Goal: Task Accomplishment & Management: Complete application form

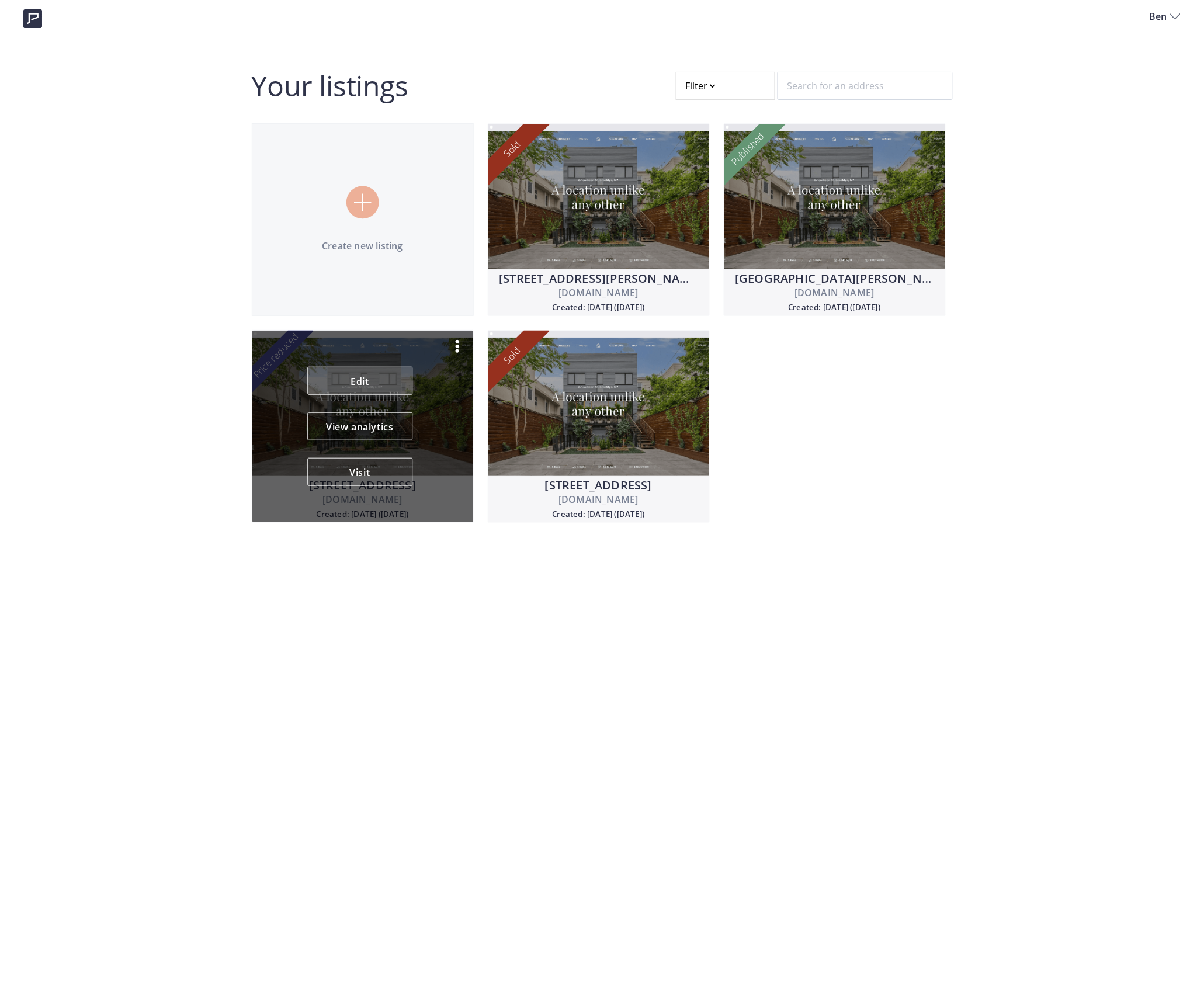
click at [379, 380] on link "Edit" at bounding box center [360, 381] width 105 height 28
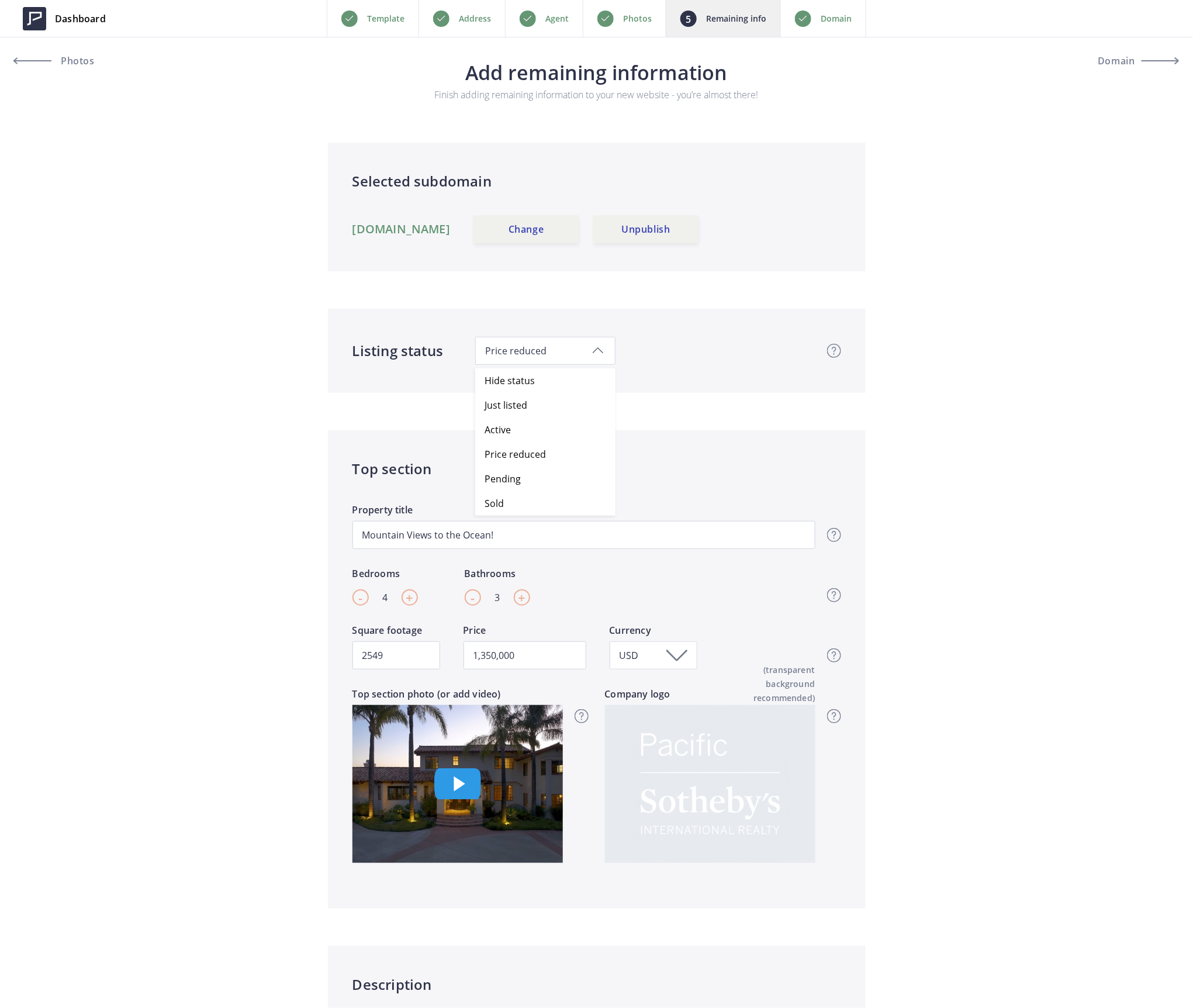
click at [523, 350] on span "Price reduced" at bounding box center [545, 351] width 121 height 13
click at [523, 380] on span "Hide status" at bounding box center [509, 381] width 50 height 13
type input "1,350,000"
click at [55, 19] on span "Dashboard" at bounding box center [81, 18] width 51 height 14
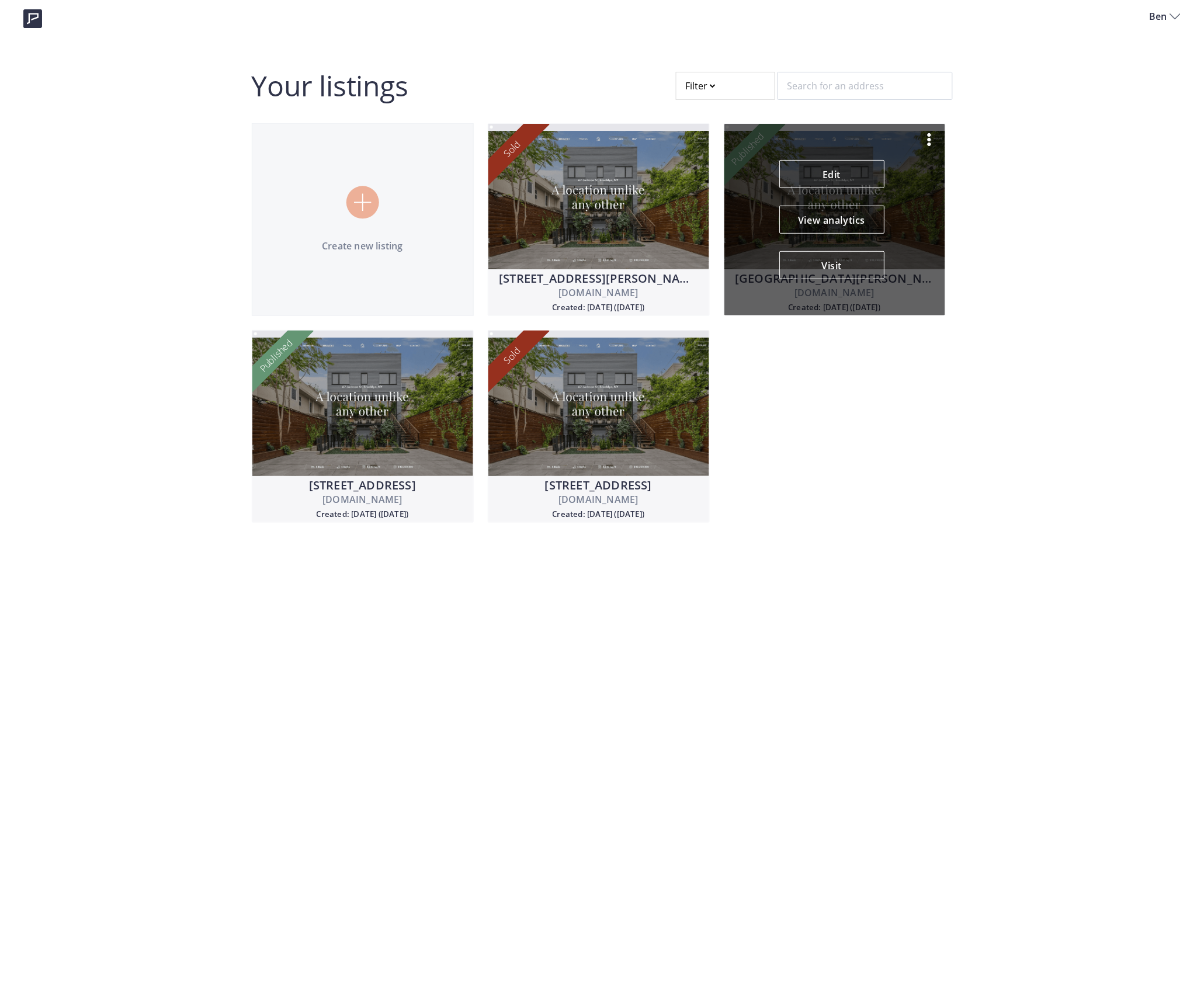
click at [931, 133] on img at bounding box center [929, 140] width 14 height 14
click at [870, 200] on p "Duplicate" at bounding box center [875, 197] width 81 height 14
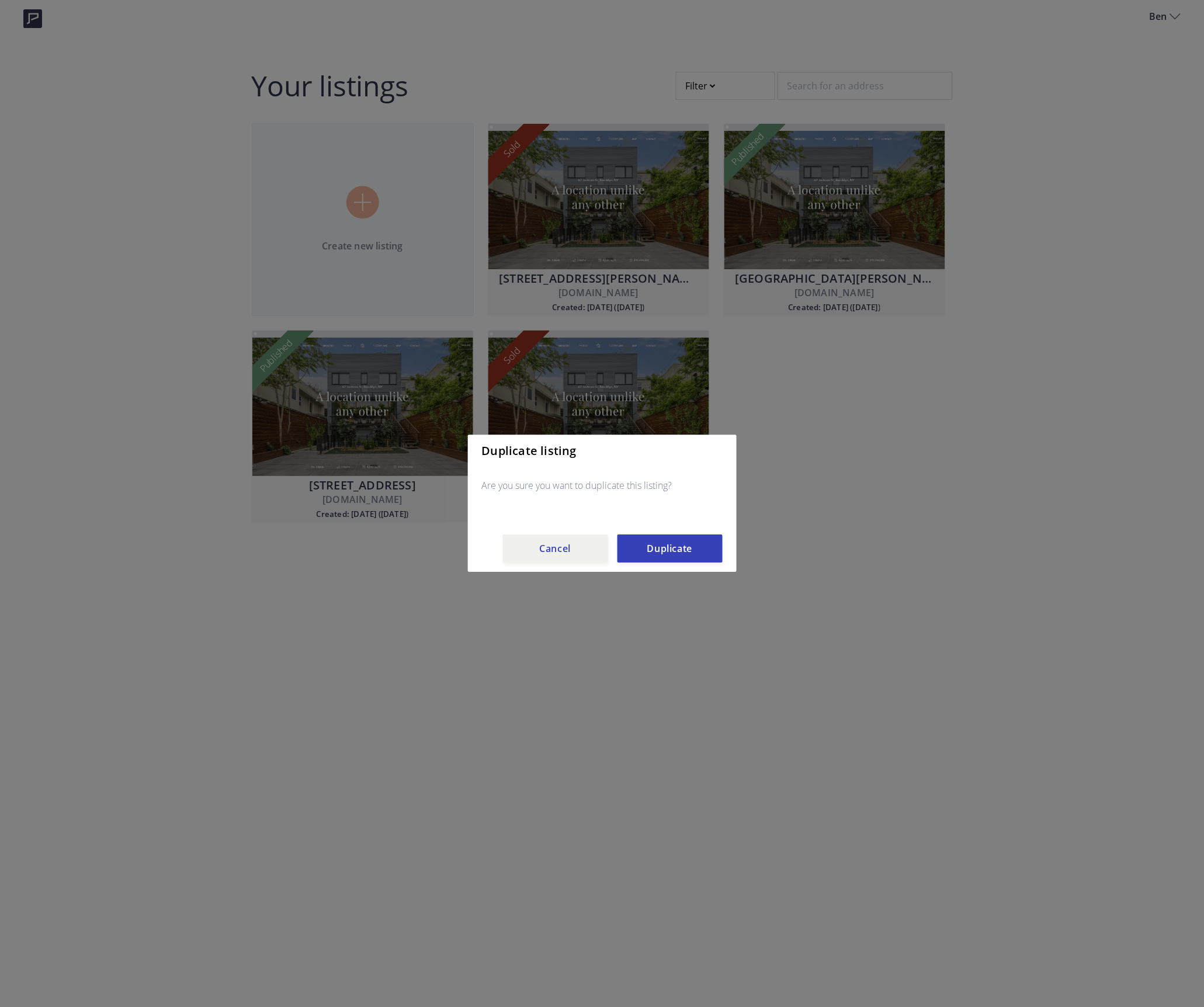
click at [661, 546] on button "Duplicate" at bounding box center [669, 550] width 105 height 28
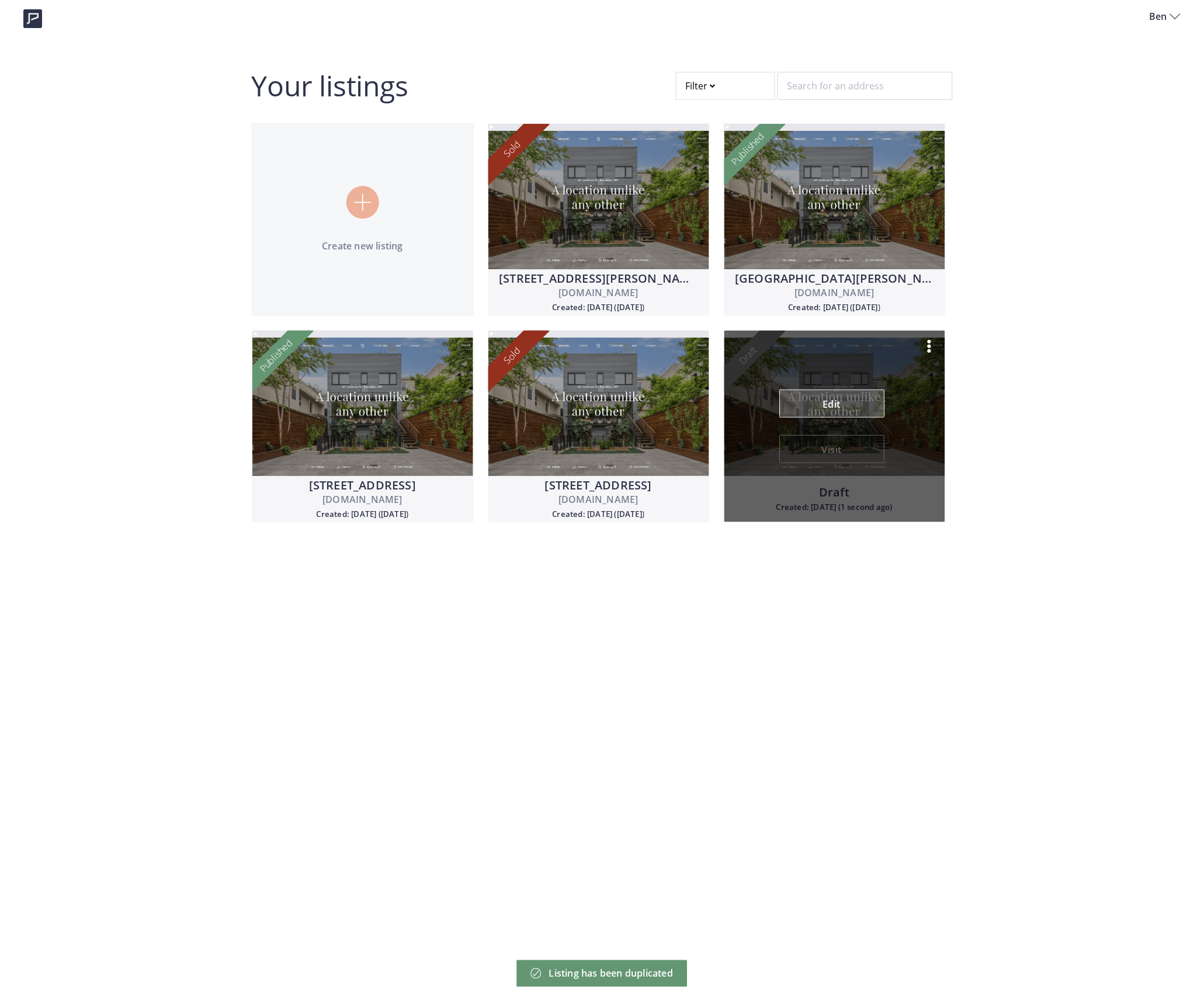
click at [838, 403] on link "Edit" at bounding box center [832, 403] width 105 height 28
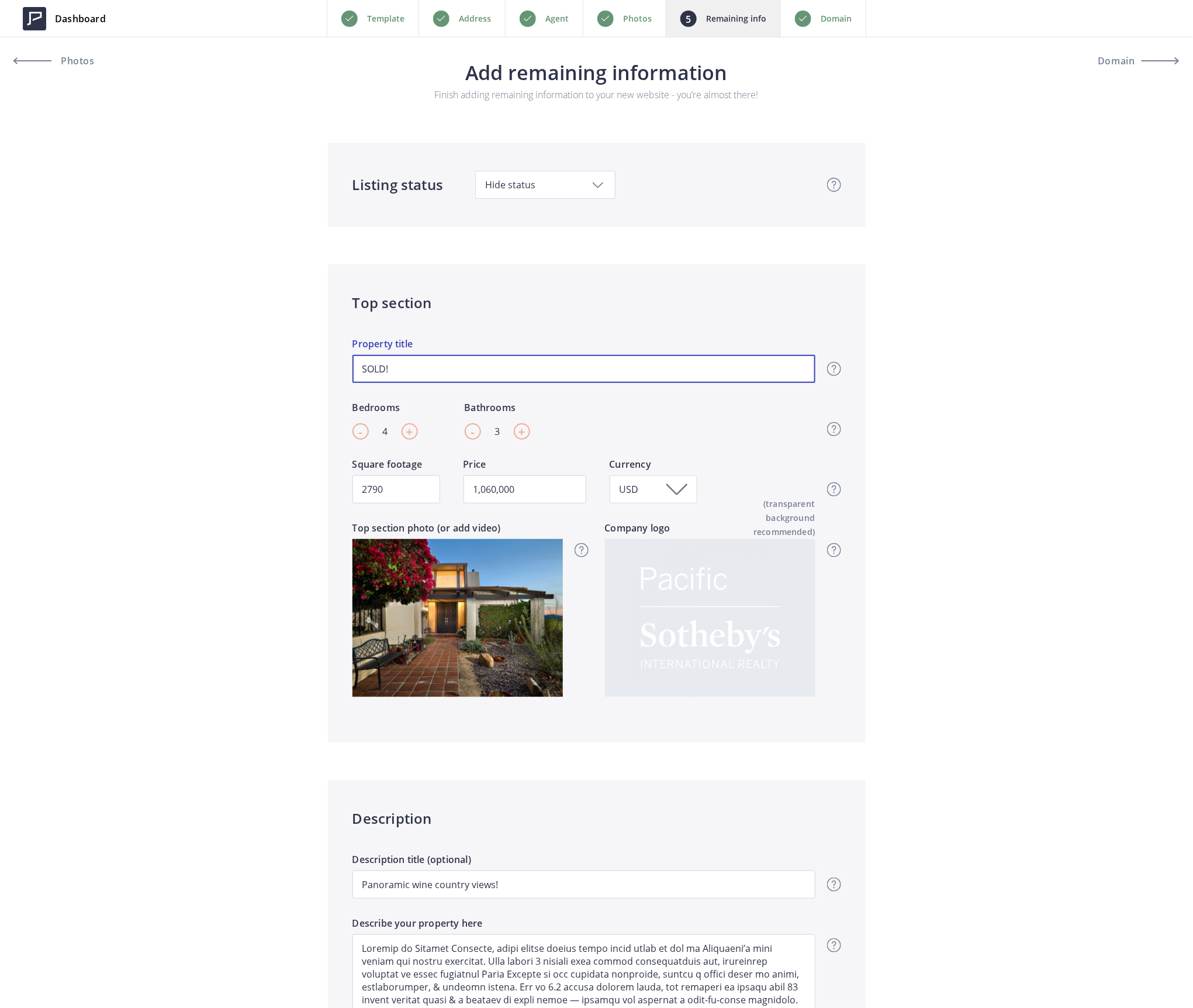
drag, startPoint x: 408, startPoint y: 369, endPoint x: 214, endPoint y: 371, distance: 194.0
type input "1,060,000"
drag, startPoint x: 388, startPoint y: 495, endPoint x: 257, endPoint y: 504, distance: 131.3
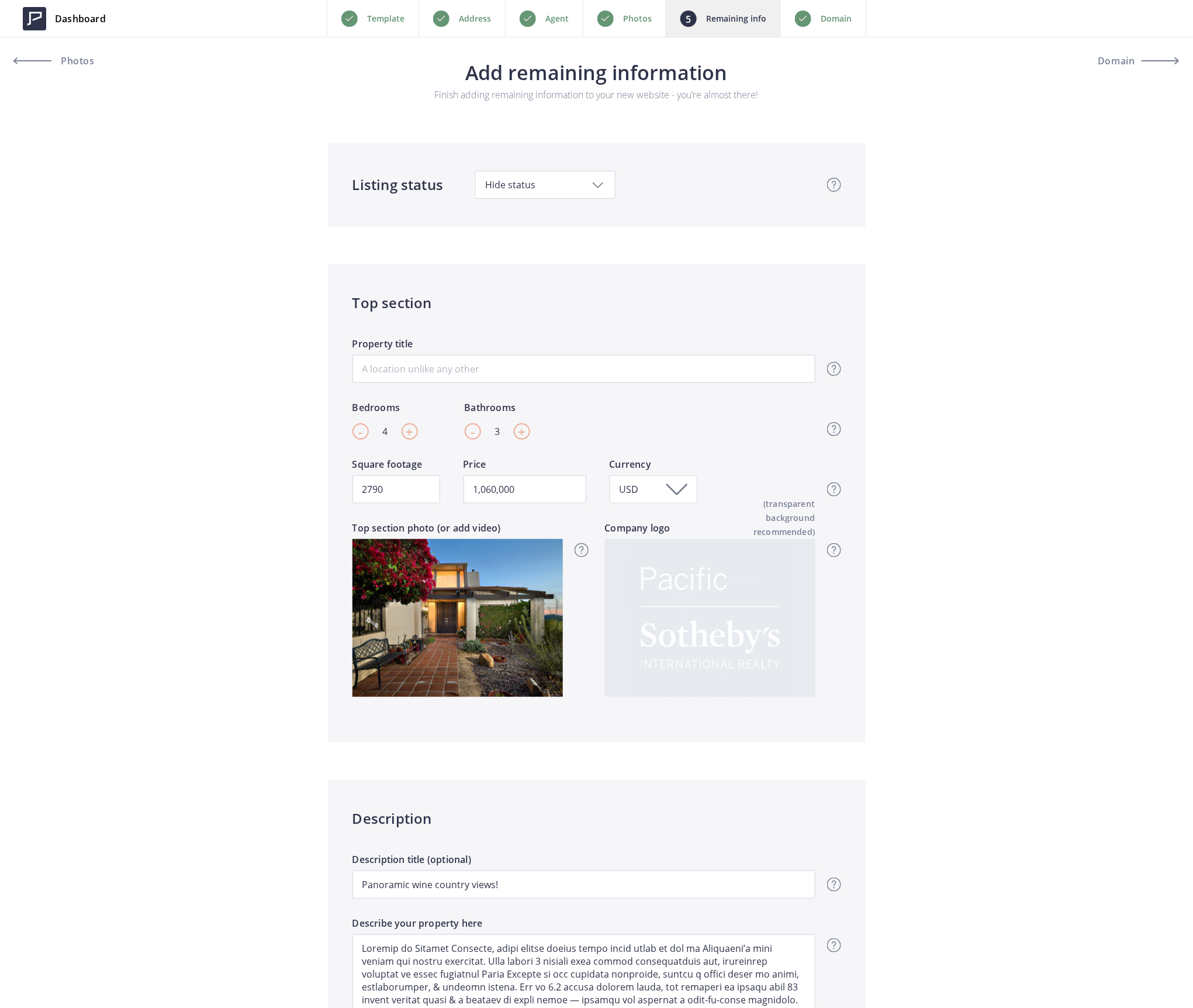
click at [366, 433] on div "-" at bounding box center [360, 430] width 16 height 16
type input "3"
drag, startPoint x: 552, startPoint y: 486, endPoint x: 343, endPoint y: 486, distance: 209.0
click at [343, 486] on div "Top section Property title Top section title It’s the first piece of informatio…" at bounding box center [596, 503] width 538 height 478
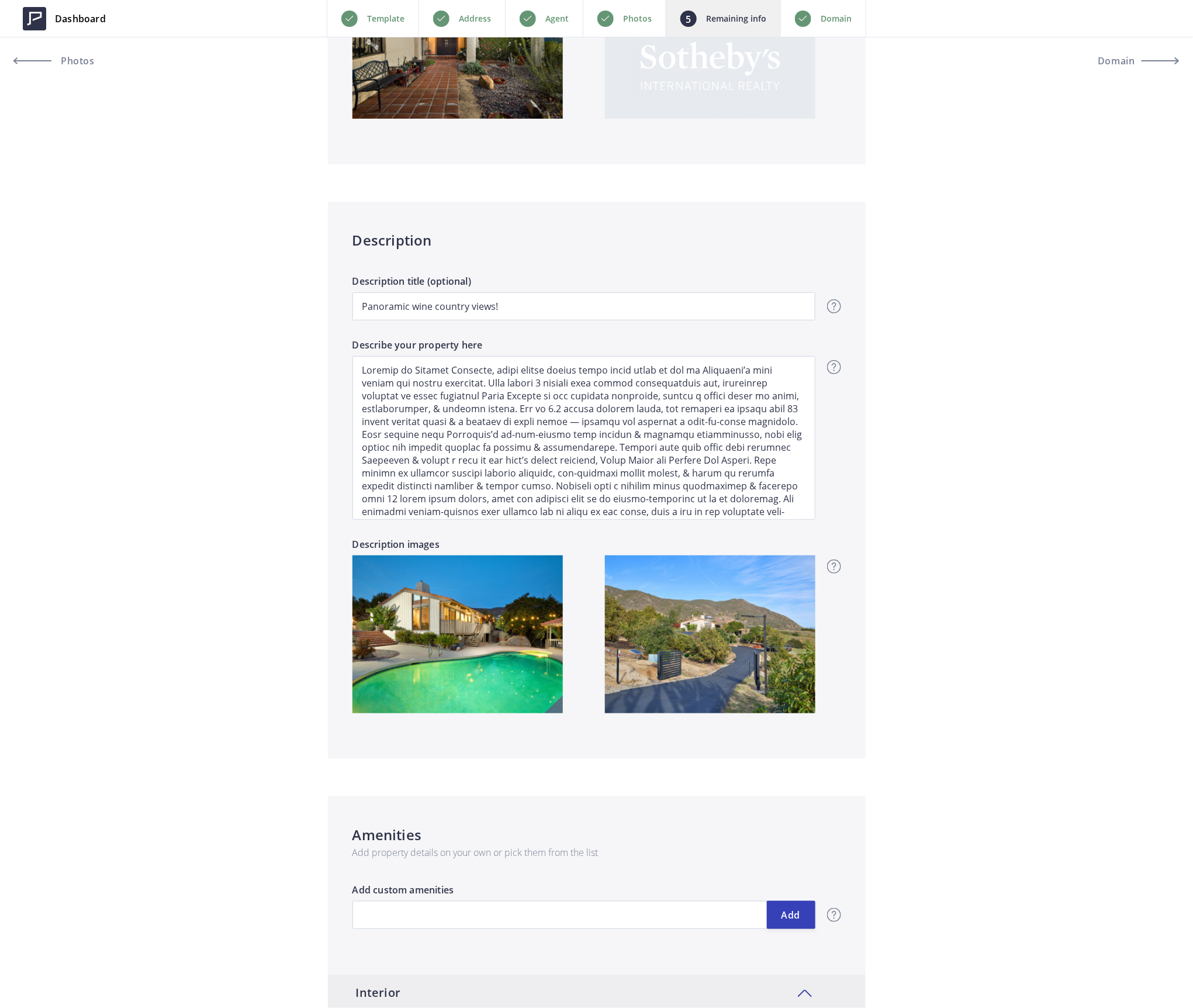
scroll to position [623, 0]
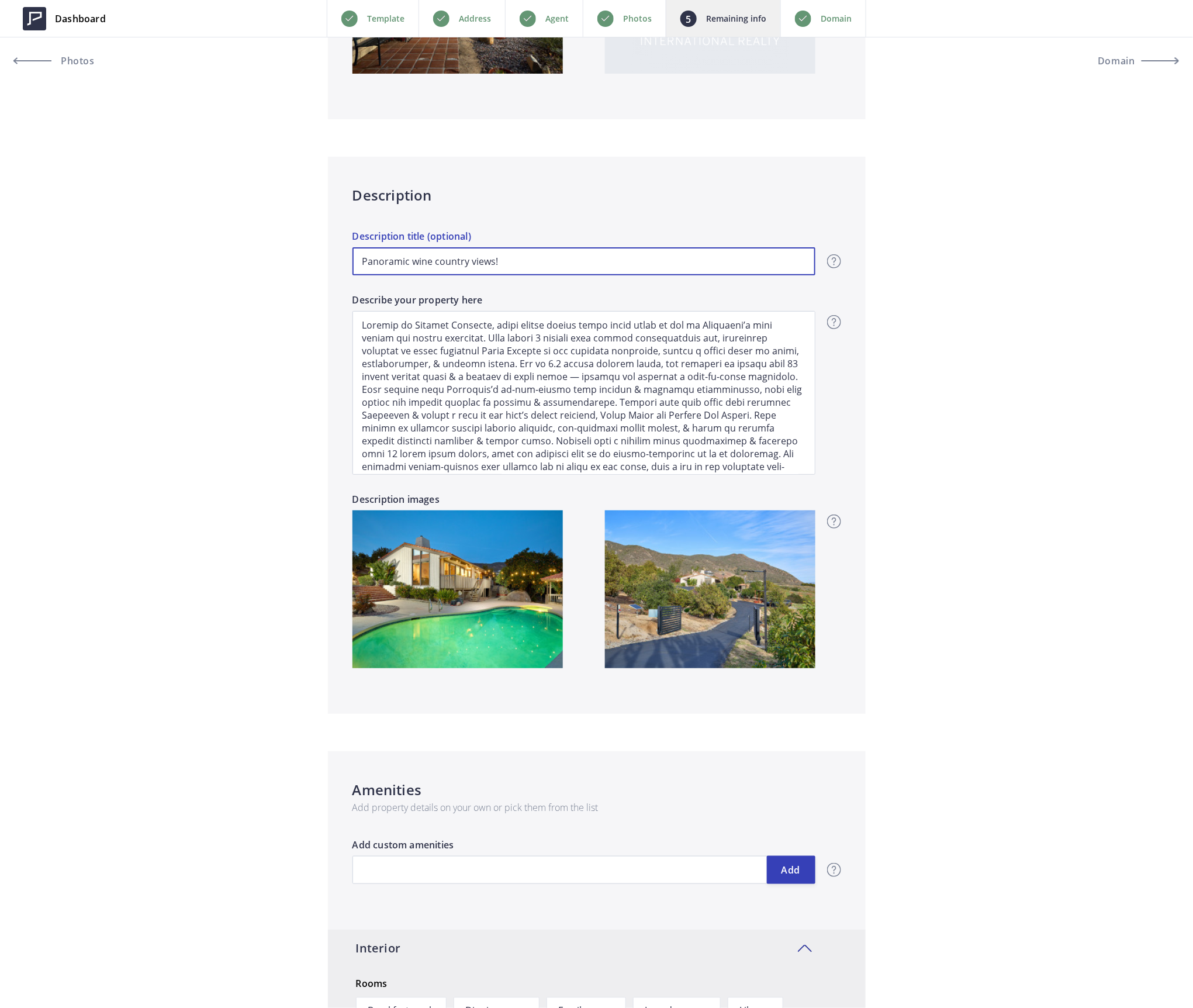
drag, startPoint x: 533, startPoint y: 261, endPoint x: 137, endPoint y: 280, distance: 396.5
type input "2,900,000"
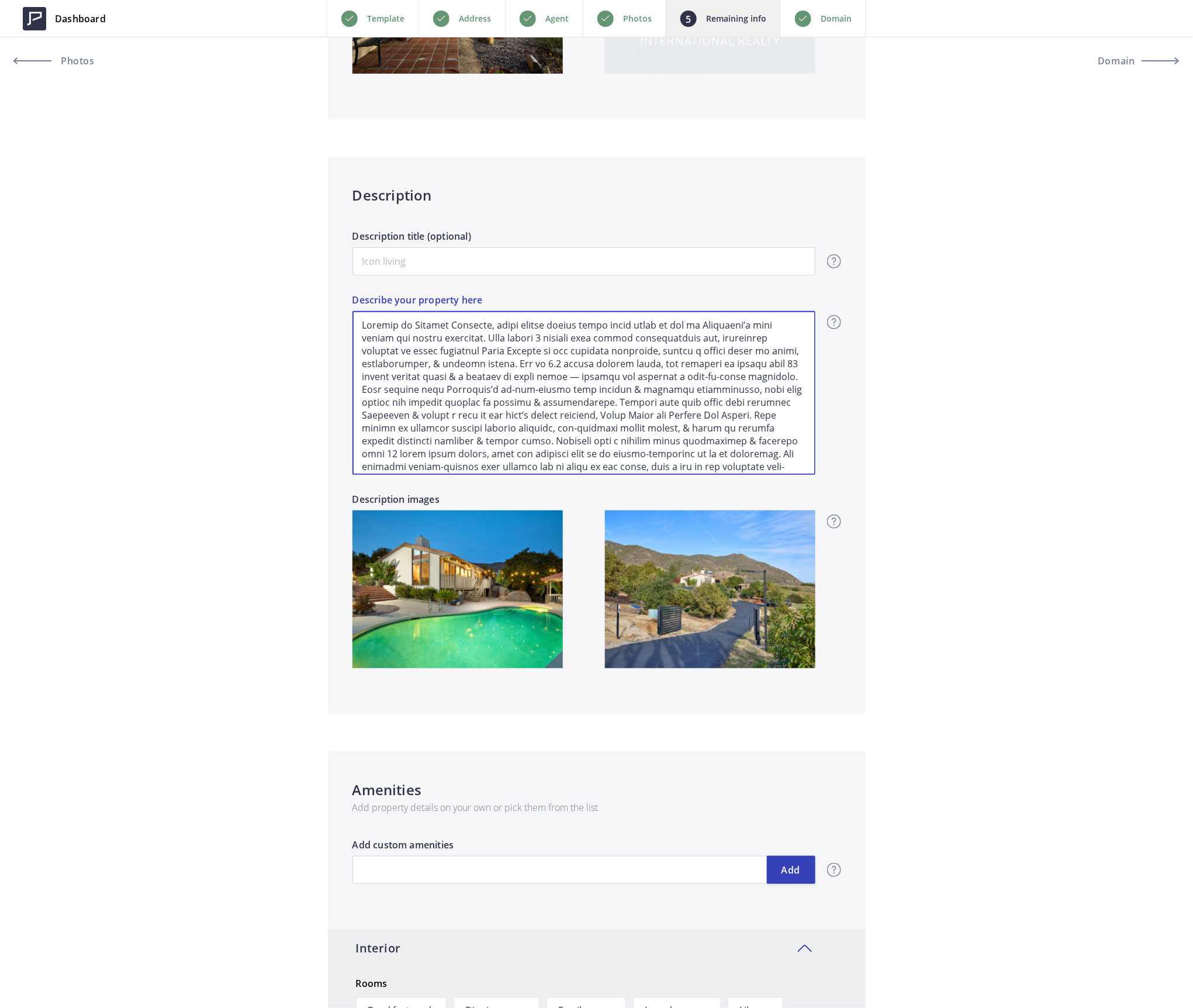
scroll to position [120, 0]
drag, startPoint x: 358, startPoint y: 320, endPoint x: 1160, endPoint y: 598, distance: 848.8
type input "2,900,000"
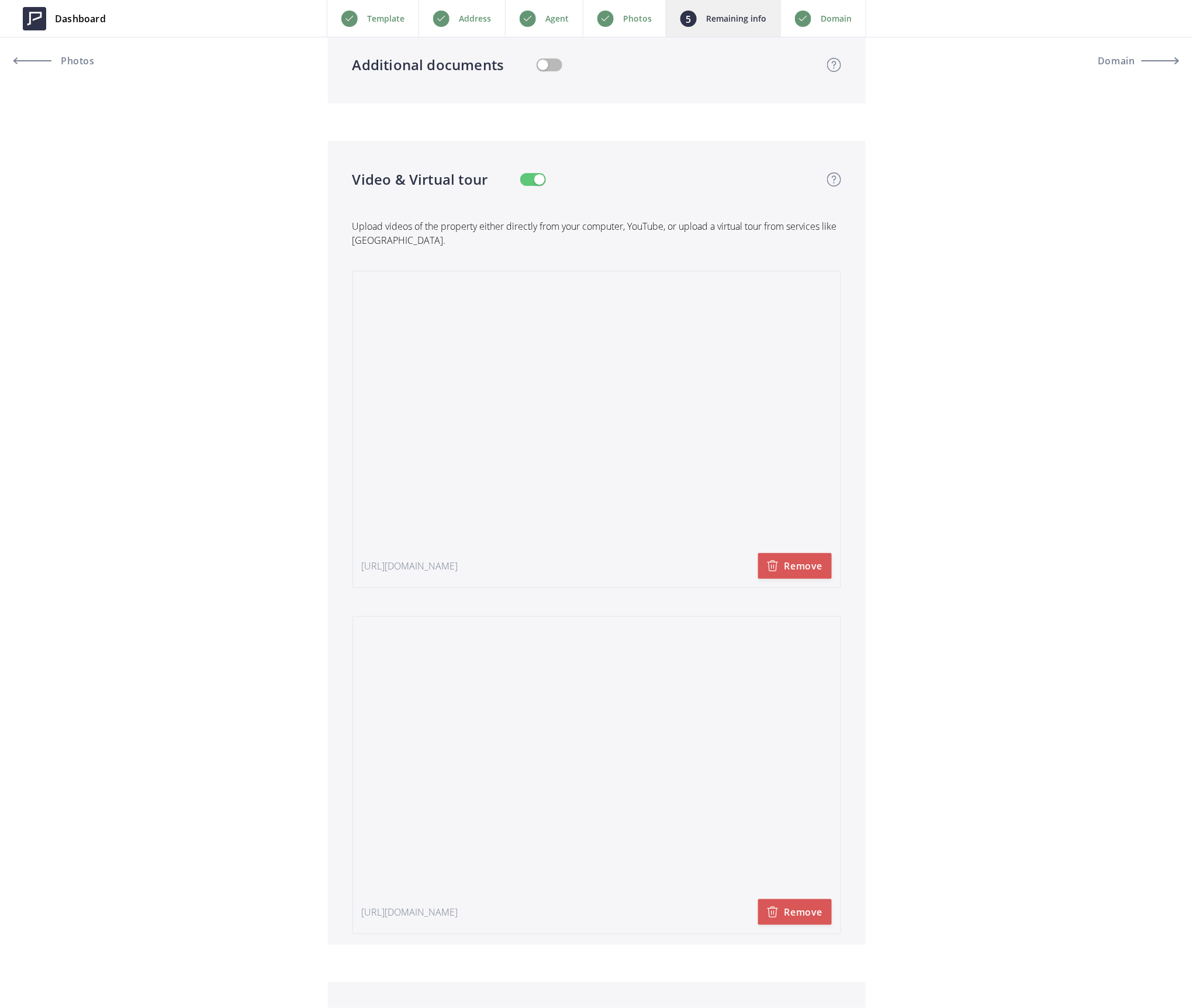
scroll to position [2182, 0]
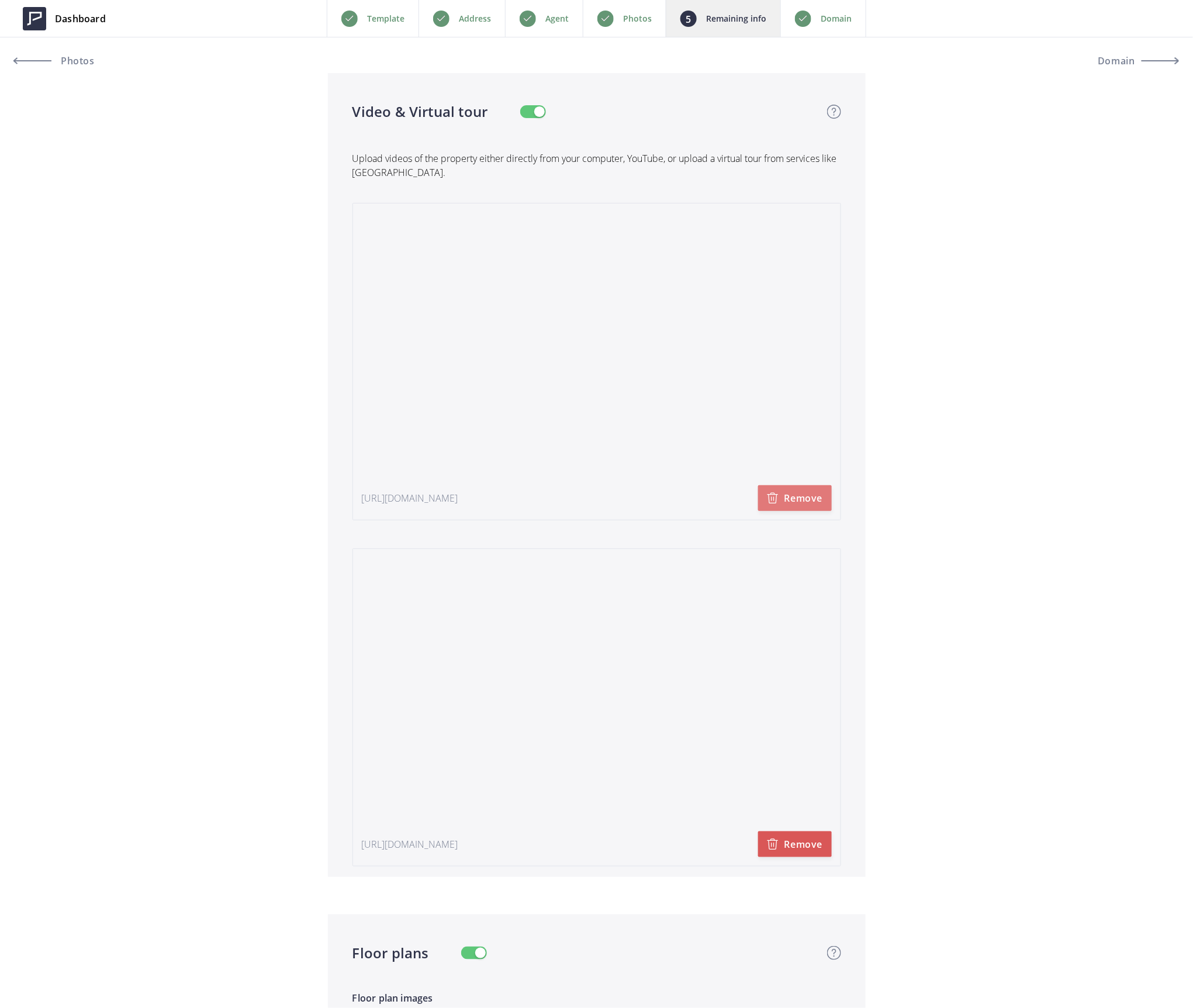
click at [806, 499] on button "Remove" at bounding box center [795, 498] width 74 height 26
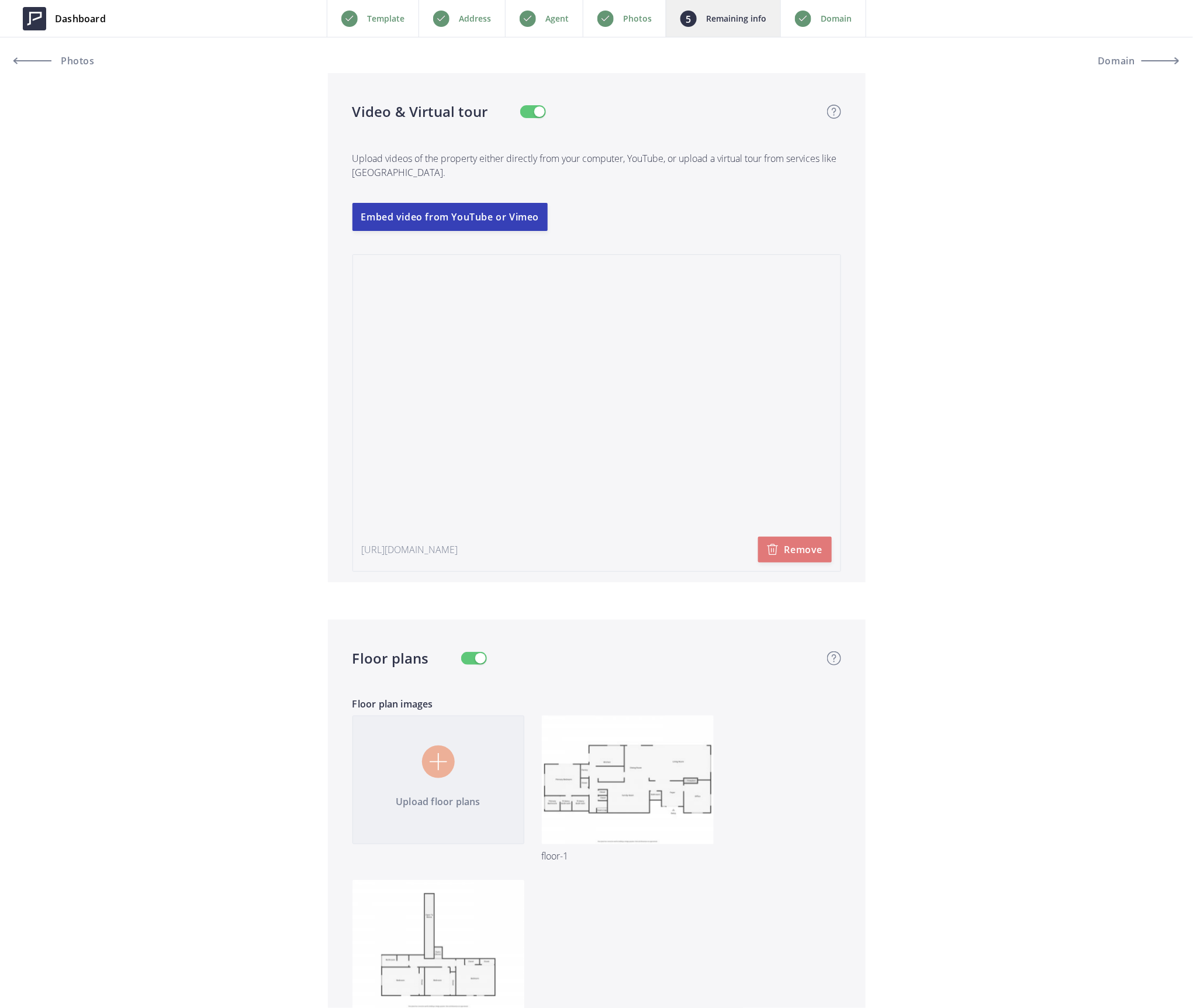
click at [803, 554] on button "Remove" at bounding box center [795, 549] width 74 height 26
type input "2,900,000"
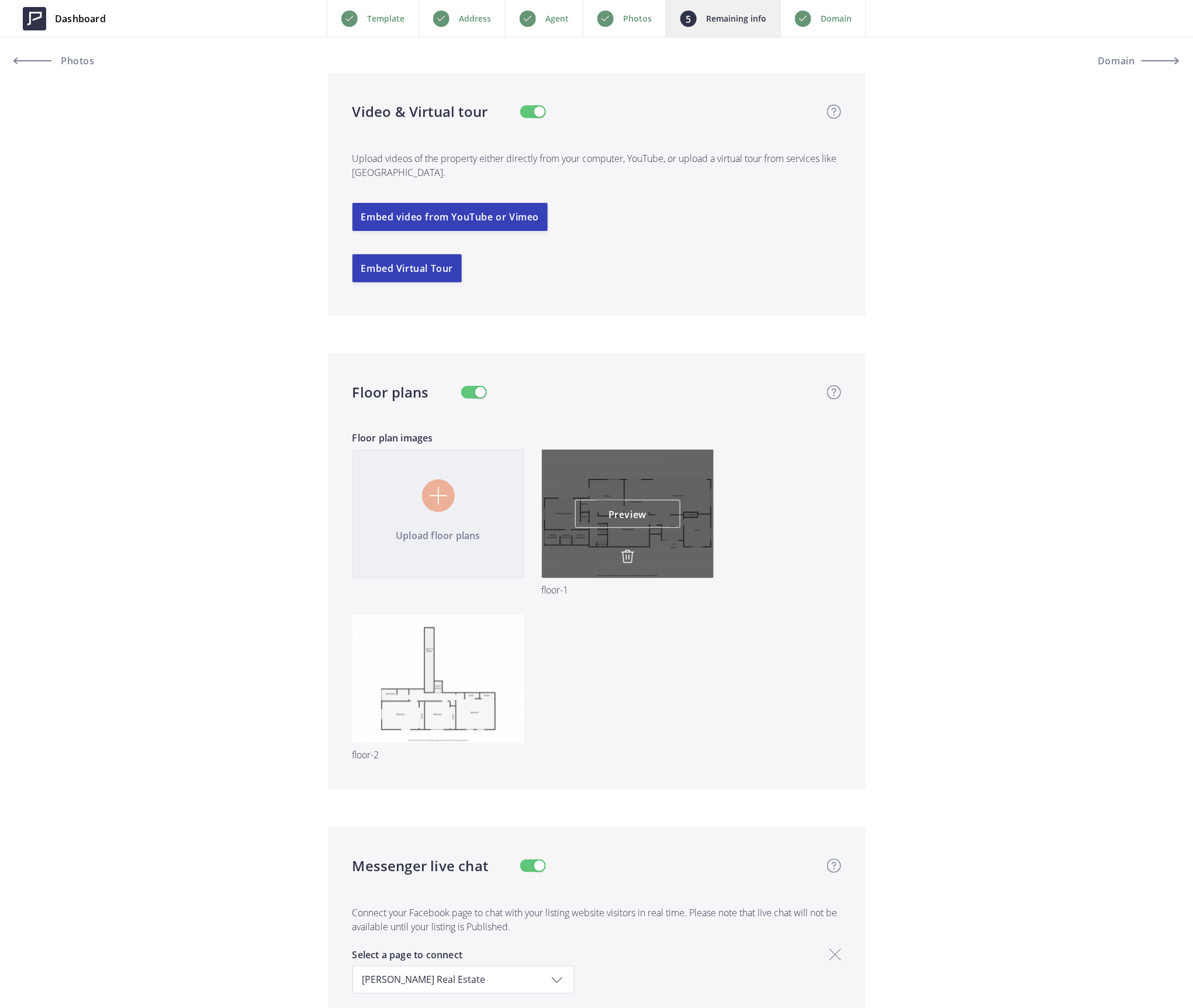
click at [628, 563] on img at bounding box center [627, 556] width 14 height 14
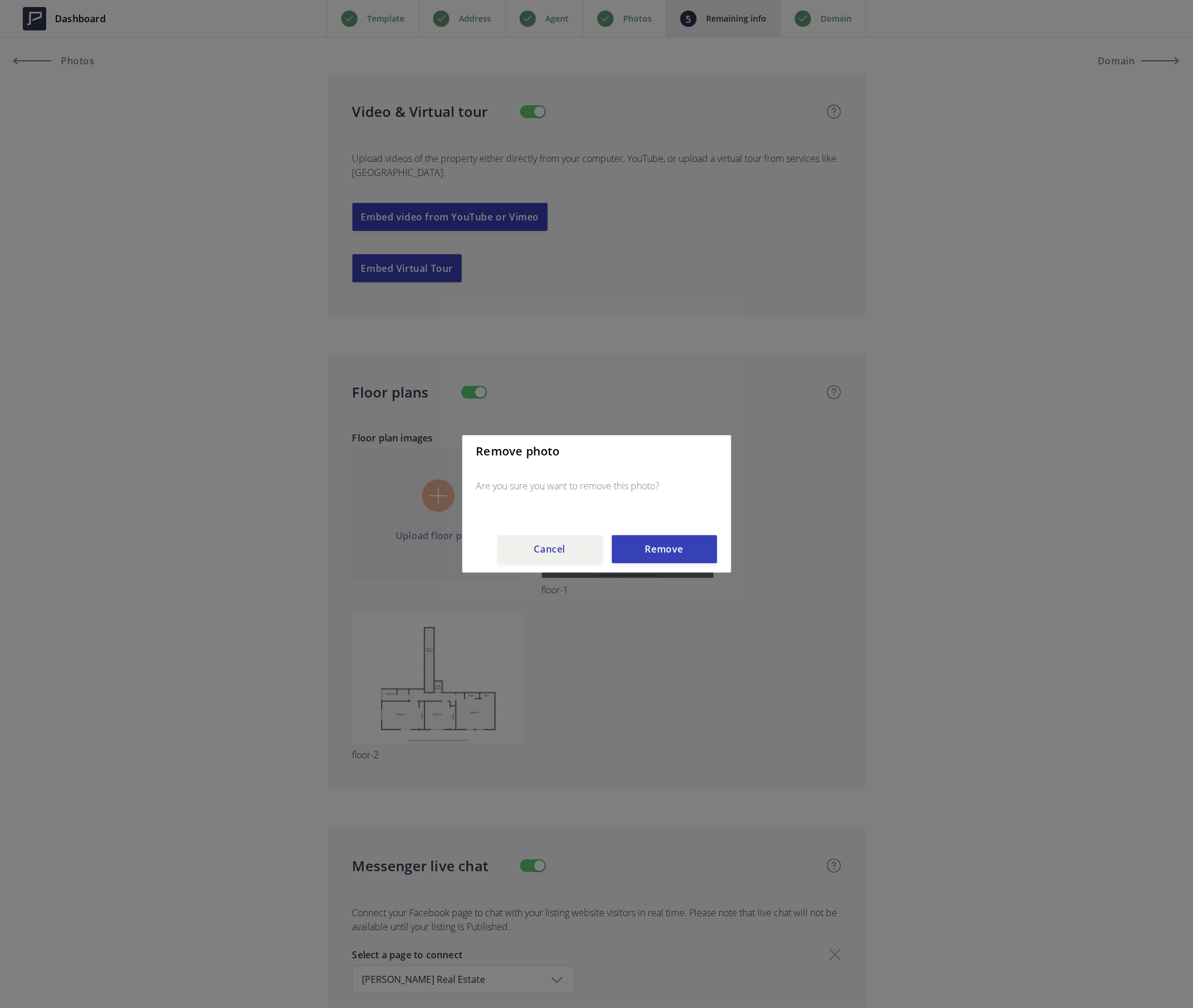
click at [645, 552] on button "Remove" at bounding box center [664, 550] width 105 height 29
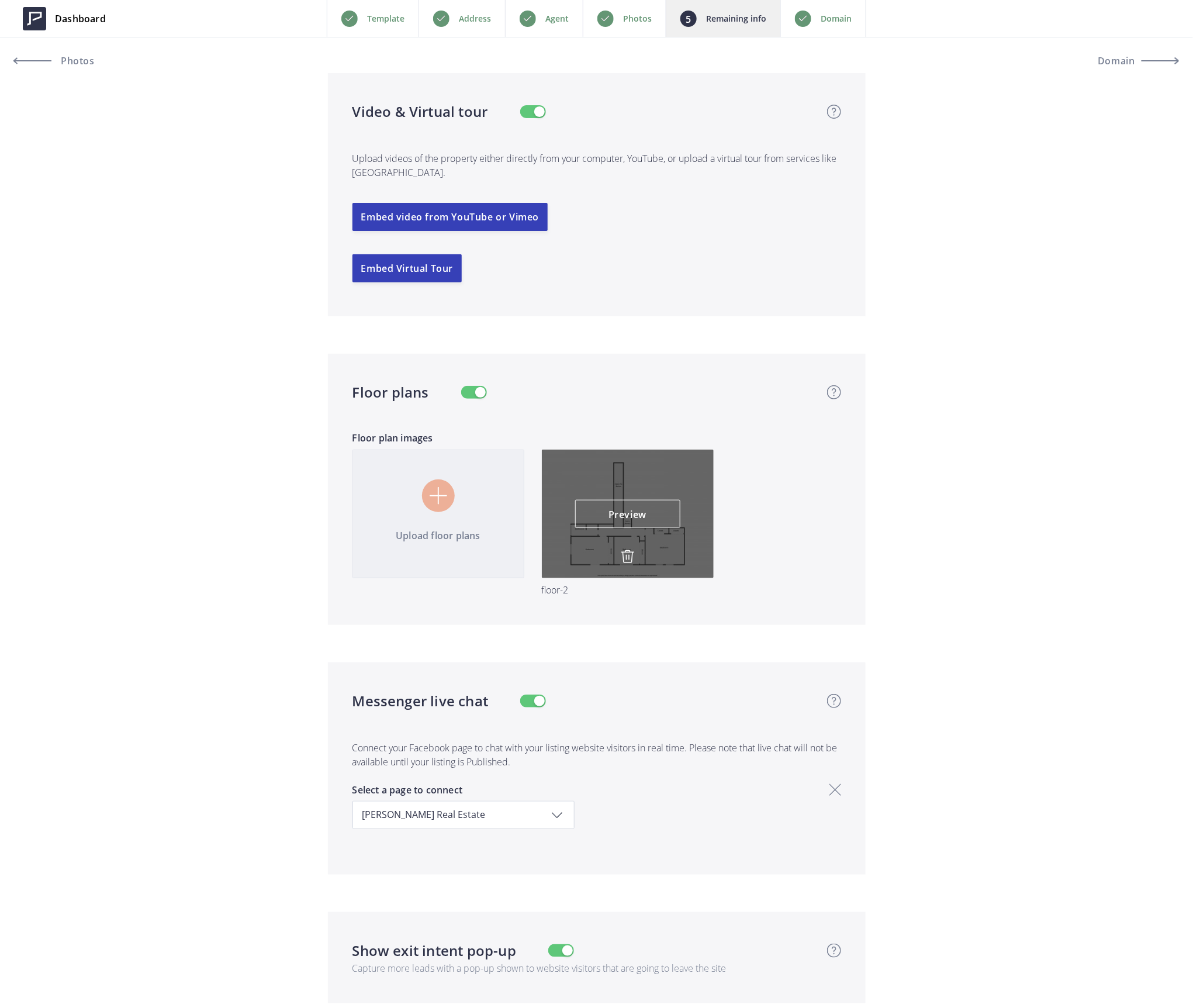
click at [625, 555] on img at bounding box center [627, 556] width 14 height 14
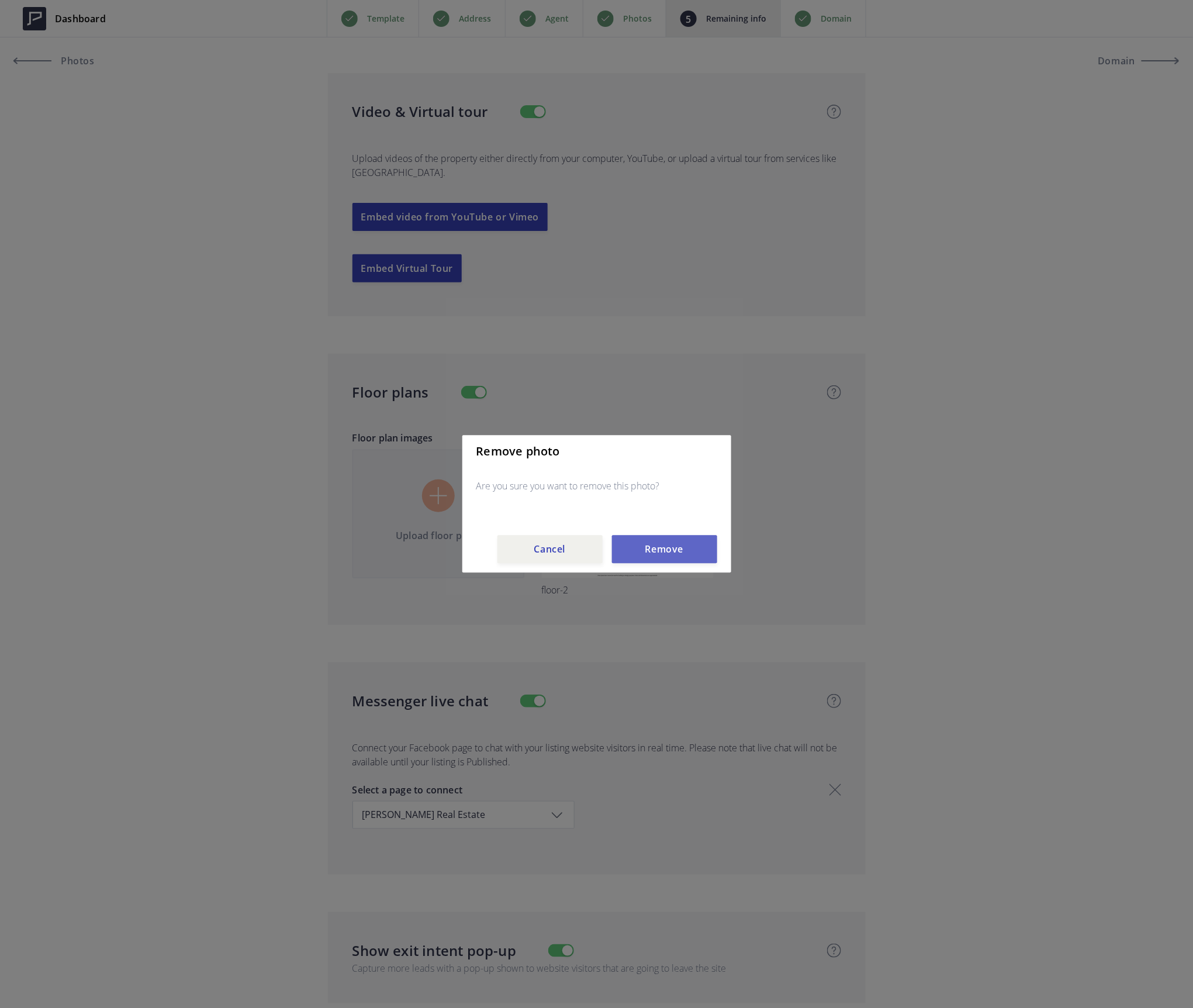
click at [679, 549] on button "Remove" at bounding box center [664, 550] width 105 height 29
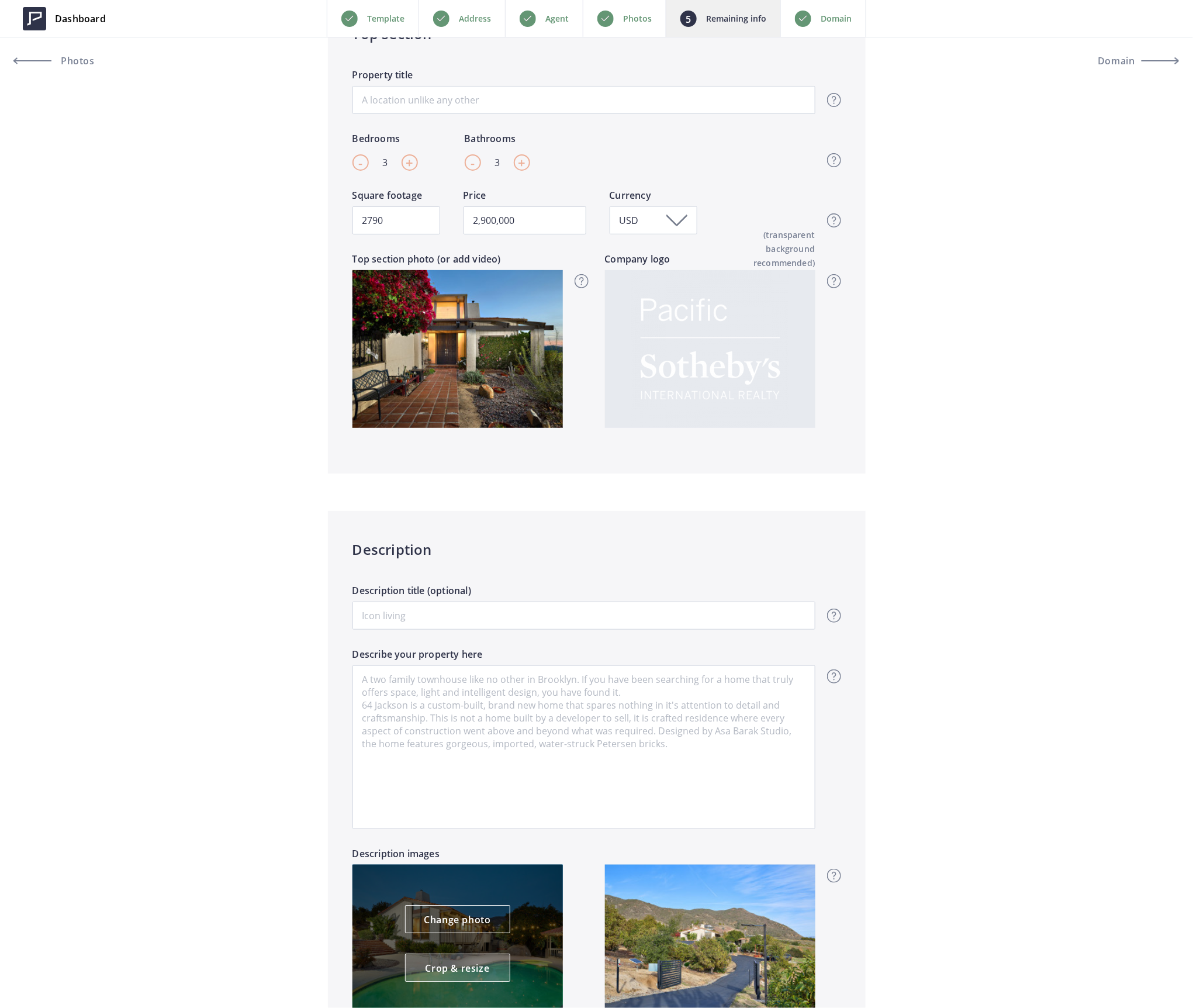
scroll to position [0, 0]
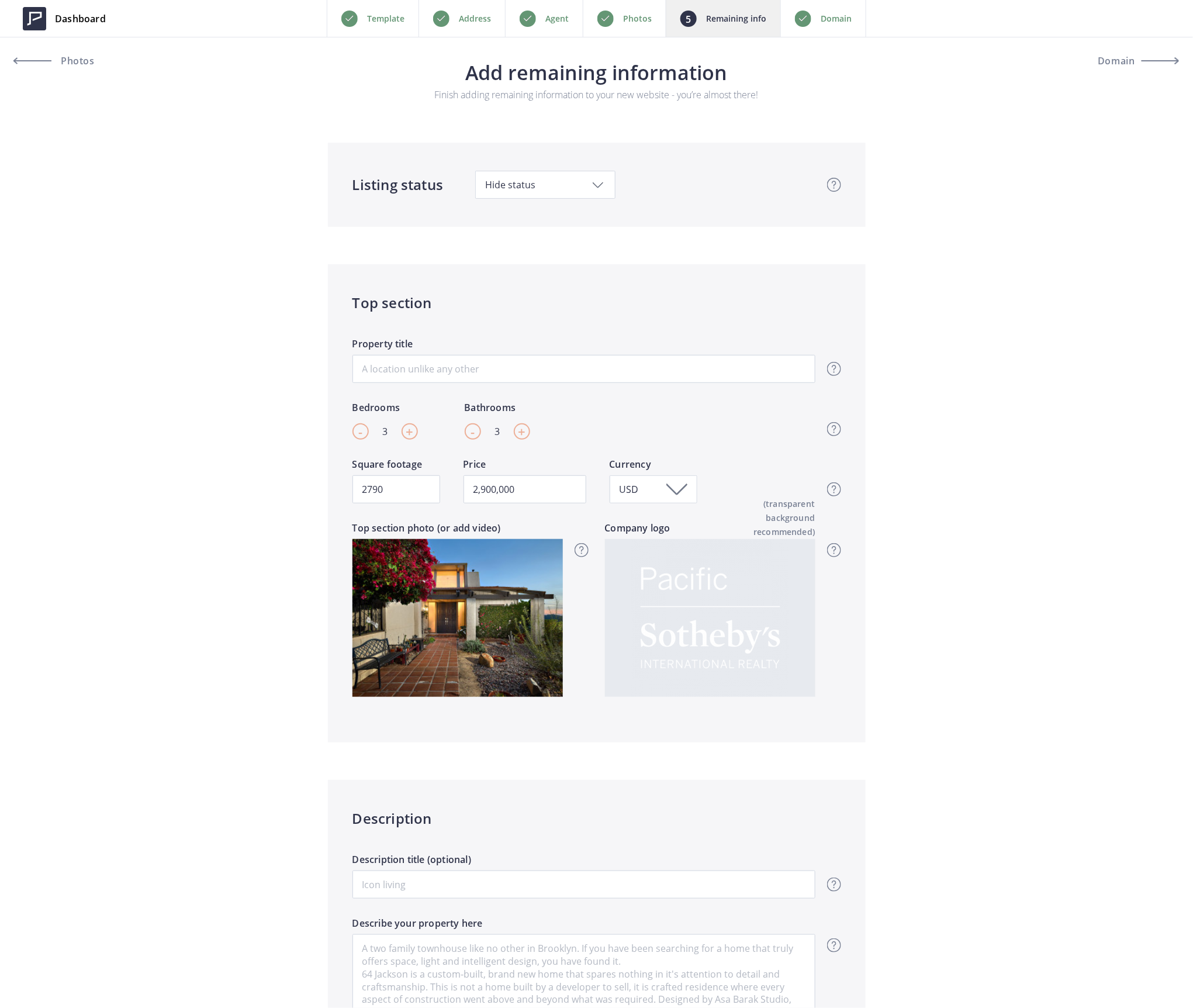
click at [628, 16] on p "Photos" at bounding box center [637, 18] width 28 height 14
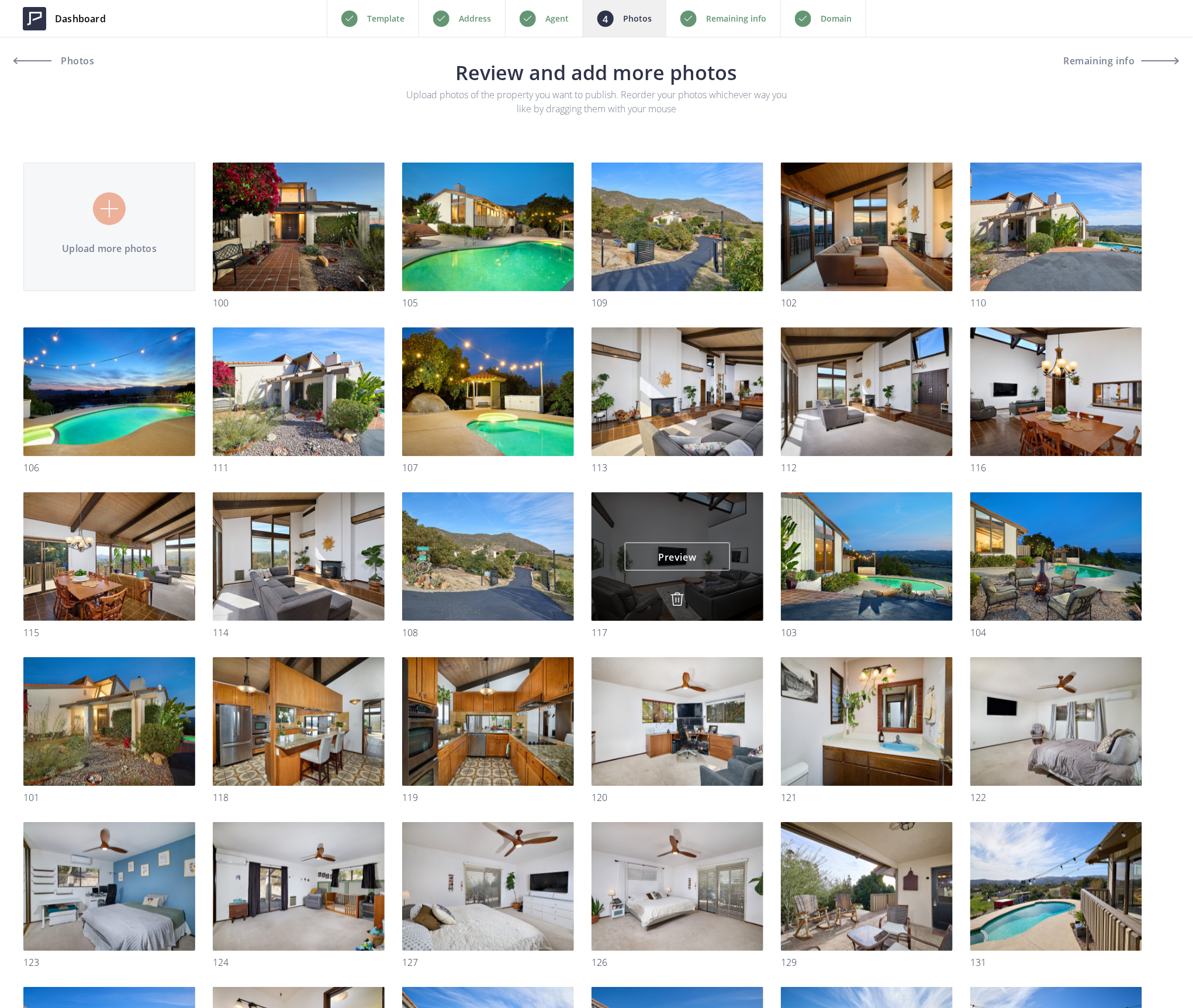
click at [675, 593] on img at bounding box center [677, 599] width 14 height 14
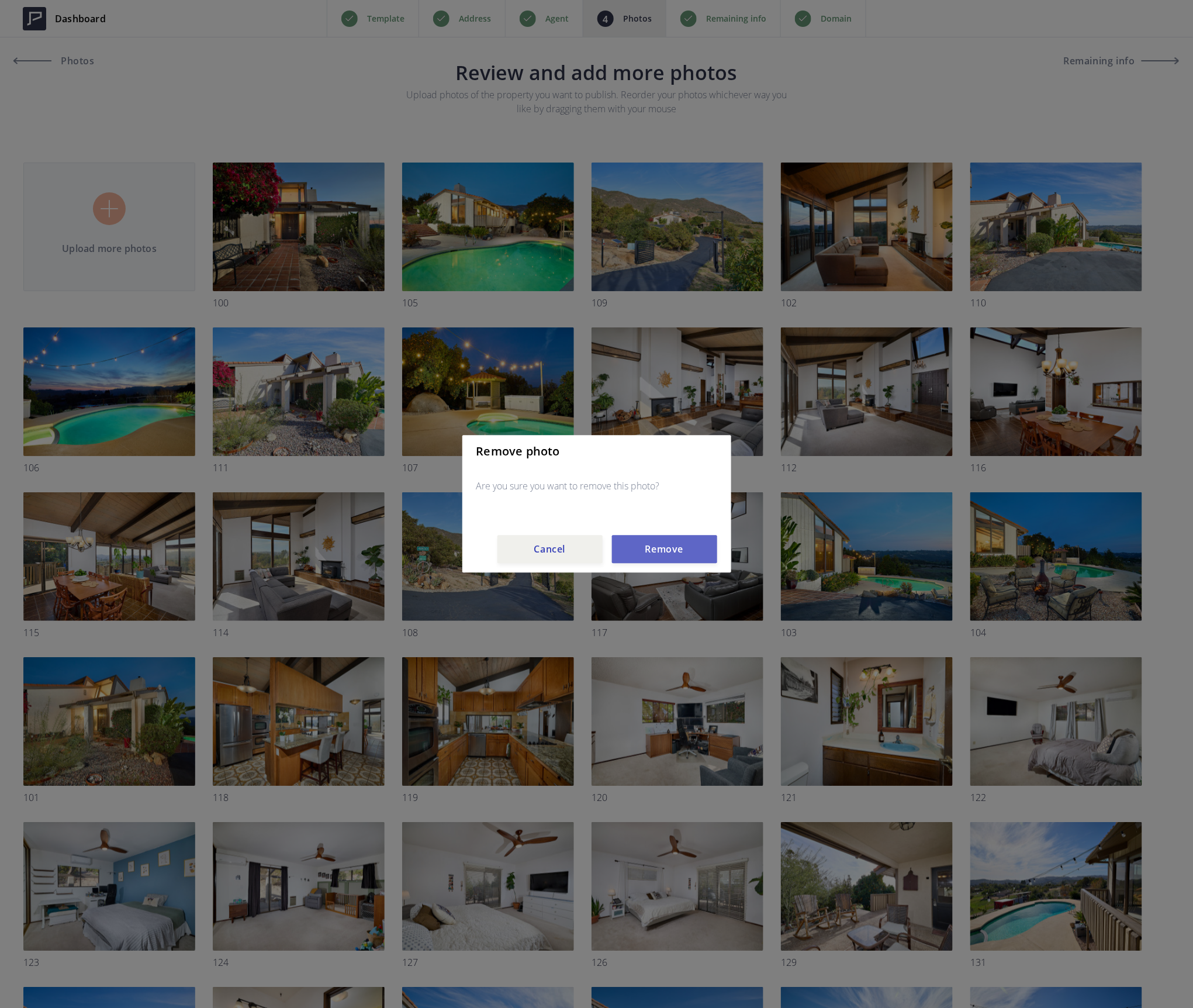
click at [672, 550] on button "Remove" at bounding box center [664, 550] width 105 height 29
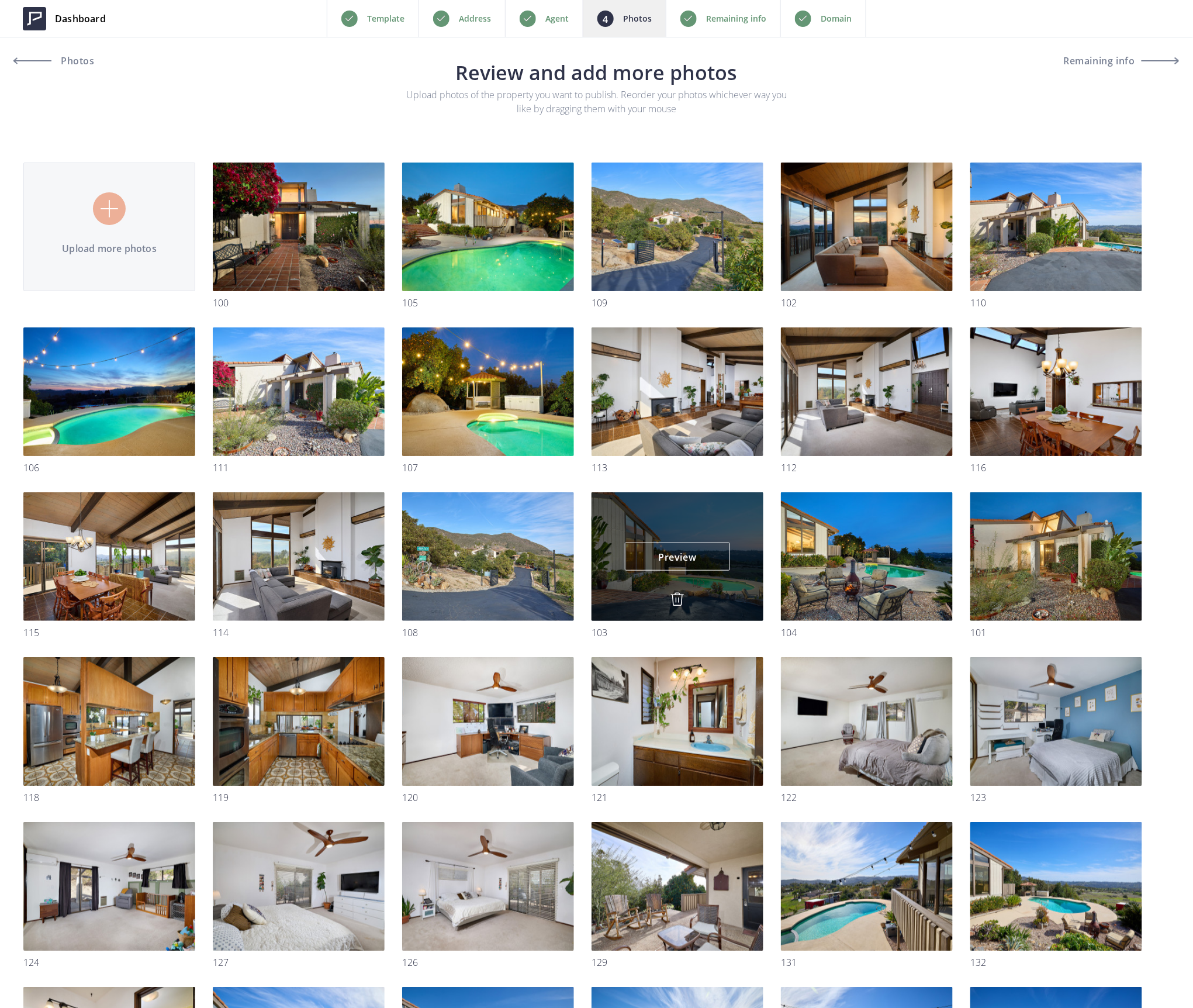
click at [681, 597] on img at bounding box center [677, 599] width 14 height 14
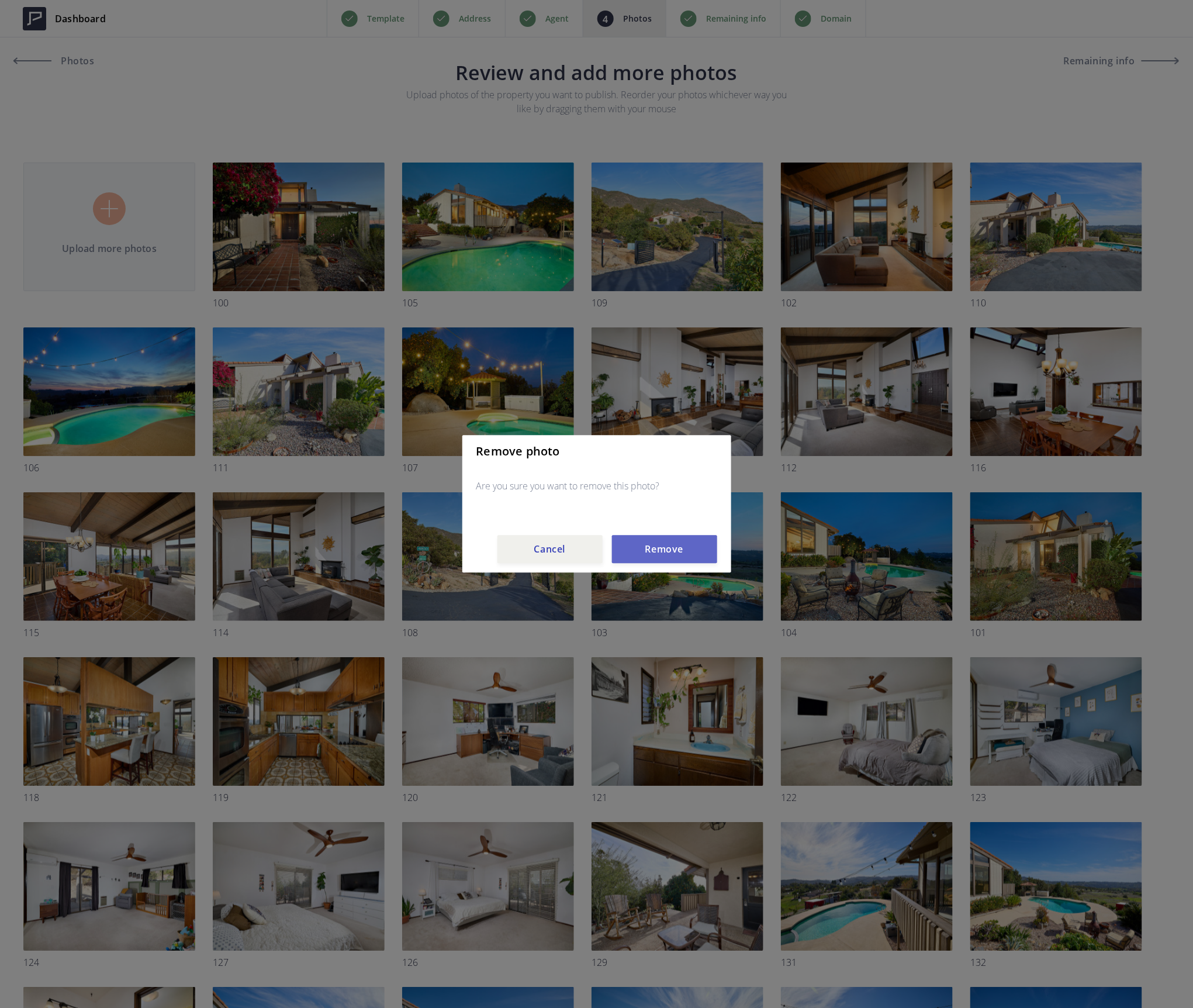
click at [672, 544] on button "Remove" at bounding box center [664, 550] width 105 height 29
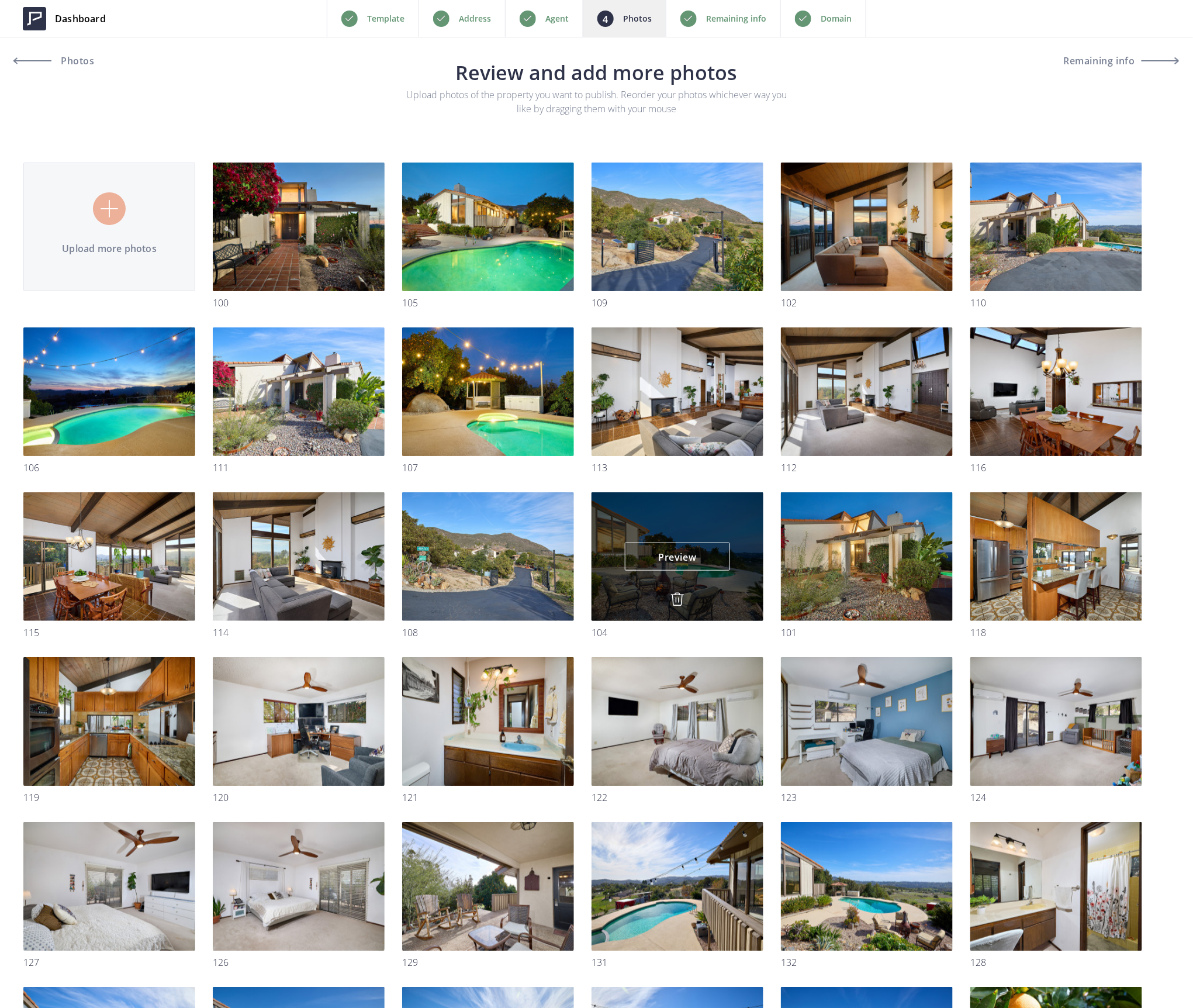
click at [679, 599] on img at bounding box center [677, 599] width 14 height 14
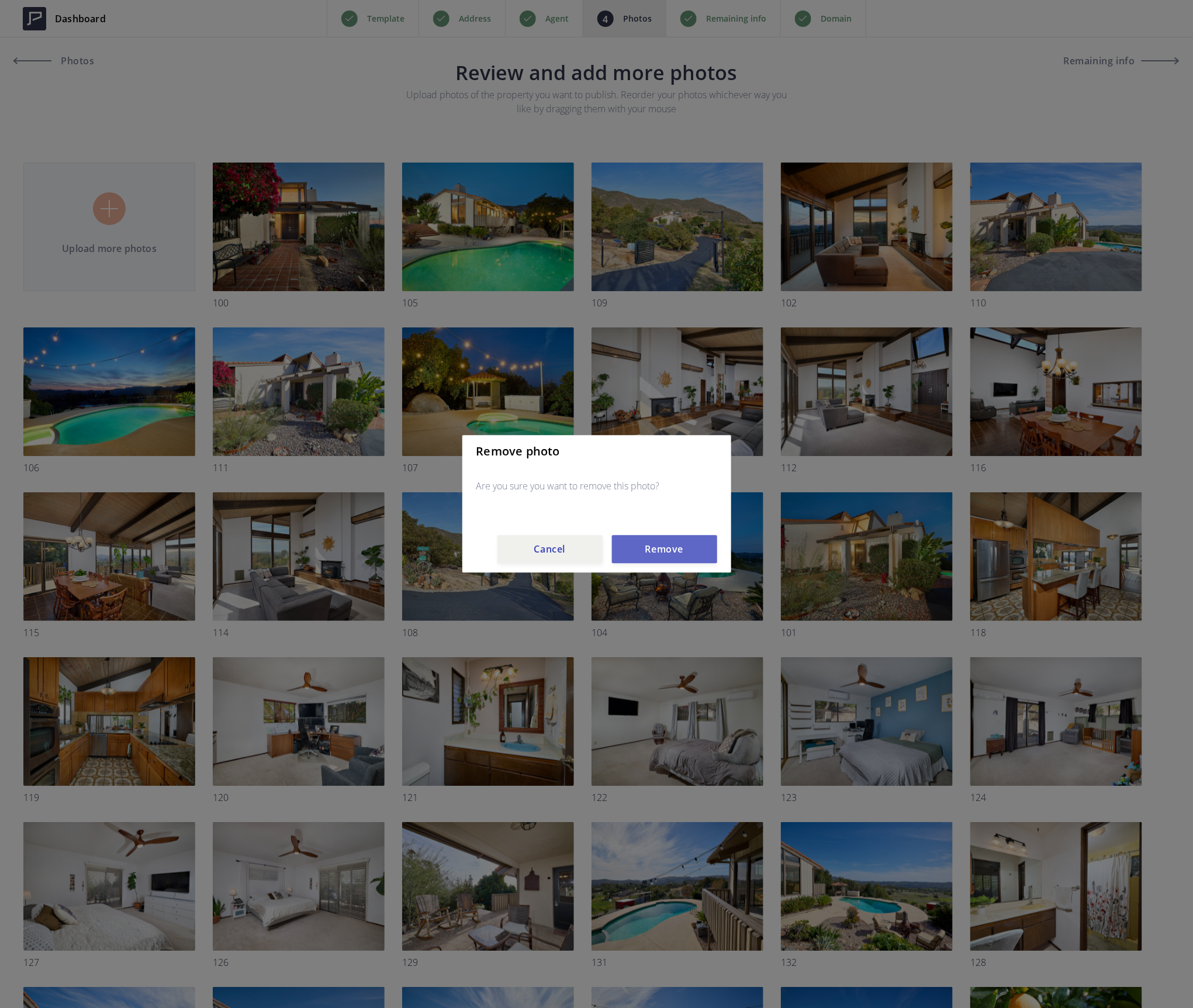
click at [672, 552] on button "Remove" at bounding box center [664, 550] width 105 height 29
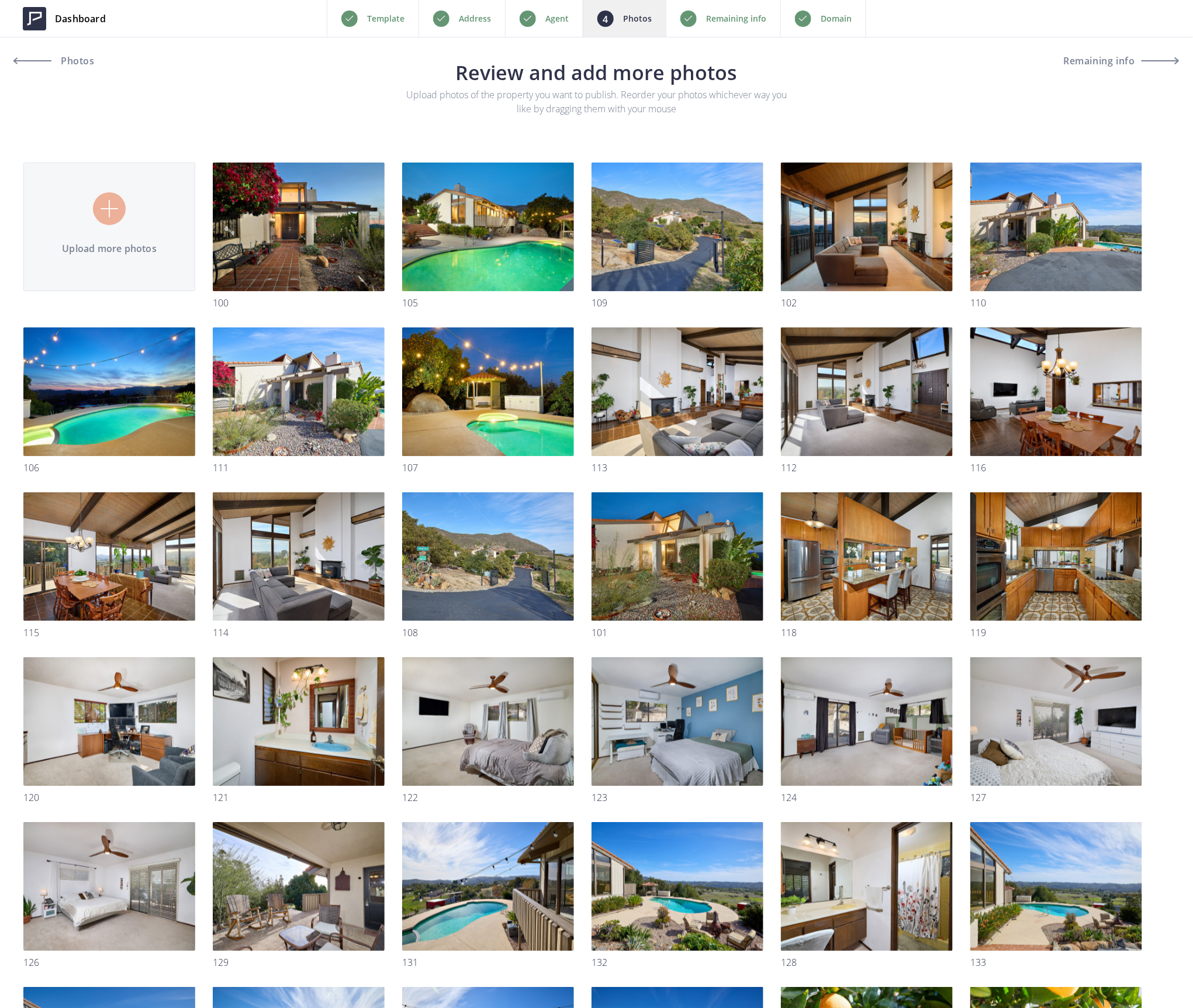
click at [484, 17] on p "Address" at bounding box center [475, 18] width 32 height 14
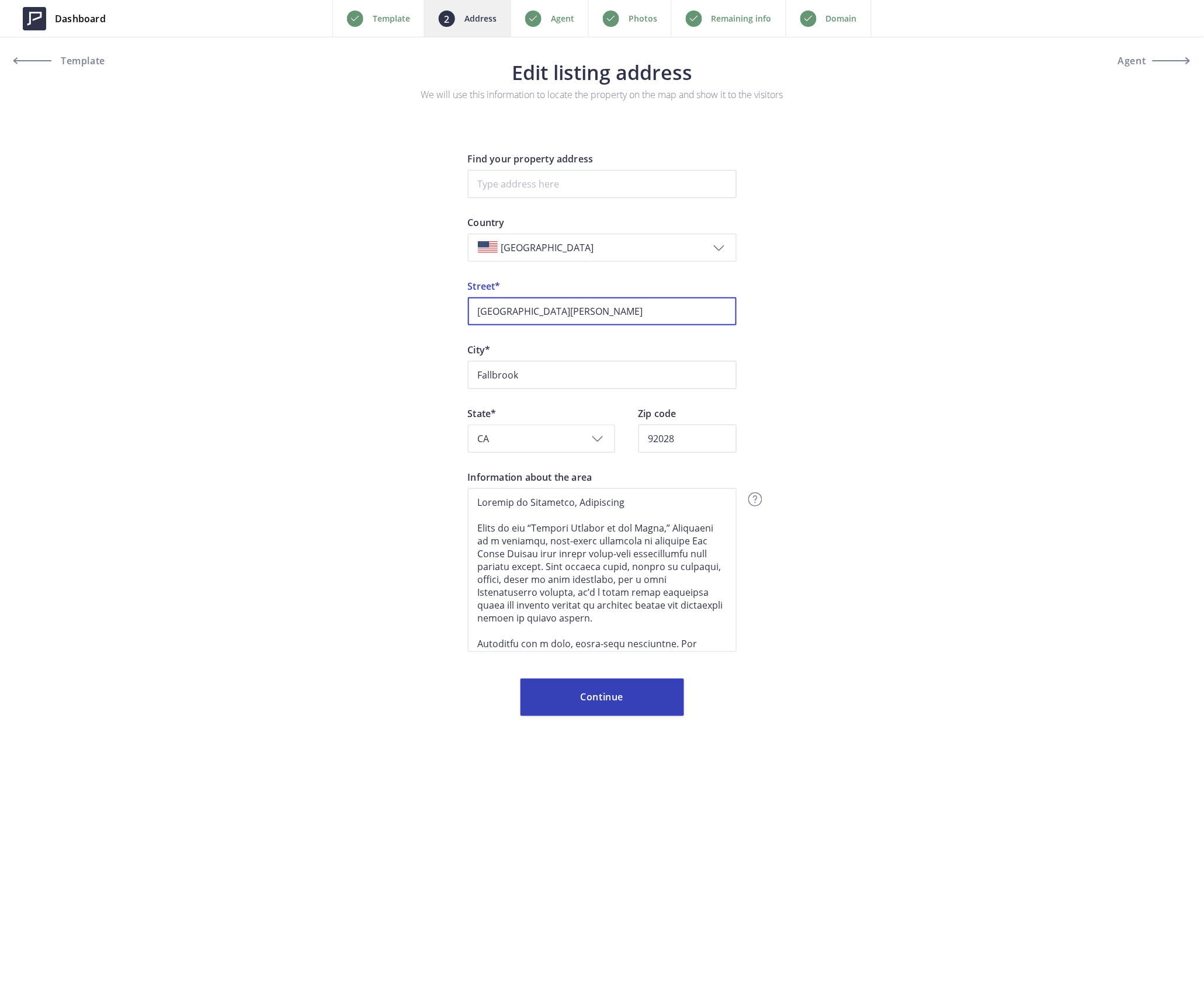
drag, startPoint x: 613, startPoint y: 318, endPoint x: 226, endPoint y: 311, distance: 387.1
click at [226, 311] on div "Dashboard Back Template Address Agent Photos Remaining info Domain Next Templat…" at bounding box center [602, 374] width 1204 height 749
type input "[STREET_ADDRESS][PERSON_NAME]"
type input "Carlsbad"
type input "92008"
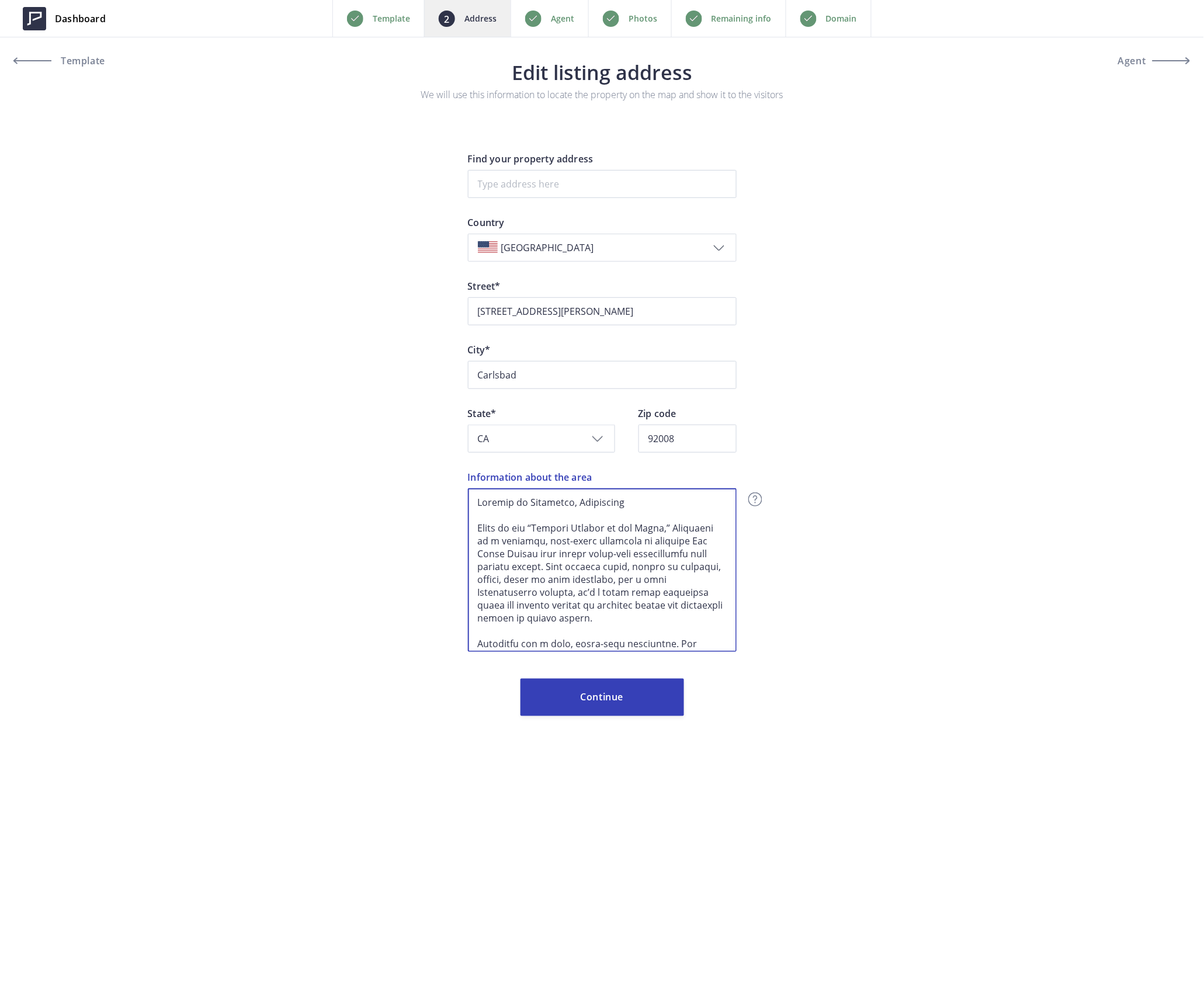
drag, startPoint x: 706, startPoint y: 639, endPoint x: 162, endPoint y: 320, distance: 630.6
click at [162, 320] on div "Dashboard Back Template Address Agent Photos Remaining info Domain Next Templat…" at bounding box center [602, 374] width 1204 height 749
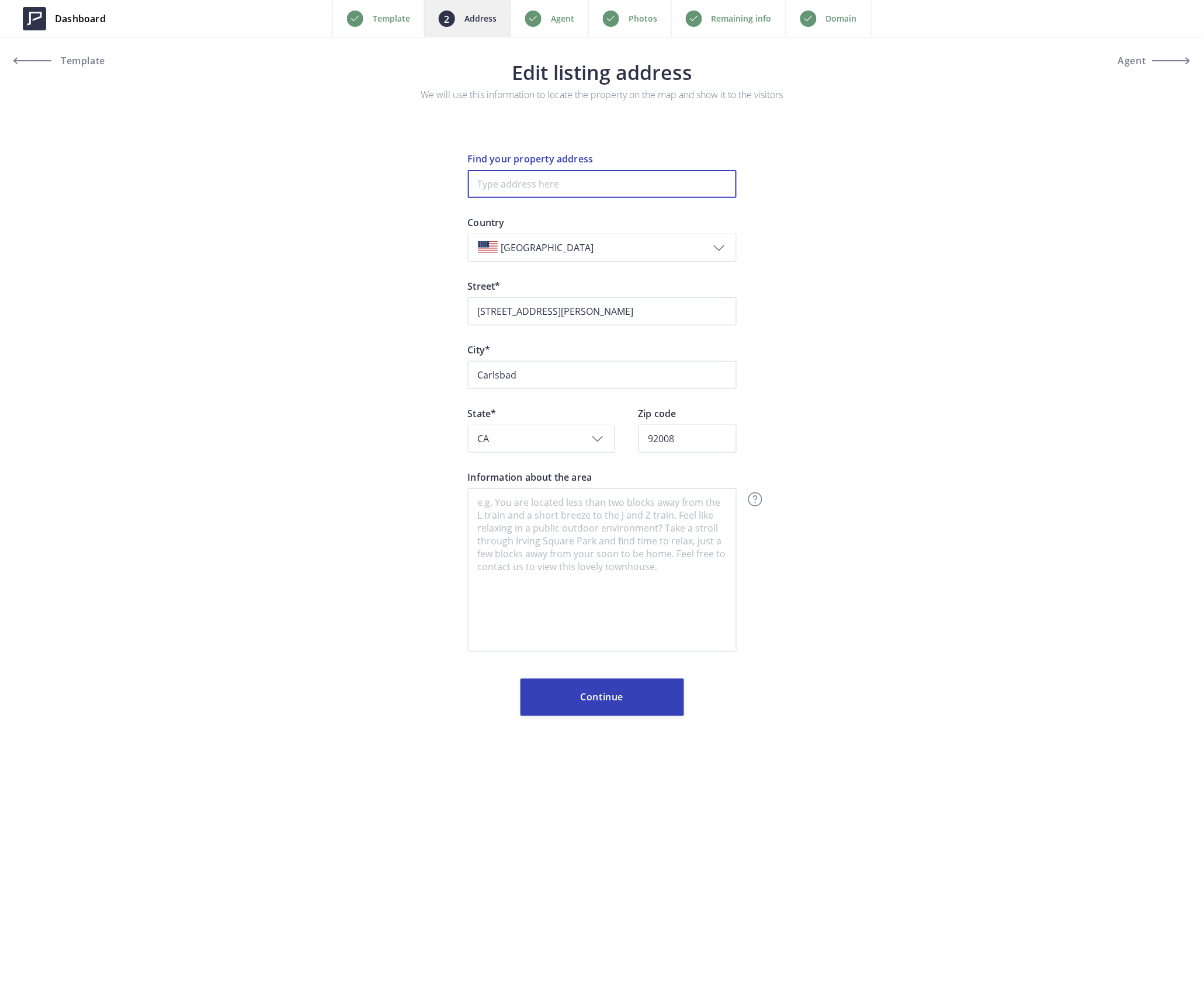
click at [529, 183] on input at bounding box center [602, 184] width 269 height 28
type input "4380 adams street, carlsbad"
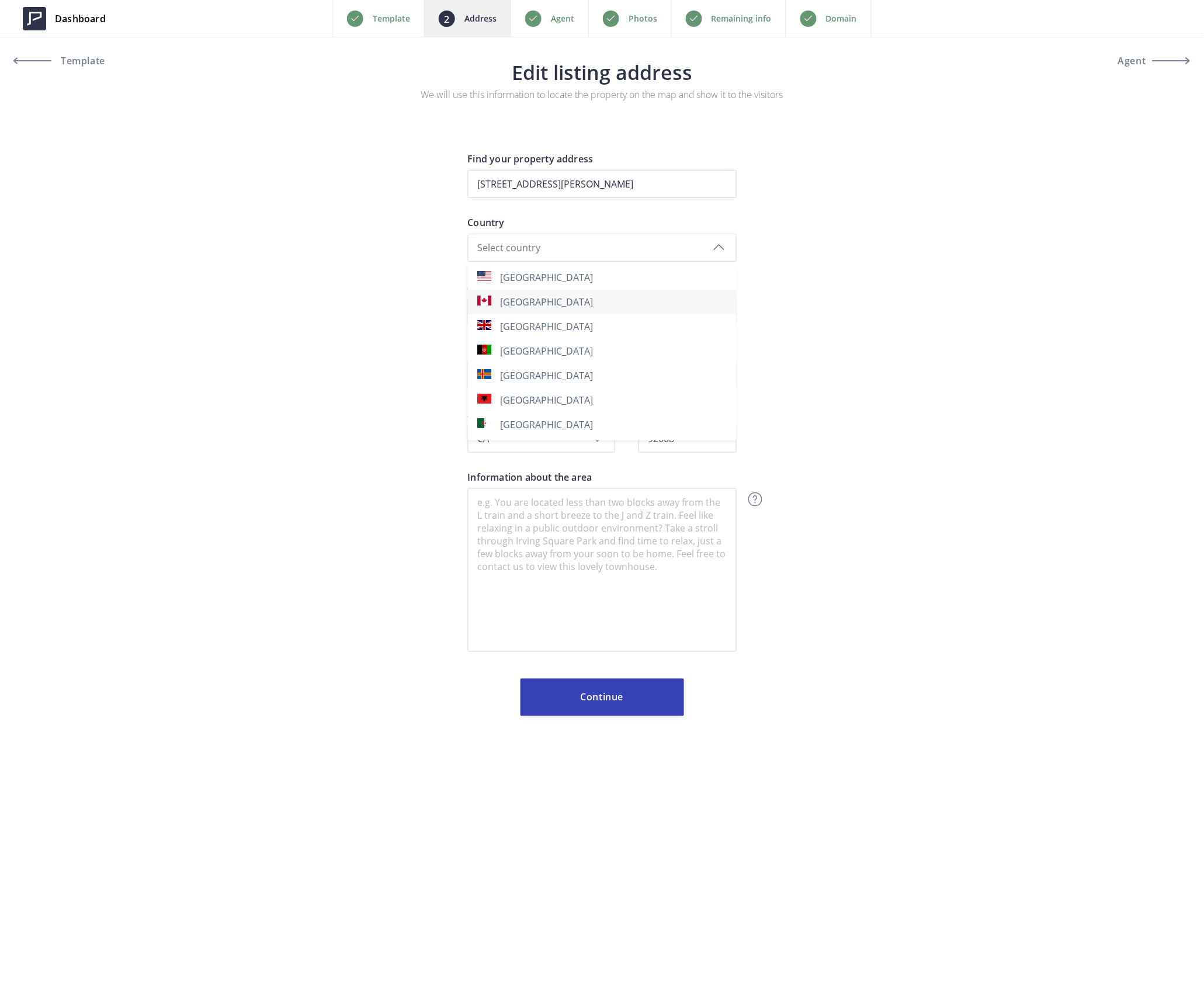
drag, startPoint x: 574, startPoint y: 270, endPoint x: 582, endPoint y: 304, distance: 34.9
click at [547, 276] on span "[GEOGRAPHIC_DATA]" at bounding box center [547, 277] width 93 height 13
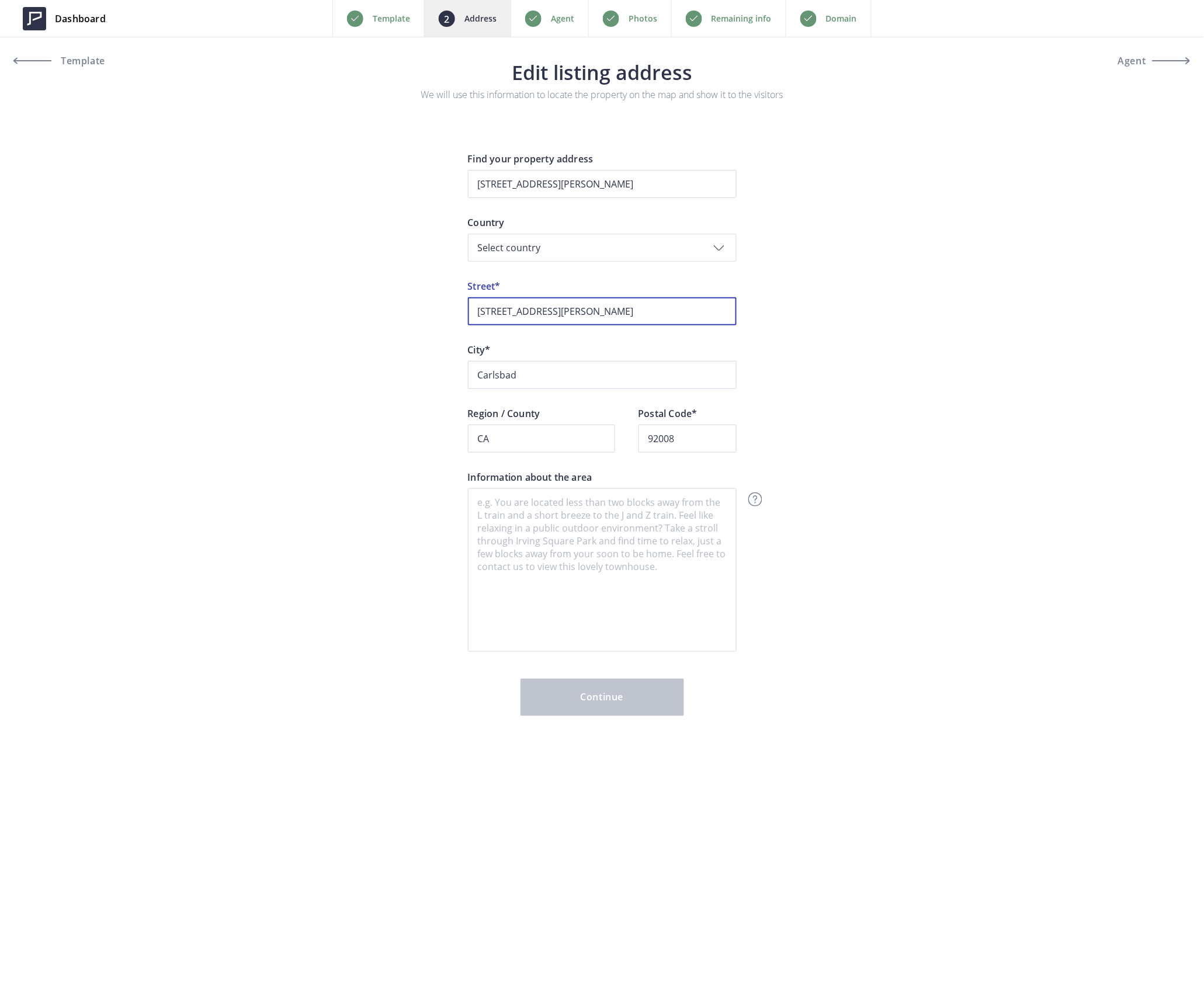
click at [614, 311] on input "4380 Adams Street" at bounding box center [602, 311] width 269 height 28
click at [268, 278] on div "Dashboard Back Template Address Agent Photos Remaining info Domain Next Templat…" at bounding box center [602, 374] width 1204 height 749
drag, startPoint x: 630, startPoint y: 178, endPoint x: 259, endPoint y: 178, distance: 371.0
click at [259, 178] on div "Dashboard Back Template Address Agent Photos Remaining info Domain Next Templat…" at bounding box center [602, 374] width 1204 height 749
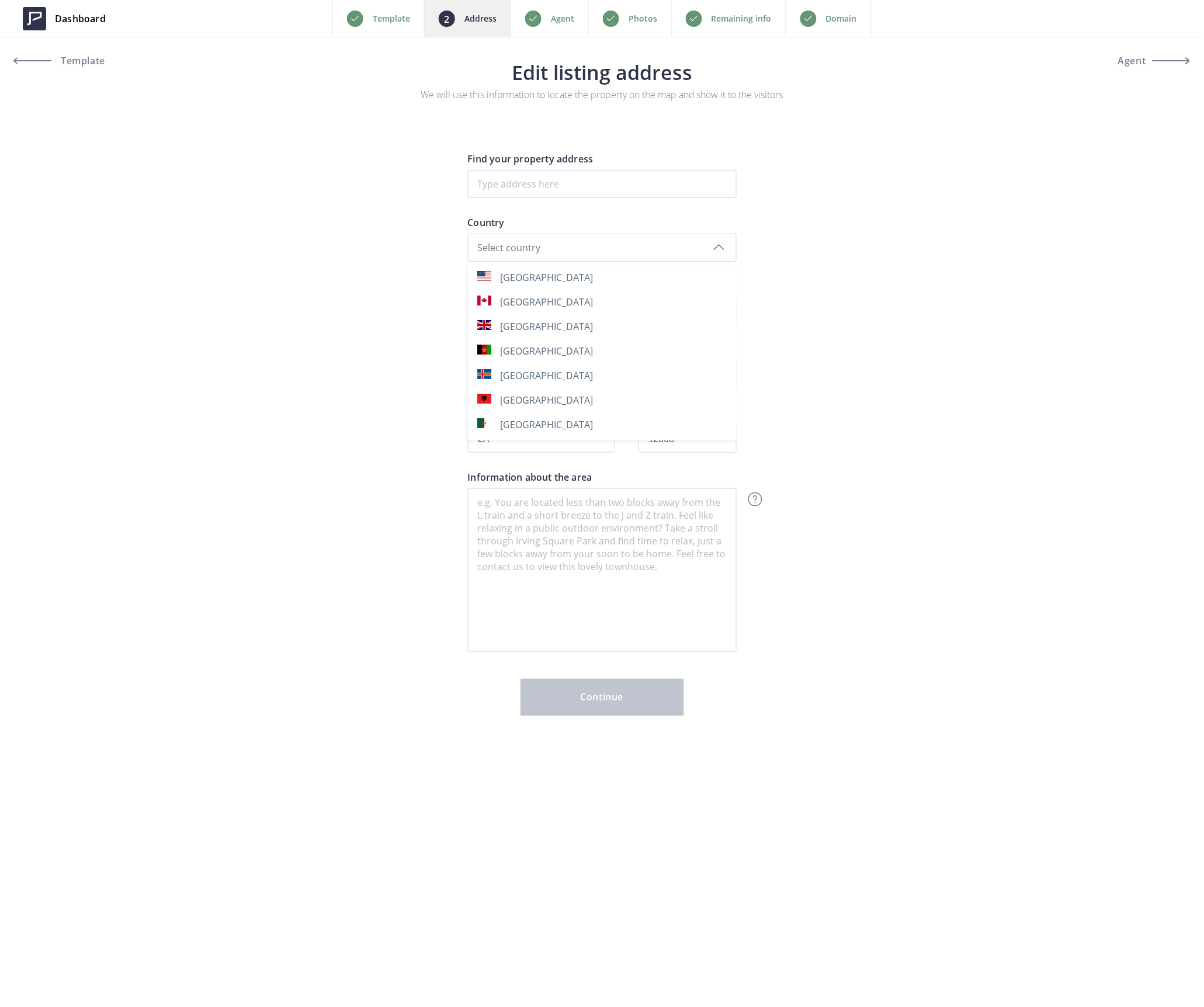
click at [368, 213] on div "Dashboard Back Template Address Agent Photos Remaining info Domain Next Templat…" at bounding box center [602, 374] width 1204 height 749
click at [522, 257] on div "Select country" at bounding box center [602, 248] width 269 height 28
click at [503, 271] on span "United States" at bounding box center [547, 277] width 93 height 13
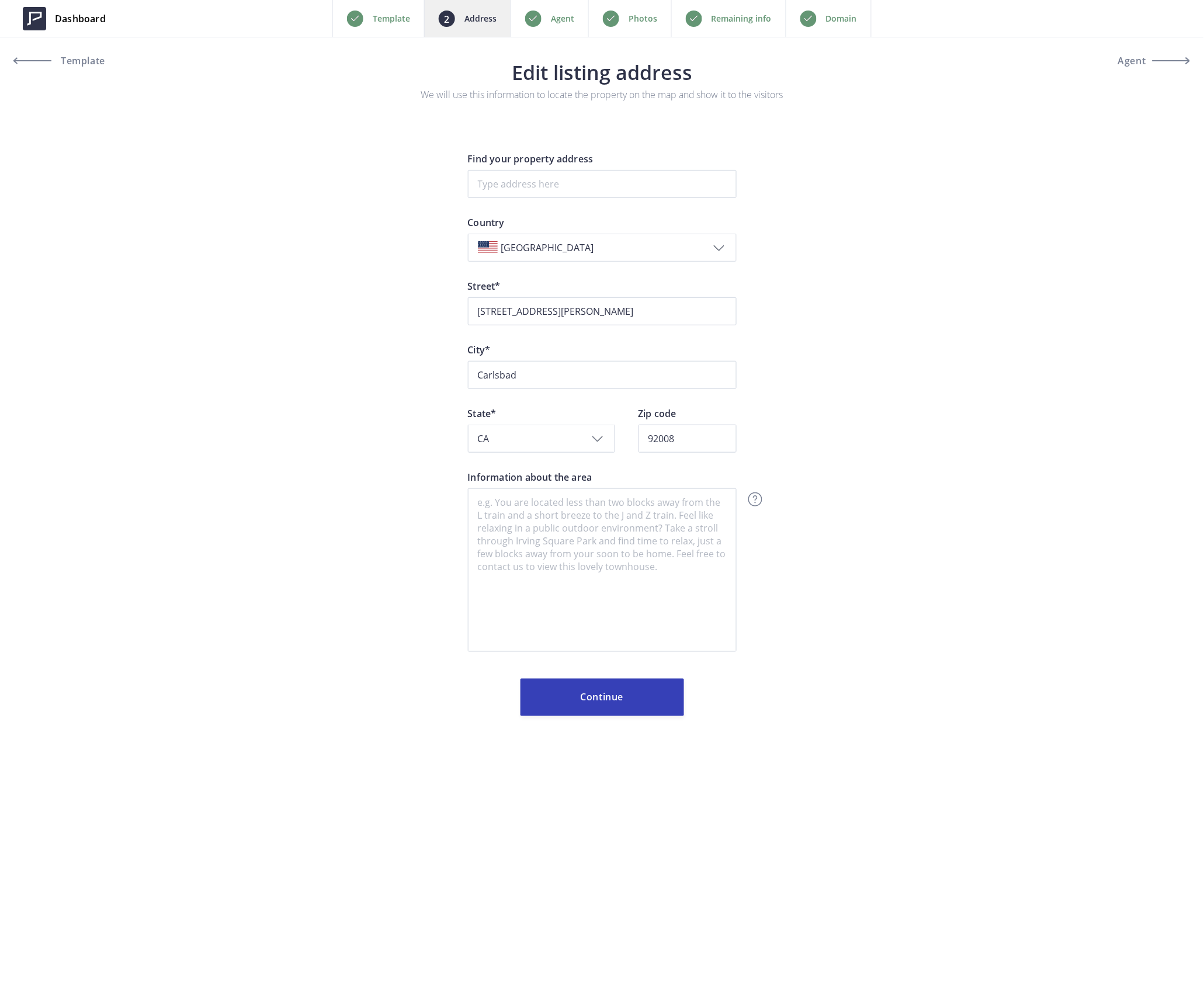
click at [392, 294] on div "Dashboard Back Template Address Agent Photos Remaining info Domain Next Templat…" at bounding box center [602, 374] width 1204 height 749
click at [598, 703] on button "Continue" at bounding box center [602, 697] width 163 height 37
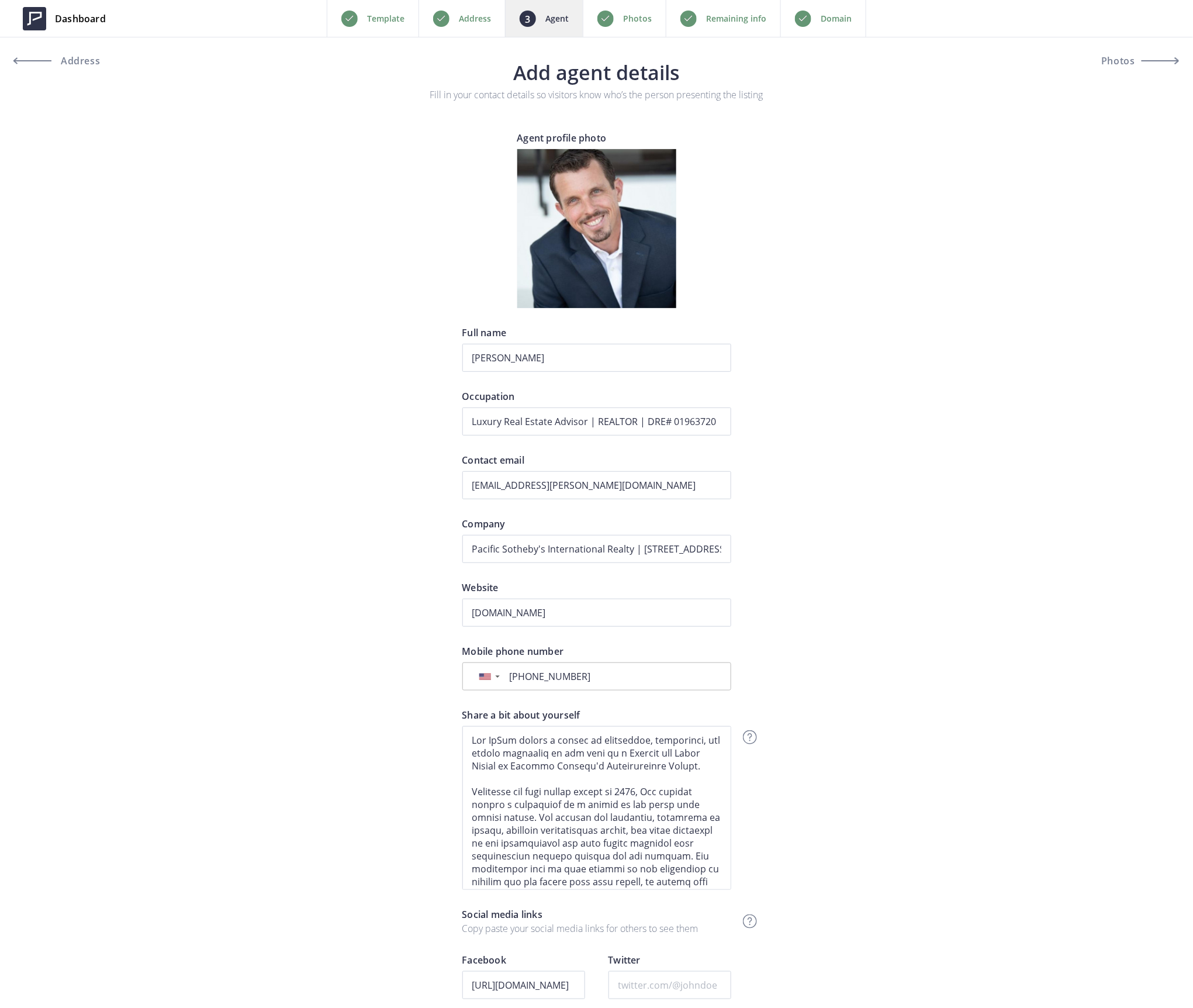
click at [630, 14] on p "Photos" at bounding box center [637, 18] width 28 height 14
click at [625, 16] on p "Photos" at bounding box center [637, 18] width 28 height 14
click at [625, 13] on p "Photos" at bounding box center [637, 18] width 28 height 14
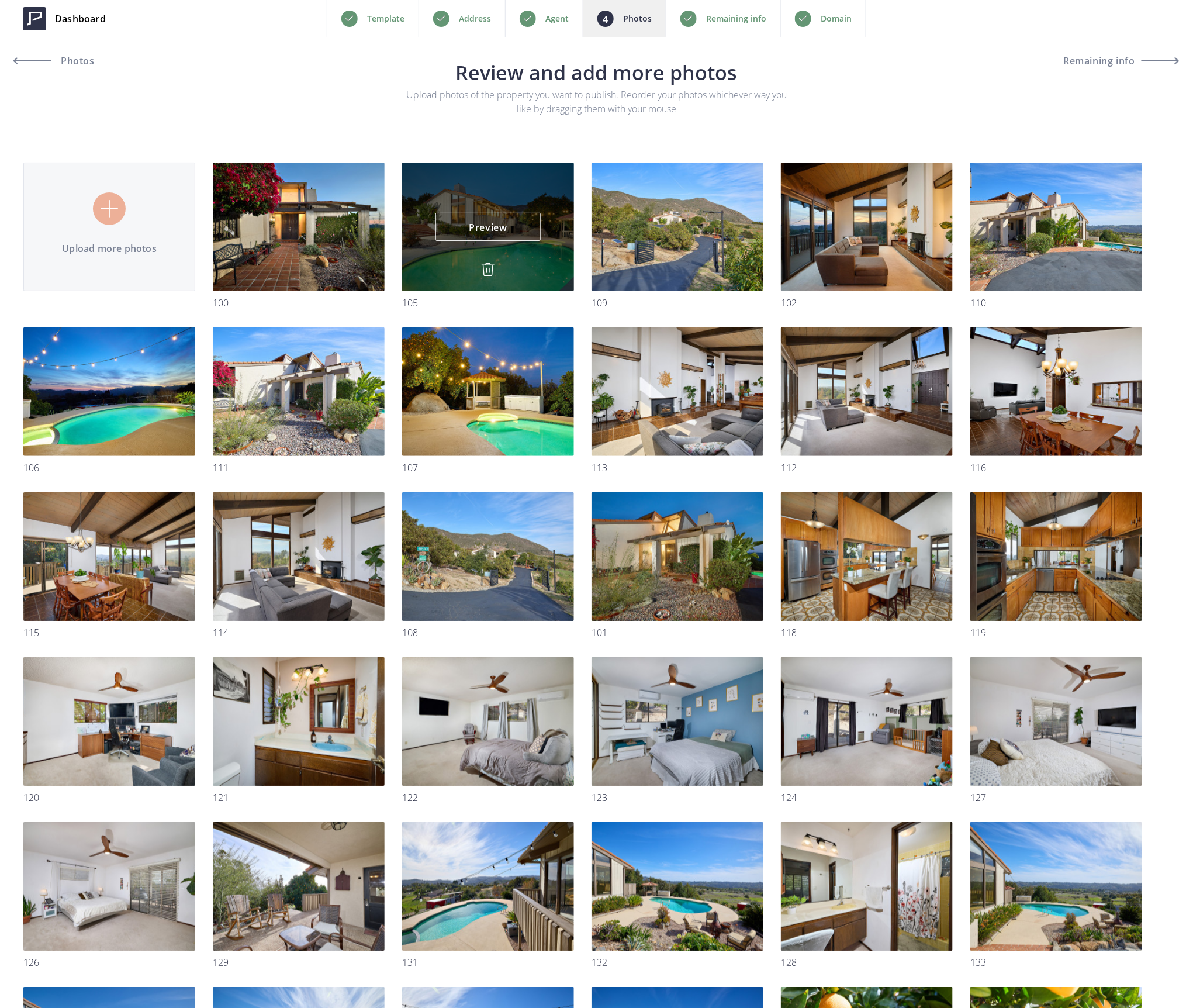
click at [484, 267] on img at bounding box center [487, 269] width 14 height 14
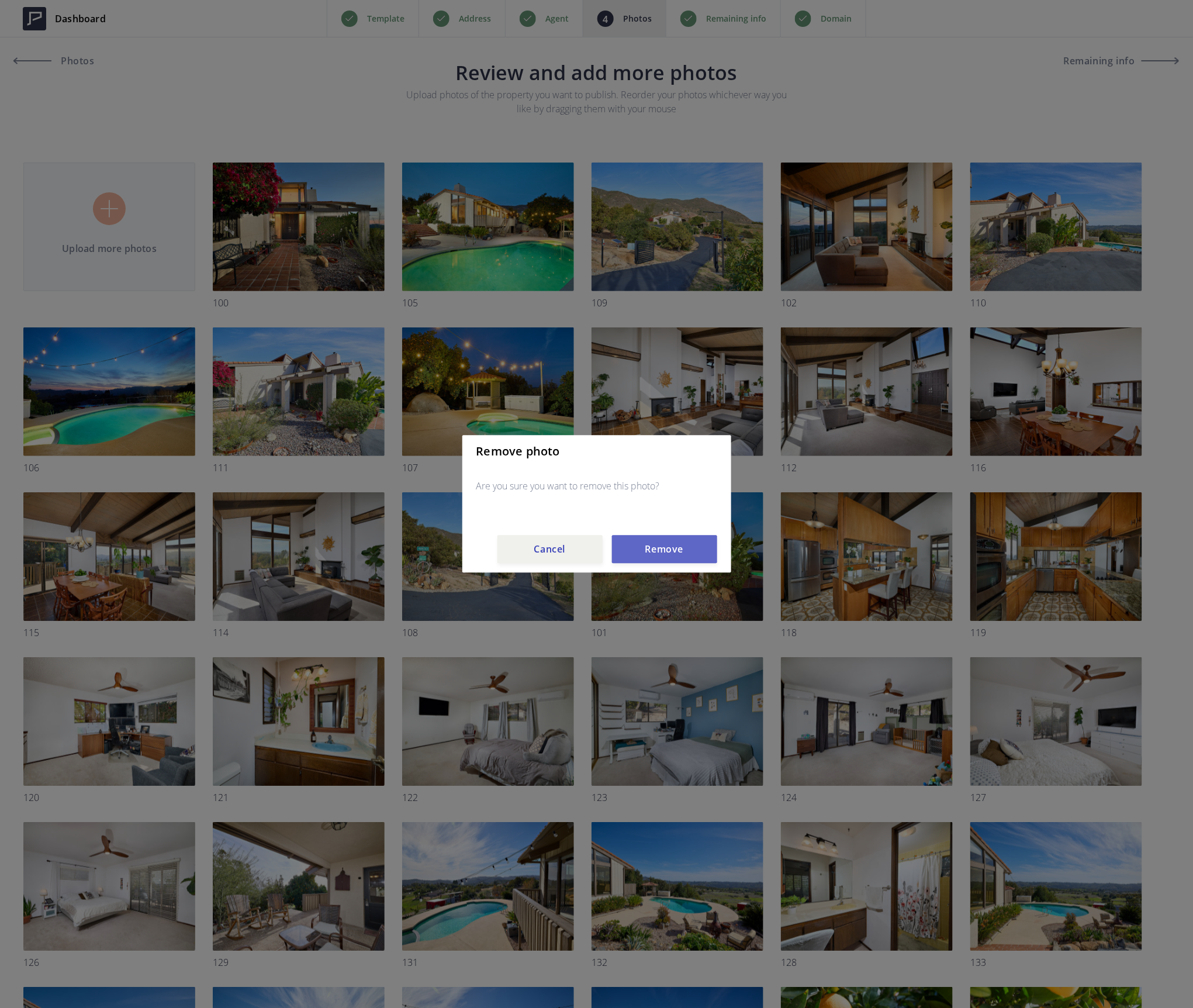
click at [660, 549] on button "Remove" at bounding box center [664, 550] width 105 height 29
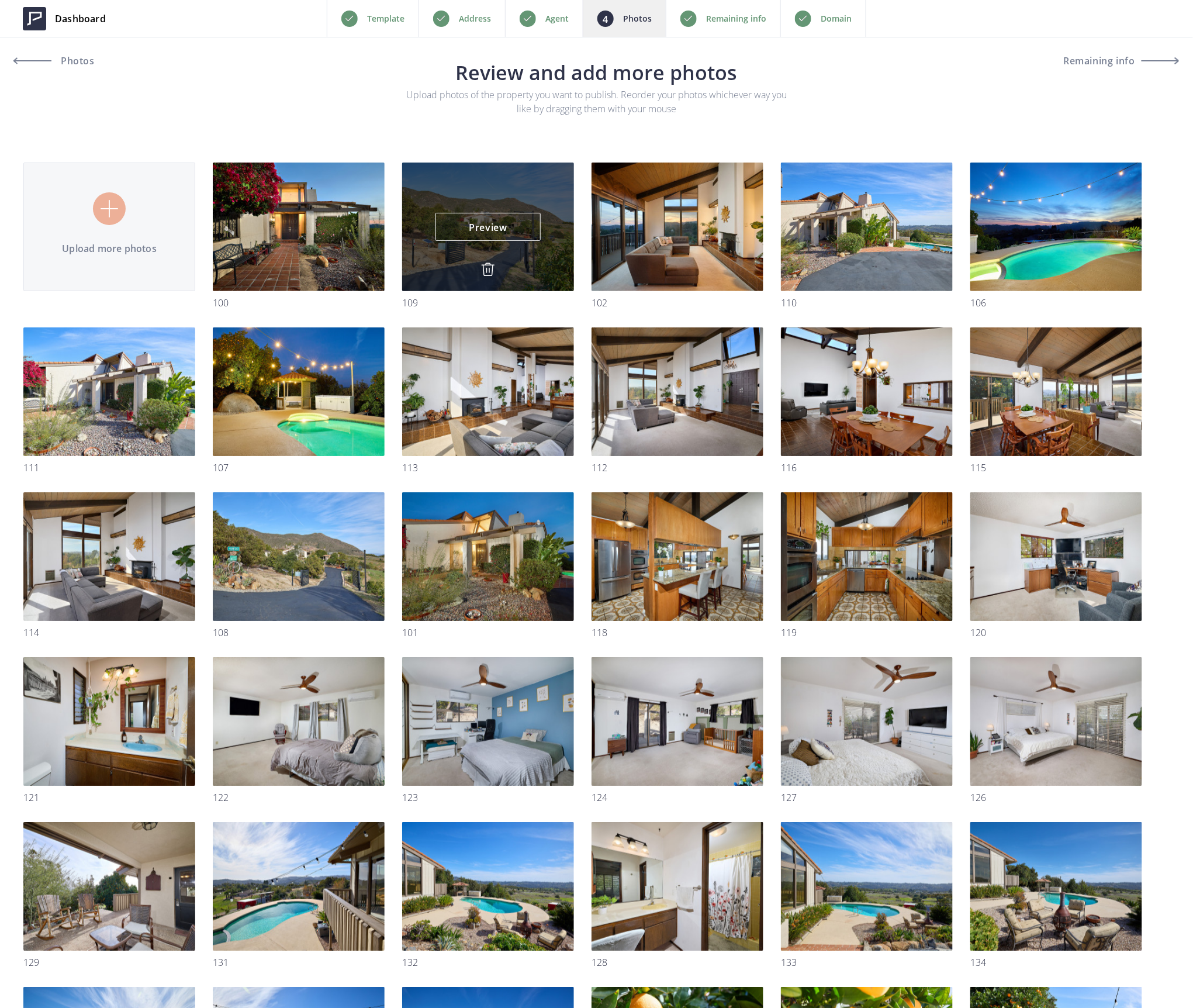
click at [483, 263] on img at bounding box center [487, 269] width 14 height 14
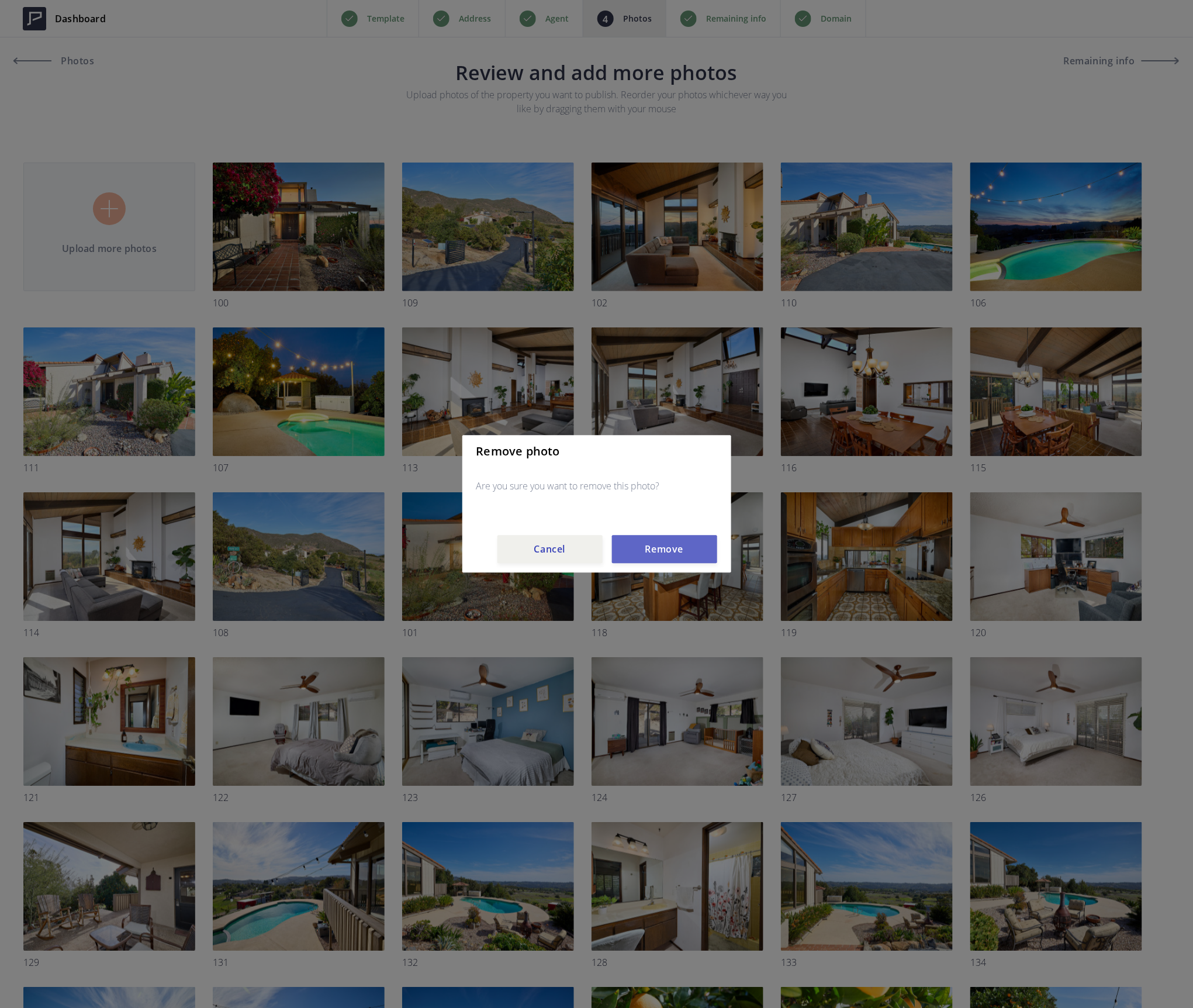
click at [671, 542] on button "Remove" at bounding box center [664, 550] width 105 height 29
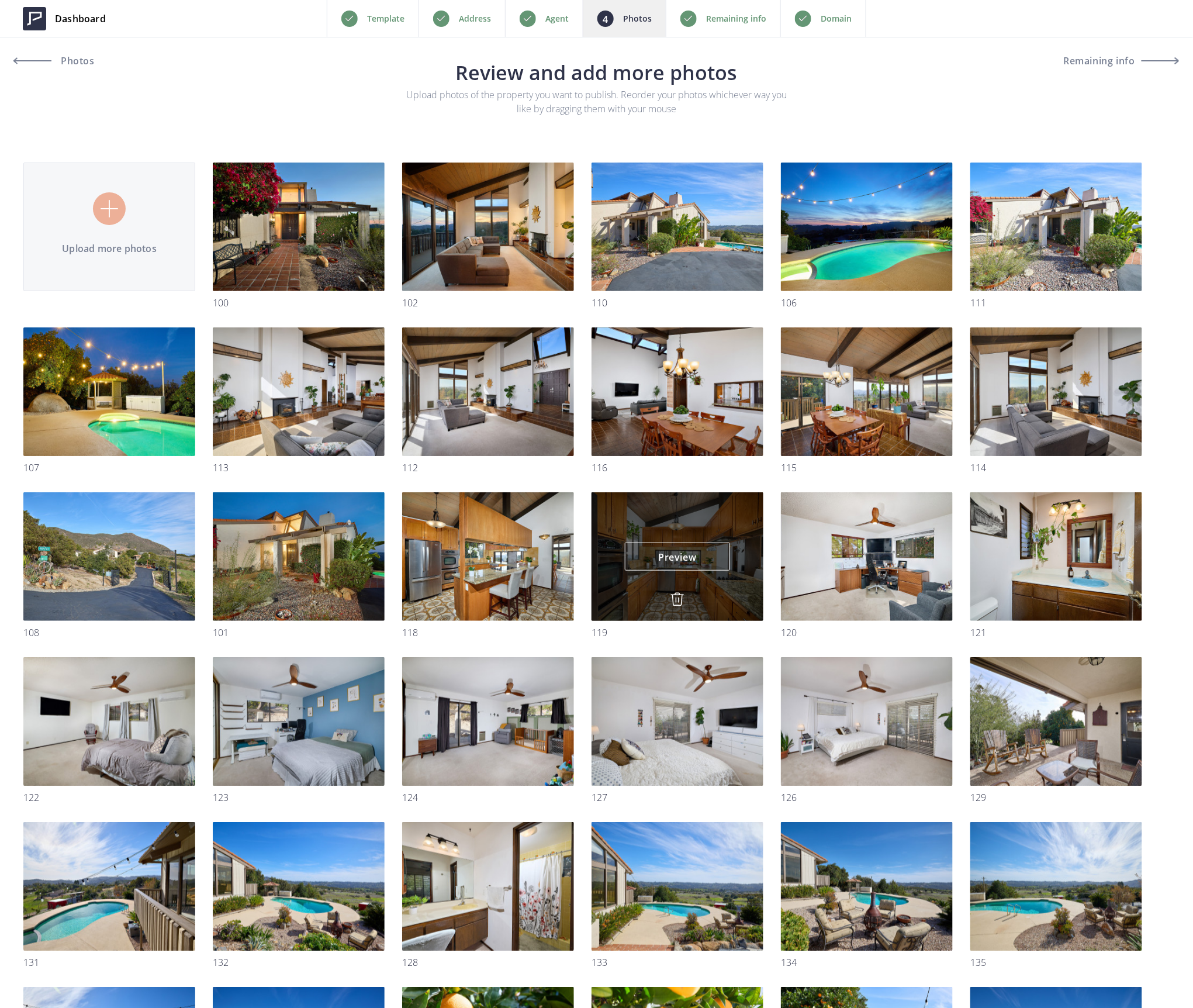
click at [676, 598] on img at bounding box center [677, 599] width 14 height 14
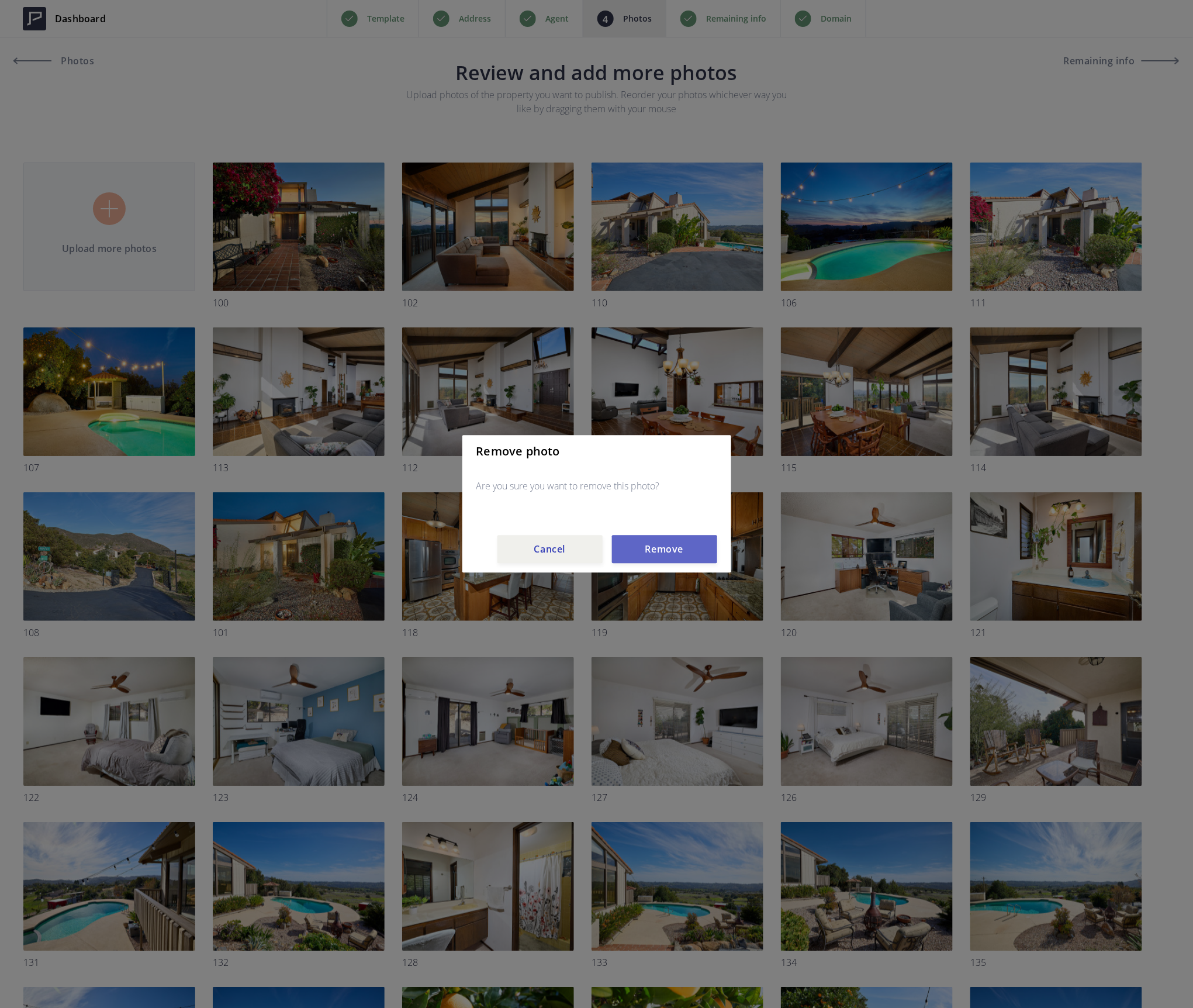
click at [676, 550] on button "Remove" at bounding box center [664, 550] width 105 height 29
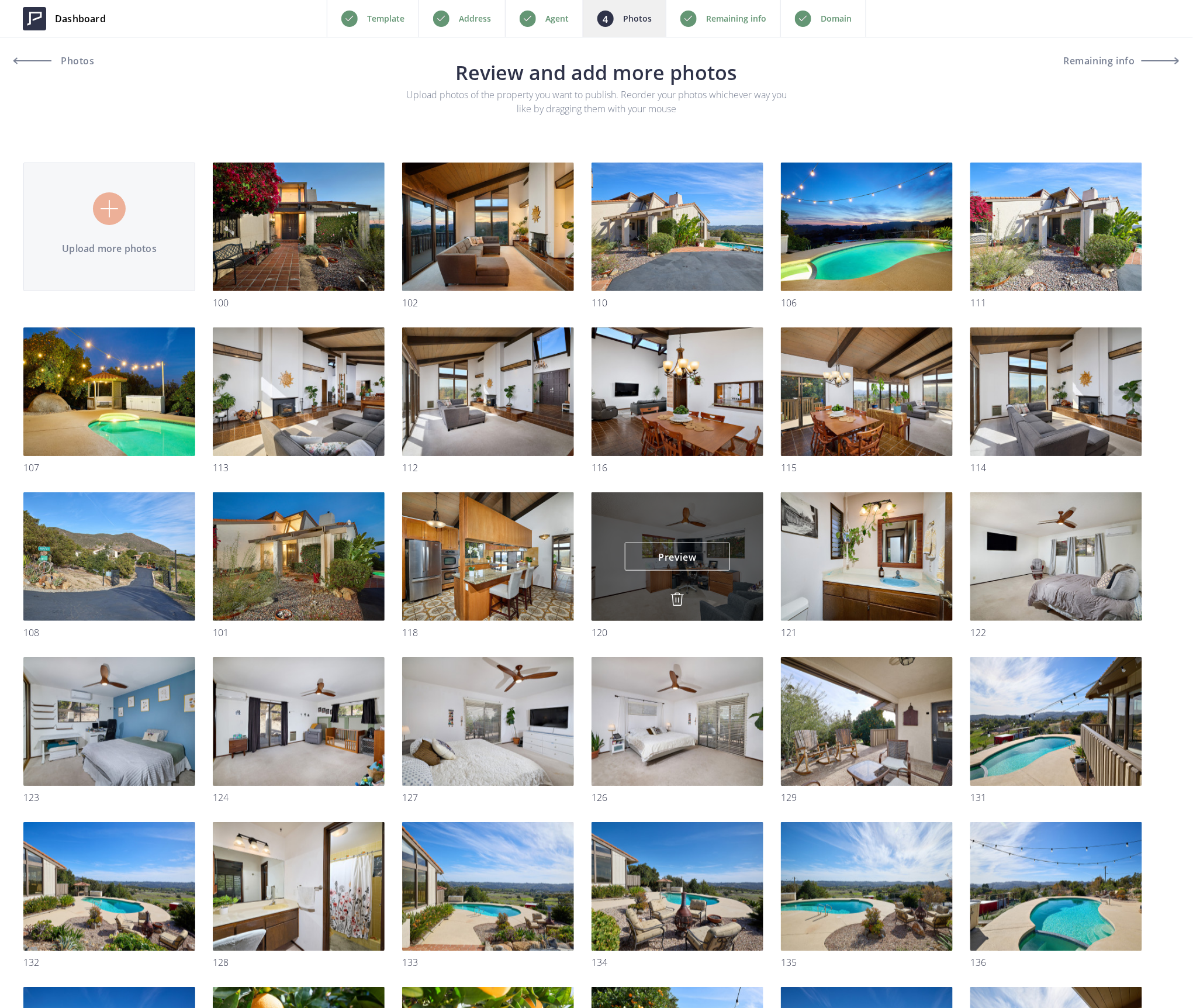
click at [675, 598] on img at bounding box center [677, 599] width 14 height 14
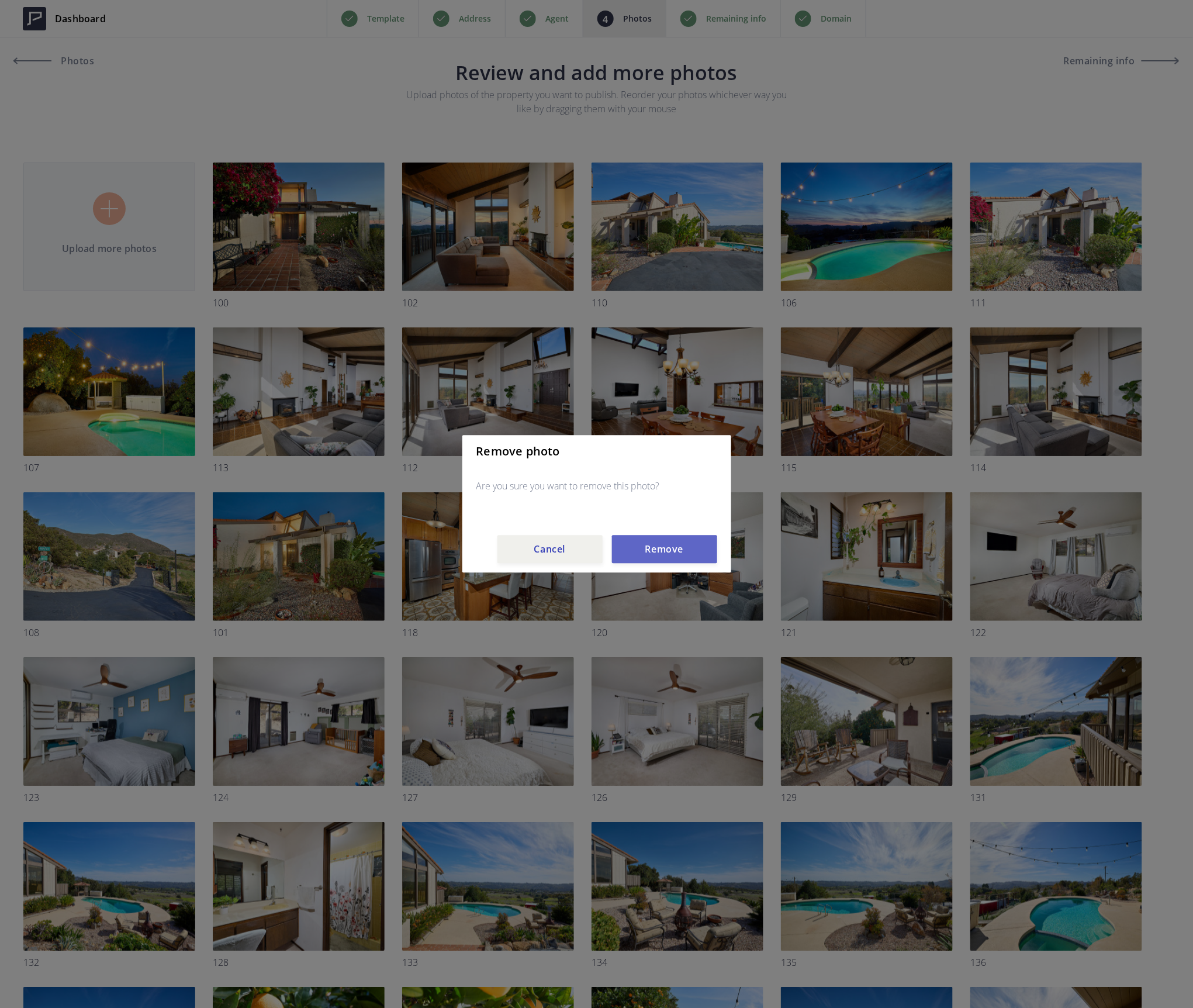
click at [674, 549] on button "Remove" at bounding box center [664, 550] width 105 height 29
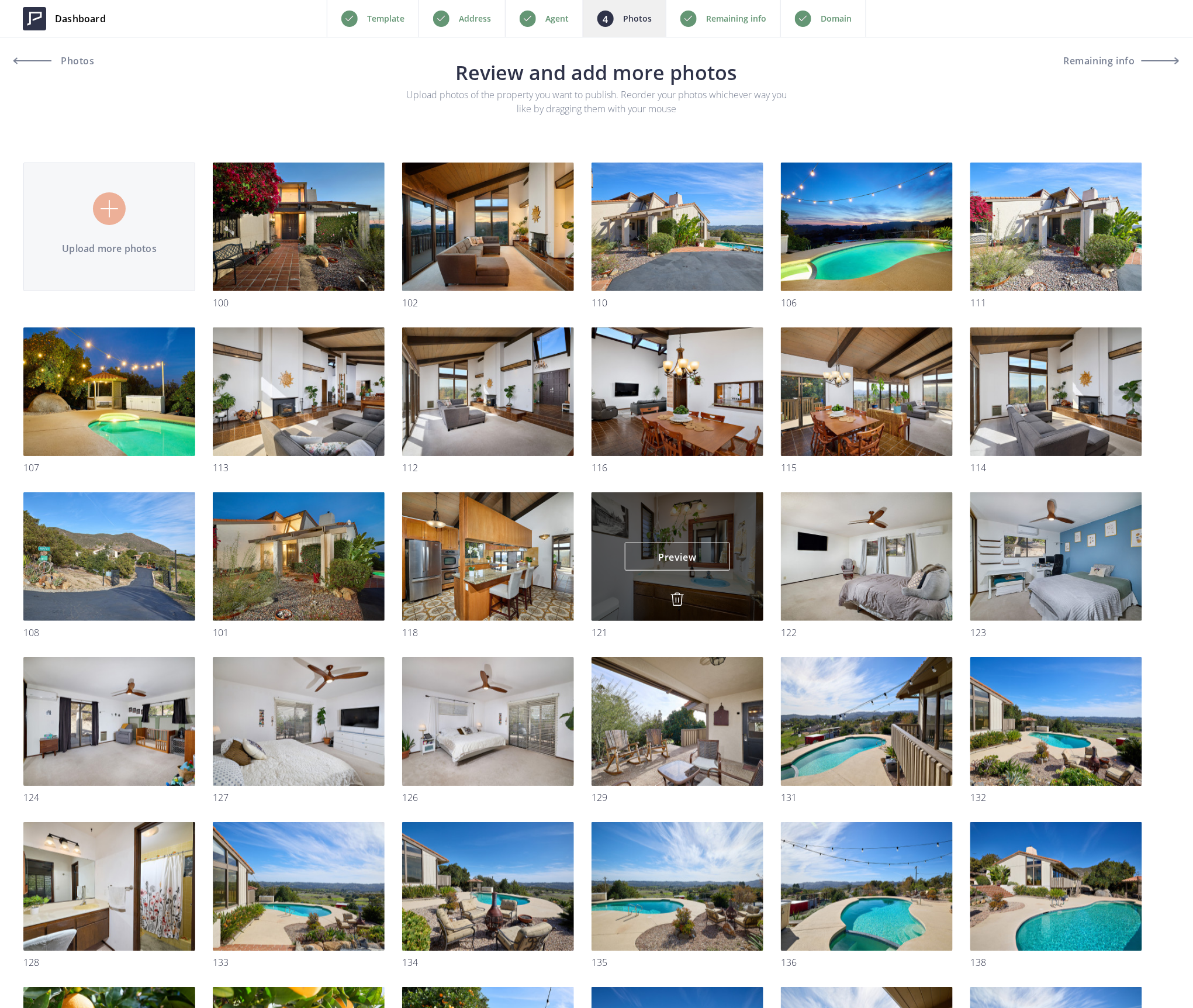
click at [674, 602] on img at bounding box center [677, 599] width 14 height 14
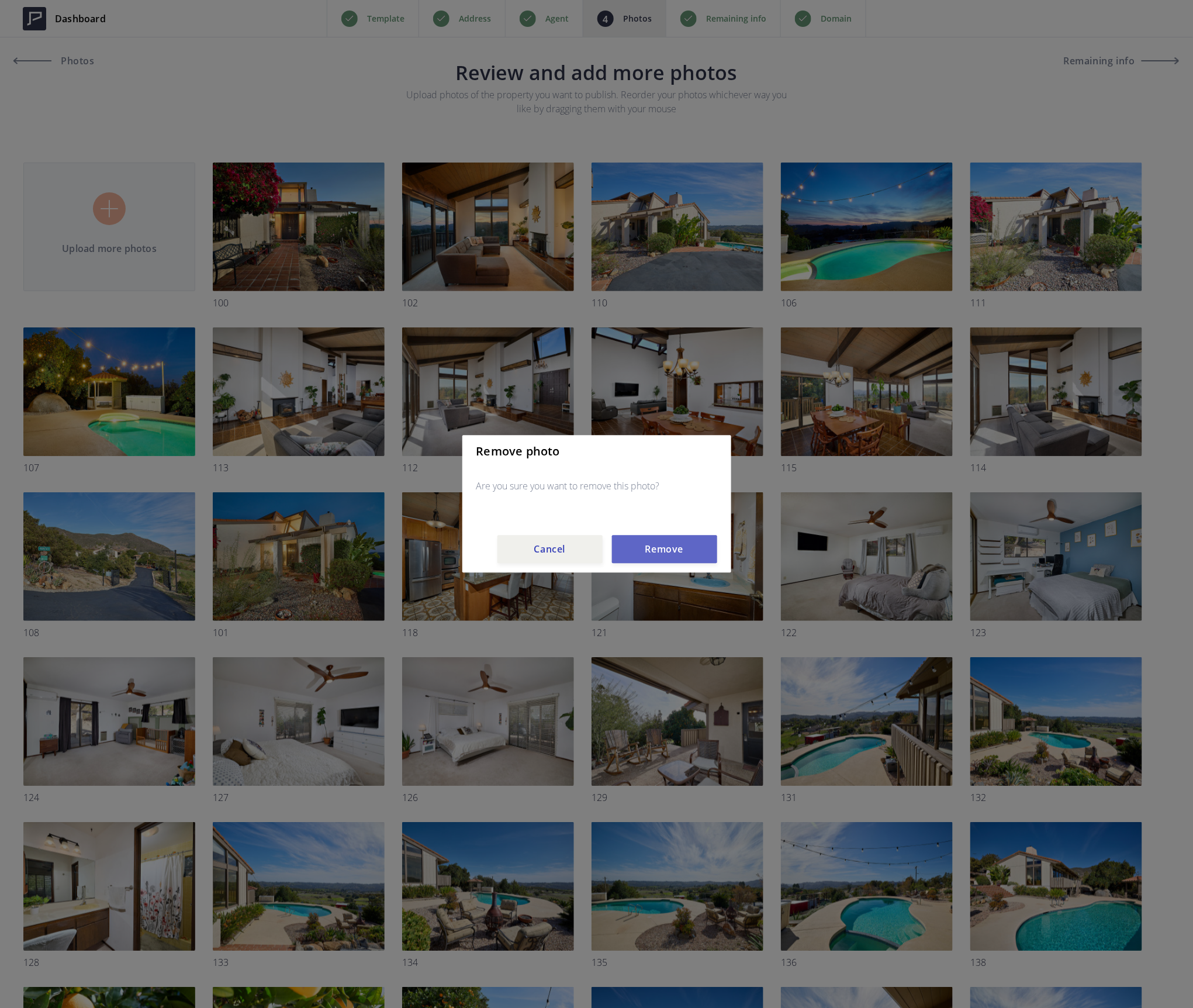
click at [676, 547] on button "Remove" at bounding box center [664, 550] width 105 height 29
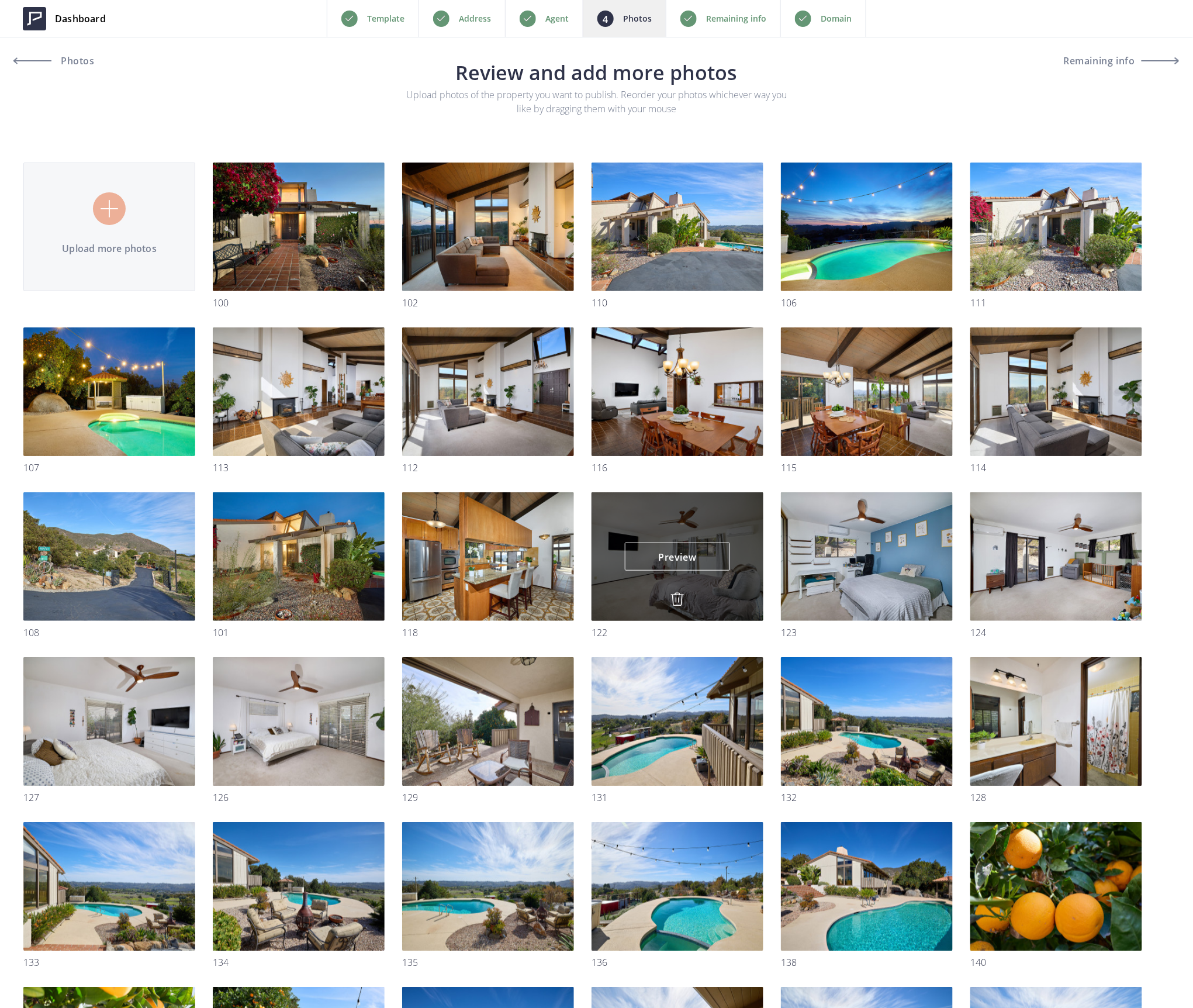
click at [679, 601] on img at bounding box center [677, 599] width 14 height 14
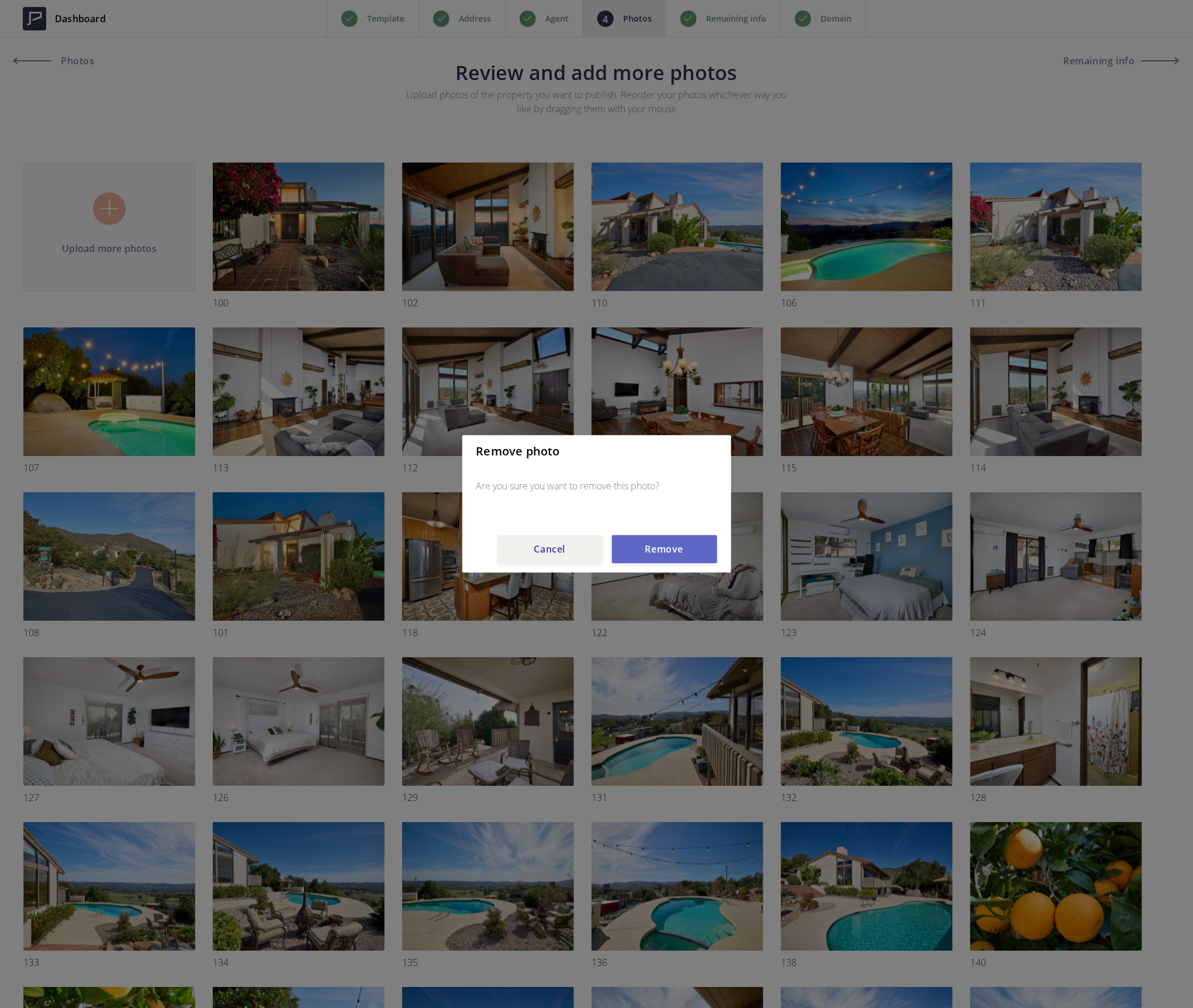
click at [677, 551] on button "Remove" at bounding box center [664, 550] width 105 height 29
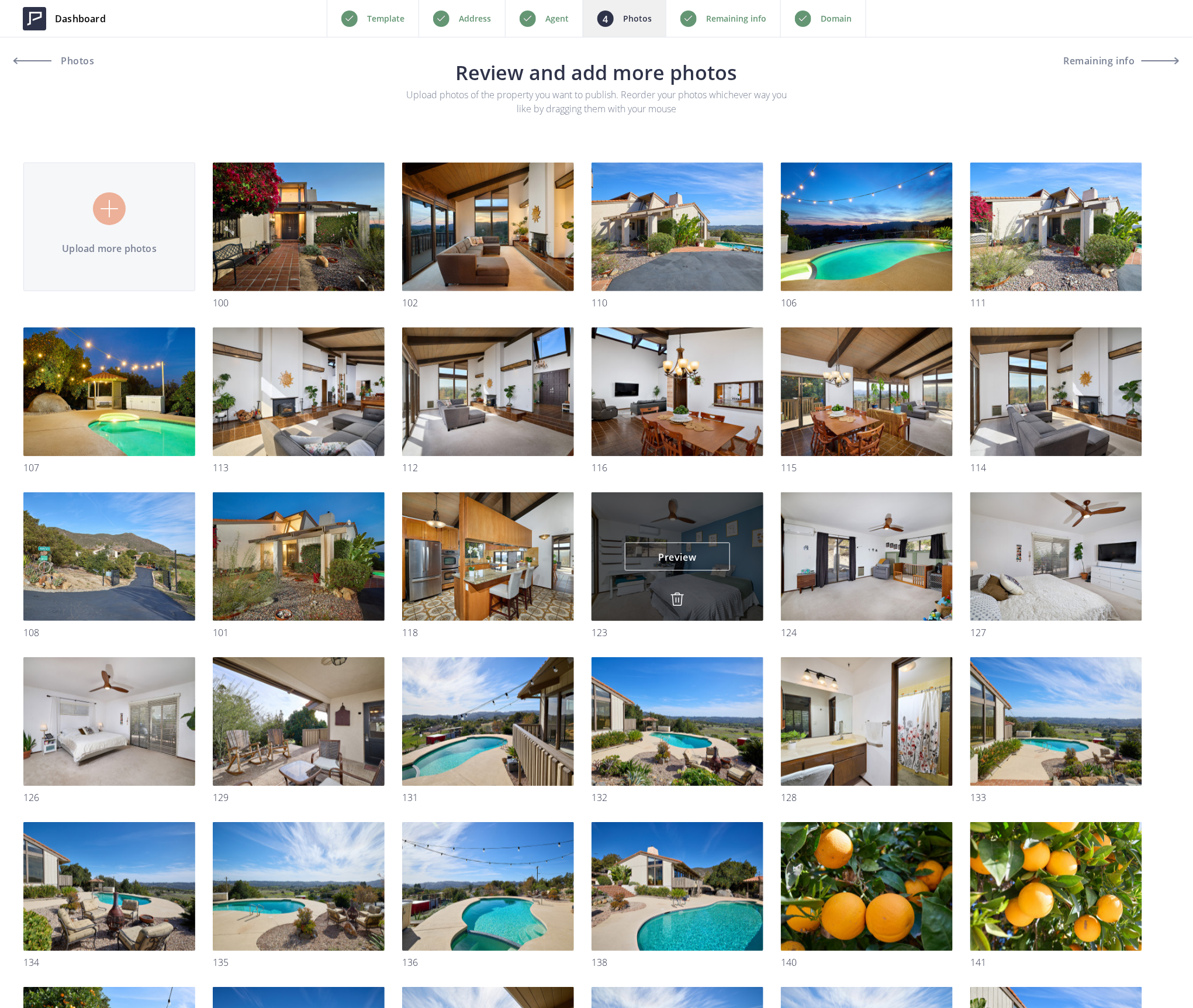
click at [677, 597] on img at bounding box center [677, 599] width 14 height 14
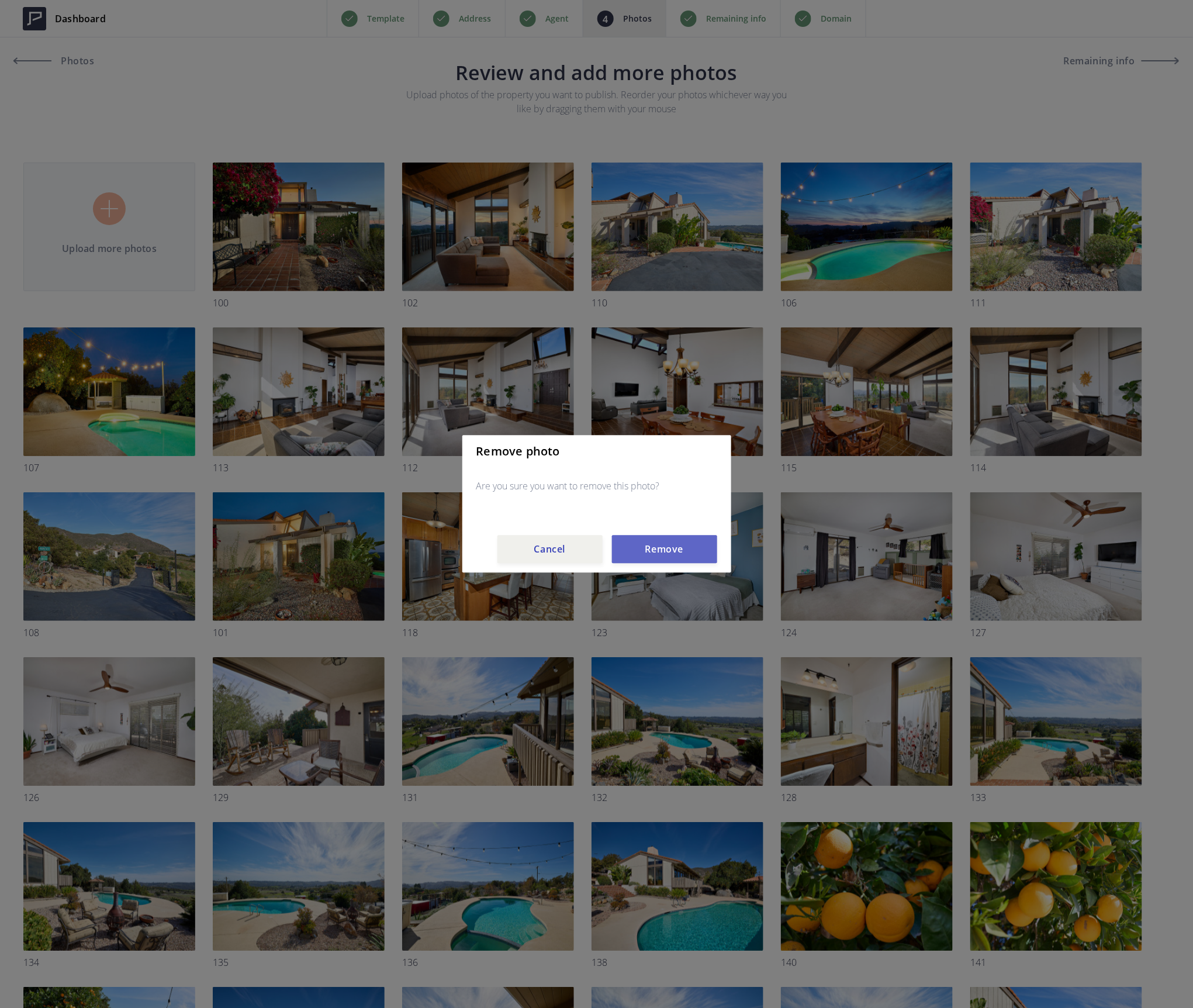
click at [677, 552] on button "Remove" at bounding box center [664, 550] width 105 height 29
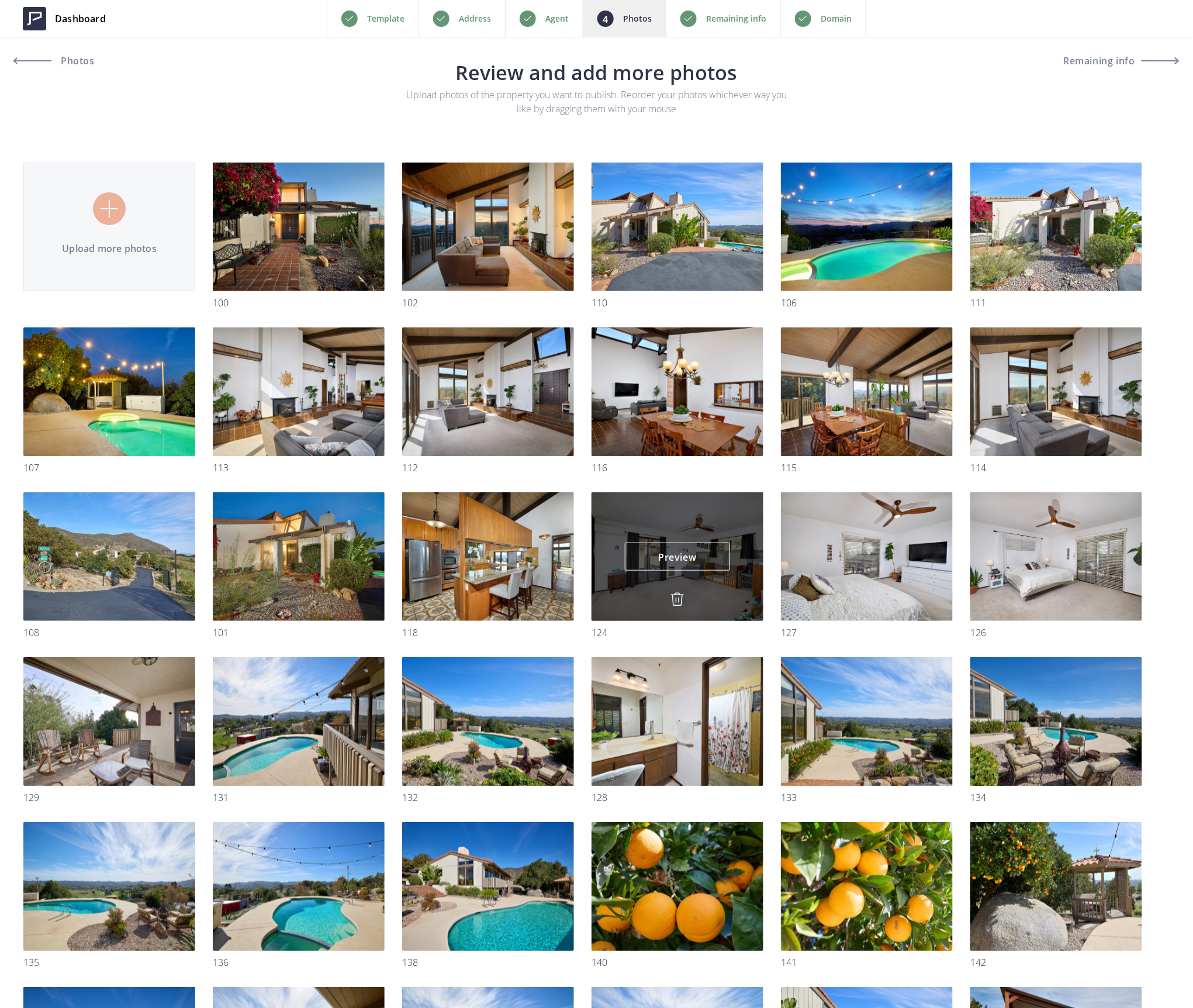
click at [678, 599] on img at bounding box center [677, 599] width 14 height 14
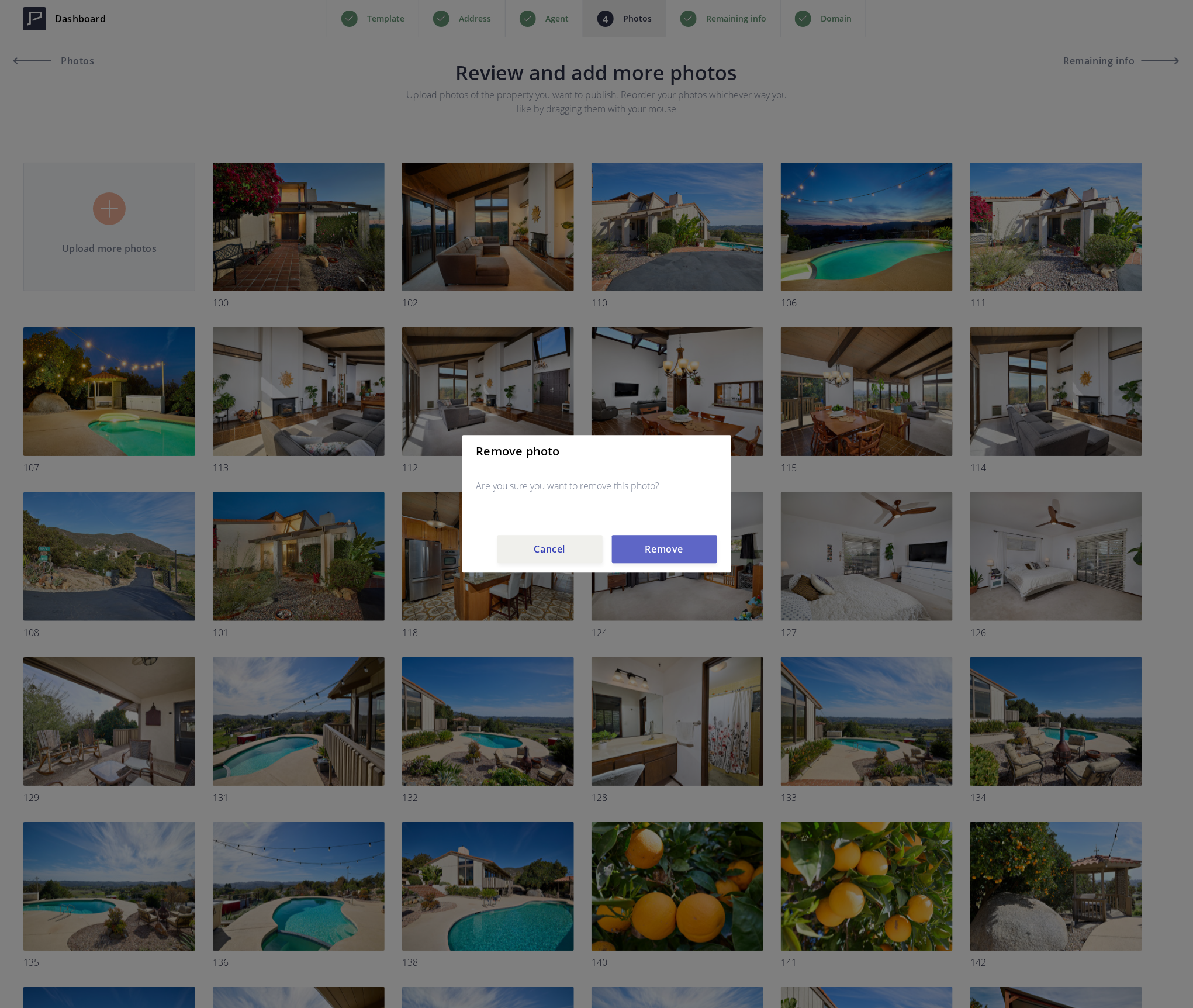
click at [670, 541] on button "Remove" at bounding box center [664, 550] width 105 height 29
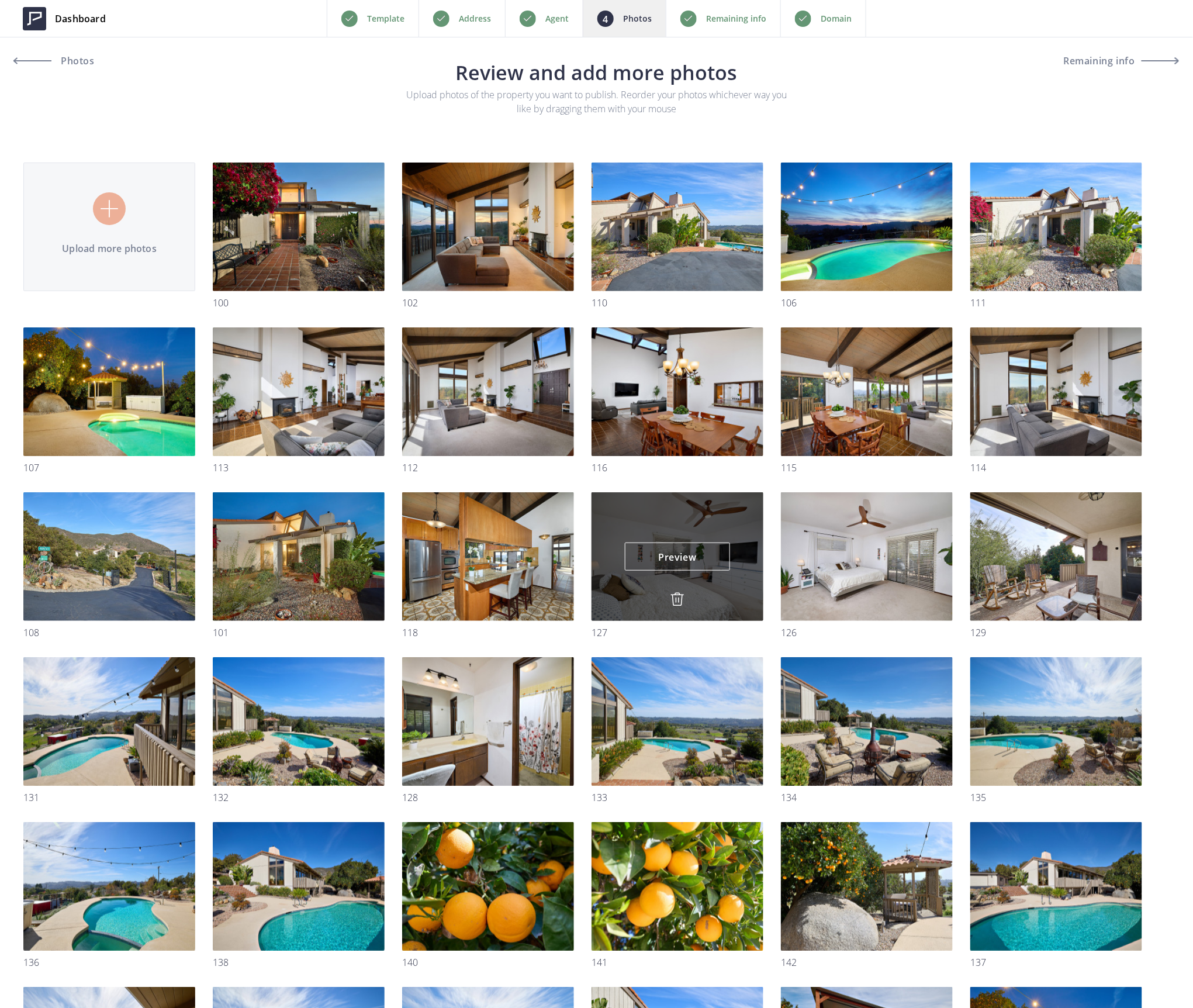
click at [673, 591] on div "Preview Preview" at bounding box center [677, 556] width 172 height 128
click at [676, 555] on link "Preview" at bounding box center [677, 557] width 105 height 29
click at [679, 597] on img at bounding box center [677, 599] width 14 height 14
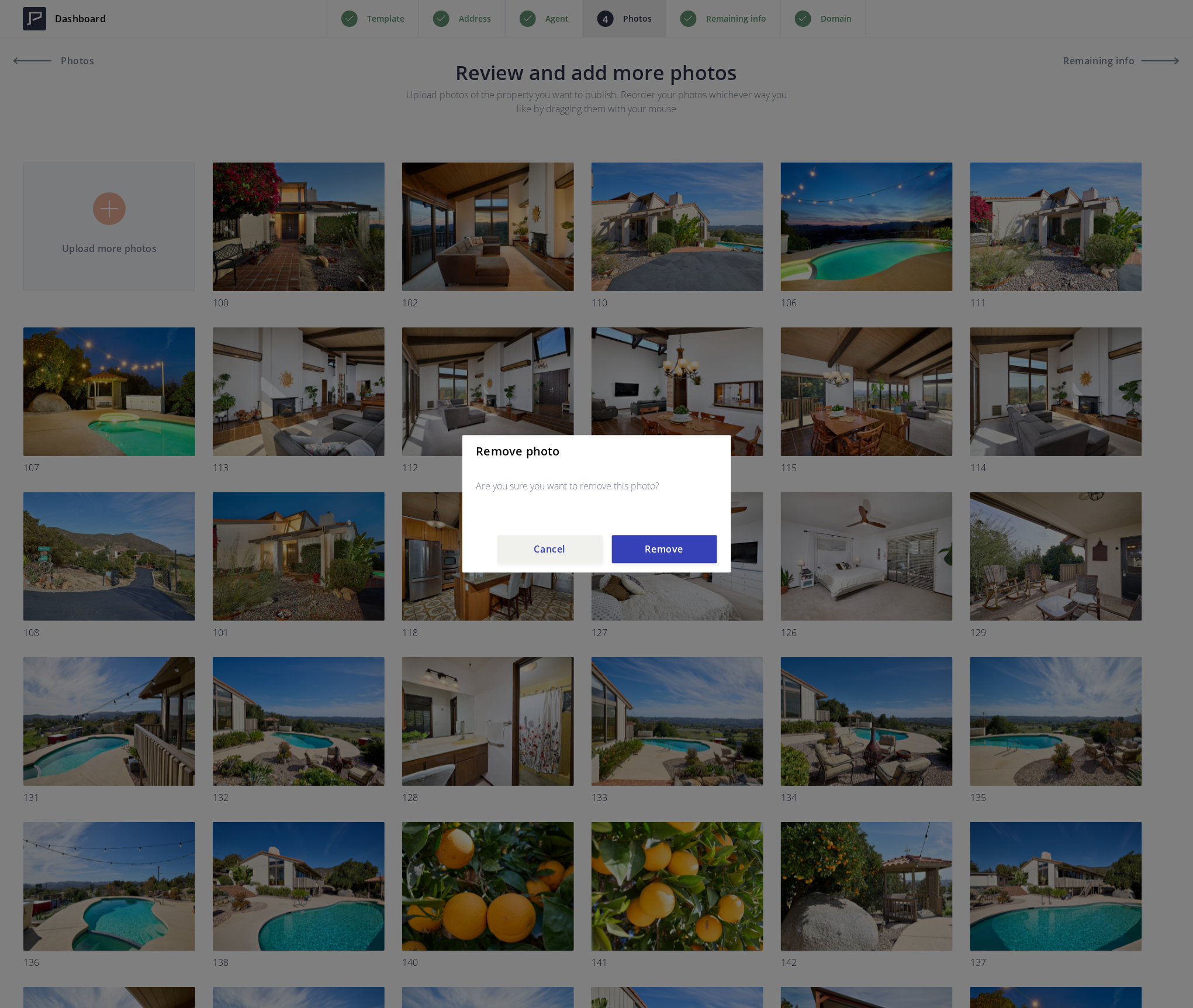
click at [672, 534] on div "Remove photo Are you sure you want to remove this photo? Cancel Remove" at bounding box center [596, 504] width 269 height 138
click at [673, 546] on button "Remove" at bounding box center [664, 550] width 105 height 29
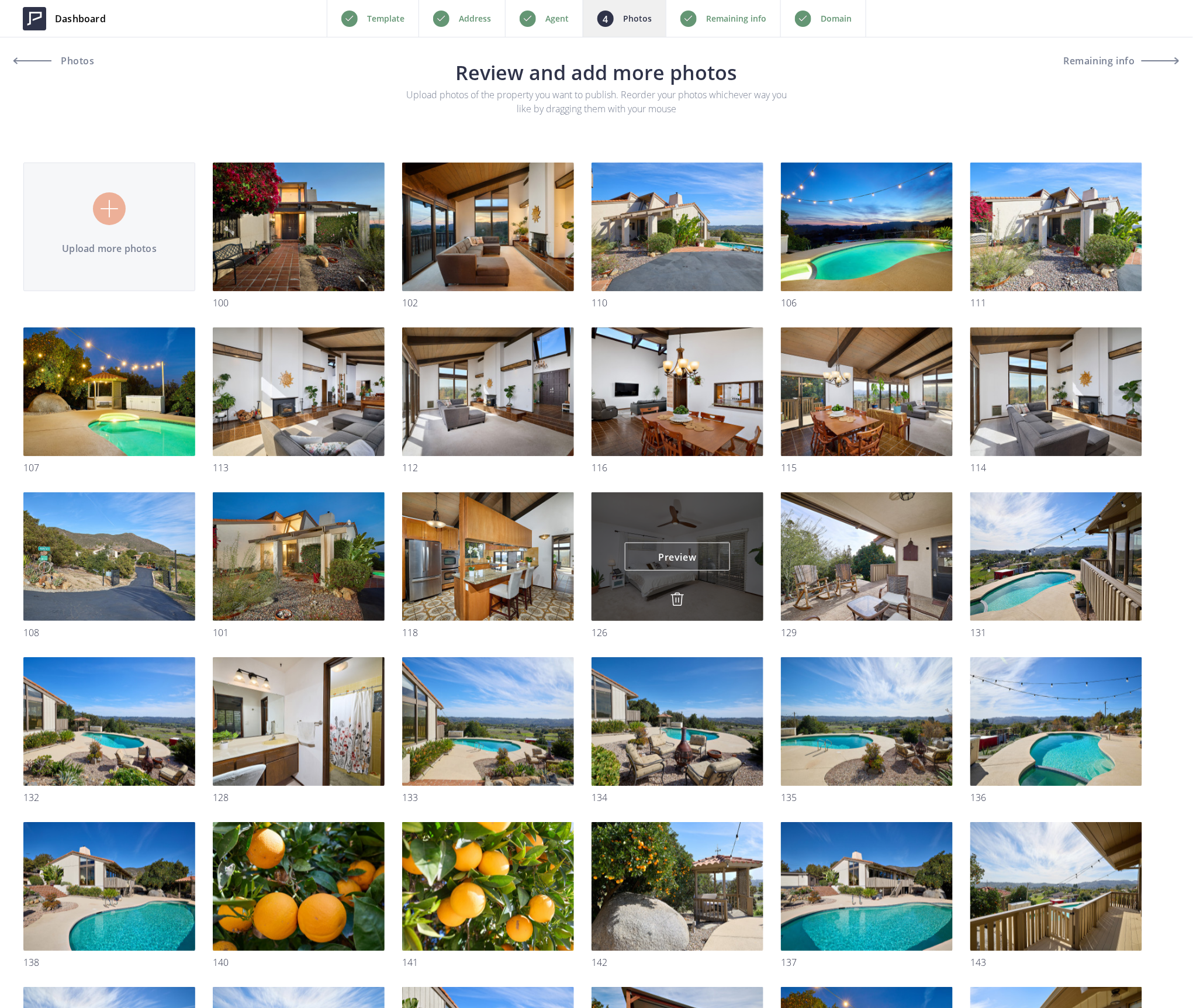
click at [680, 600] on img at bounding box center [677, 599] width 14 height 14
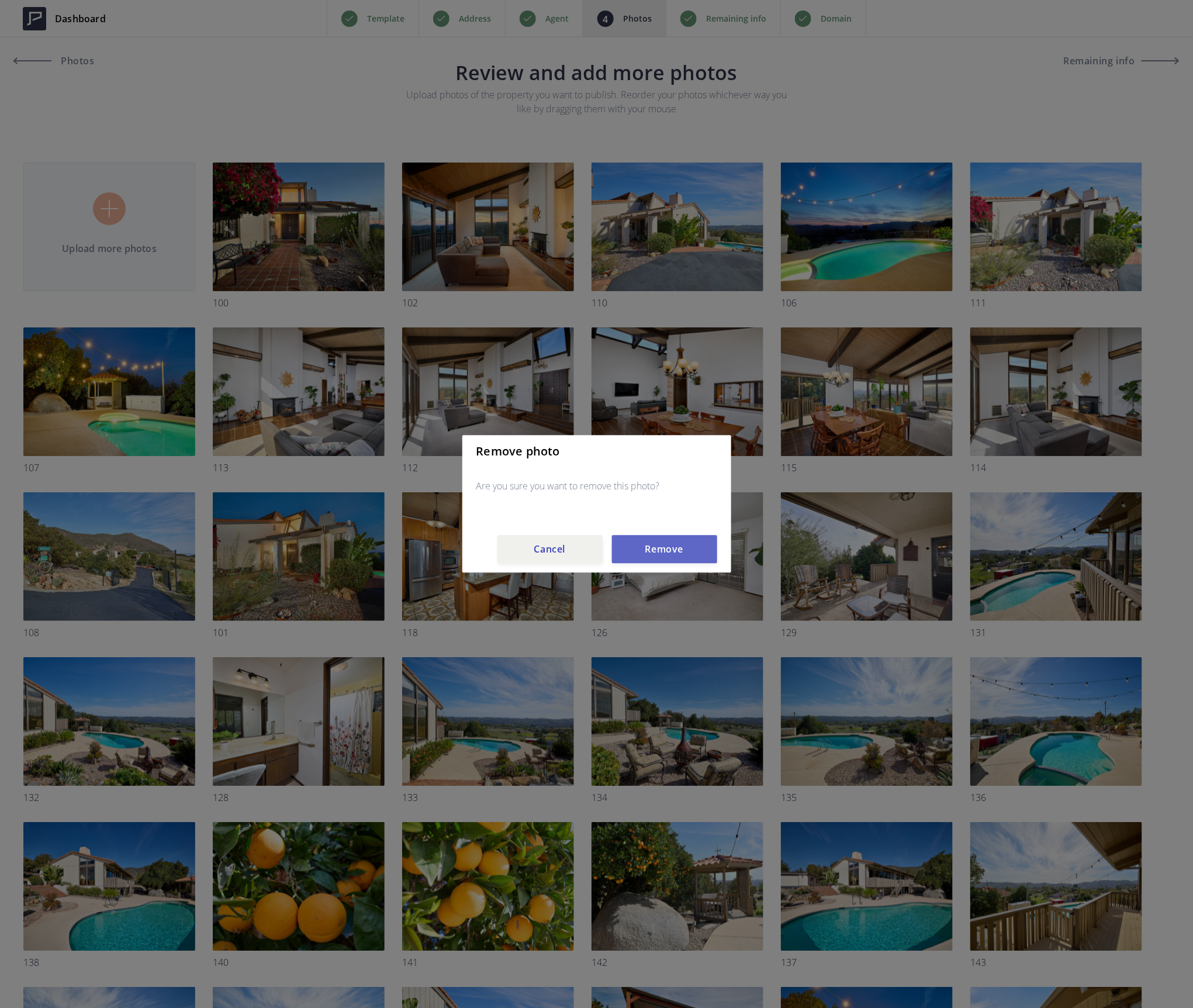
click at [676, 549] on button "Remove" at bounding box center [664, 550] width 105 height 29
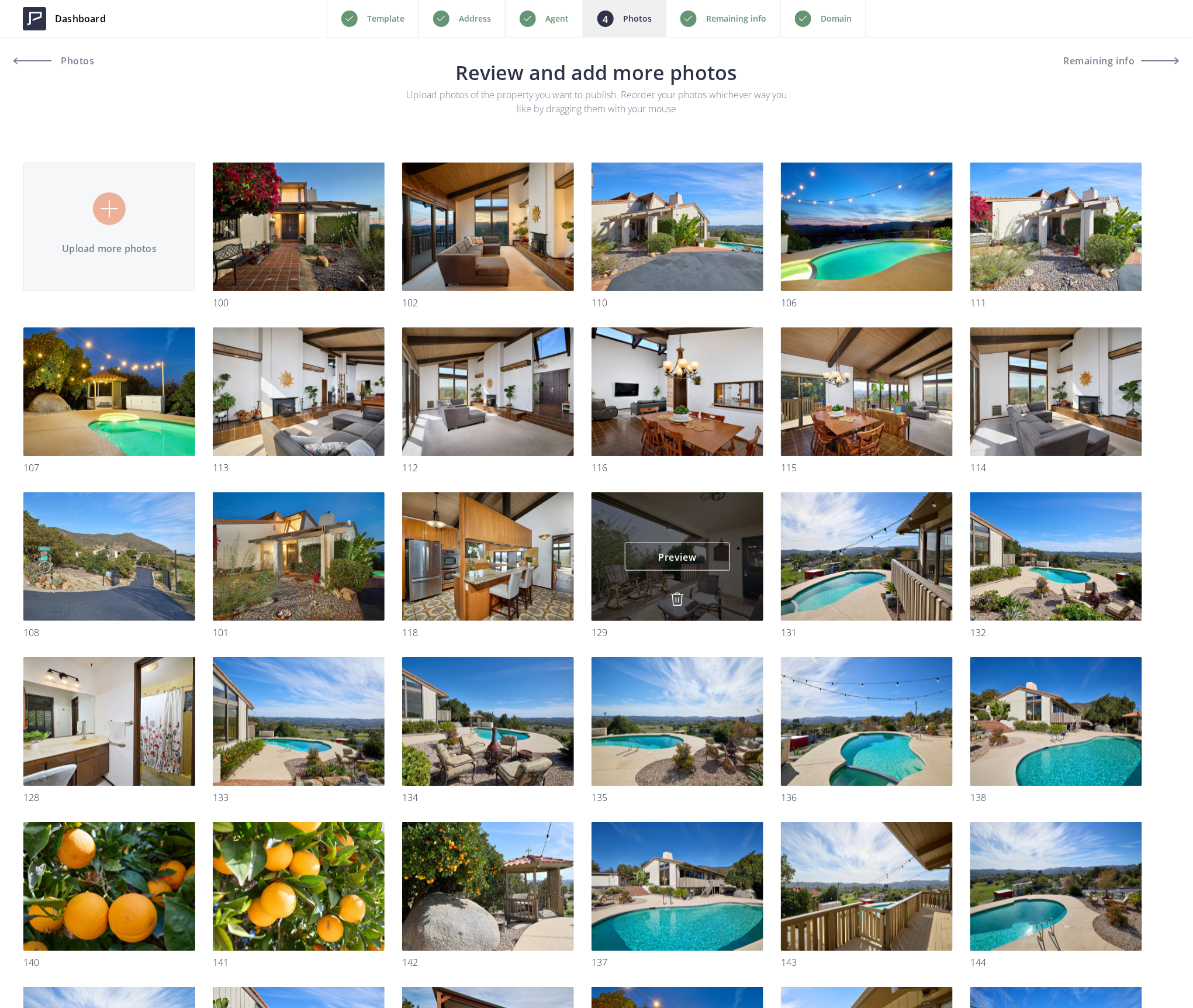
click at [676, 594] on img at bounding box center [677, 599] width 14 height 14
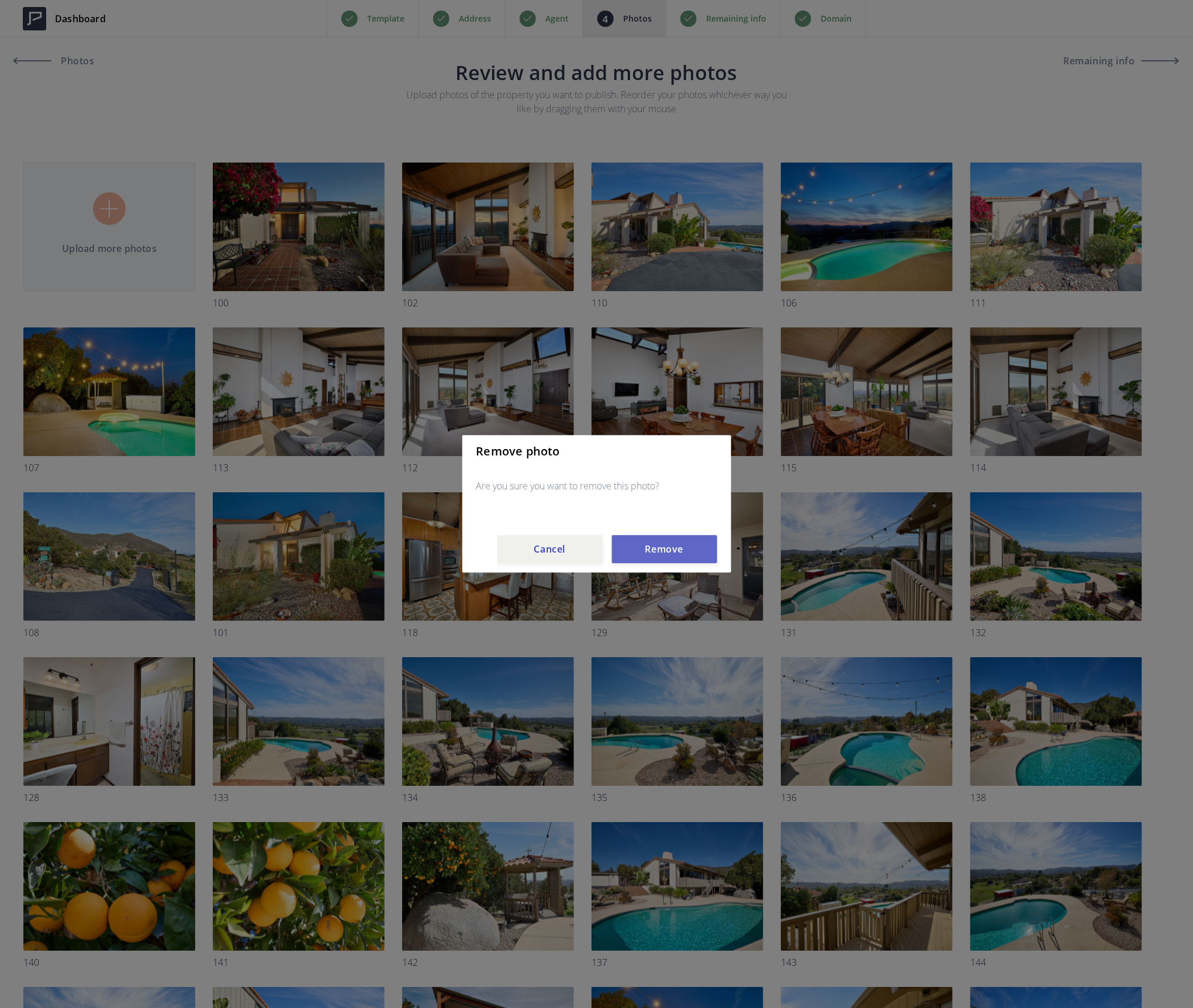
click at [679, 546] on button "Remove" at bounding box center [664, 550] width 105 height 29
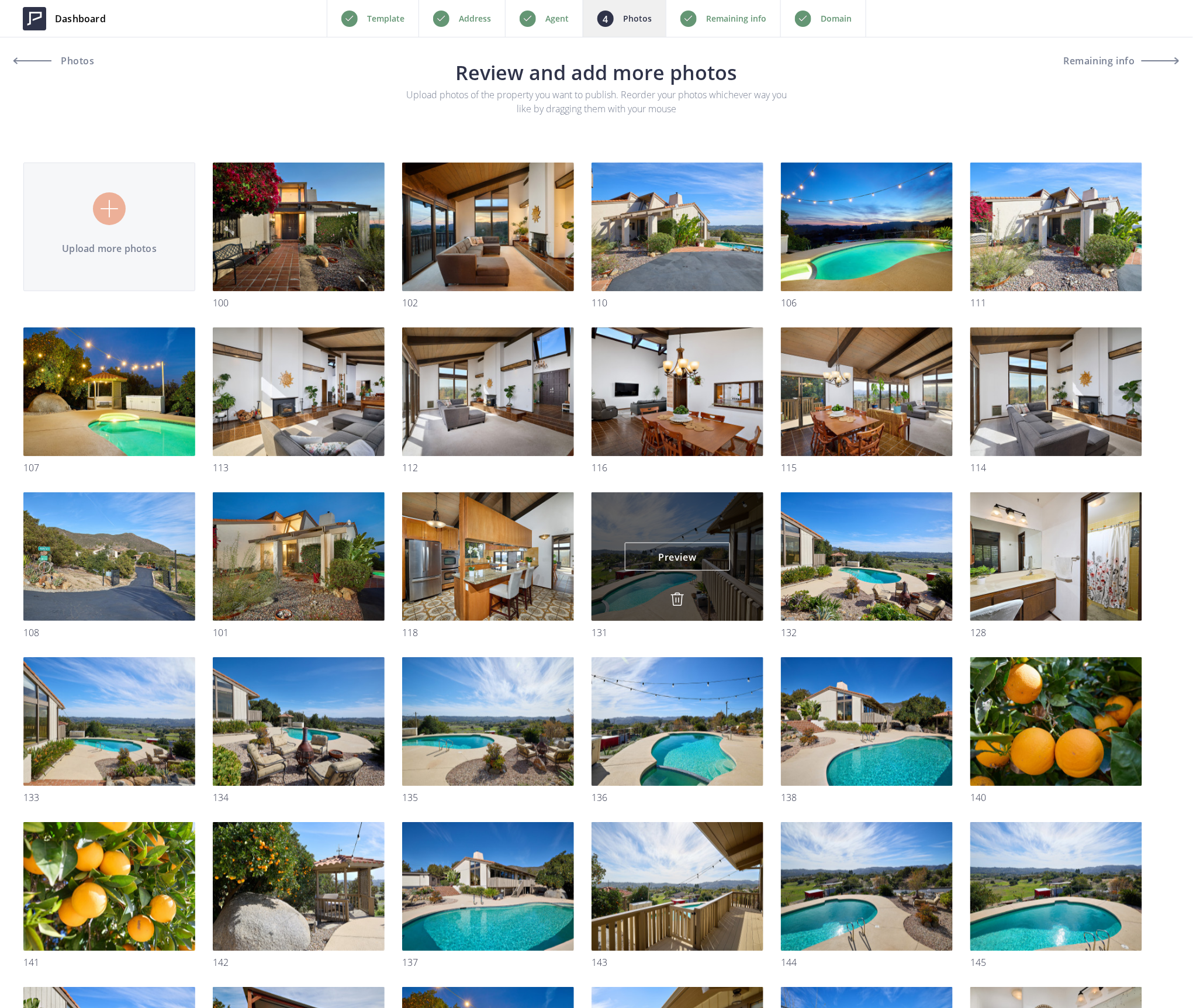
click at [678, 594] on img at bounding box center [677, 599] width 14 height 14
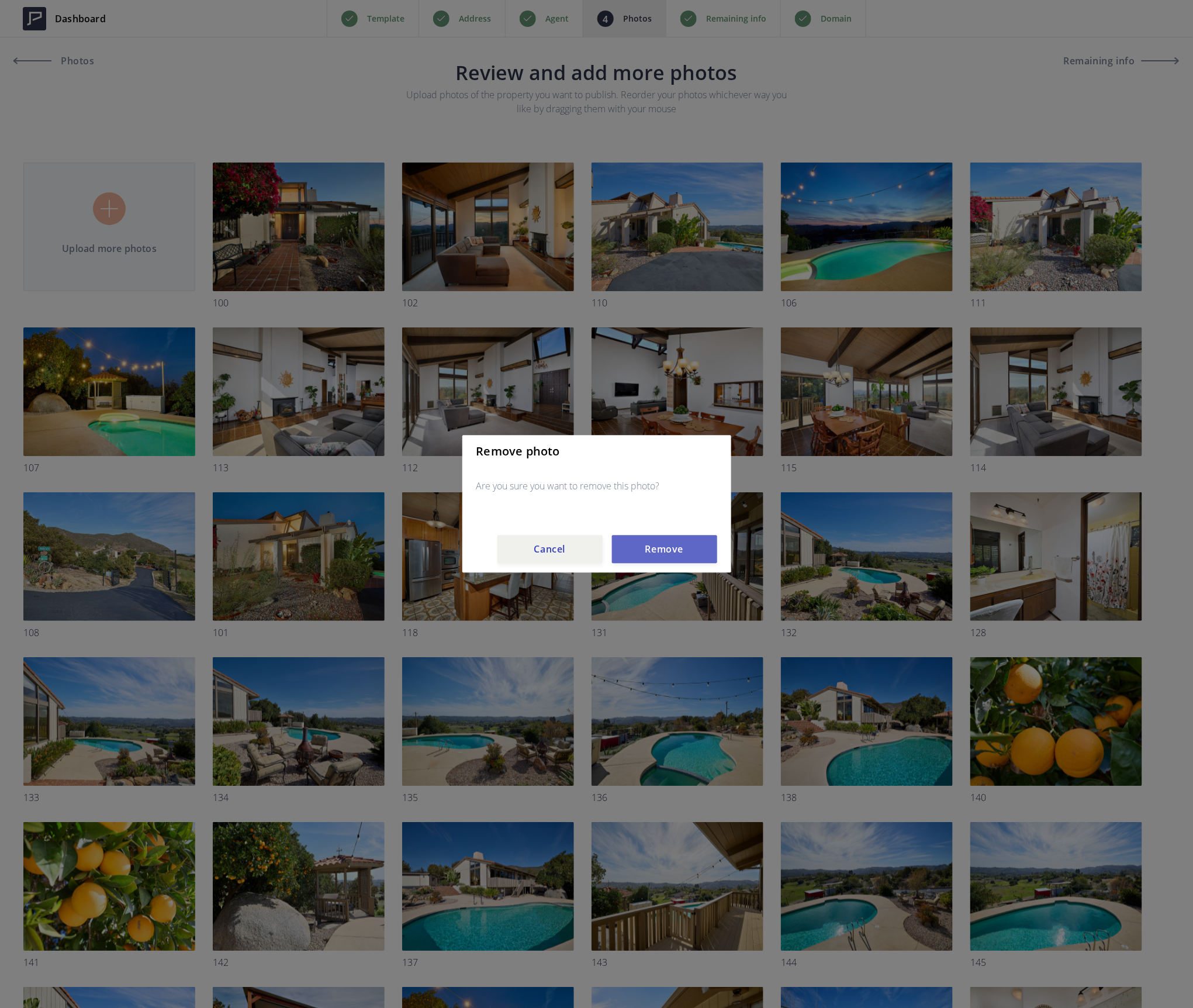
click at [676, 544] on button "Remove" at bounding box center [664, 550] width 105 height 29
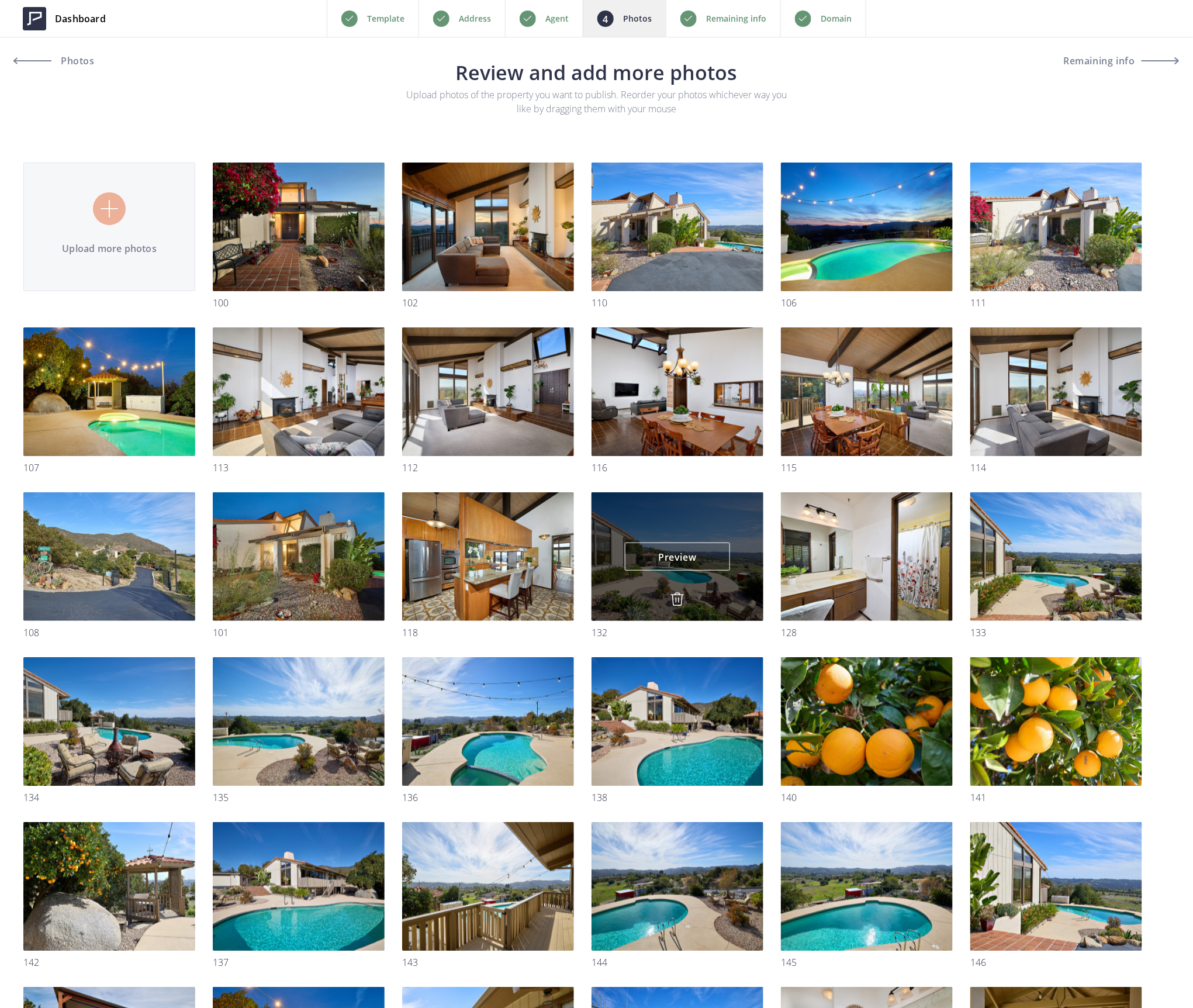
click at [676, 599] on img at bounding box center [677, 599] width 14 height 14
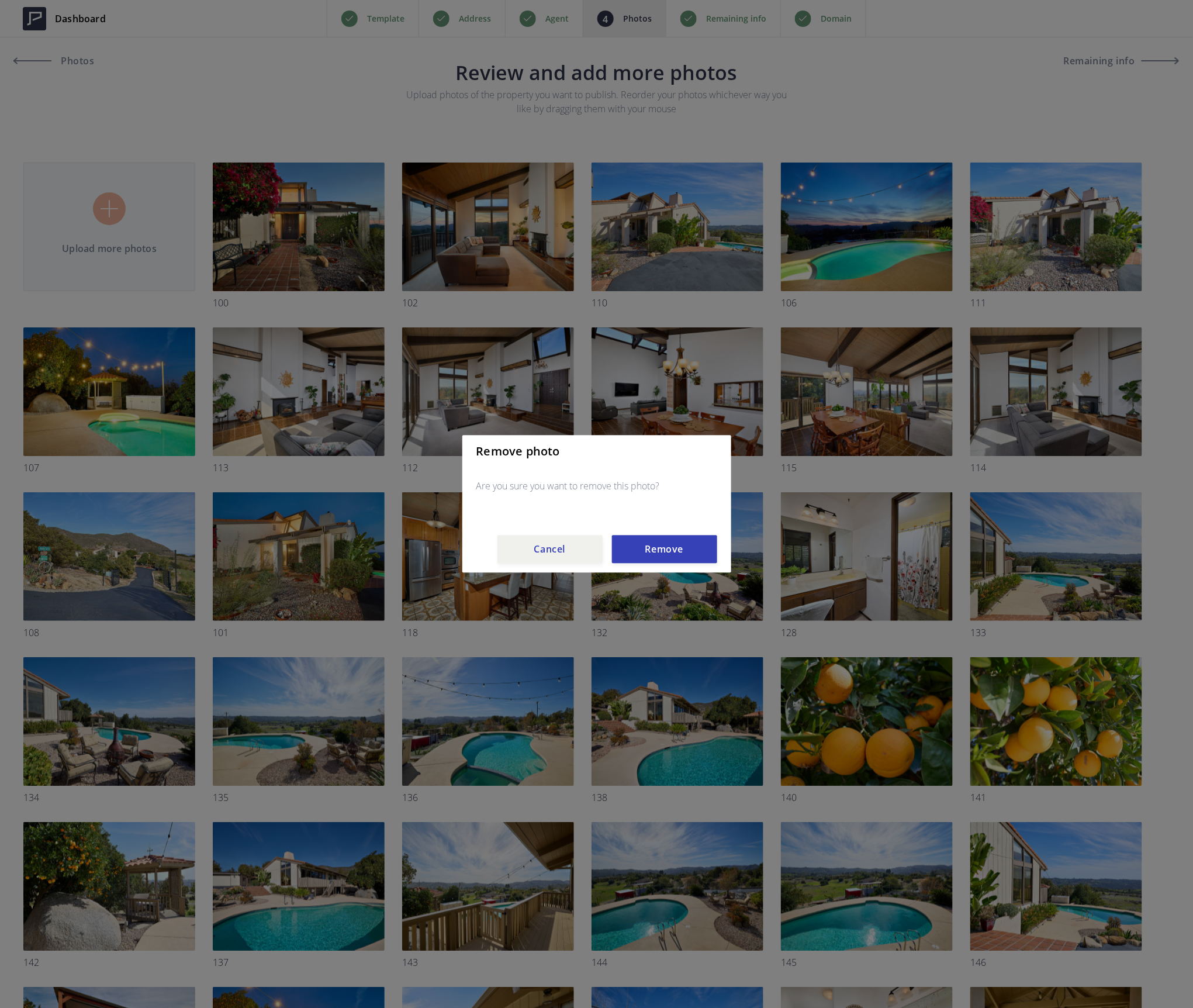
drag, startPoint x: 675, startPoint y: 548, endPoint x: 687, endPoint y: 564, distance: 20.0
click at [687, 564] on div "Remove photo Are you sure you want to remove this photo? Cancel Remove" at bounding box center [596, 504] width 269 height 138
click at [683, 548] on button "Remove" at bounding box center [664, 550] width 105 height 29
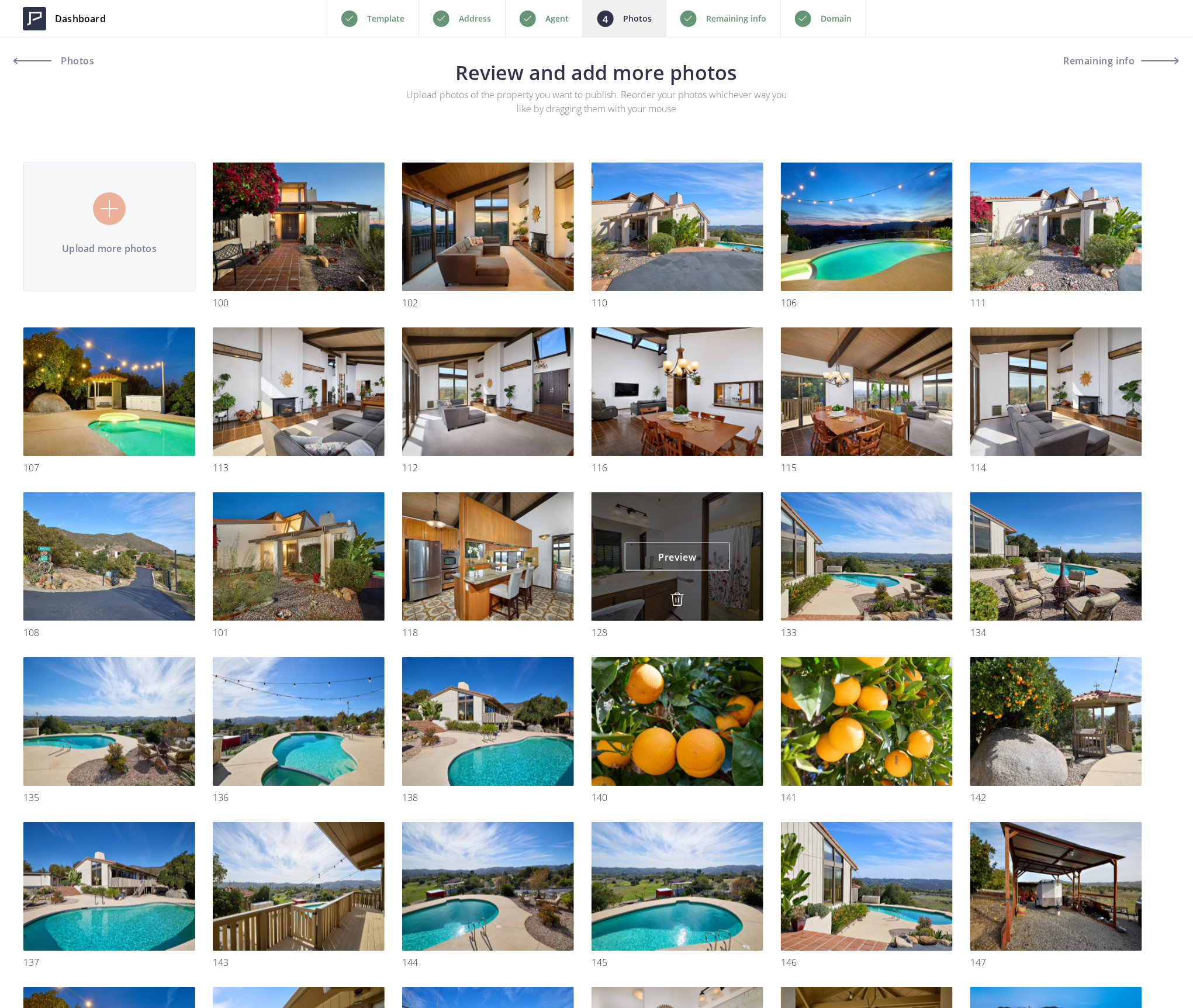
click at [677, 597] on img at bounding box center [677, 599] width 14 height 14
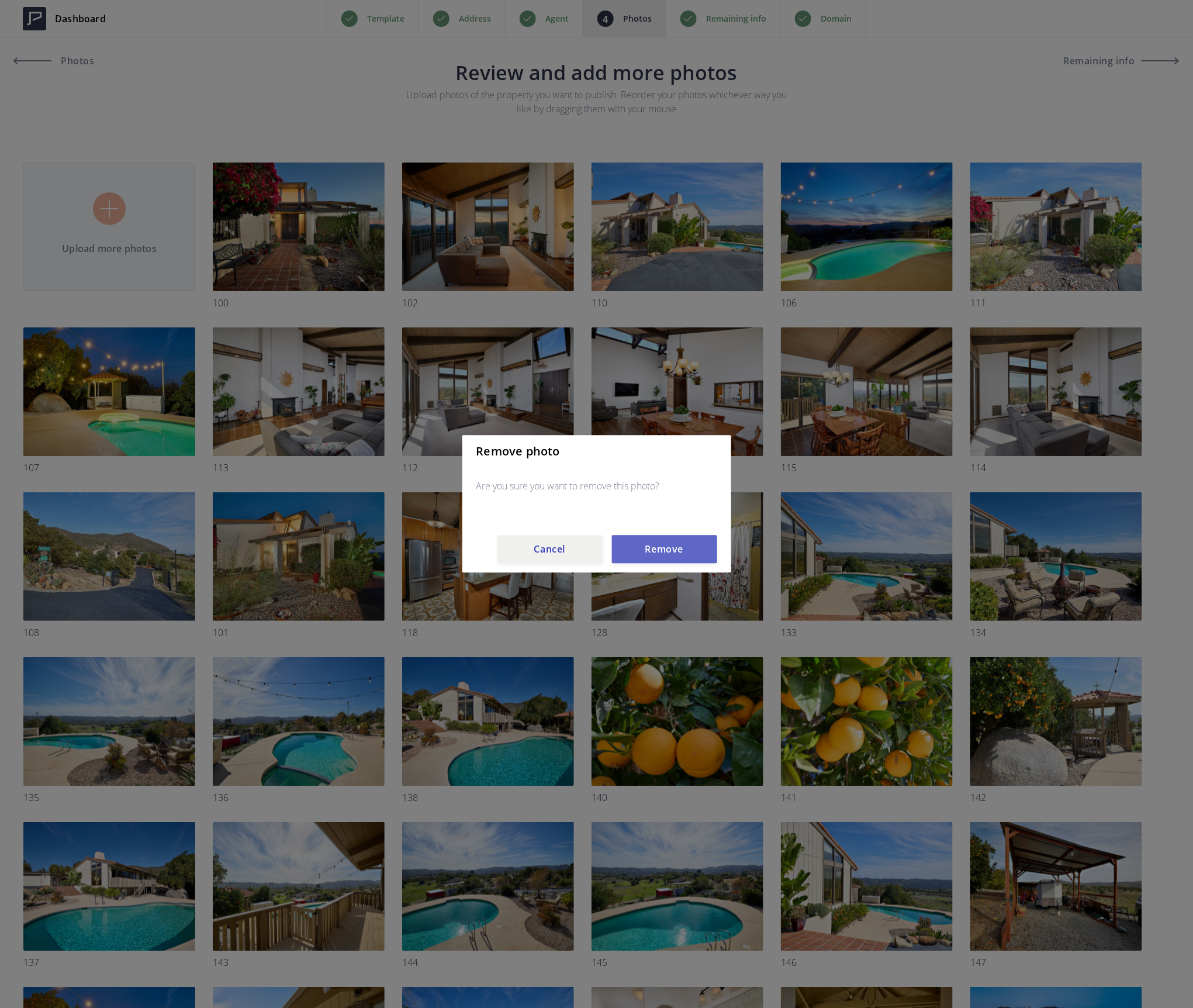
click at [664, 546] on button "Remove" at bounding box center [664, 550] width 105 height 29
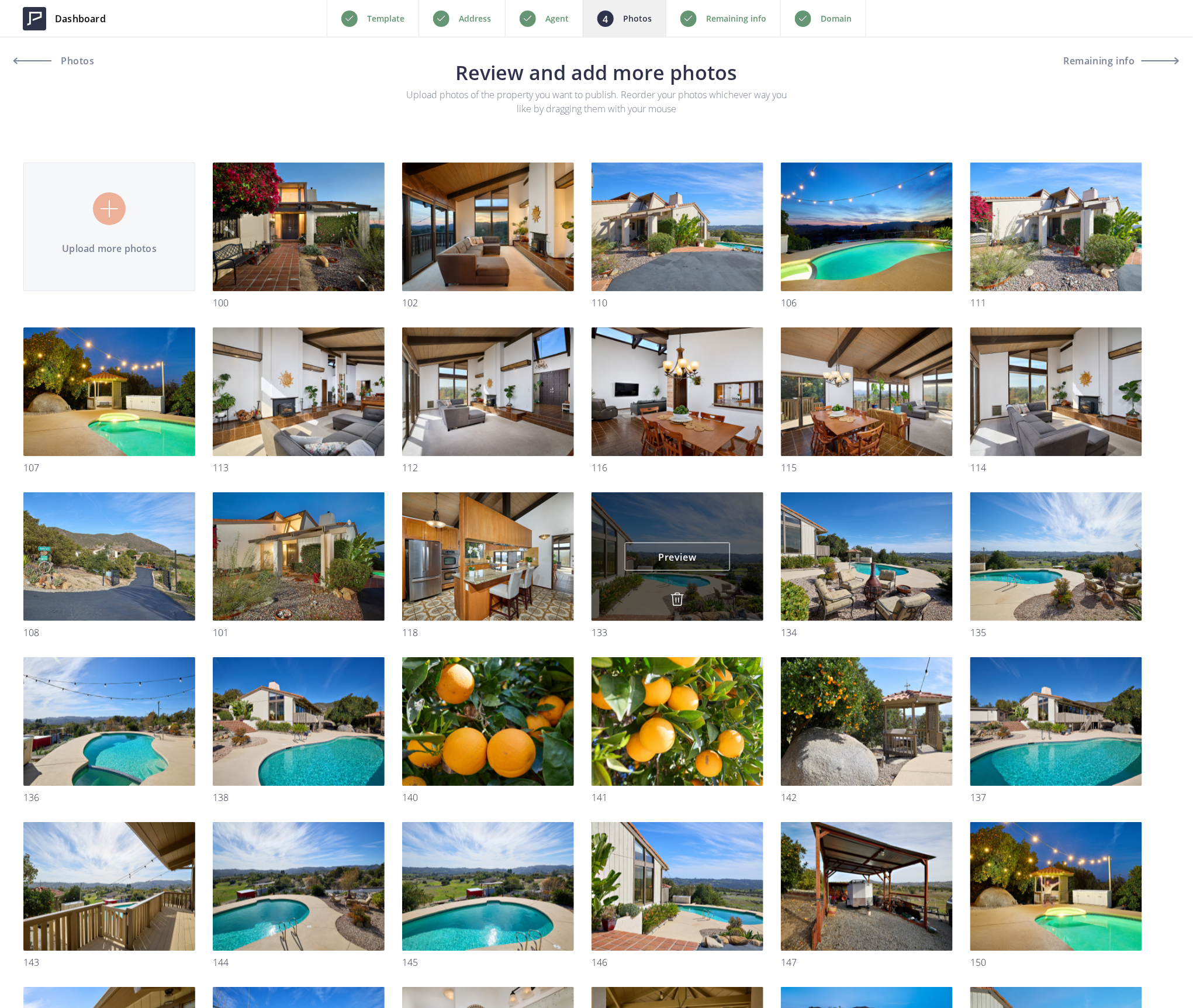
click at [673, 597] on img at bounding box center [677, 599] width 14 height 14
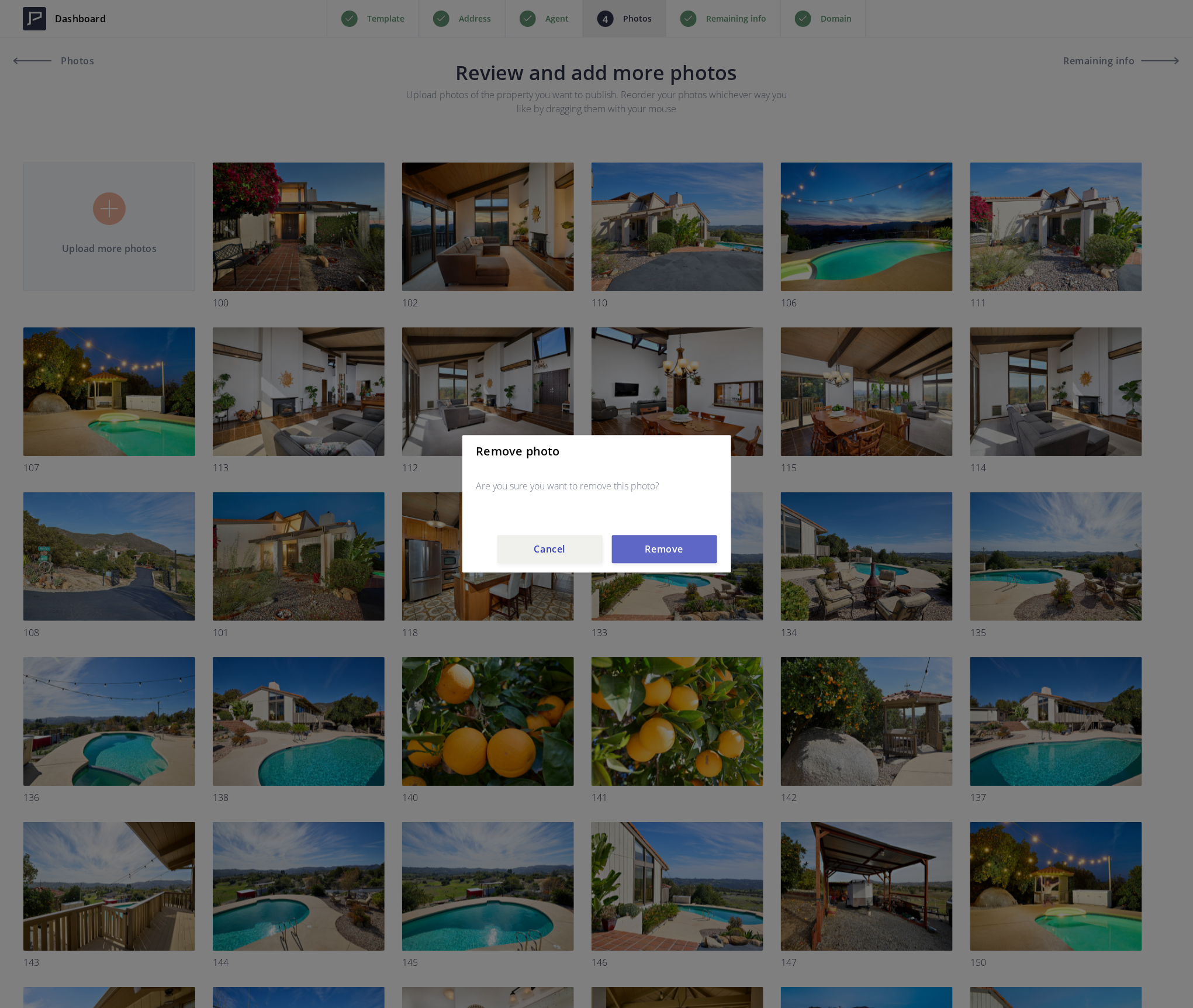
click at [667, 543] on button "Remove" at bounding box center [664, 550] width 105 height 29
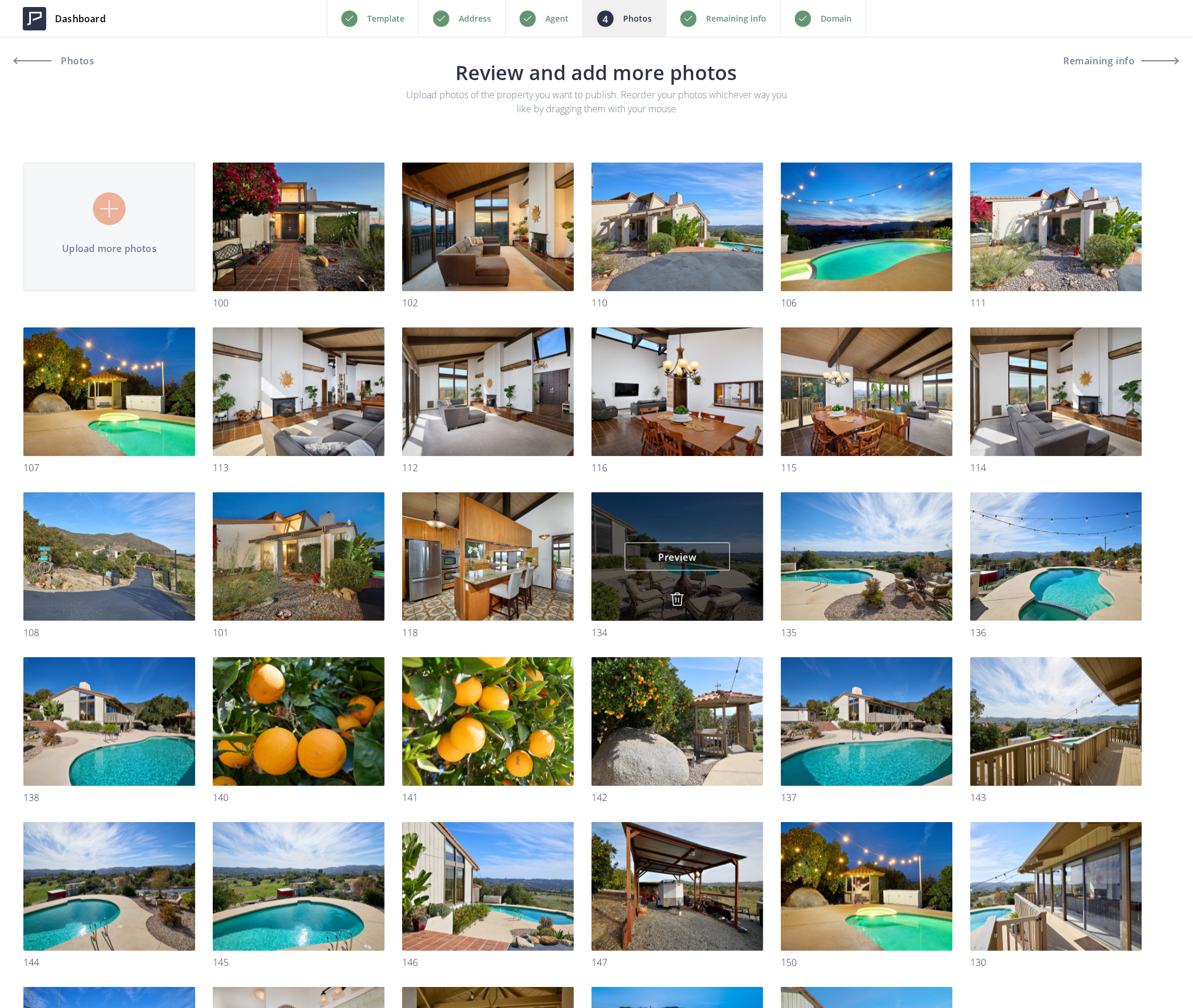
click at [680, 599] on img at bounding box center [677, 599] width 14 height 14
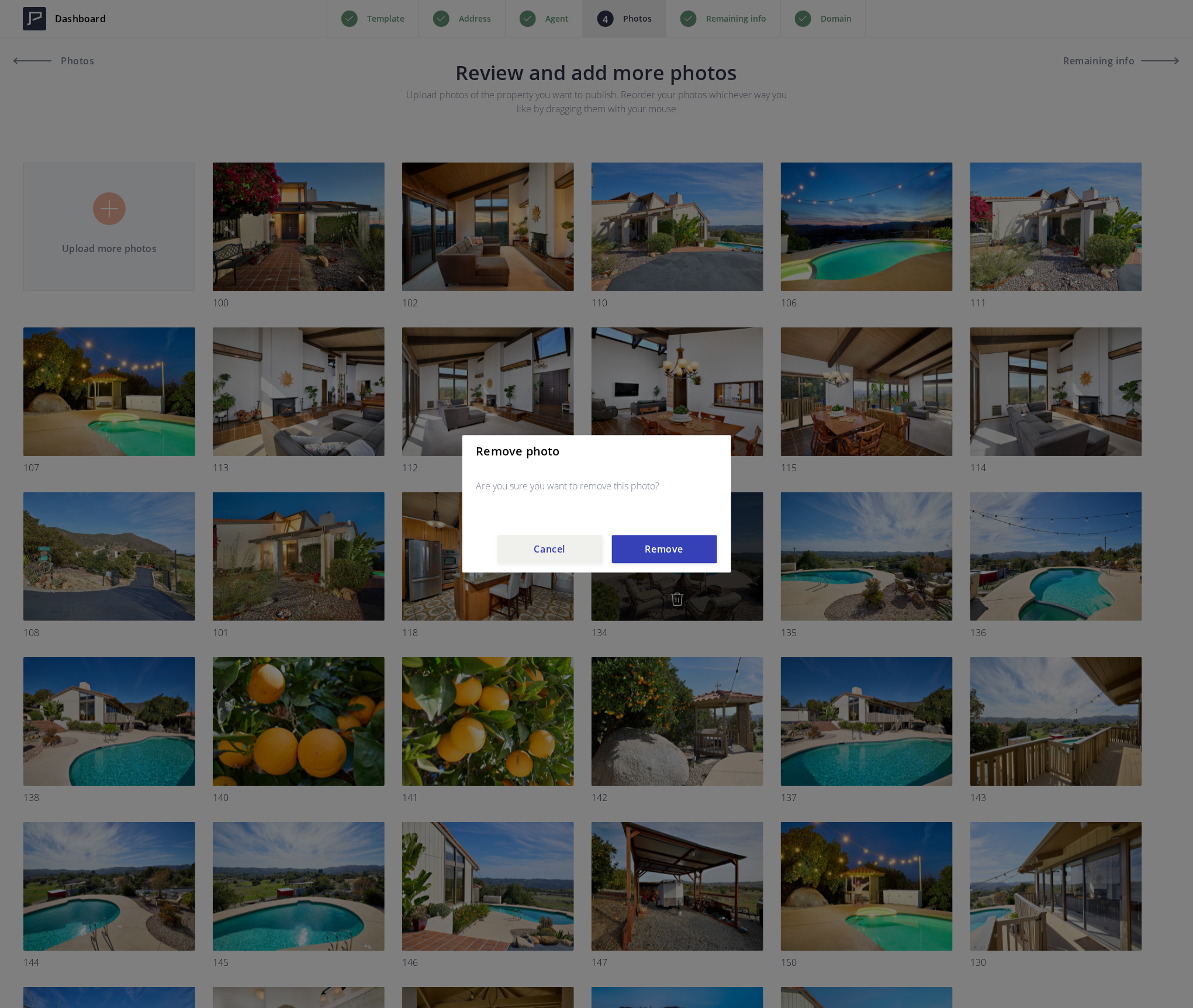
click at [671, 553] on button "Remove" at bounding box center [664, 550] width 105 height 29
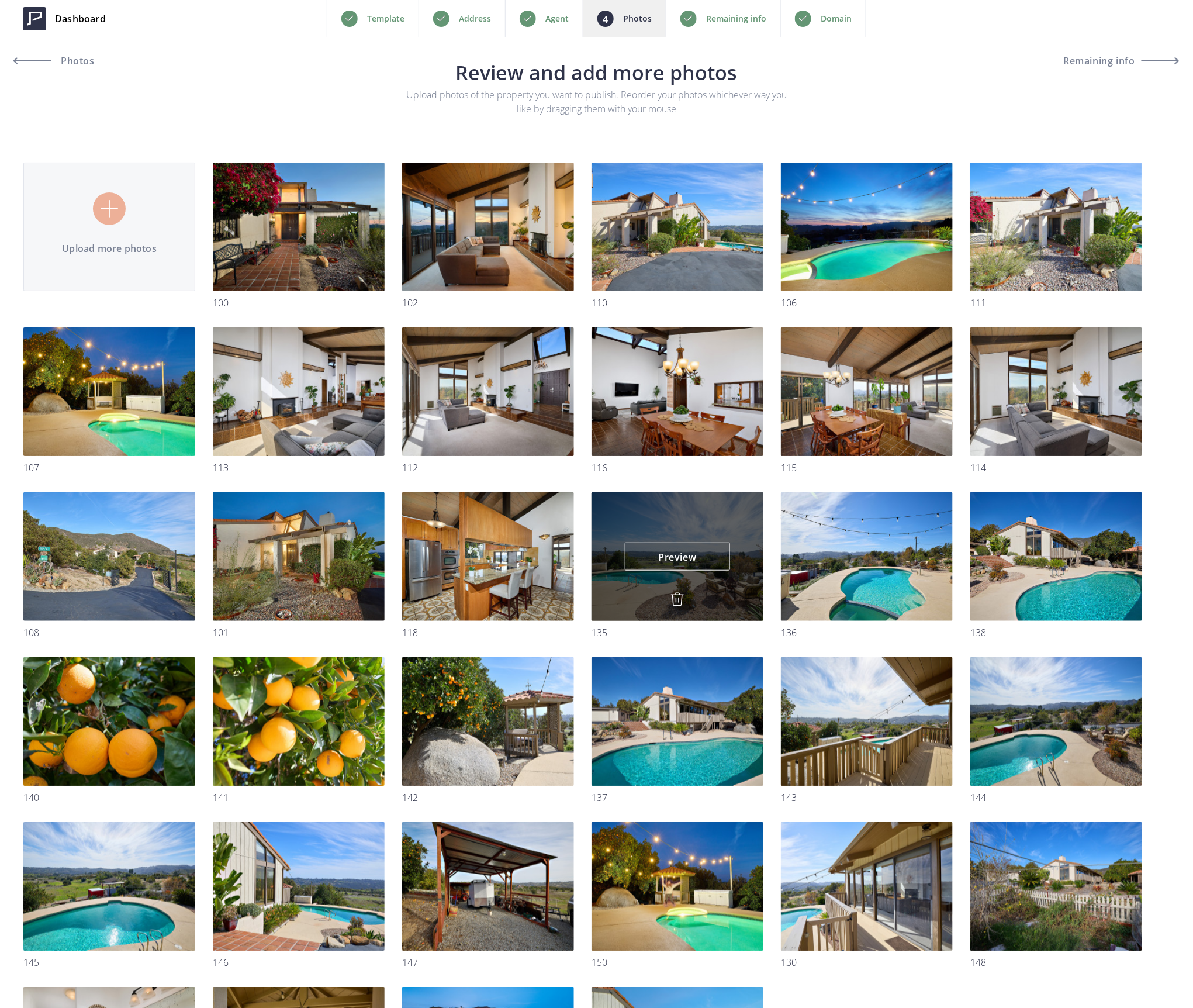
click at [683, 605] on img at bounding box center [677, 599] width 14 height 14
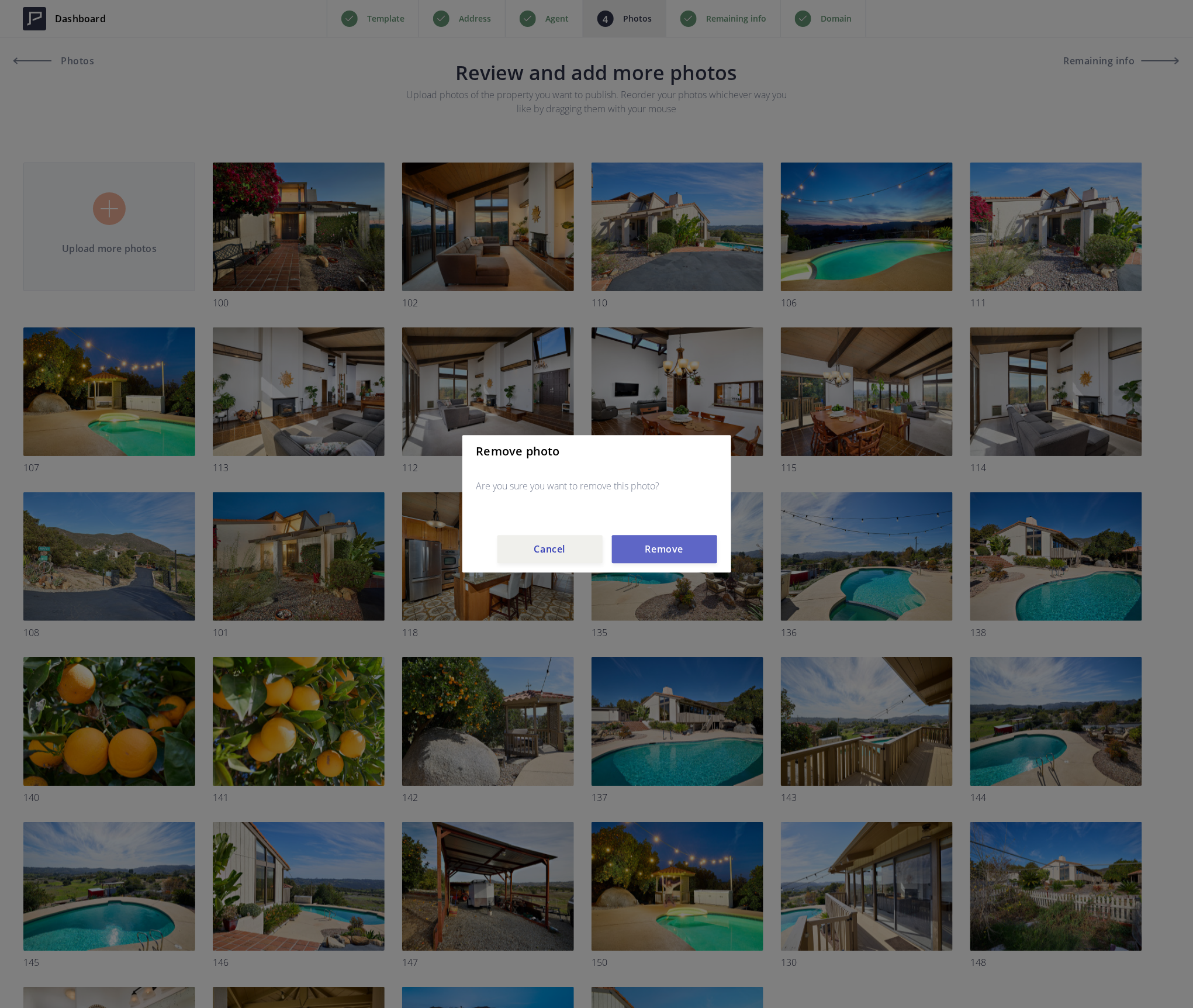
click at [666, 552] on button "Remove" at bounding box center [664, 550] width 105 height 29
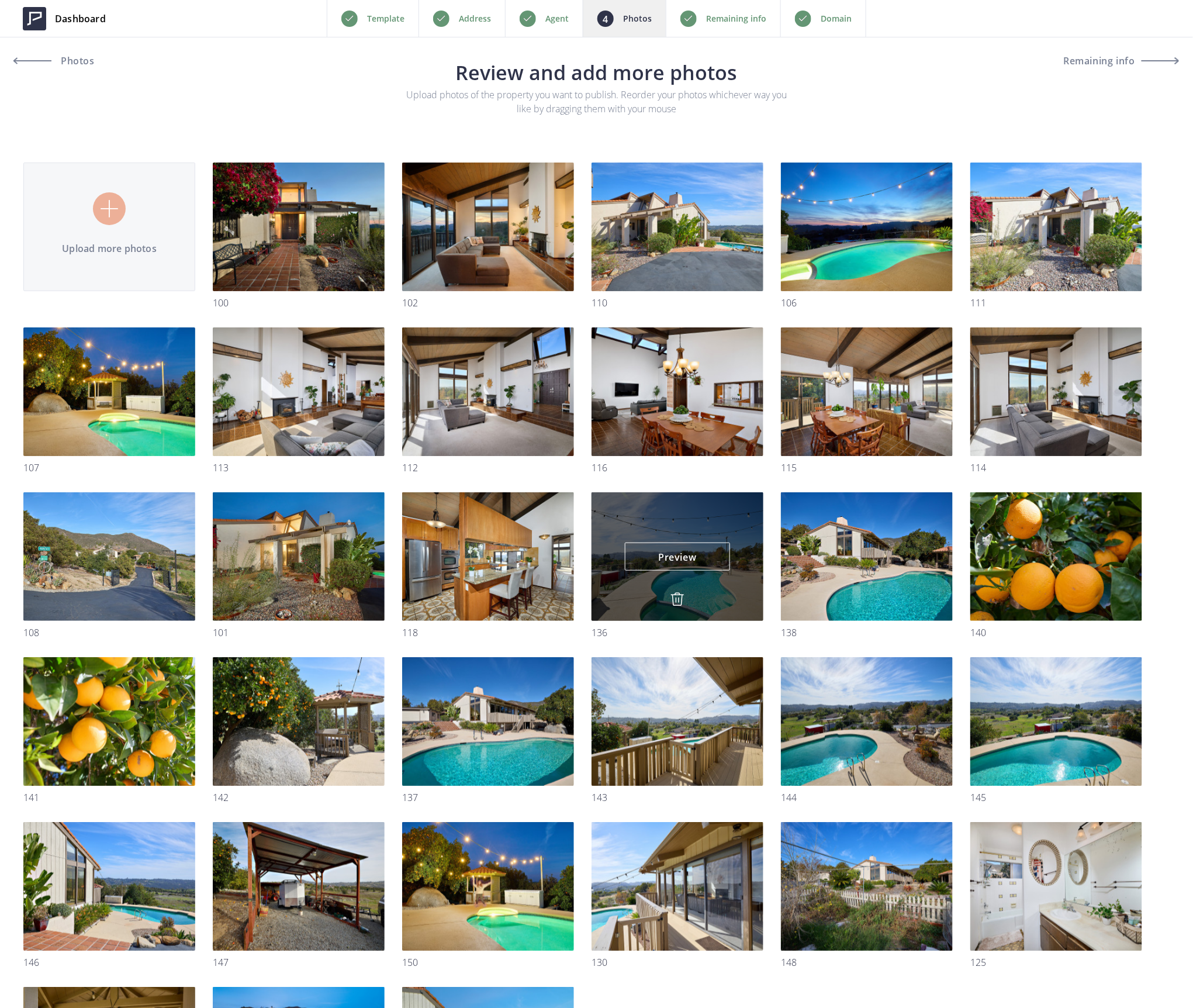
click at [677, 599] on img at bounding box center [677, 599] width 14 height 14
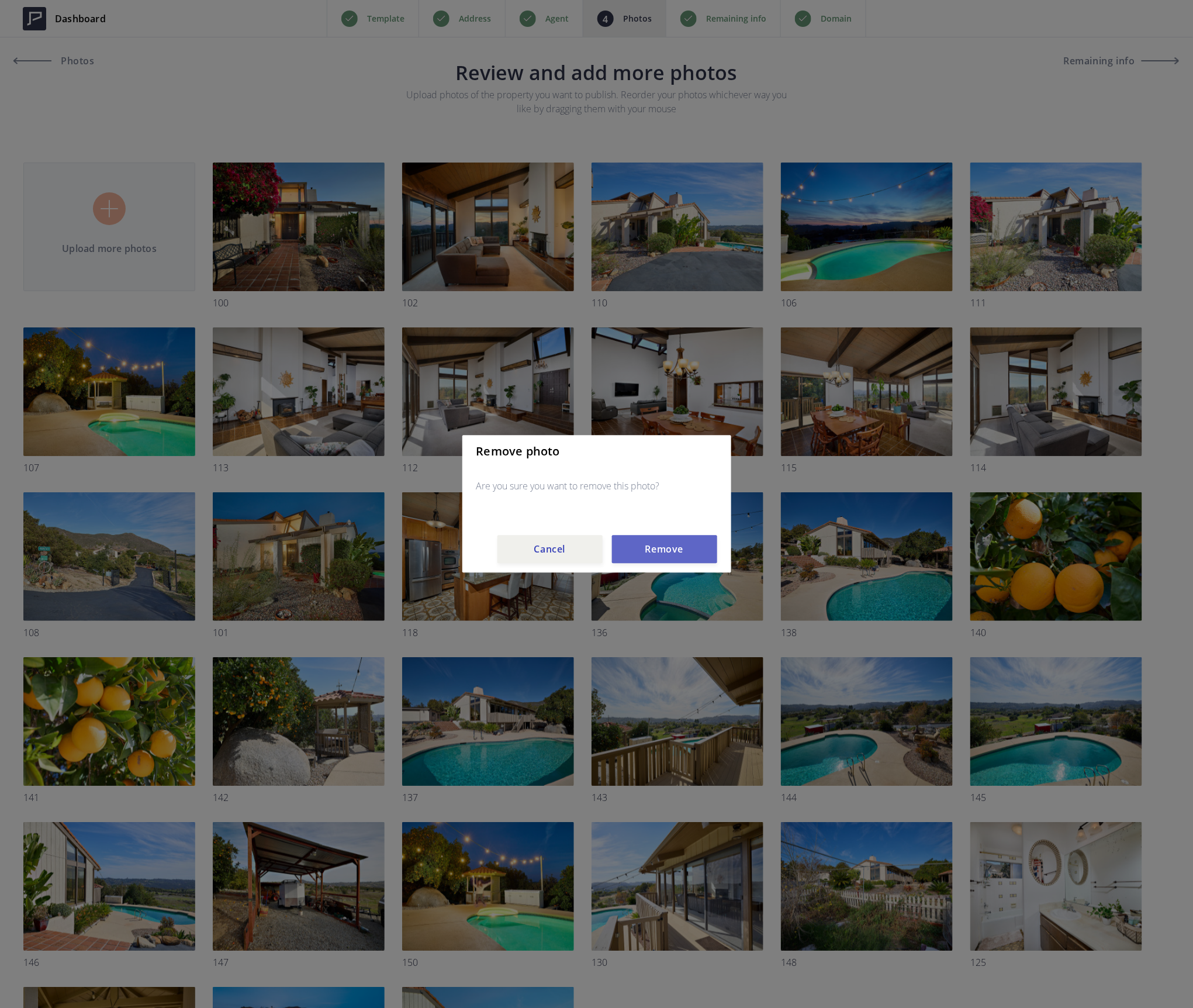
click at [667, 541] on button "Remove" at bounding box center [664, 550] width 105 height 29
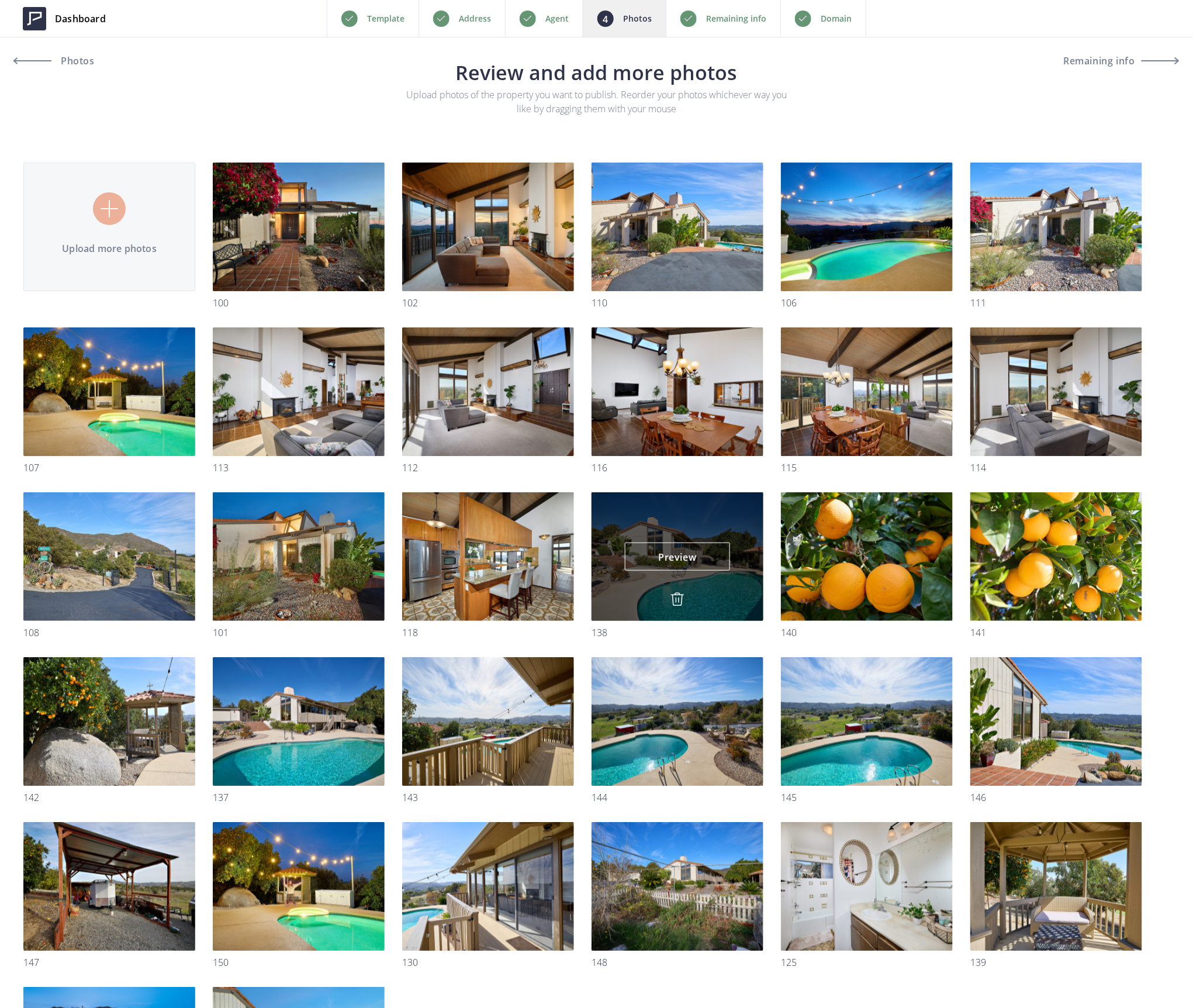
click at [679, 600] on img at bounding box center [677, 599] width 14 height 14
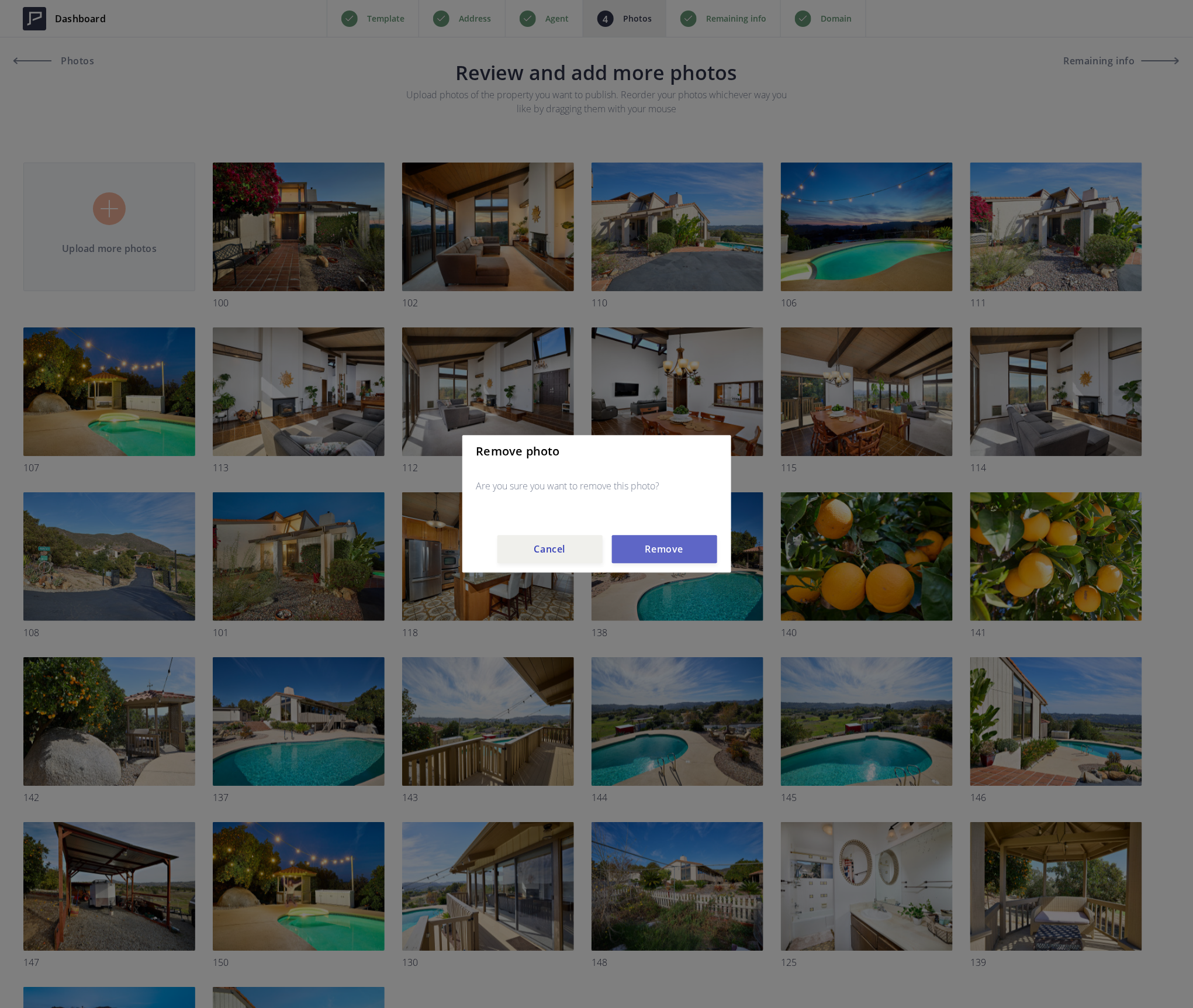
click at [673, 549] on button "Remove" at bounding box center [664, 550] width 105 height 29
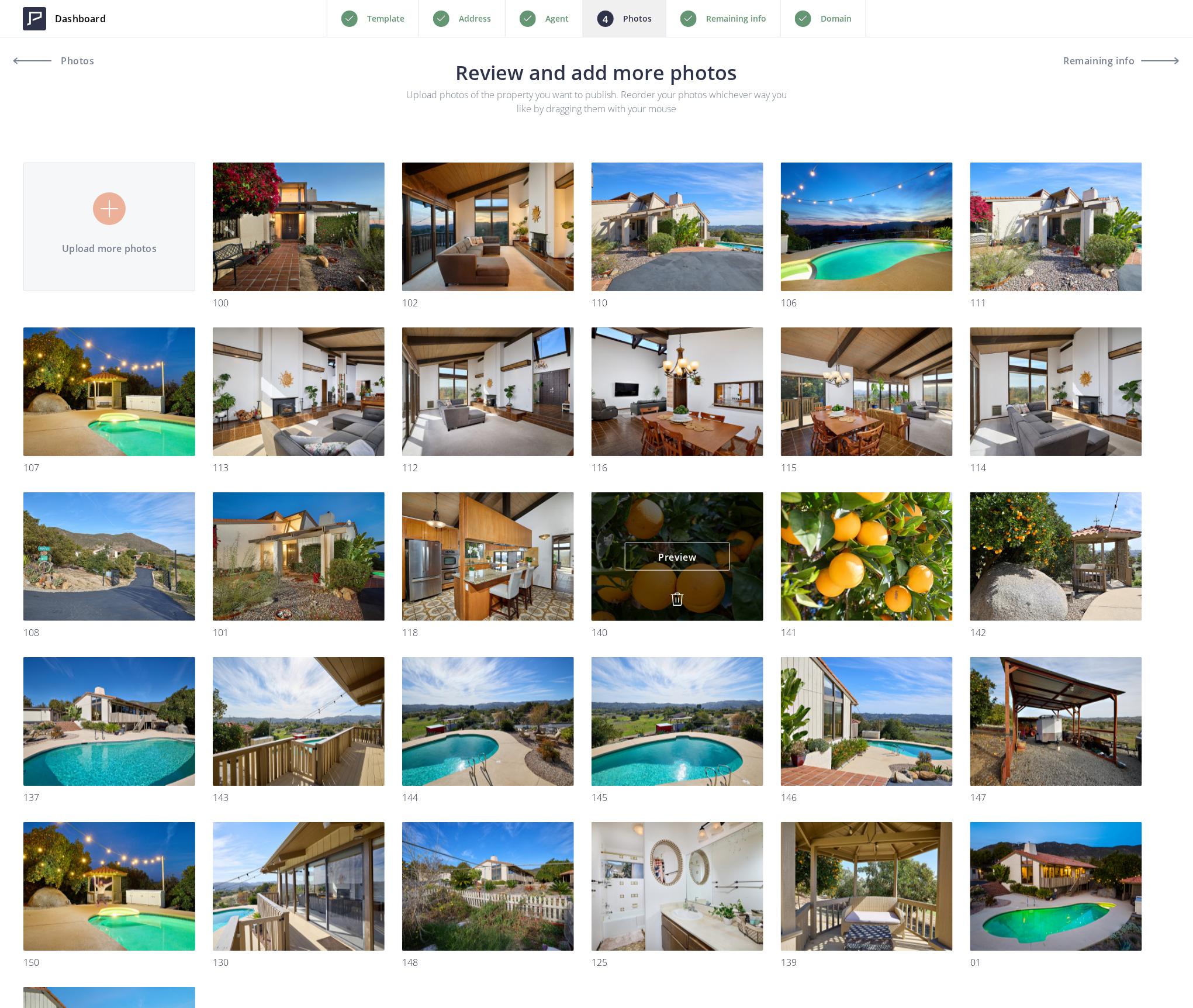
click at [675, 598] on img at bounding box center [677, 599] width 14 height 14
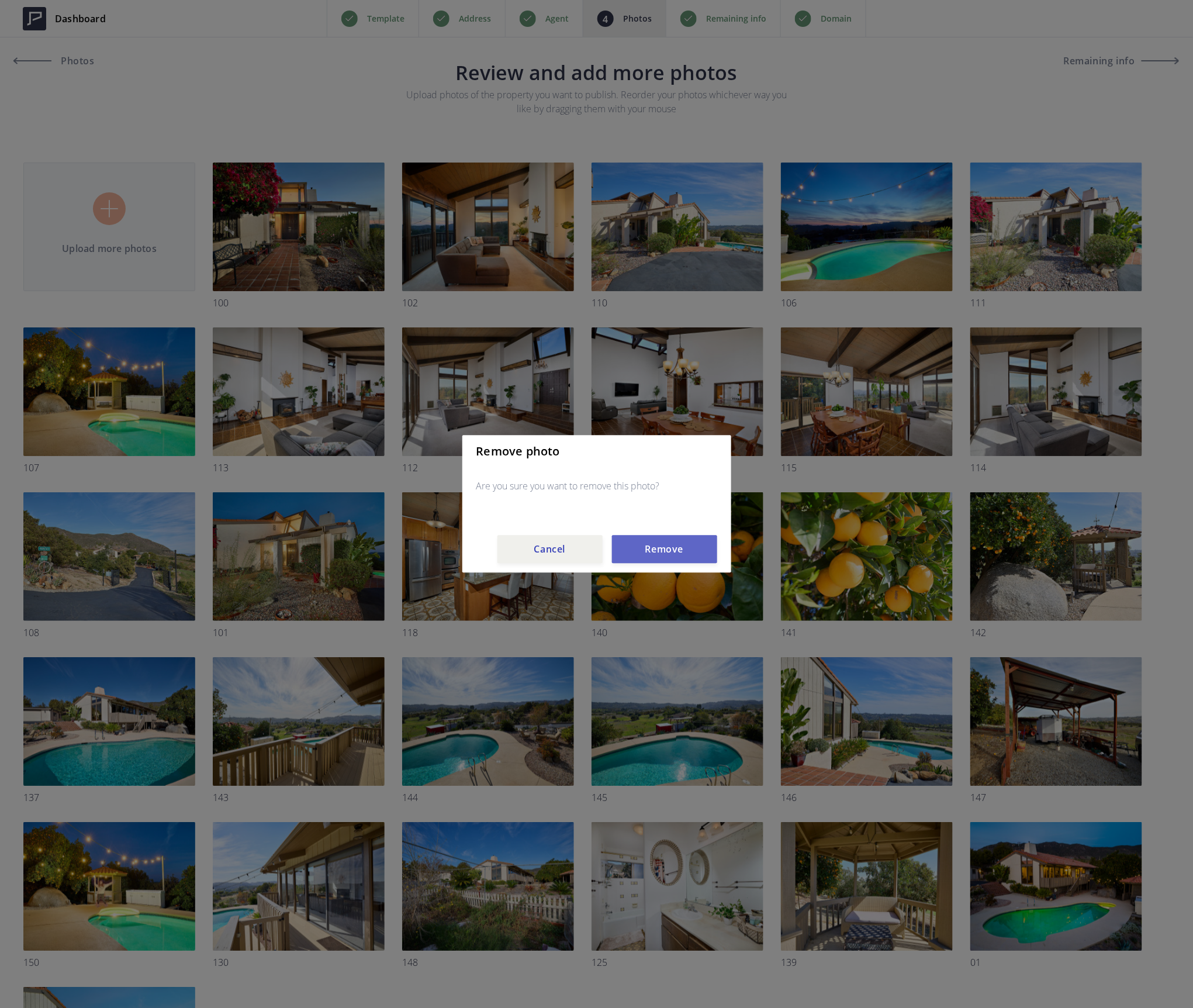
click at [665, 542] on button "Remove" at bounding box center [664, 550] width 105 height 29
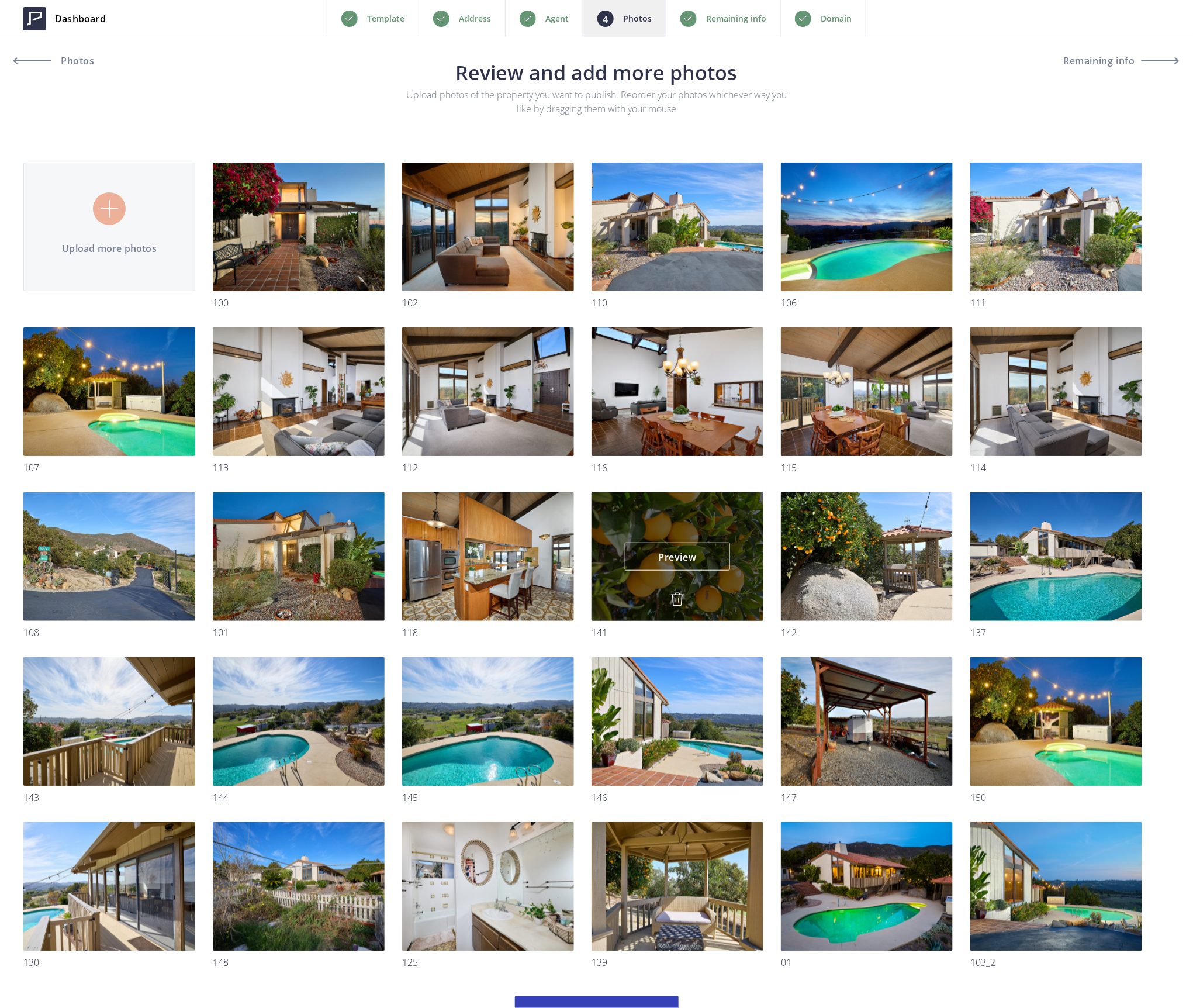
click at [683, 599] on img at bounding box center [677, 599] width 14 height 14
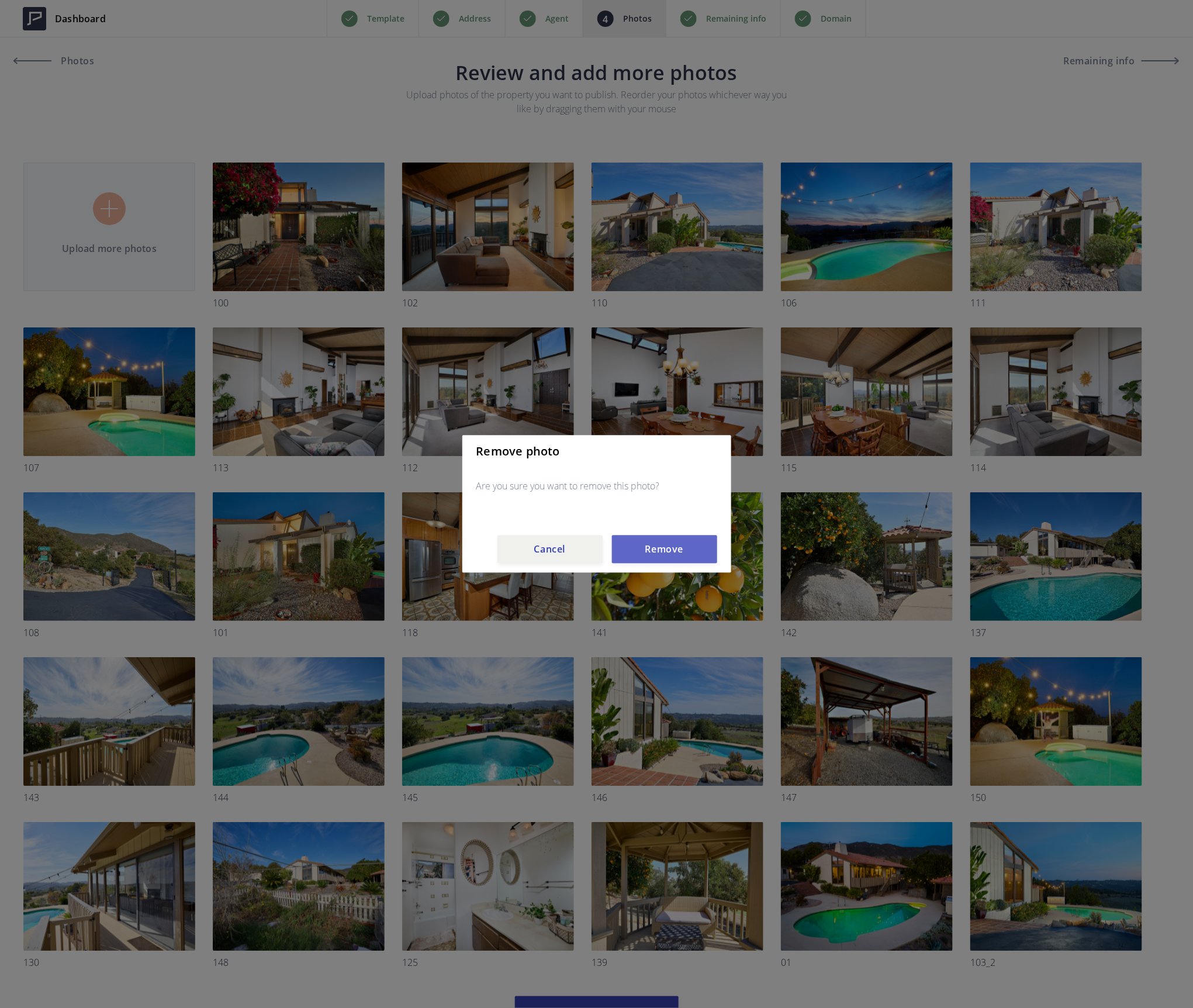
click at [680, 548] on button "Remove" at bounding box center [664, 550] width 105 height 29
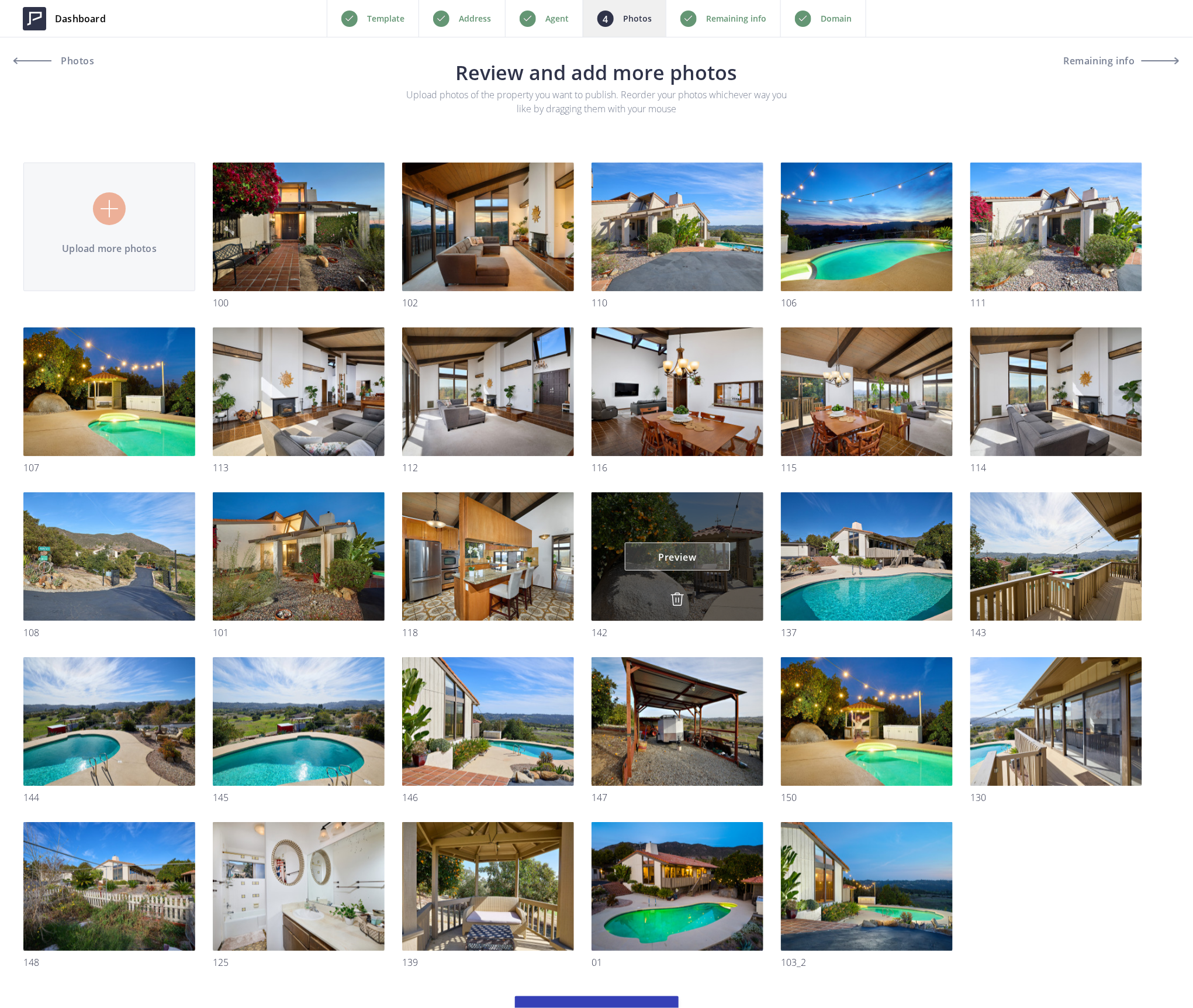
click at [677, 559] on link "Preview" at bounding box center [677, 557] width 105 height 29
click at [678, 598] on img at bounding box center [677, 599] width 14 height 14
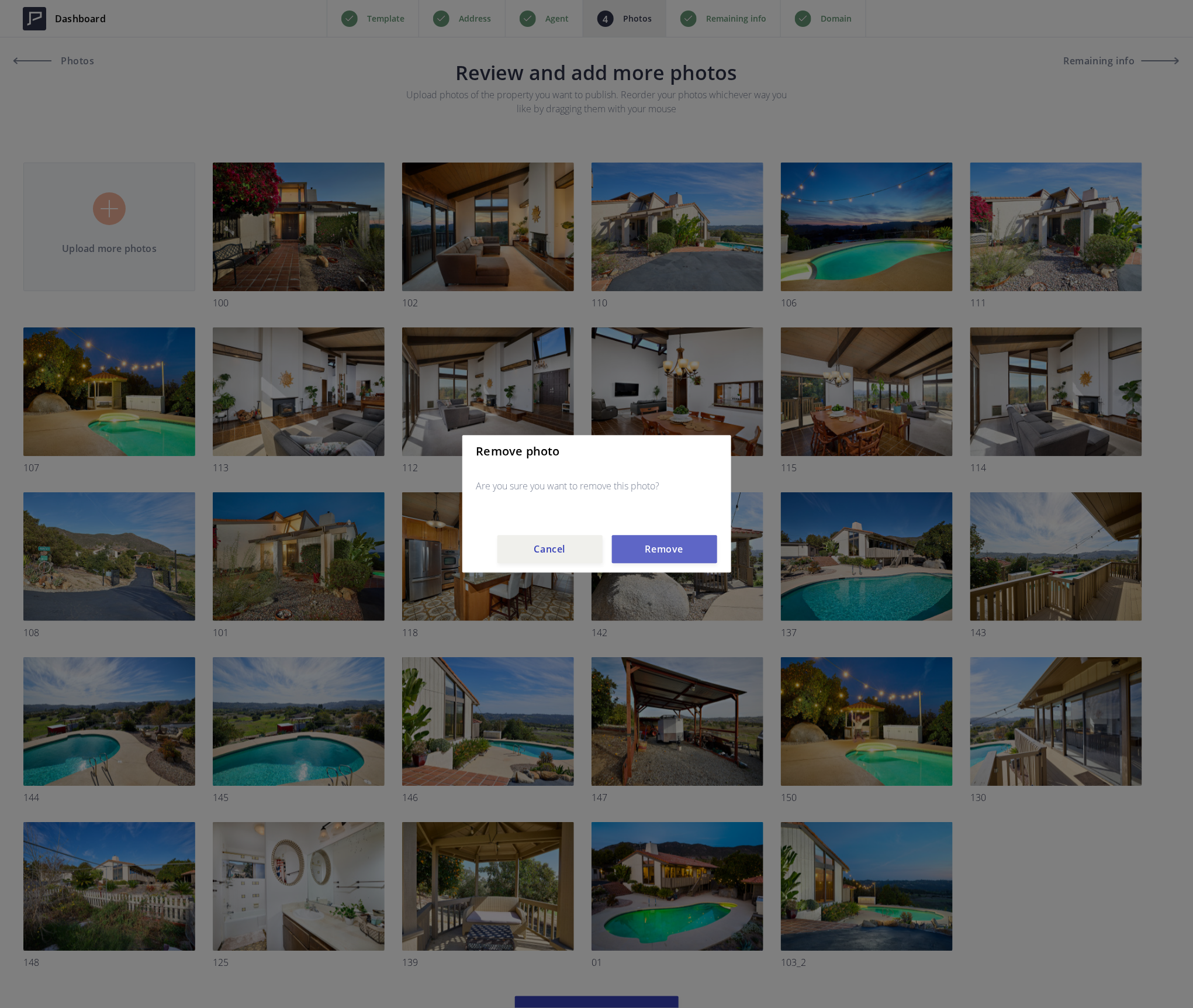
click at [679, 558] on button "Remove" at bounding box center [664, 550] width 105 height 29
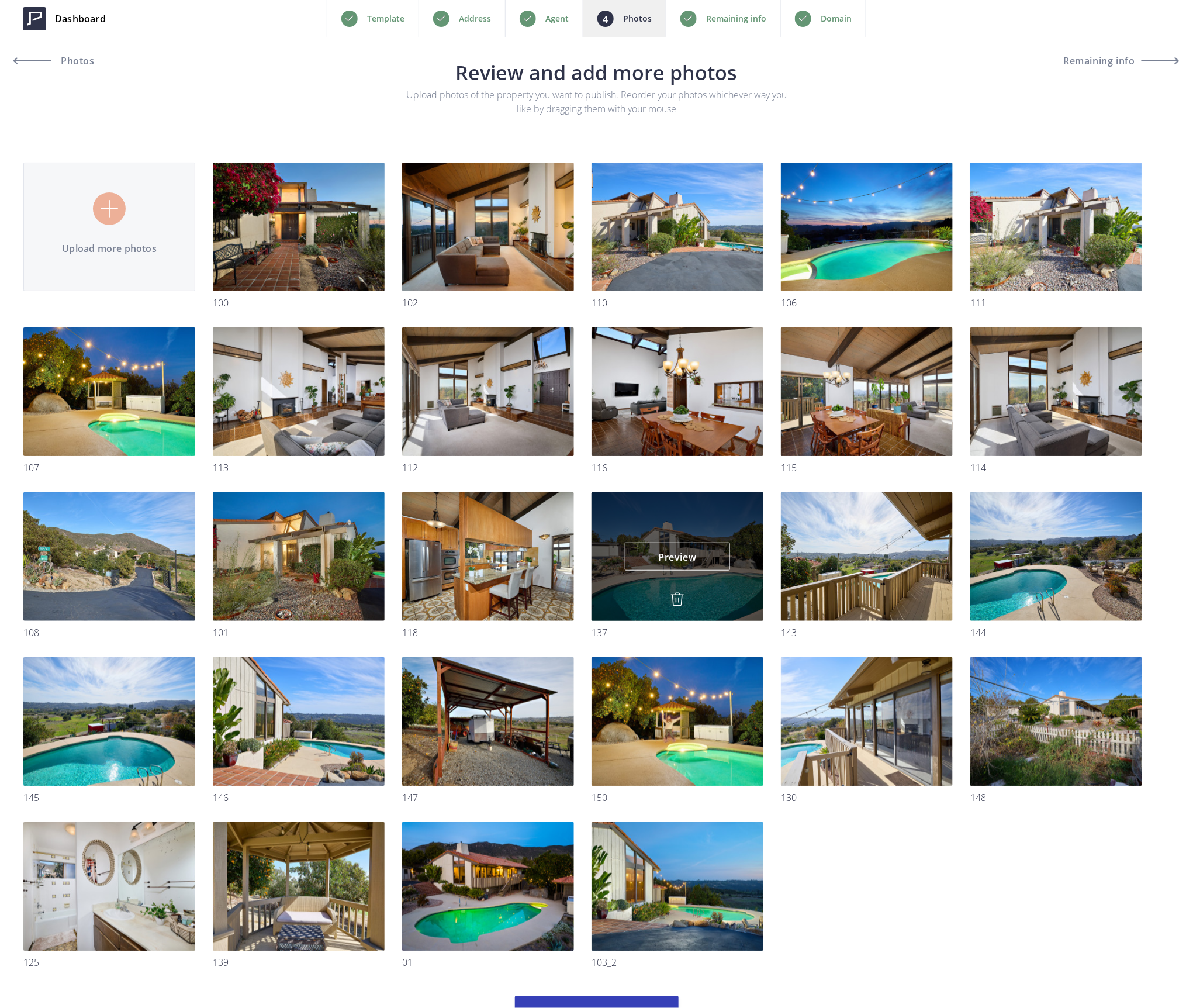
click at [676, 602] on img at bounding box center [677, 599] width 14 height 14
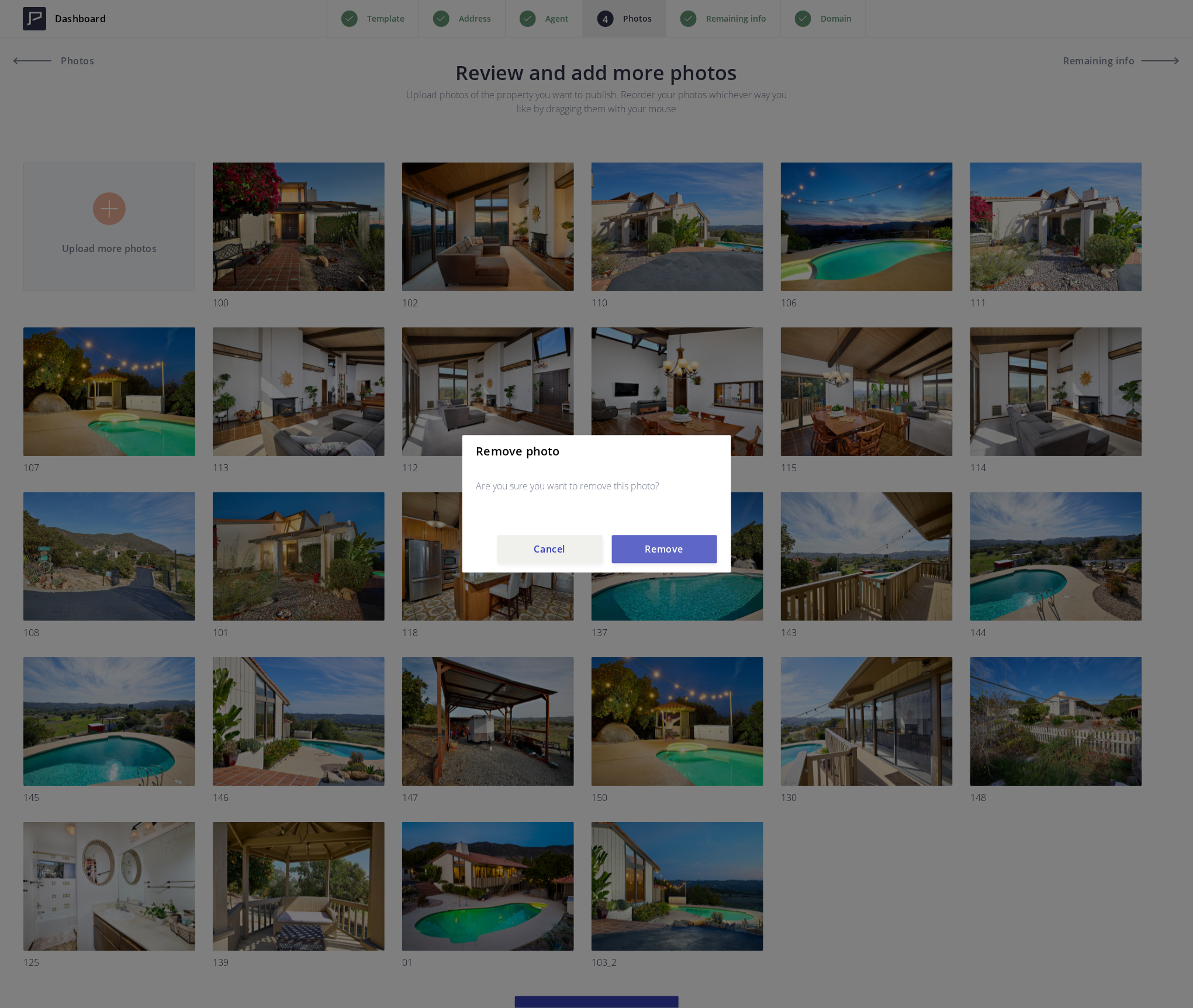
click at [679, 554] on button "Remove" at bounding box center [664, 550] width 105 height 29
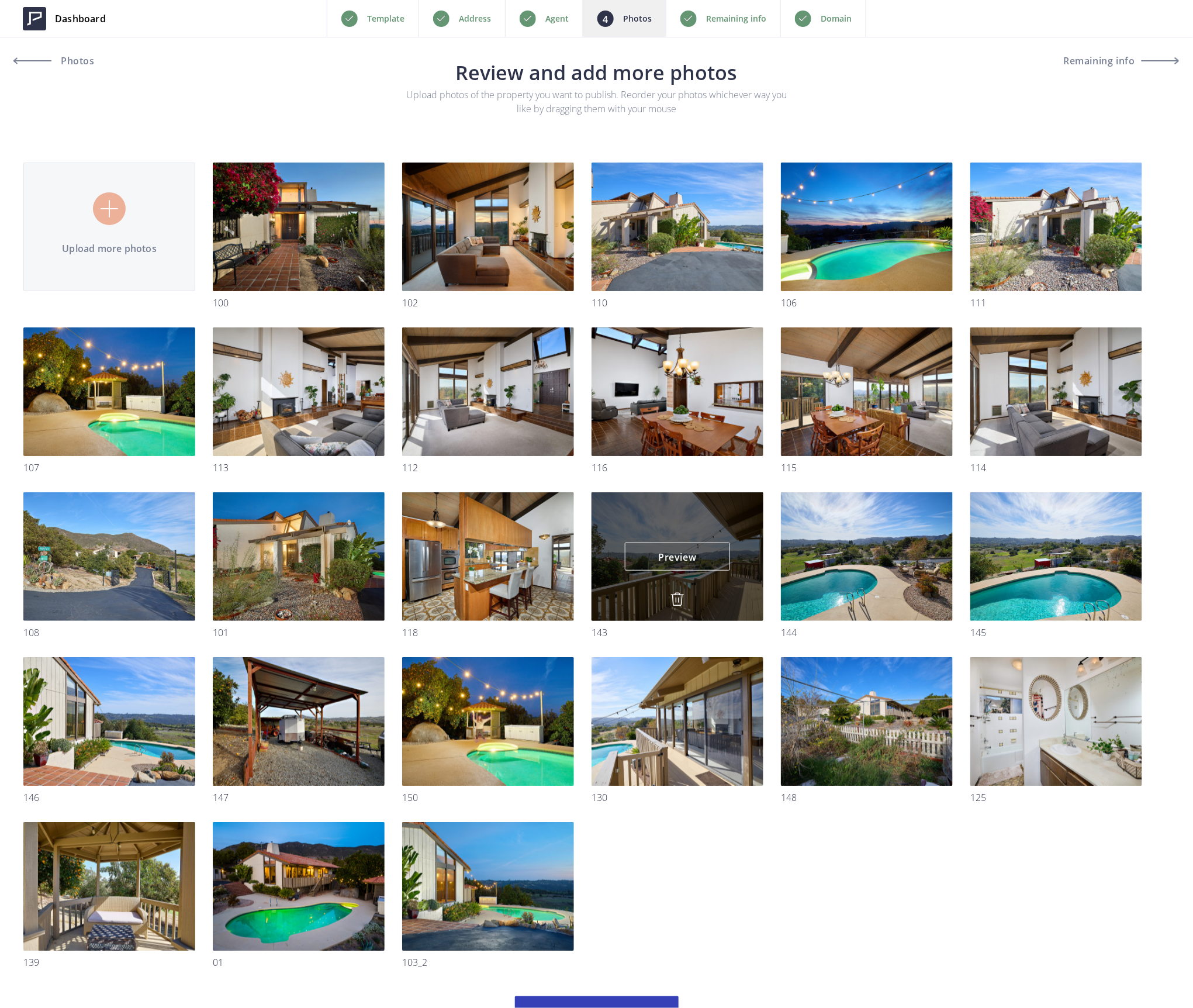
click at [674, 597] on img at bounding box center [677, 599] width 14 height 14
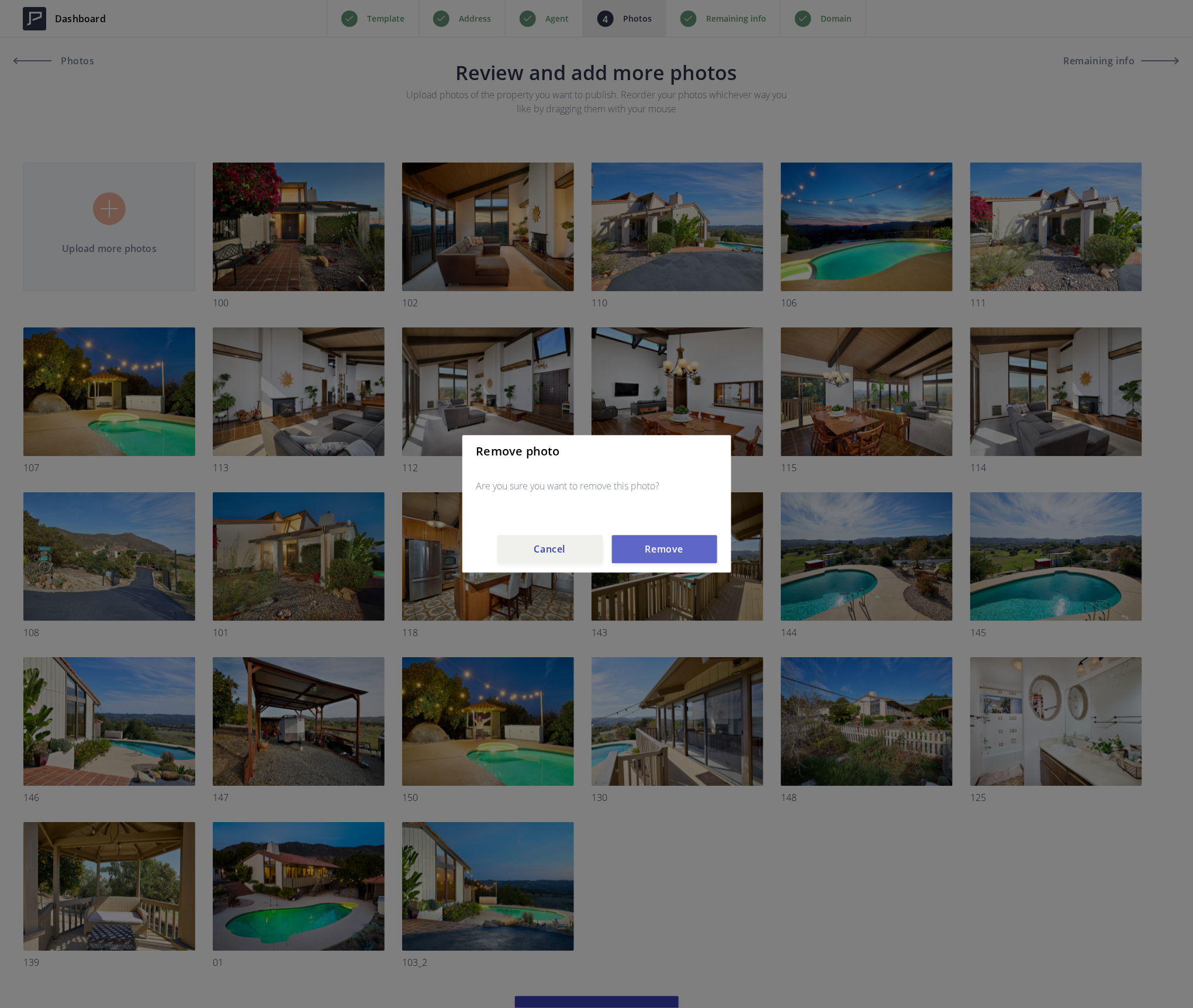
click at [675, 547] on button "Remove" at bounding box center [664, 550] width 105 height 29
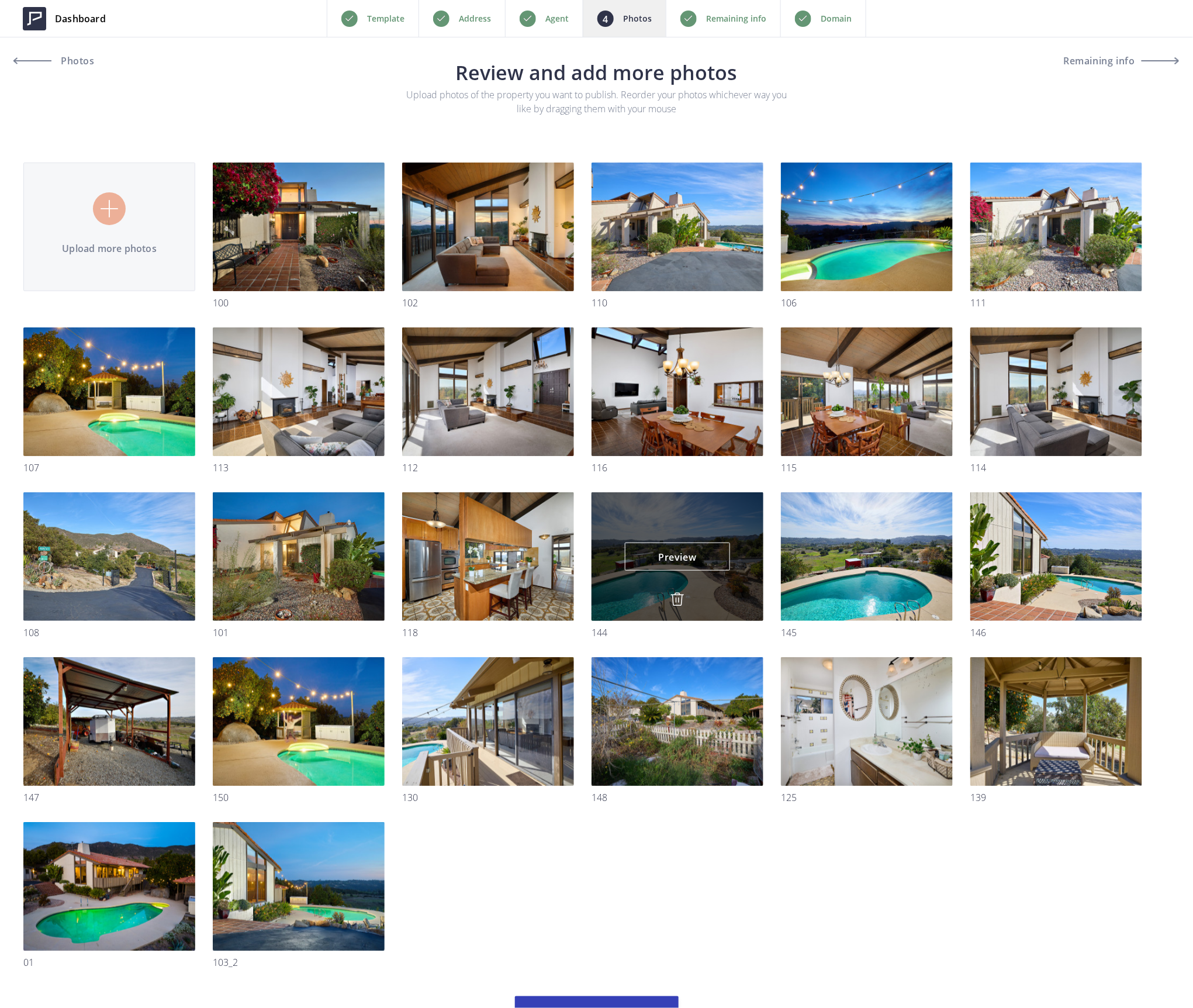
click at [679, 601] on img at bounding box center [677, 599] width 14 height 14
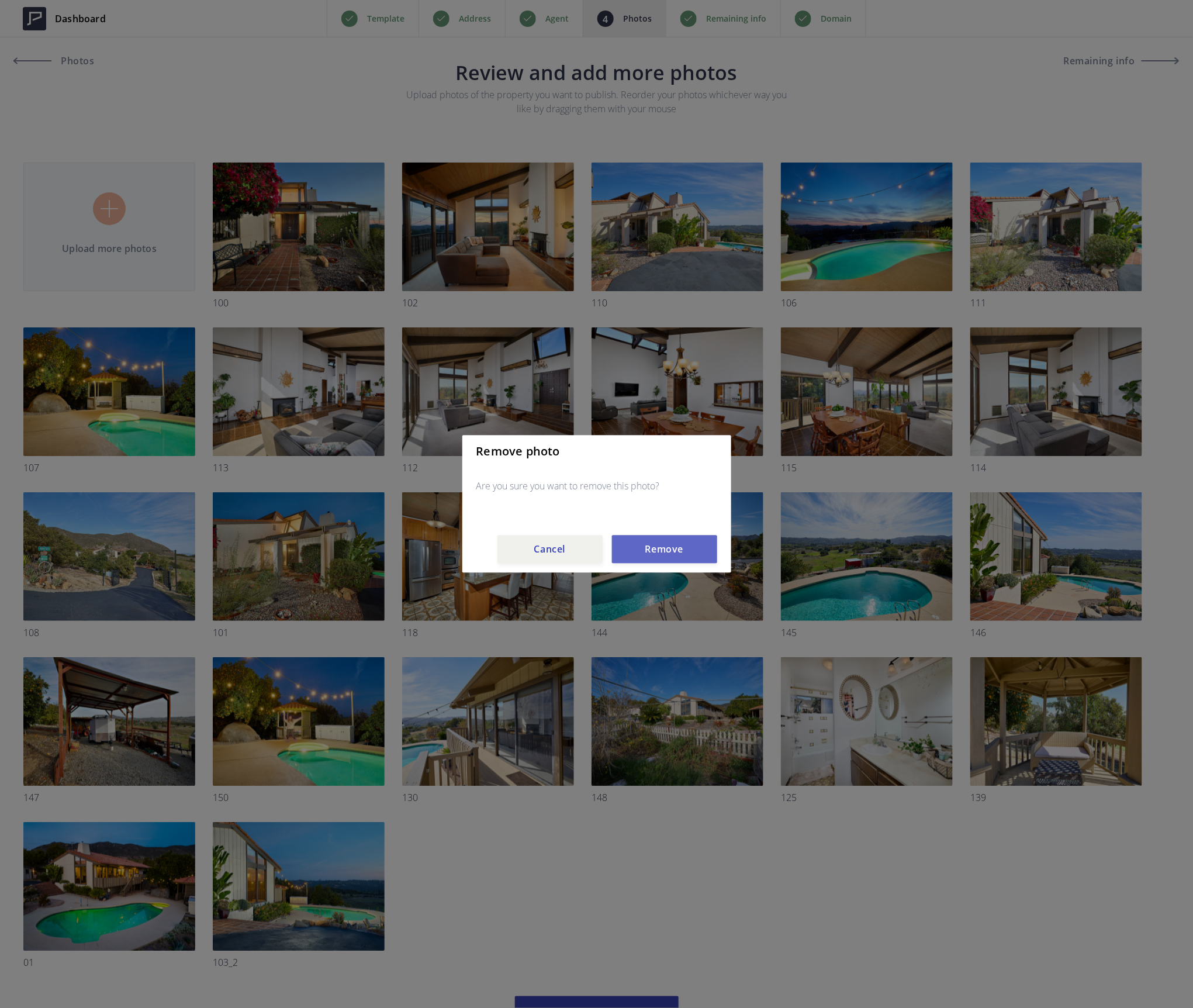
click at [678, 542] on button "Remove" at bounding box center [664, 550] width 105 height 29
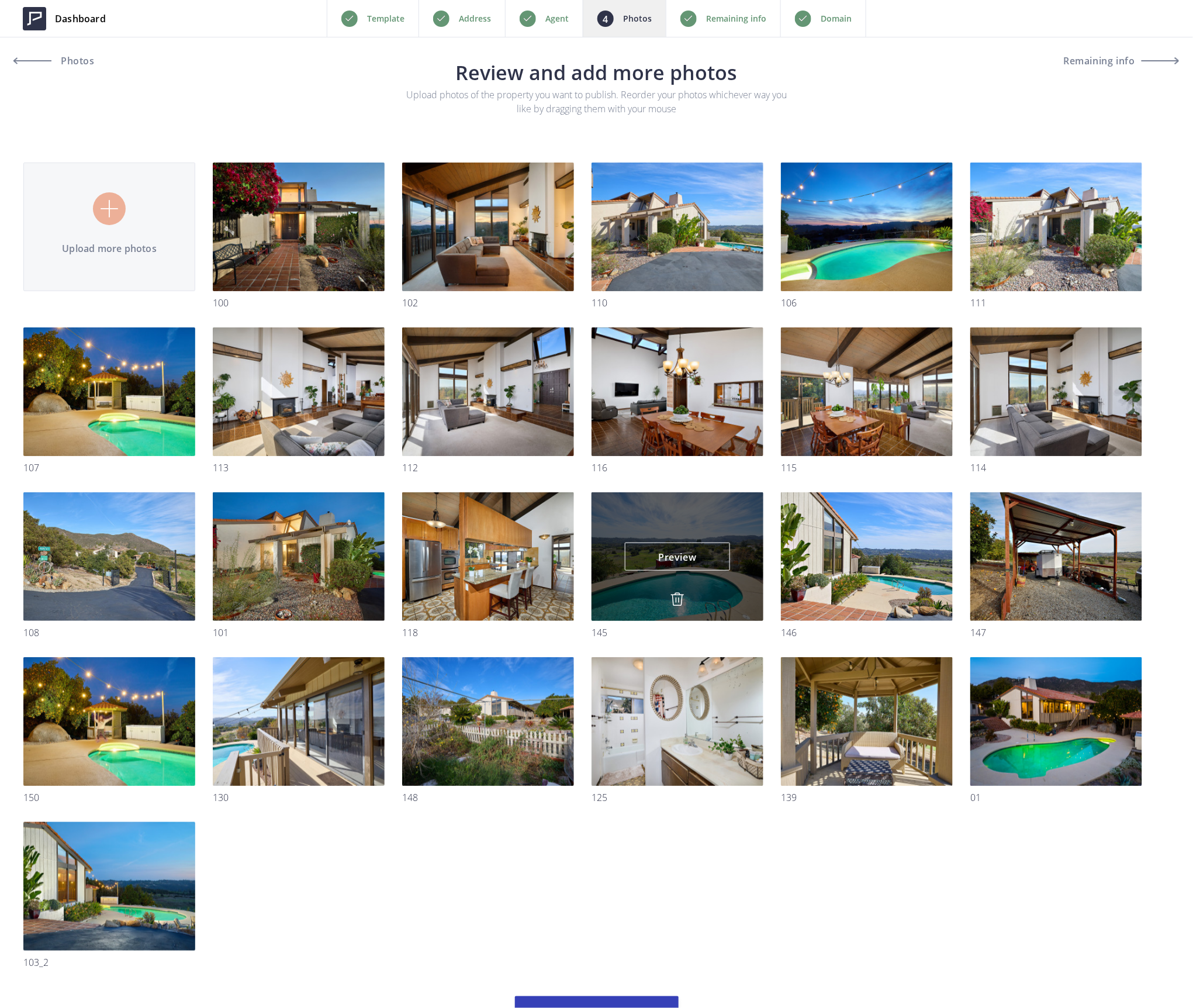
click at [671, 599] on img at bounding box center [677, 599] width 14 height 14
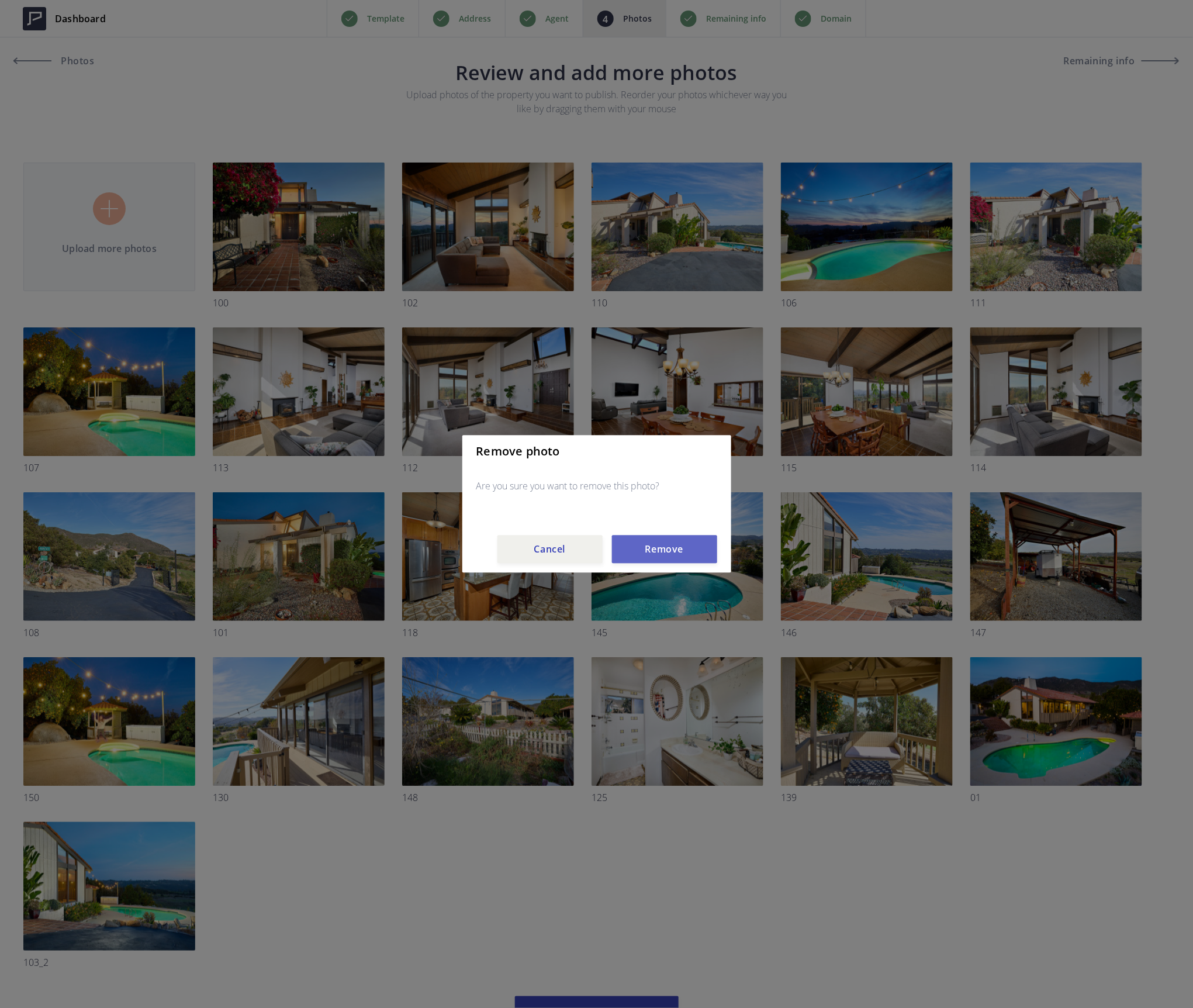
click at [676, 543] on button "Remove" at bounding box center [664, 550] width 105 height 29
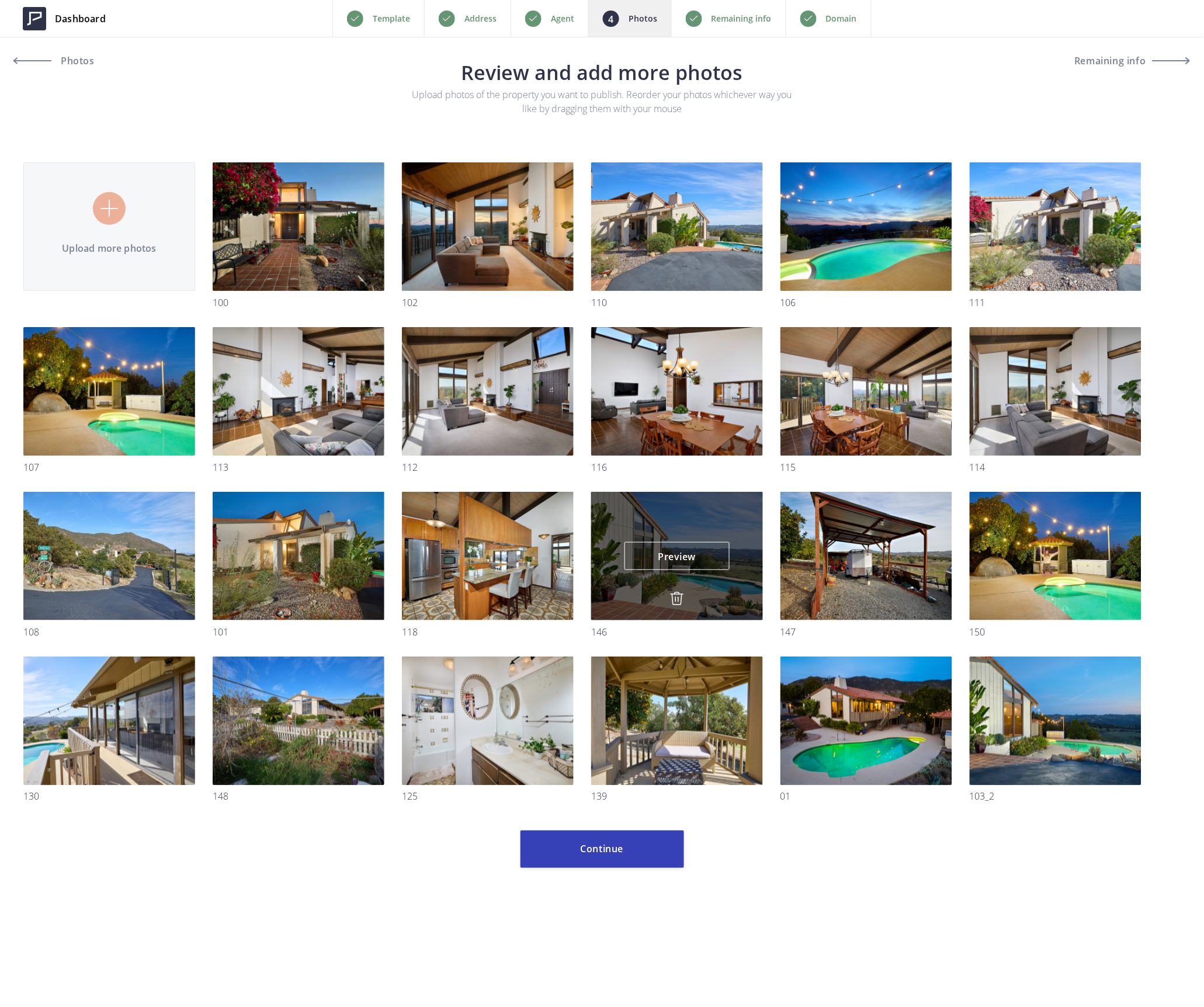
click at [679, 592] on img at bounding box center [677, 598] width 14 height 14
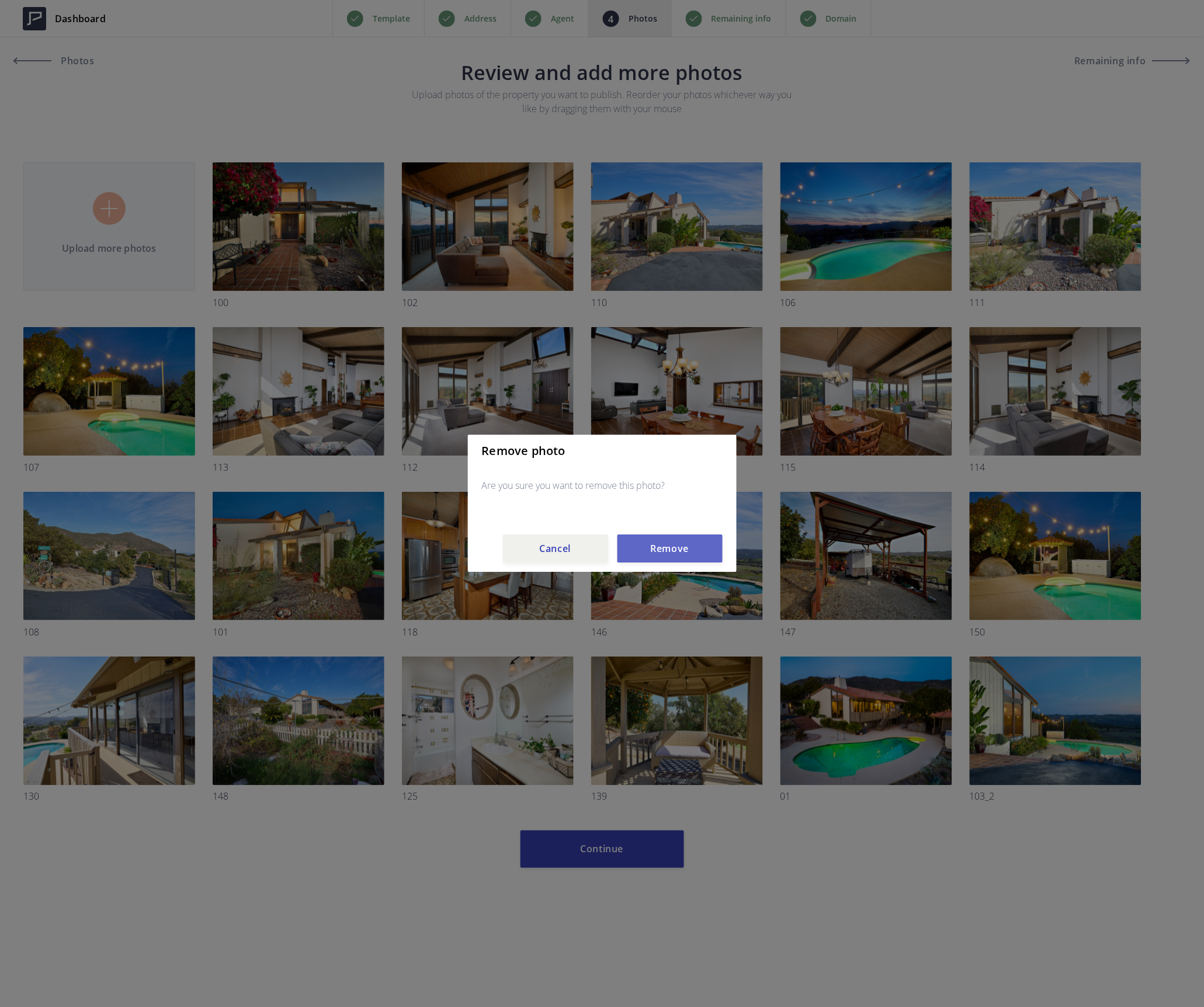
click at [668, 538] on button "Remove" at bounding box center [669, 550] width 105 height 28
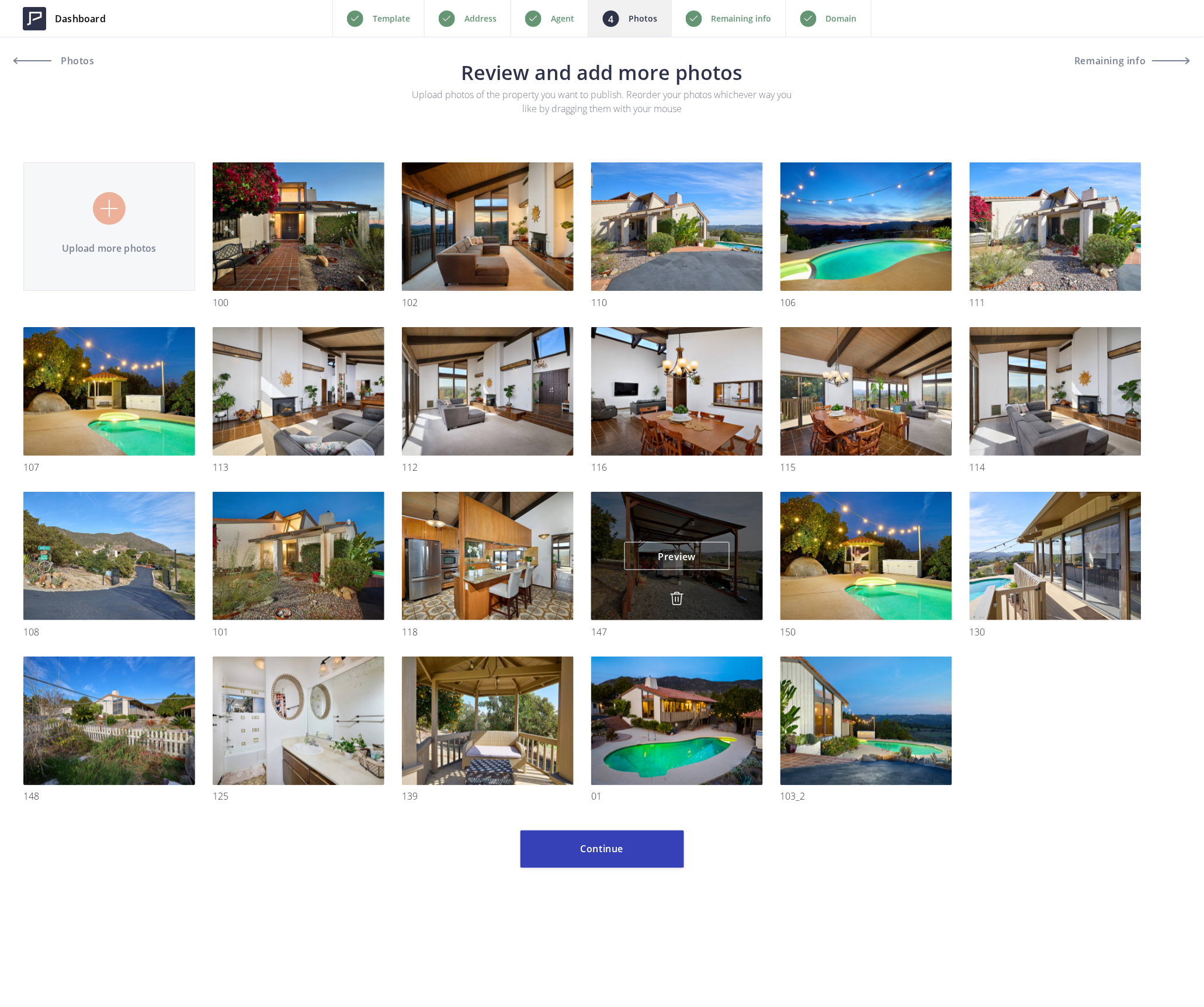
click at [678, 599] on img at bounding box center [677, 598] width 14 height 14
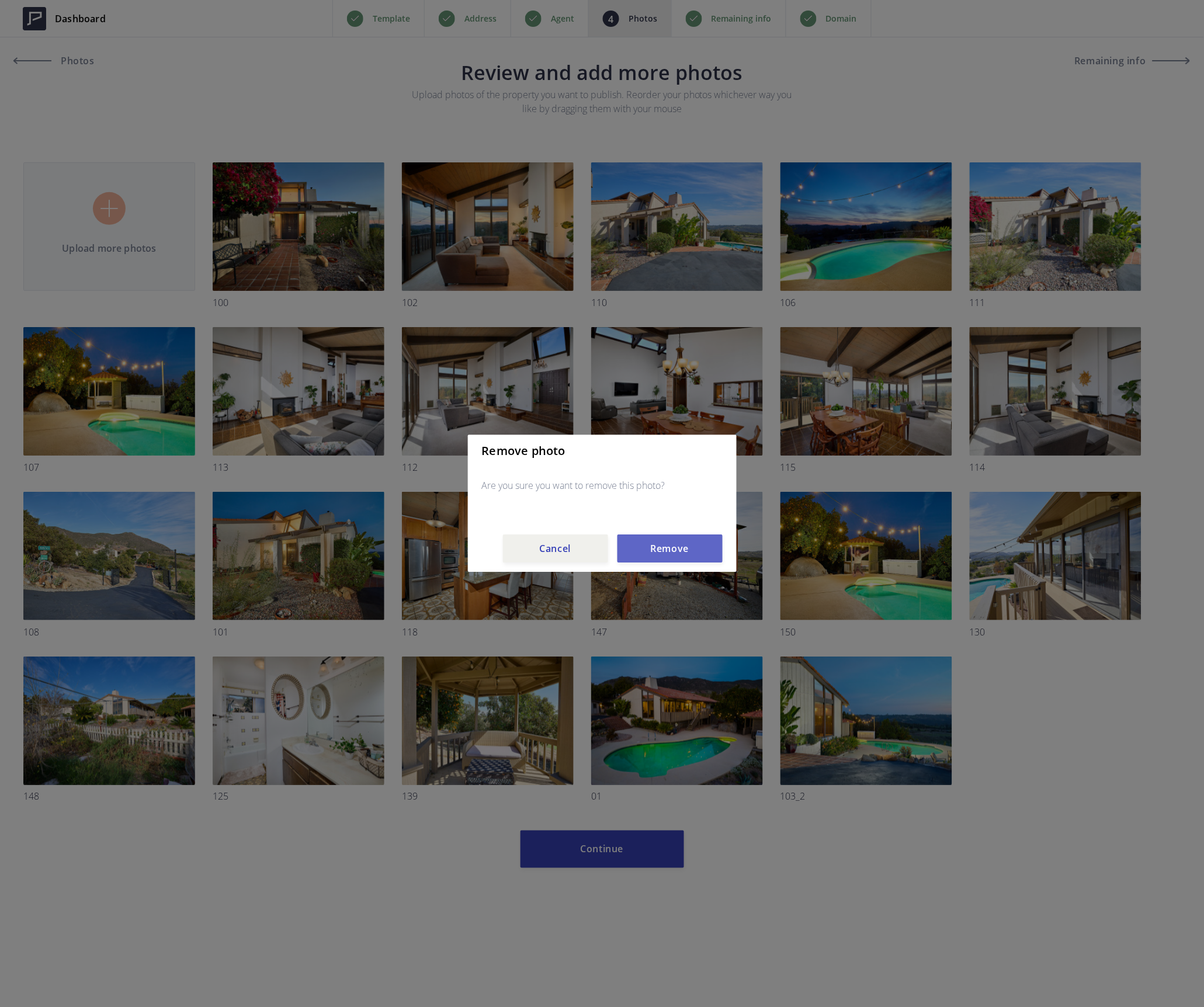
click at [668, 556] on button "Remove" at bounding box center [669, 550] width 105 height 28
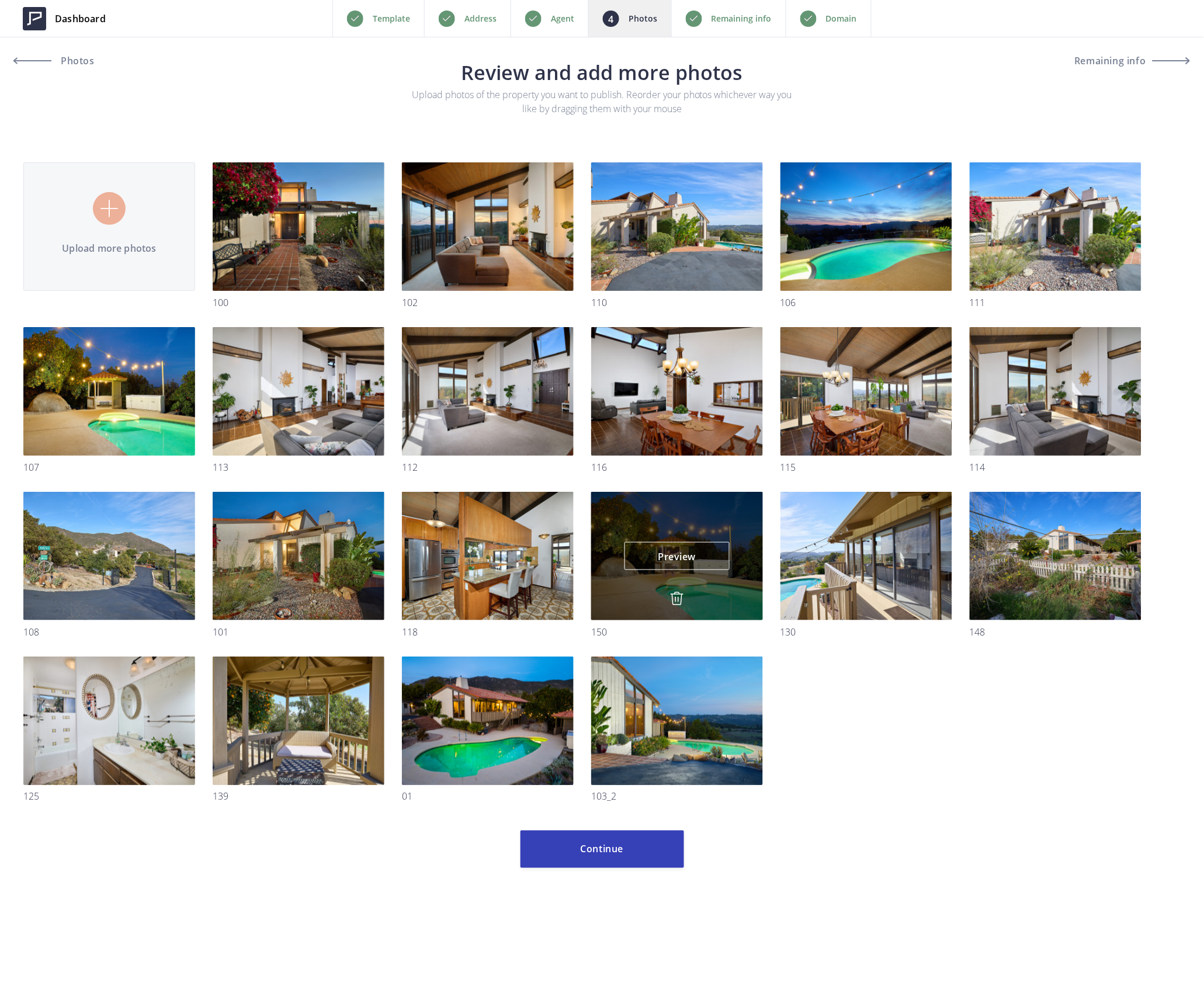
click at [677, 600] on img at bounding box center [677, 598] width 14 height 14
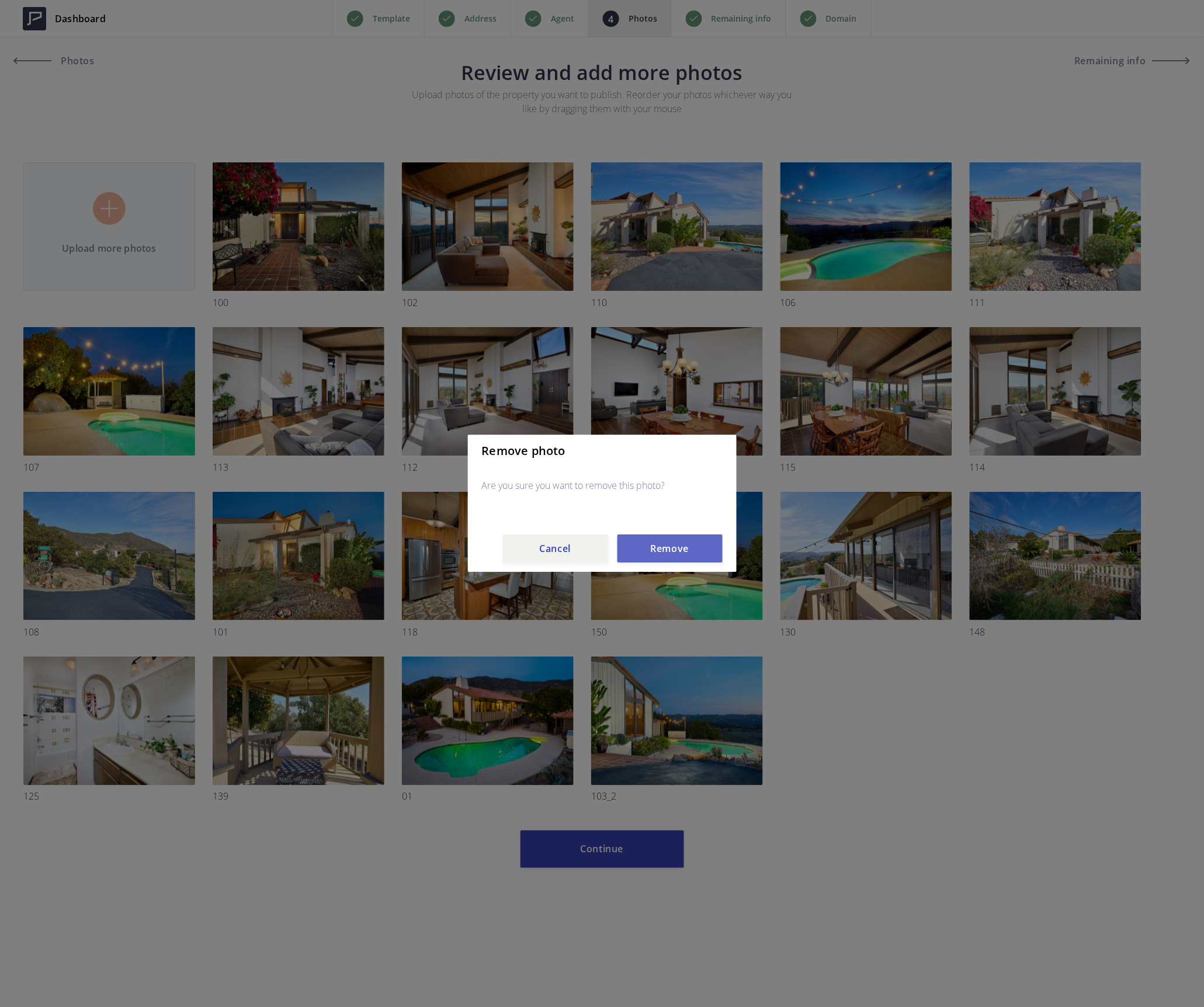
click at [673, 538] on button "Remove" at bounding box center [669, 550] width 105 height 28
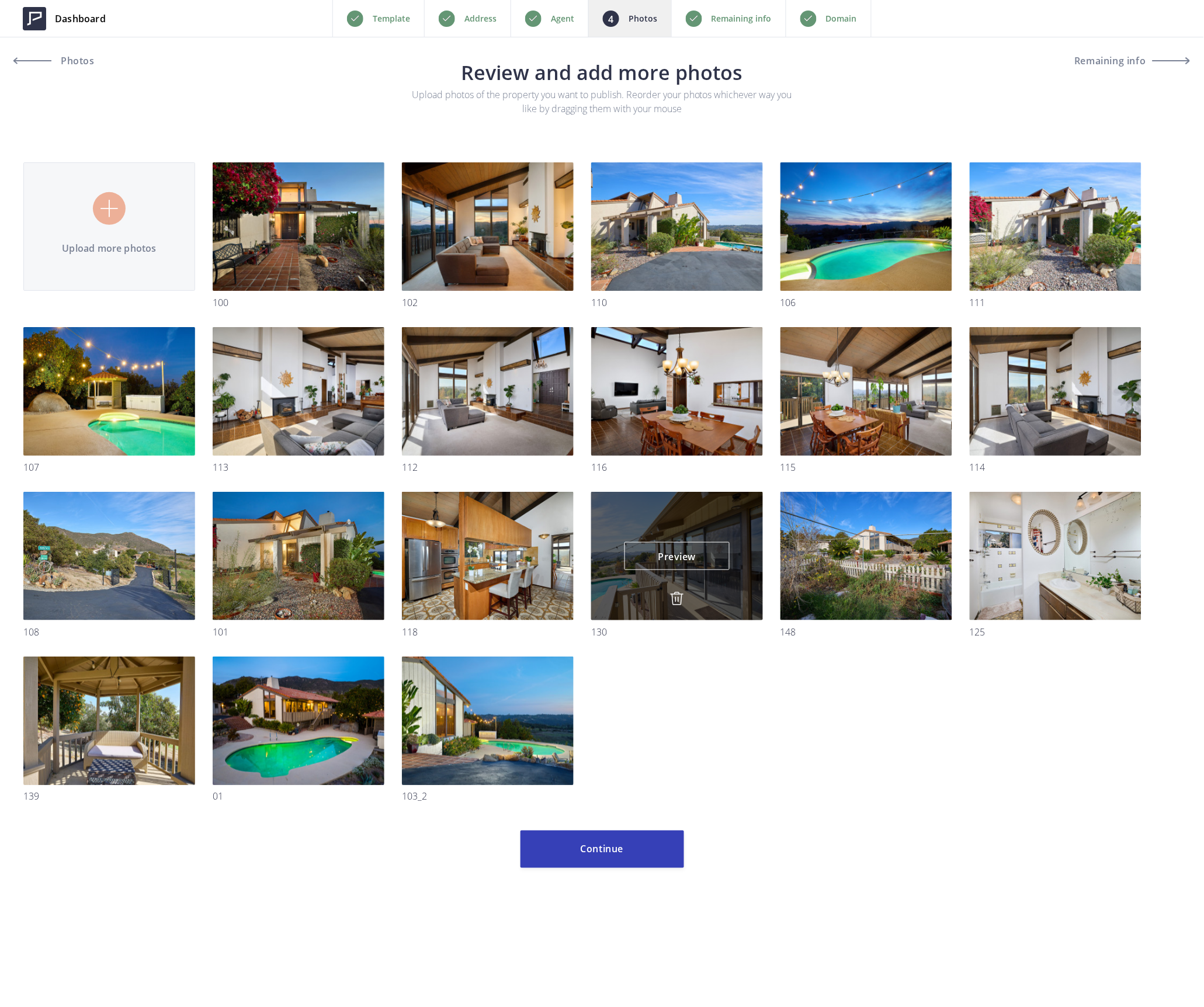
click at [683, 594] on img at bounding box center [677, 598] width 14 height 14
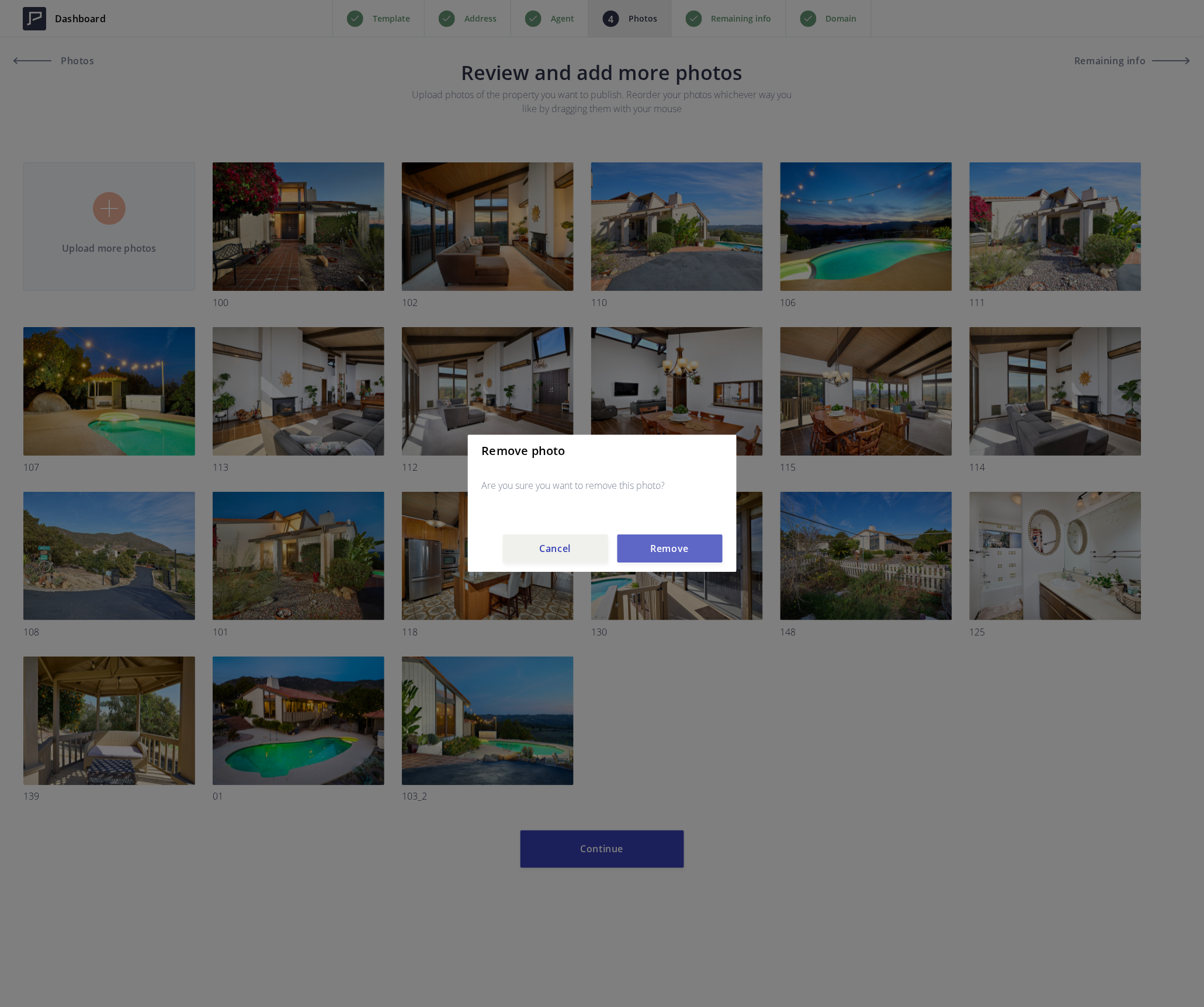
click at [675, 551] on button "Remove" at bounding box center [669, 550] width 105 height 28
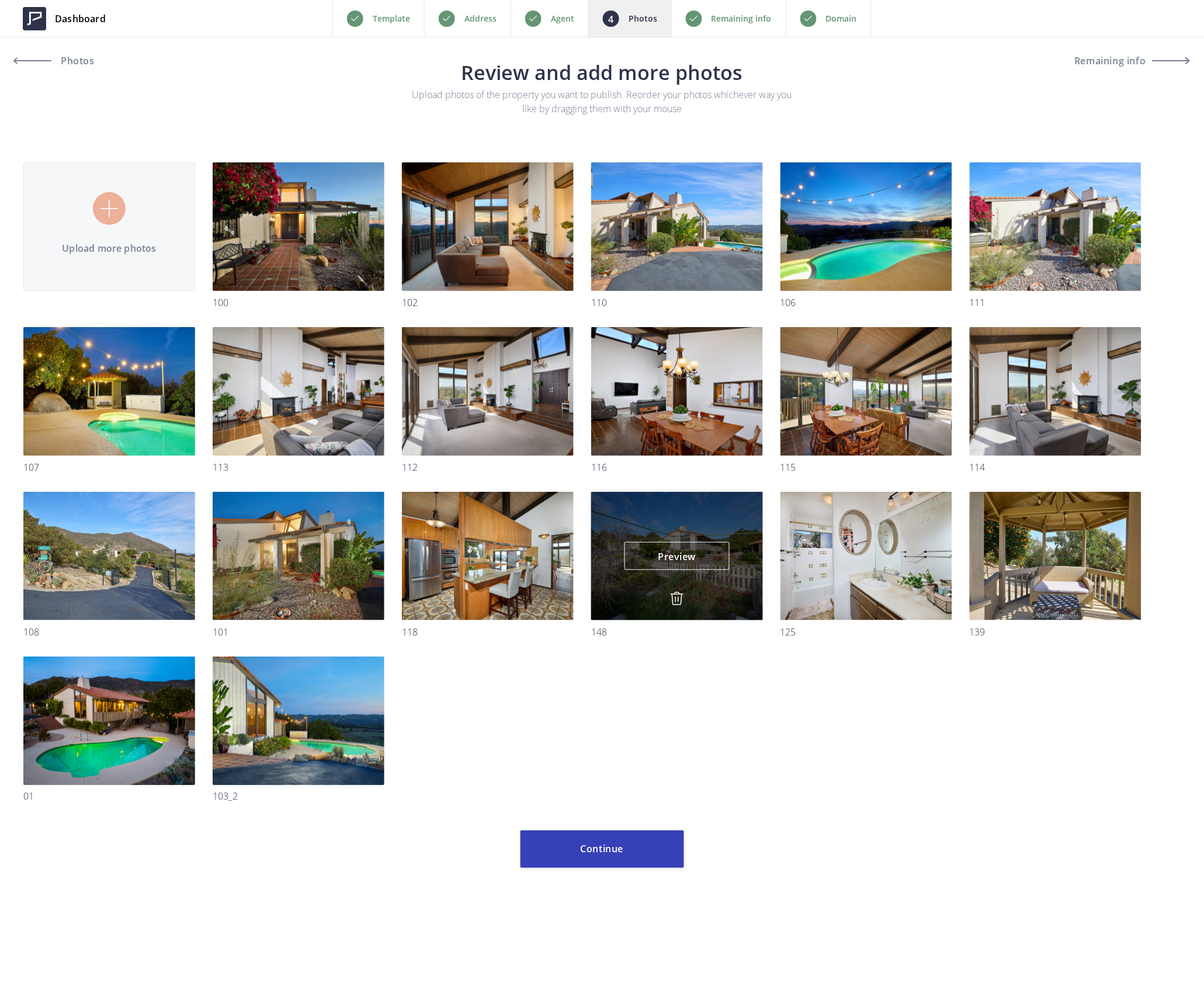
click at [673, 594] on img at bounding box center [677, 598] width 14 height 14
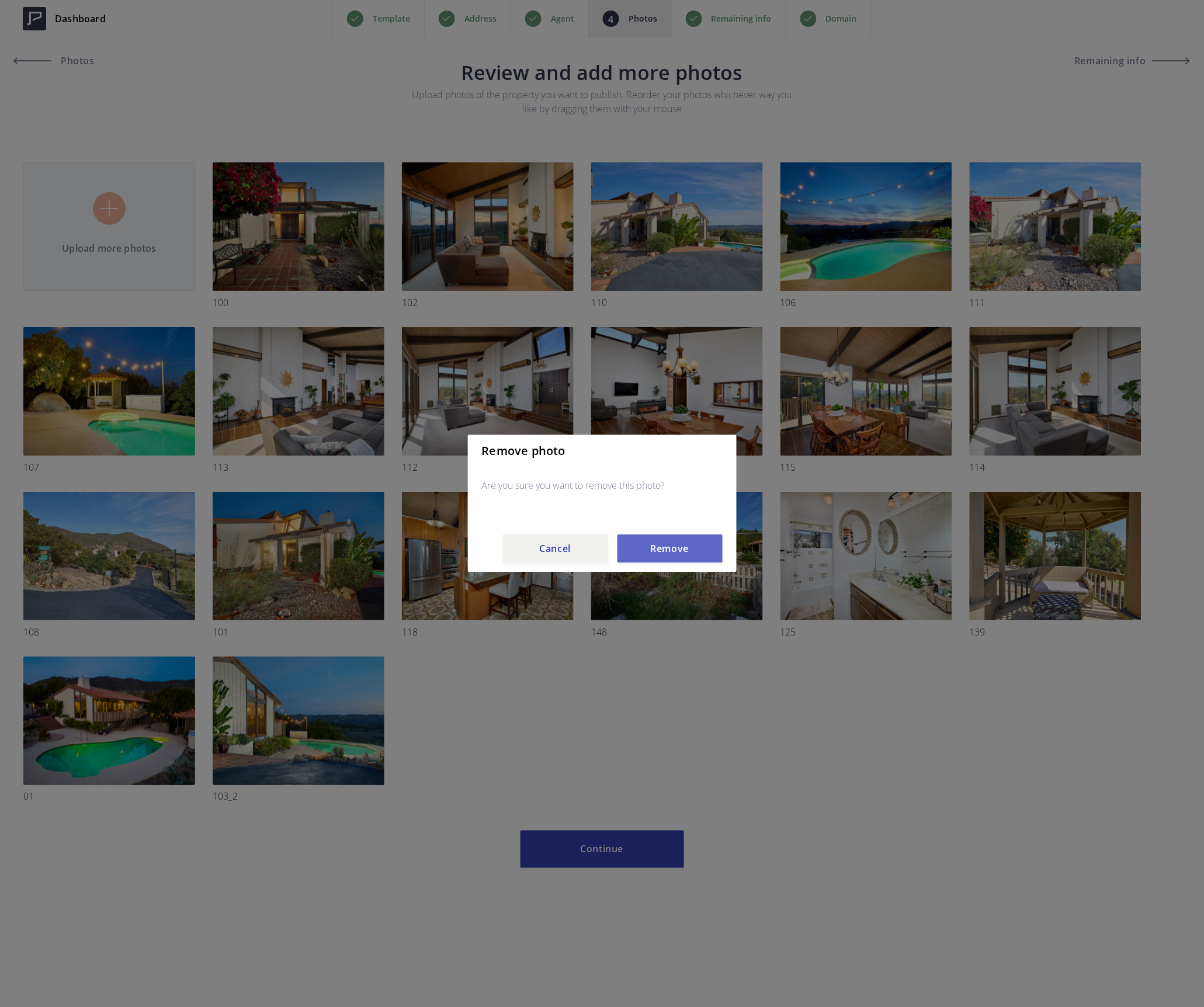
click at [669, 550] on button "Remove" at bounding box center [669, 550] width 105 height 28
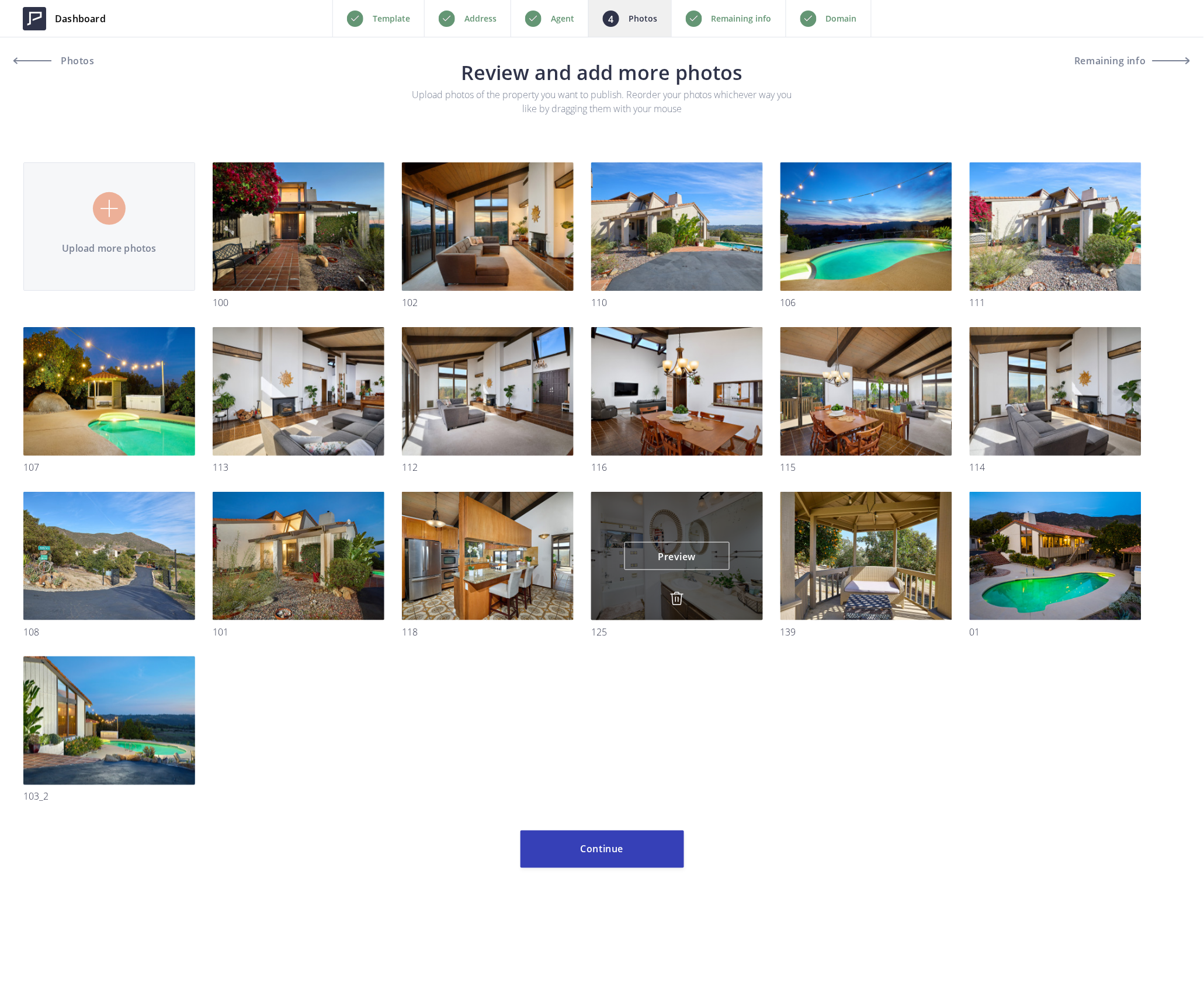
click at [676, 603] on img at bounding box center [677, 598] width 14 height 14
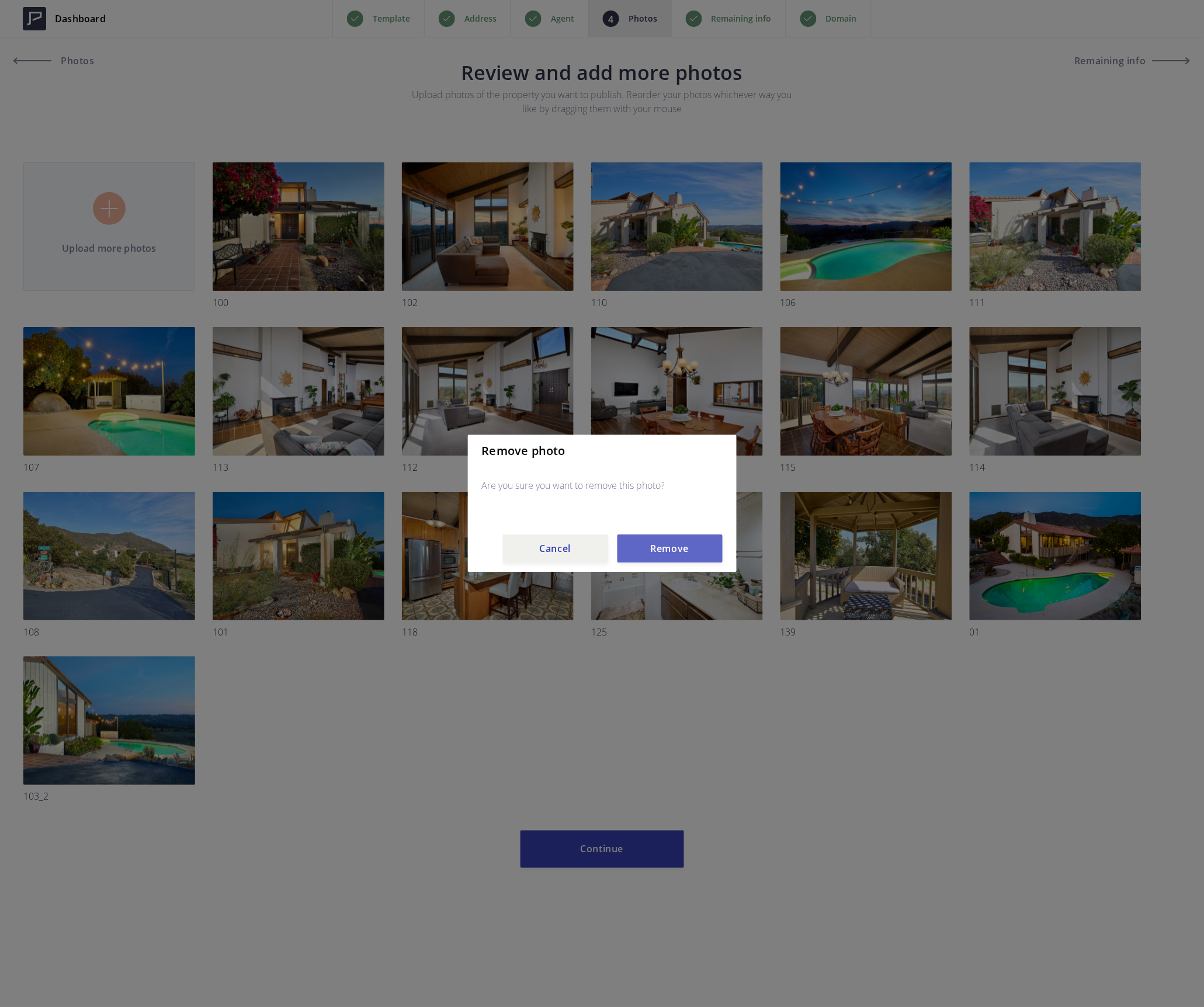
click at [676, 551] on button "Remove" at bounding box center [669, 550] width 105 height 28
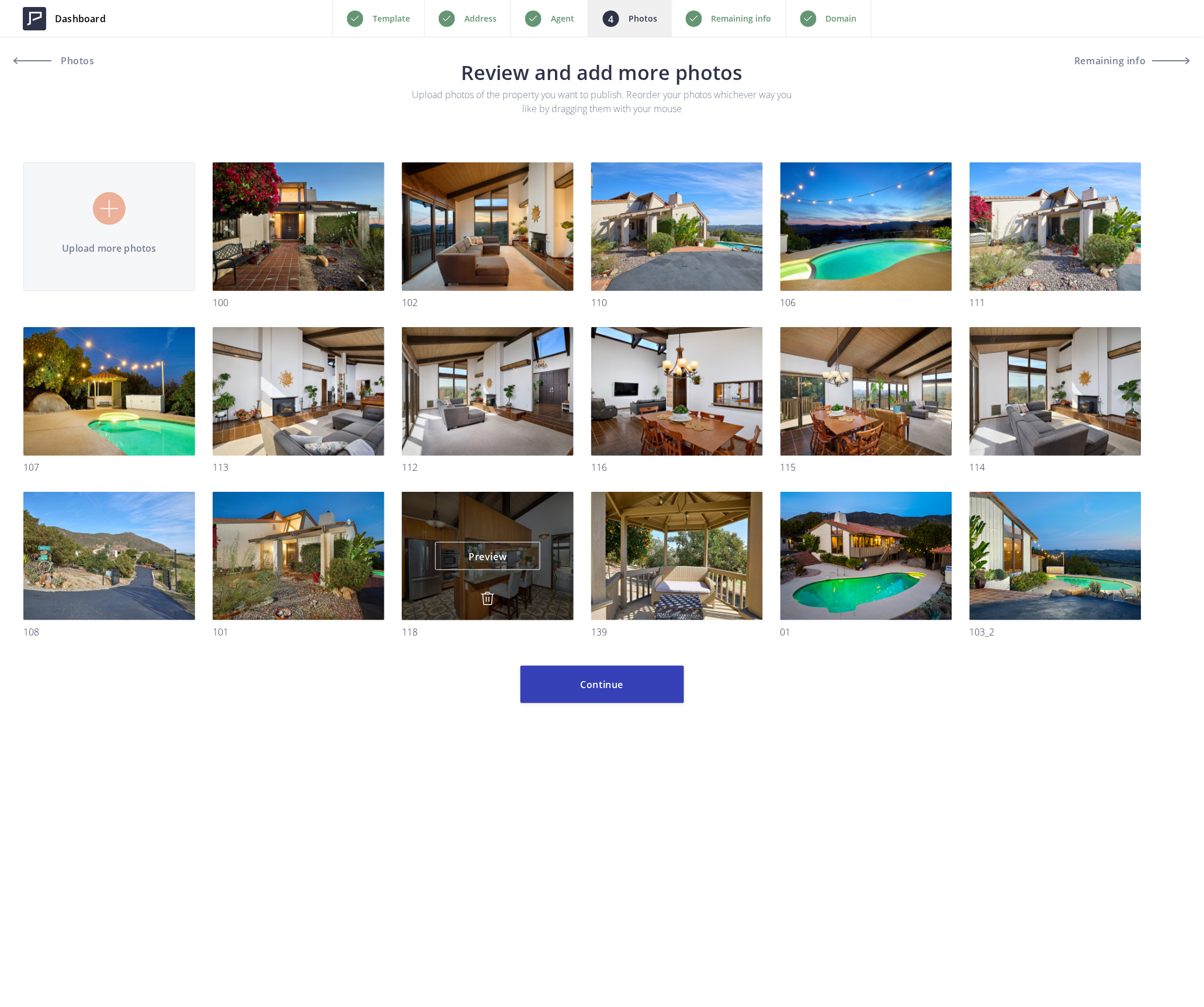
click at [492, 596] on img at bounding box center [487, 598] width 14 height 14
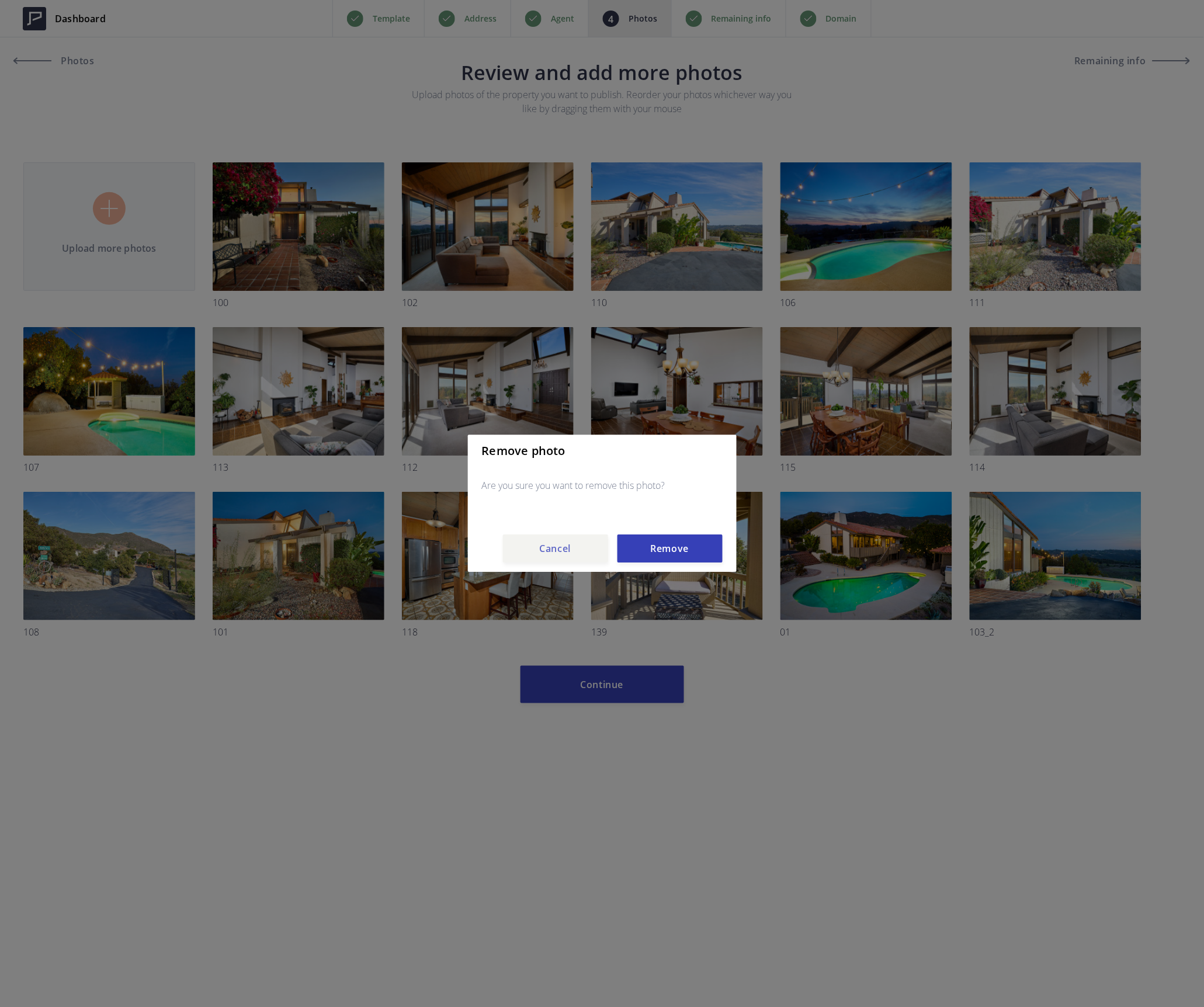
click at [508, 549] on button "Cancel" at bounding box center [555, 550] width 105 height 28
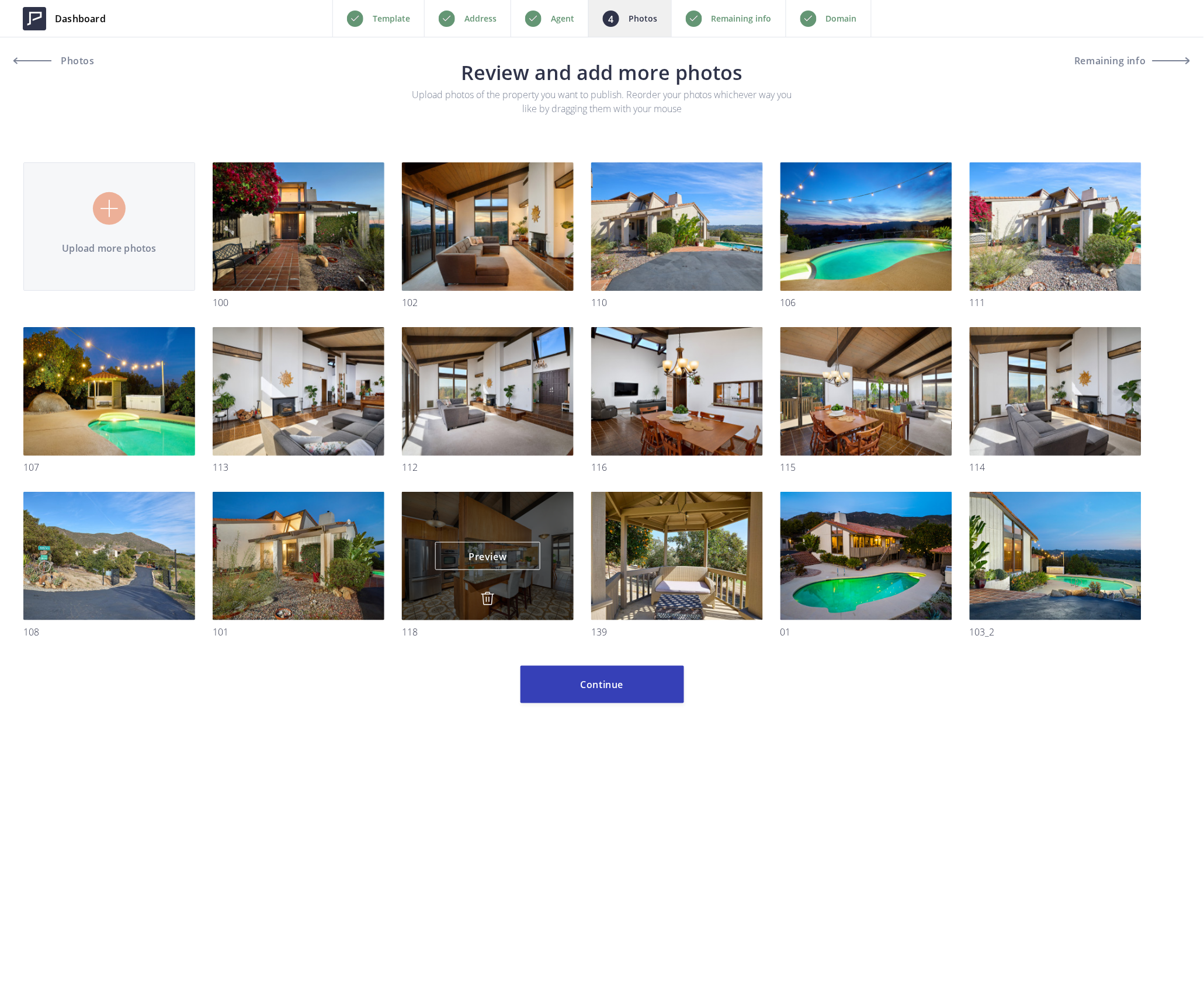
click at [493, 591] on img at bounding box center [487, 598] width 14 height 14
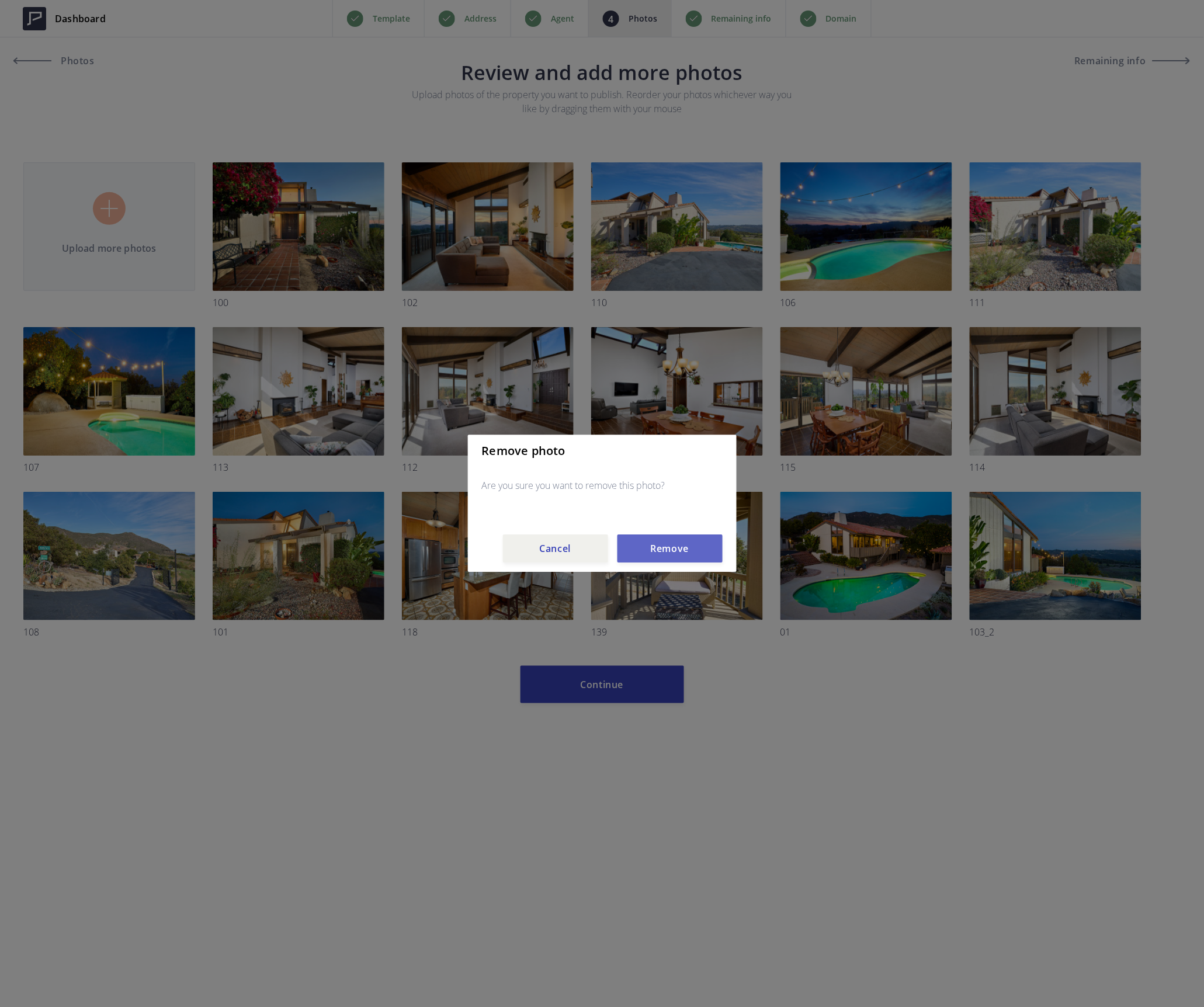
click at [663, 545] on button "Remove" at bounding box center [669, 550] width 105 height 28
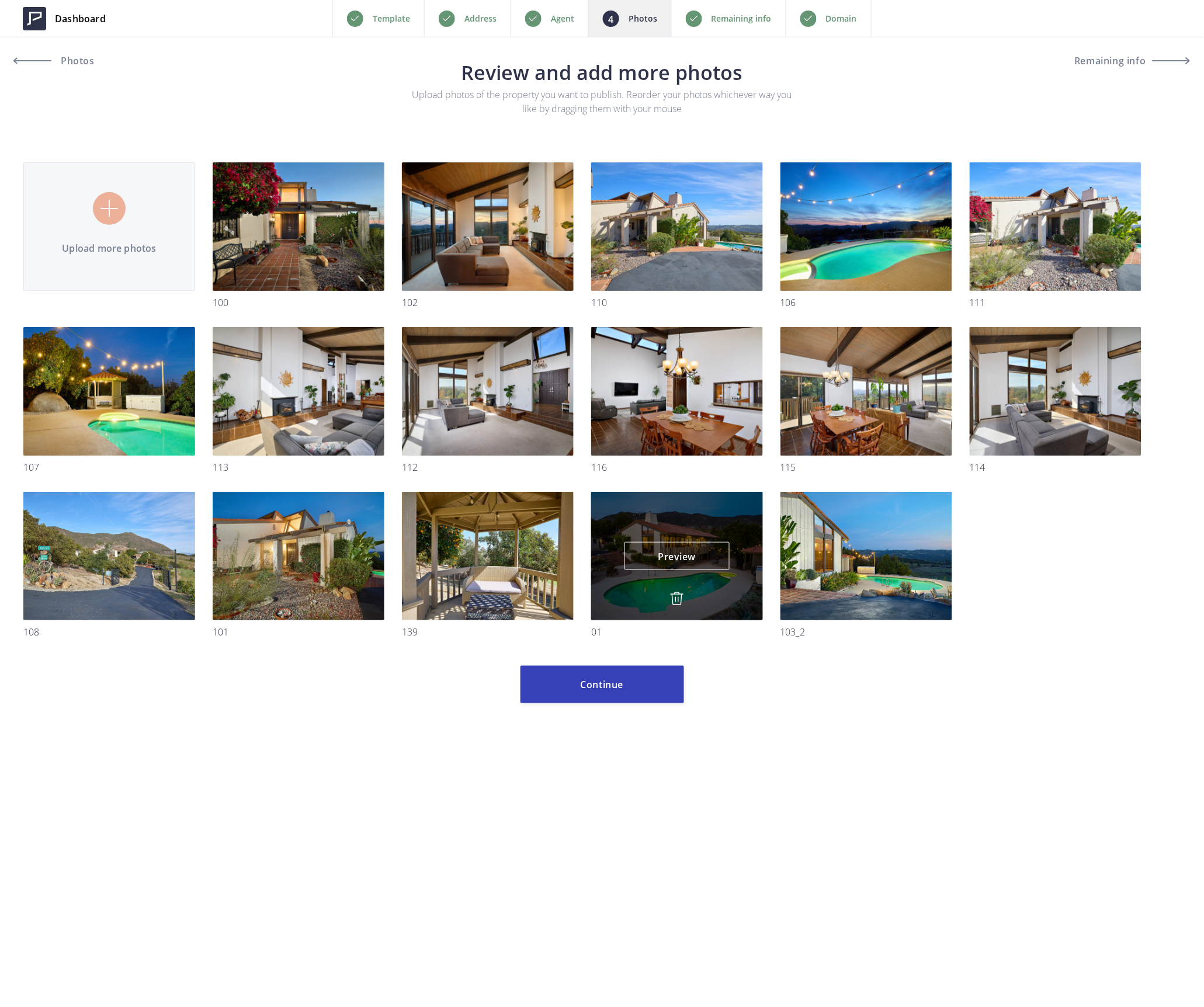
click at [678, 597] on img at bounding box center [677, 598] width 14 height 14
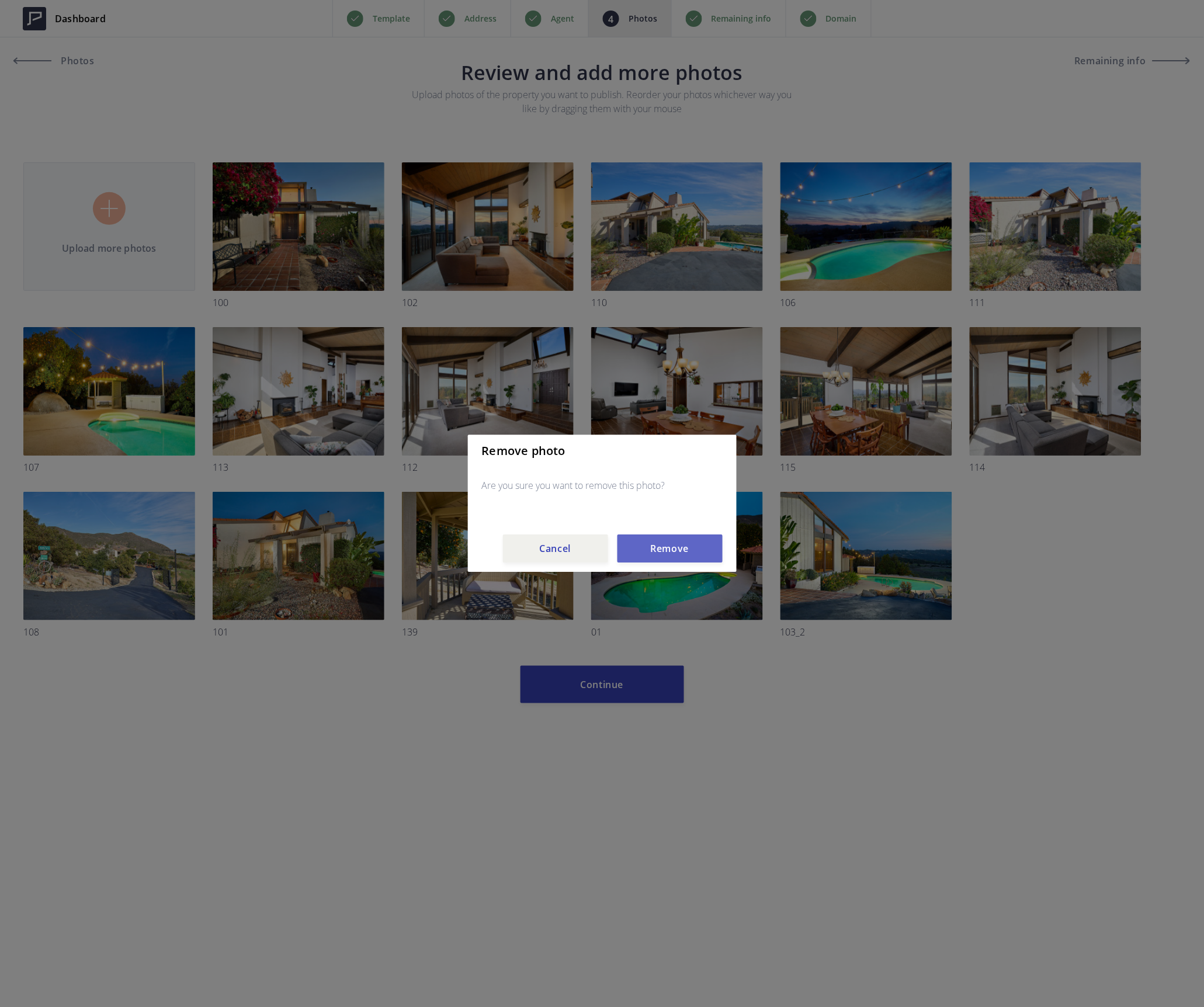
click at [670, 553] on button "Remove" at bounding box center [669, 550] width 105 height 28
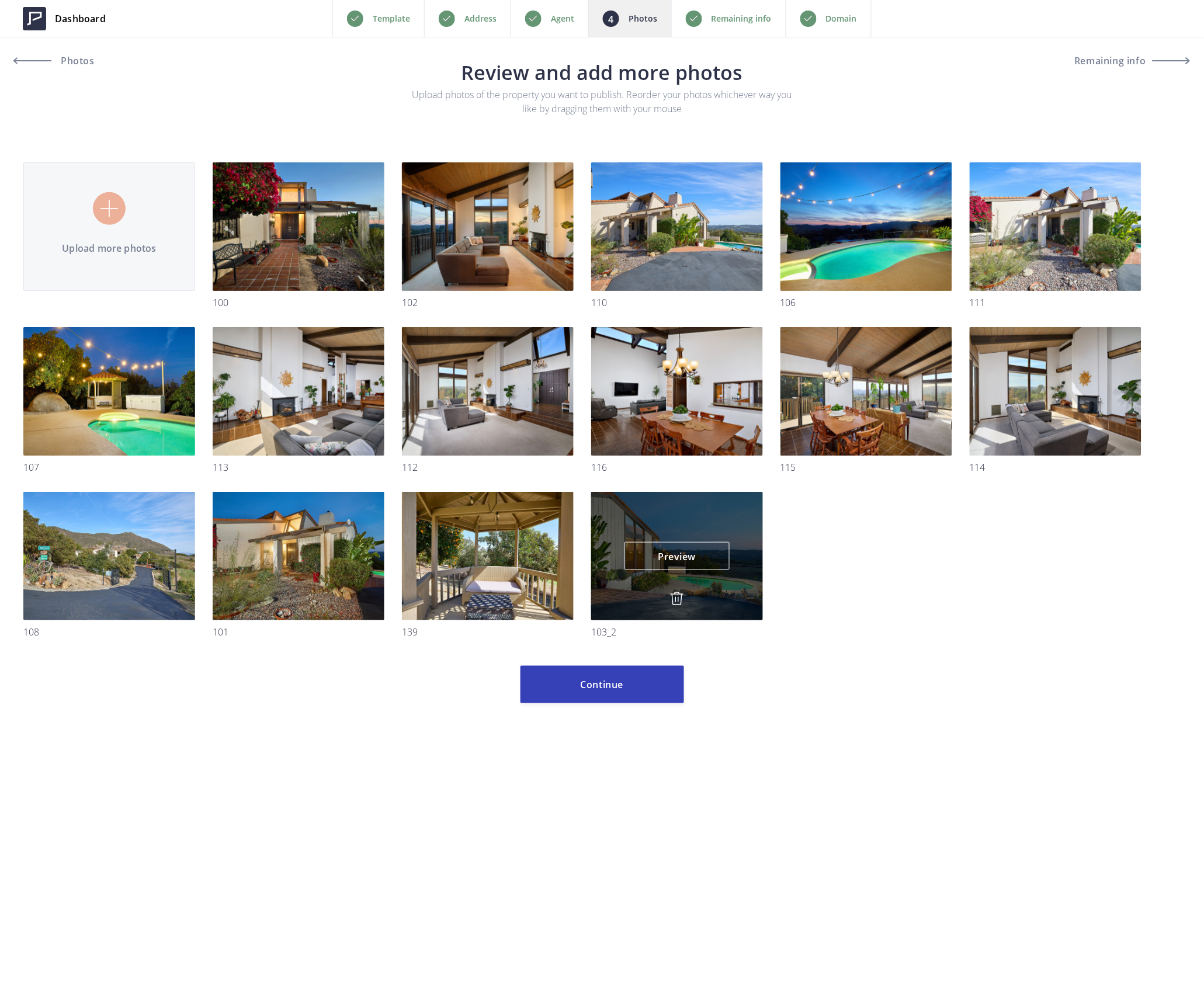
click at [674, 597] on img at bounding box center [677, 598] width 14 height 14
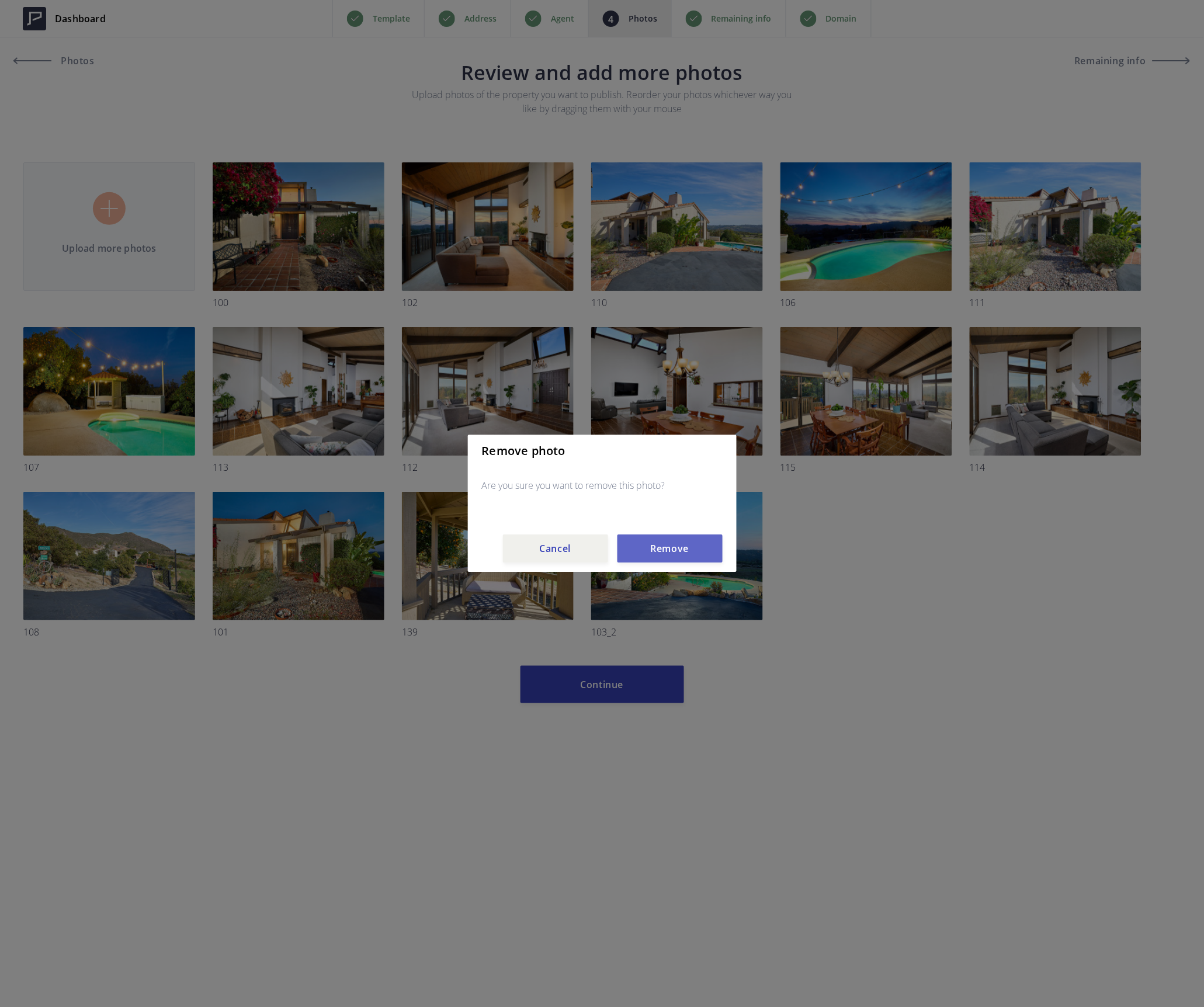
click at [671, 547] on button "Remove" at bounding box center [669, 550] width 105 height 28
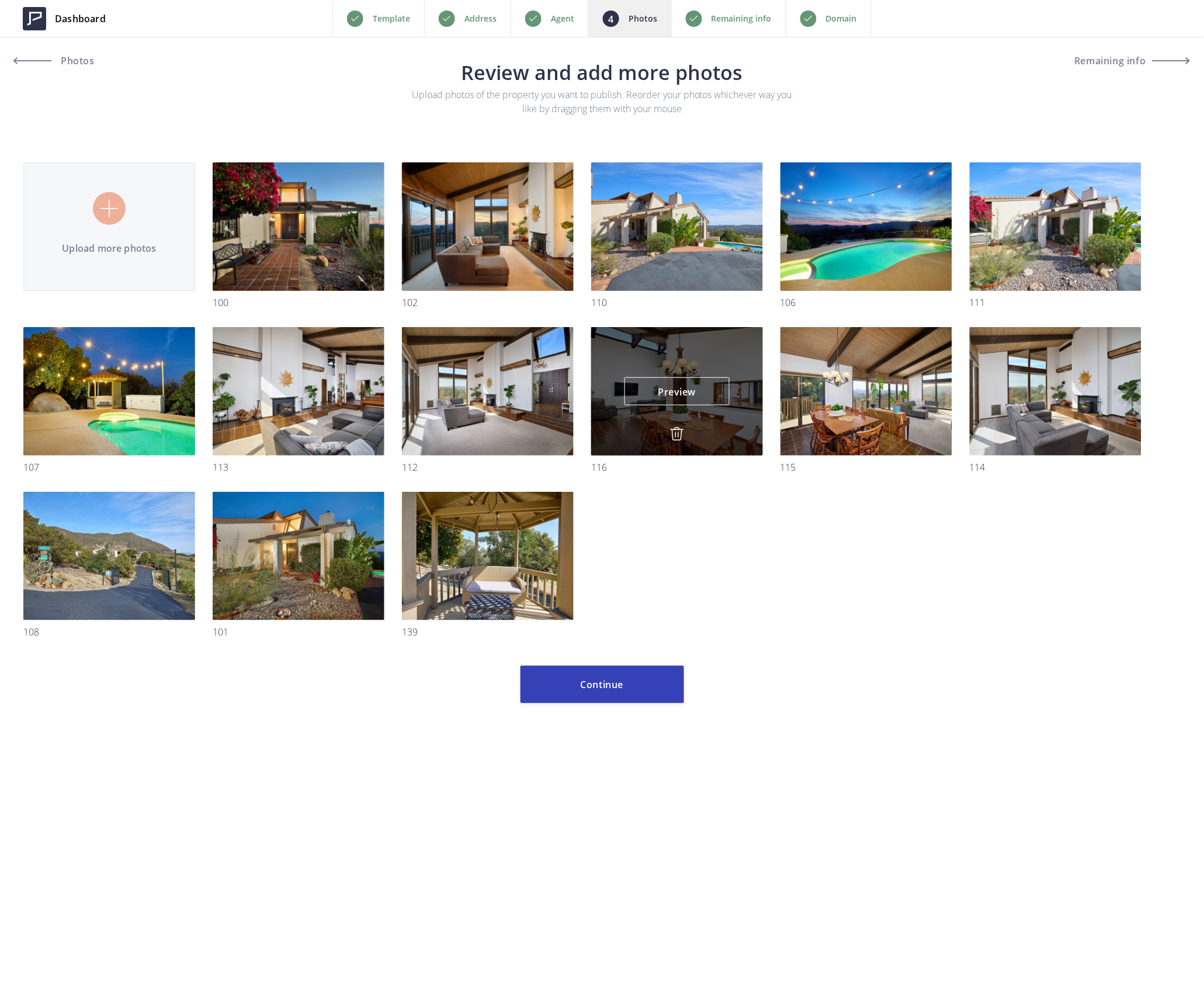
click at [676, 440] on img at bounding box center [677, 434] width 14 height 14
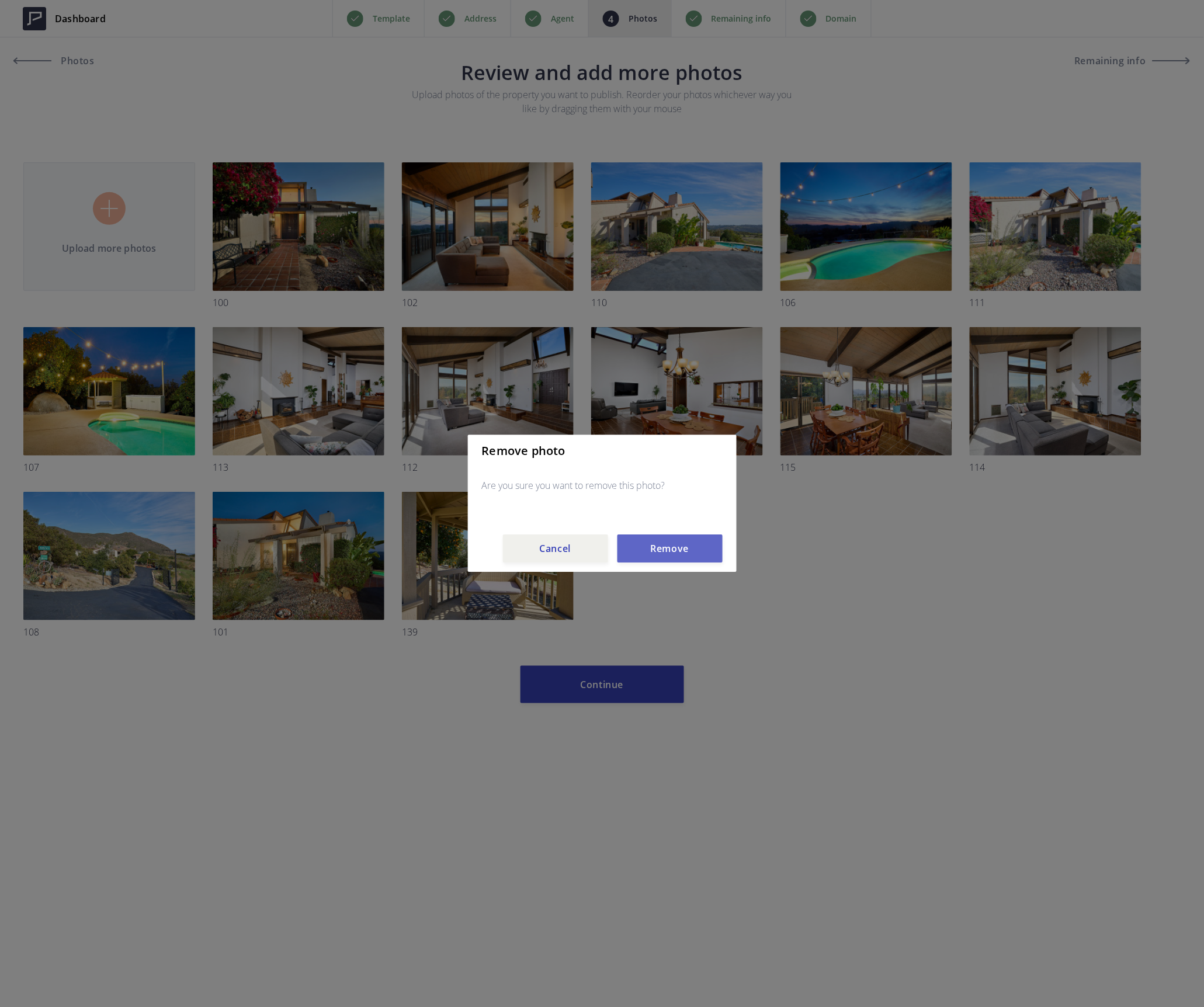
click at [676, 547] on button "Remove" at bounding box center [669, 550] width 105 height 28
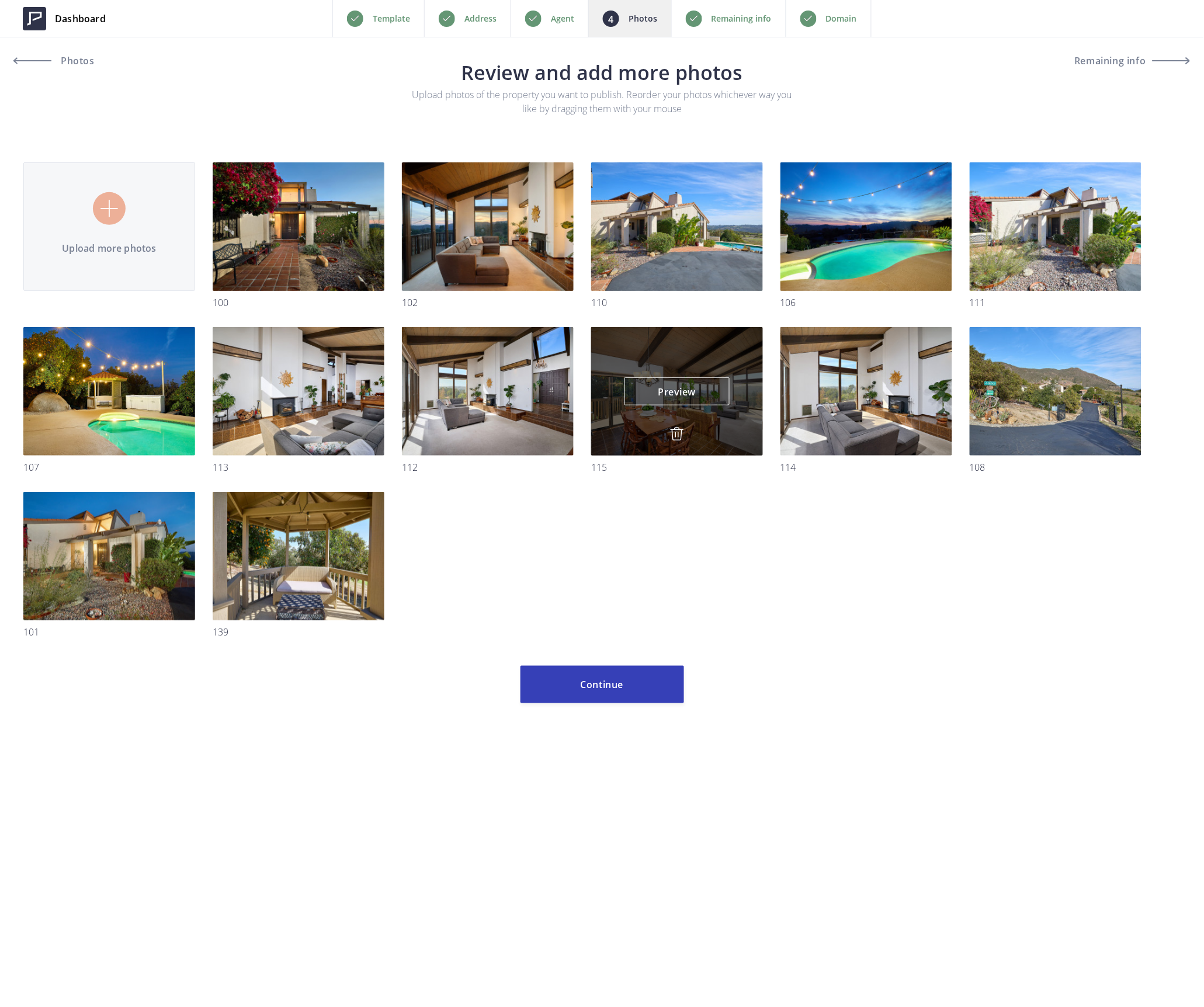
click at [676, 433] on img at bounding box center [677, 434] width 14 height 14
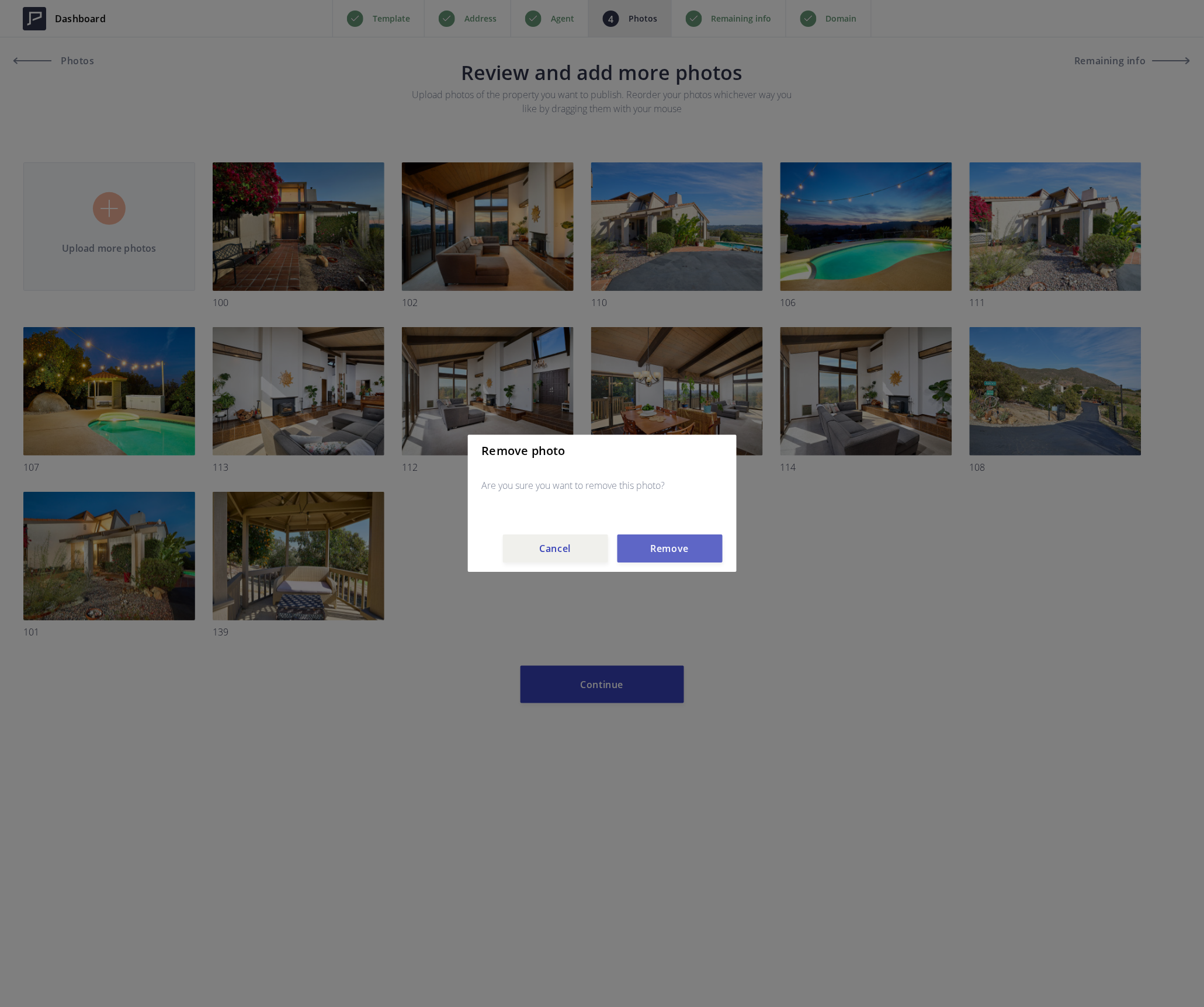
click at [679, 544] on button "Remove" at bounding box center [669, 550] width 105 height 28
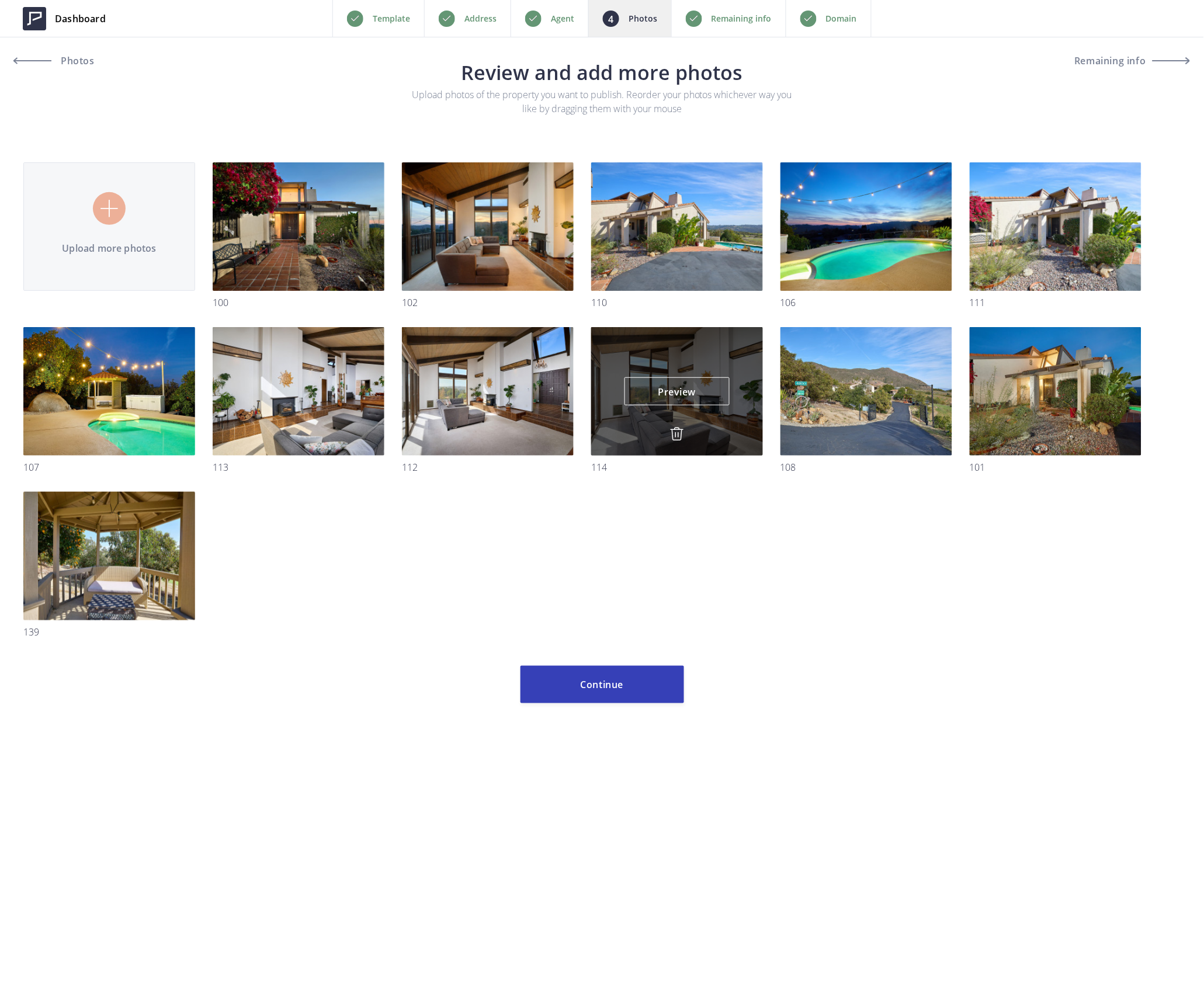
click at [677, 437] on img at bounding box center [677, 434] width 14 height 14
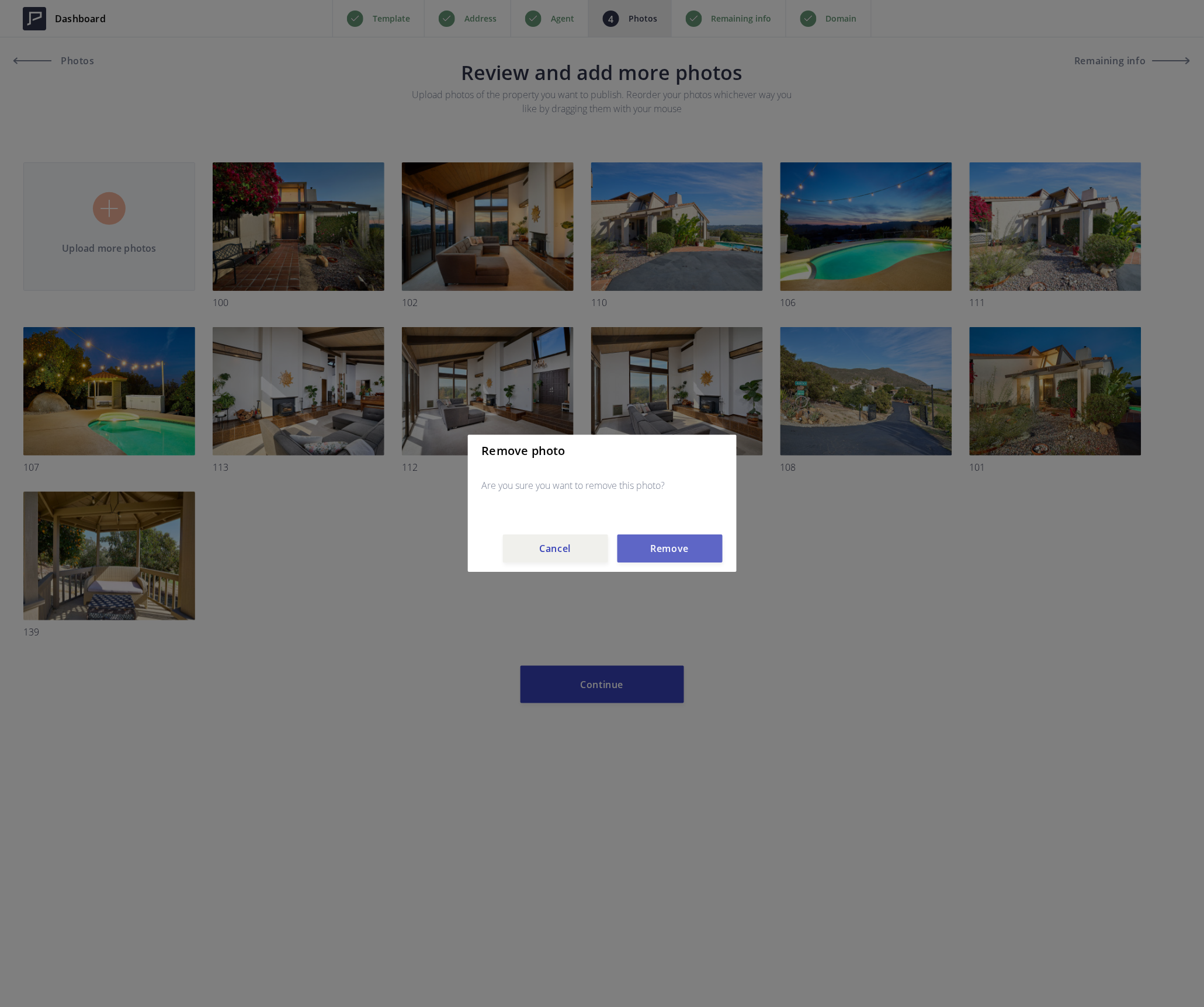
click at [675, 547] on button "Remove" at bounding box center [669, 550] width 105 height 28
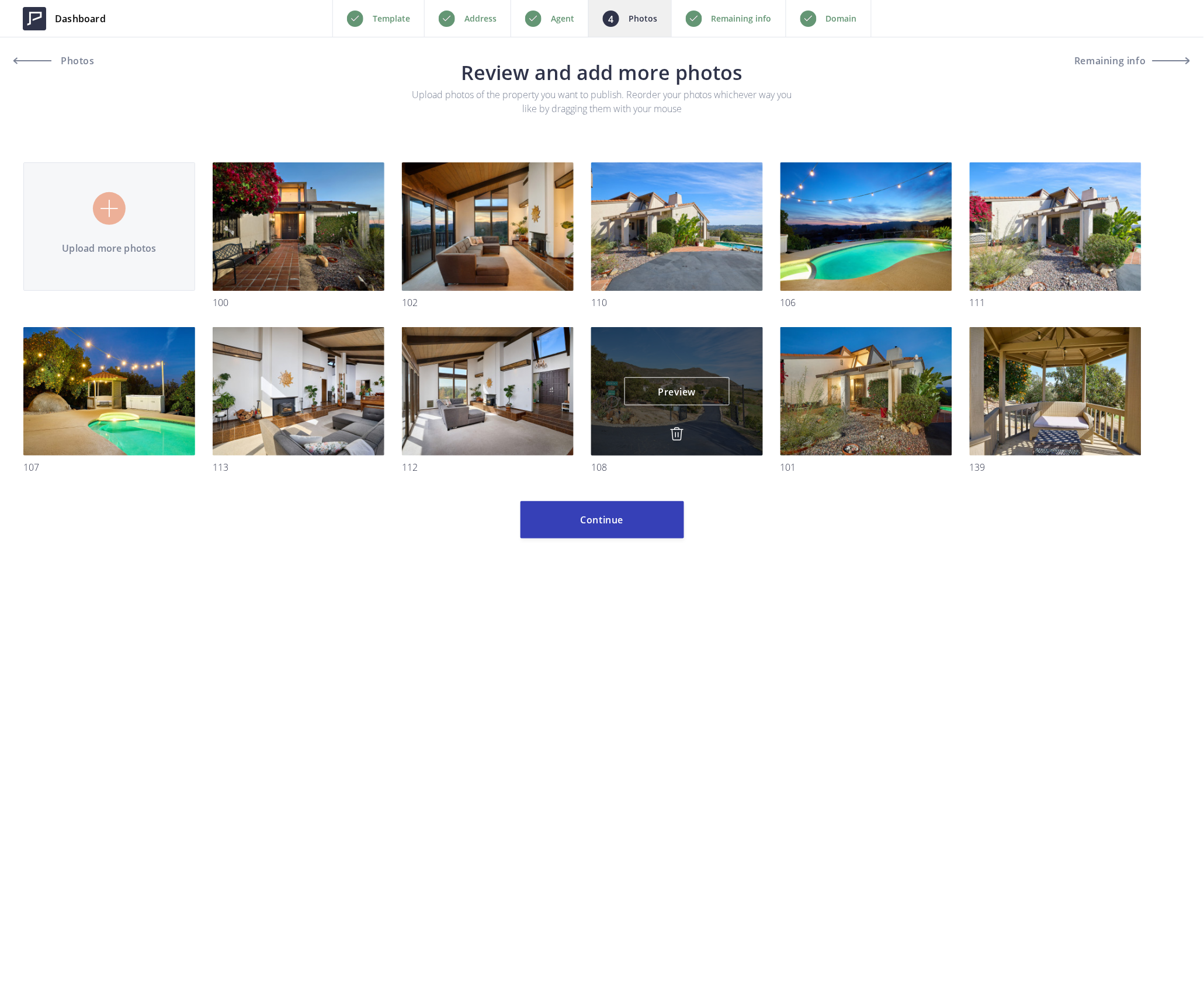
click at [675, 431] on img at bounding box center [677, 434] width 14 height 14
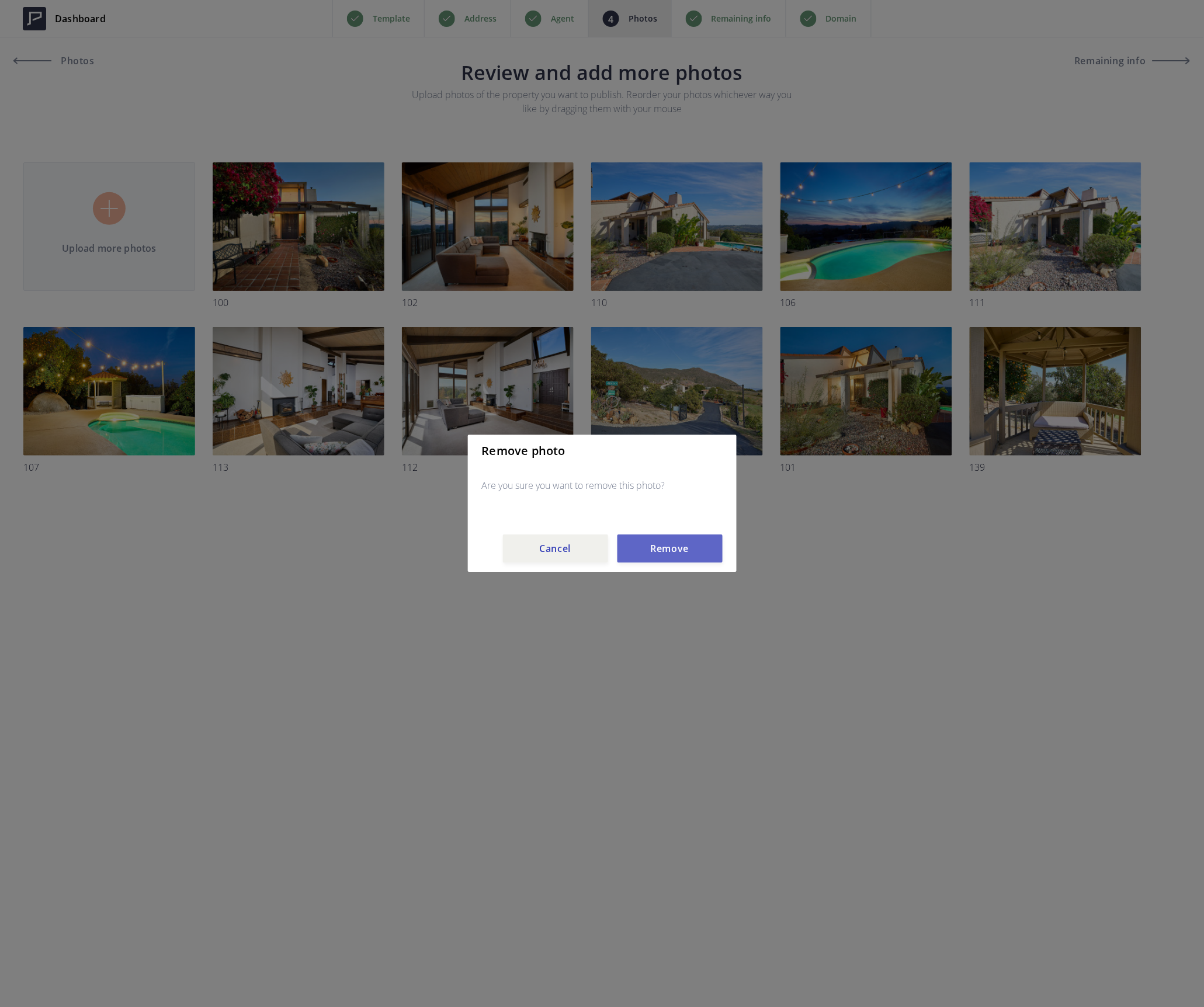
click at [675, 550] on button "Remove" at bounding box center [669, 550] width 105 height 28
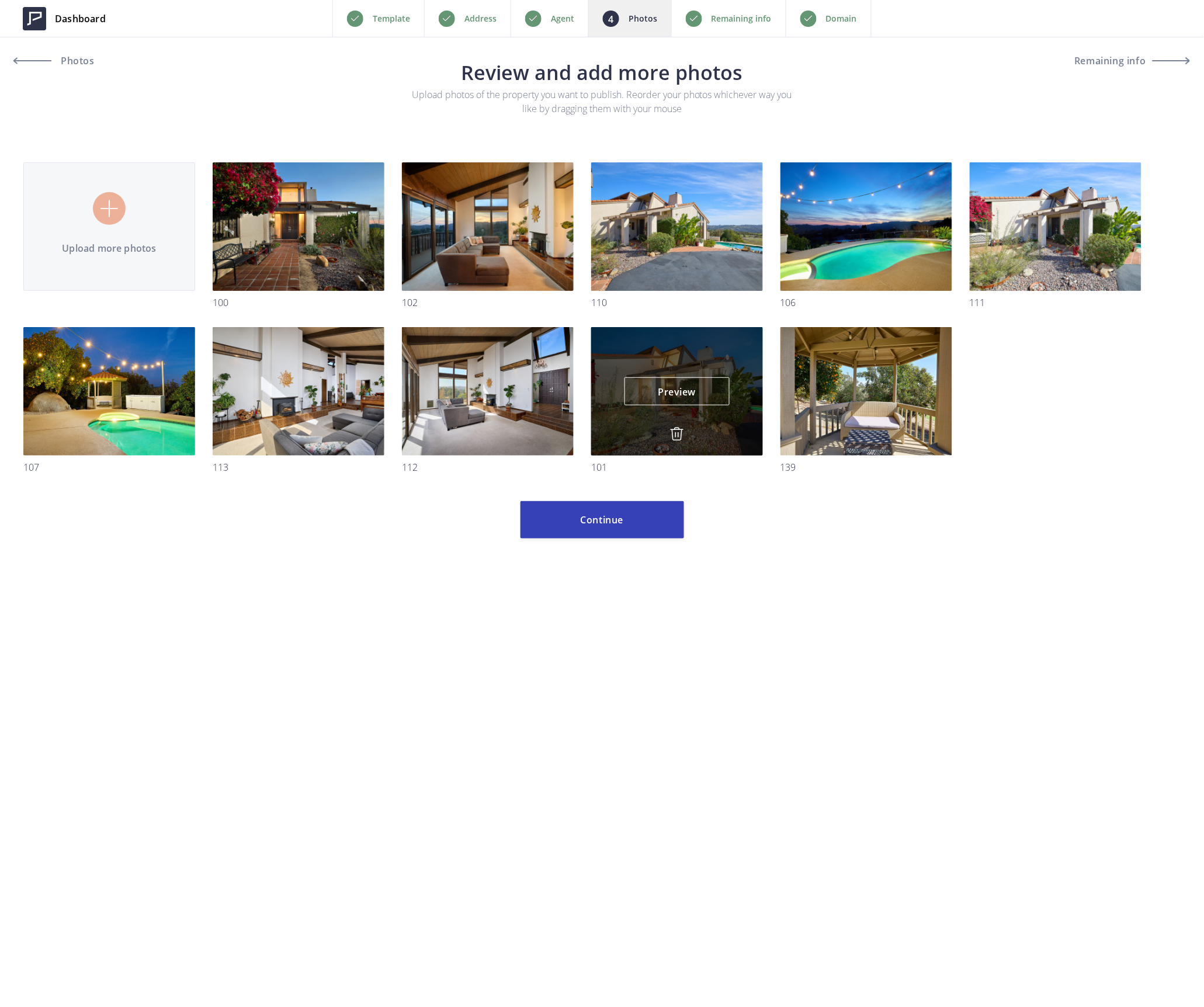
click at [675, 428] on img at bounding box center [677, 434] width 14 height 14
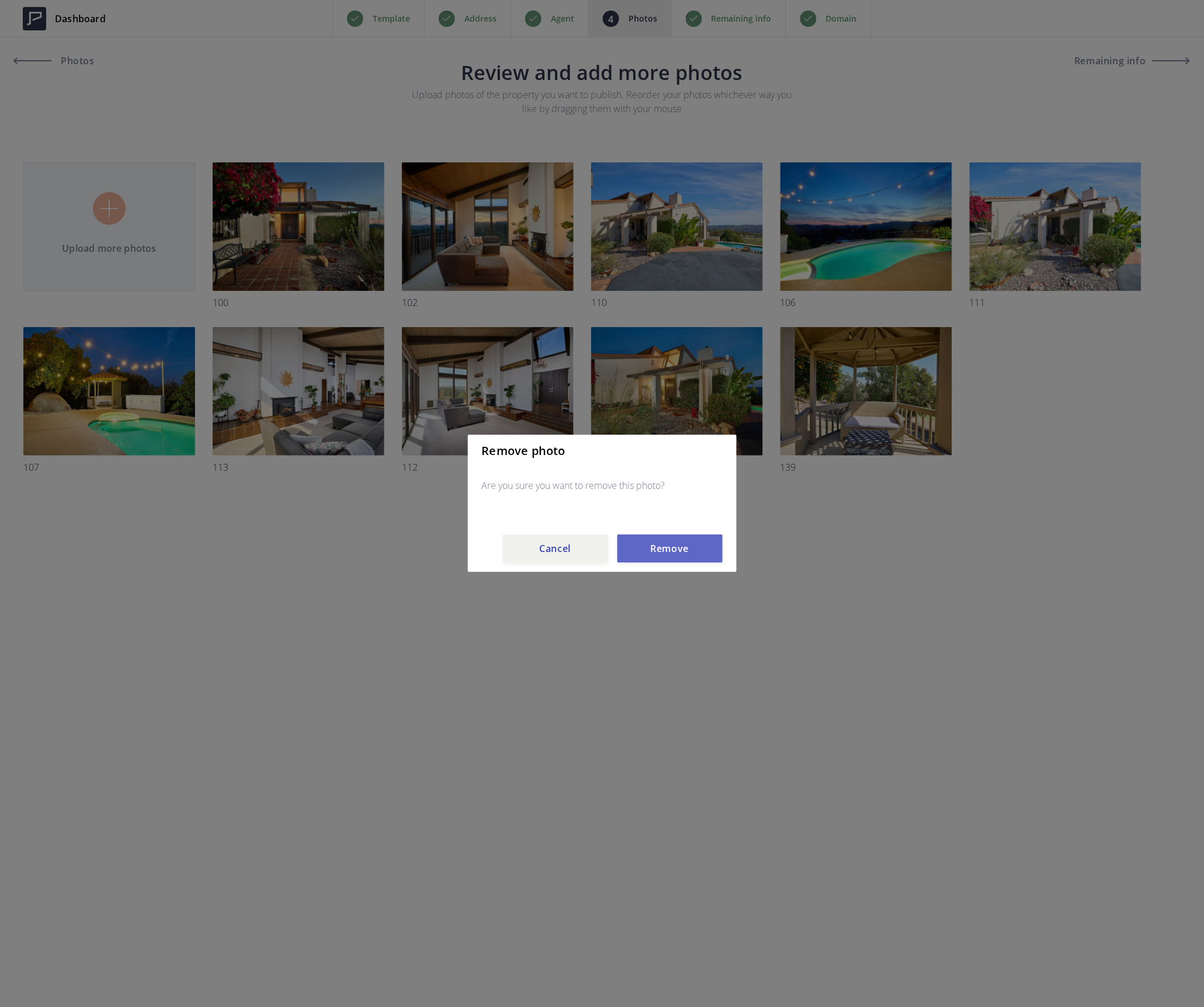
click at [693, 547] on button "Remove" at bounding box center [669, 550] width 105 height 28
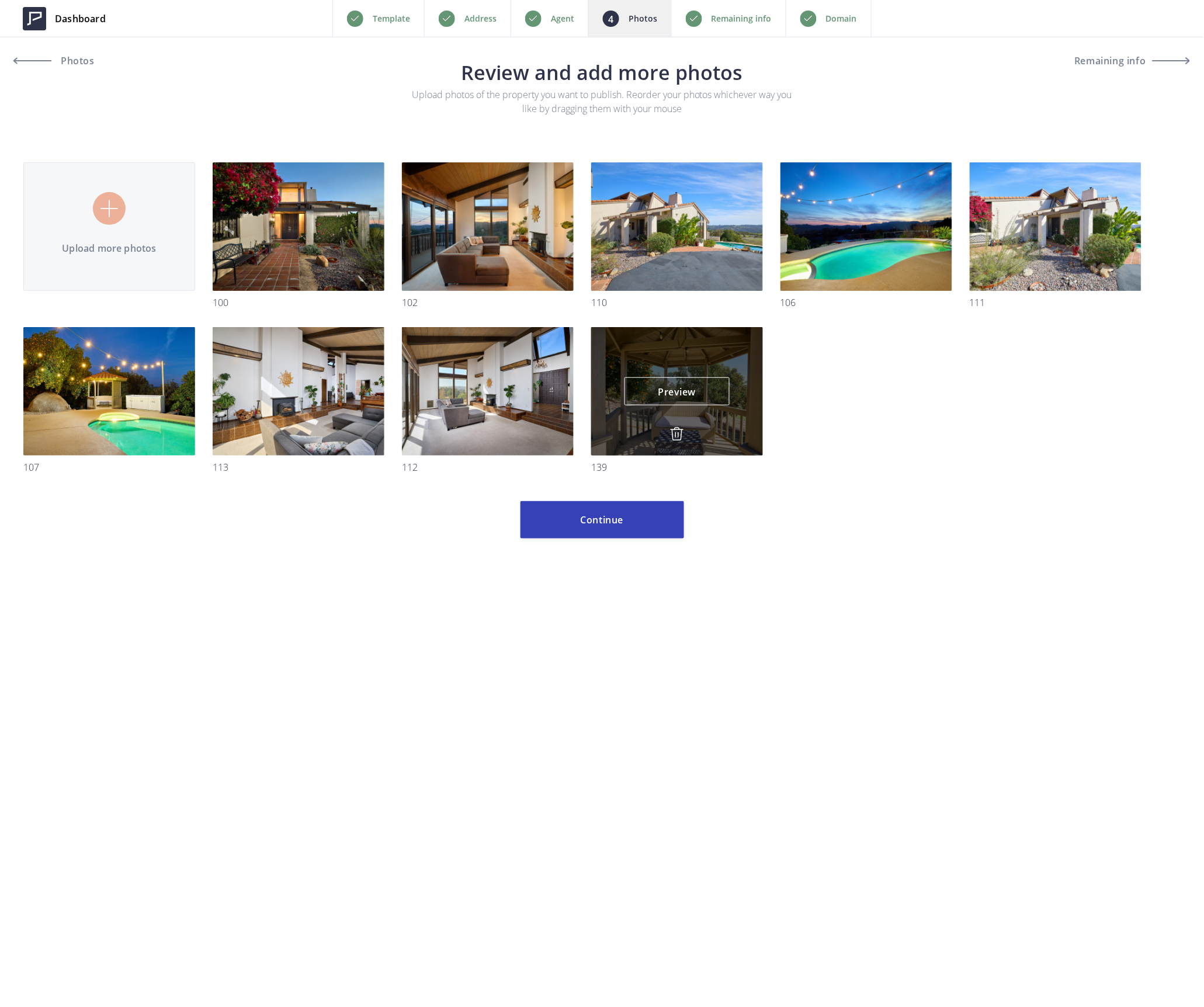
click at [679, 436] on img at bounding box center [677, 434] width 14 height 14
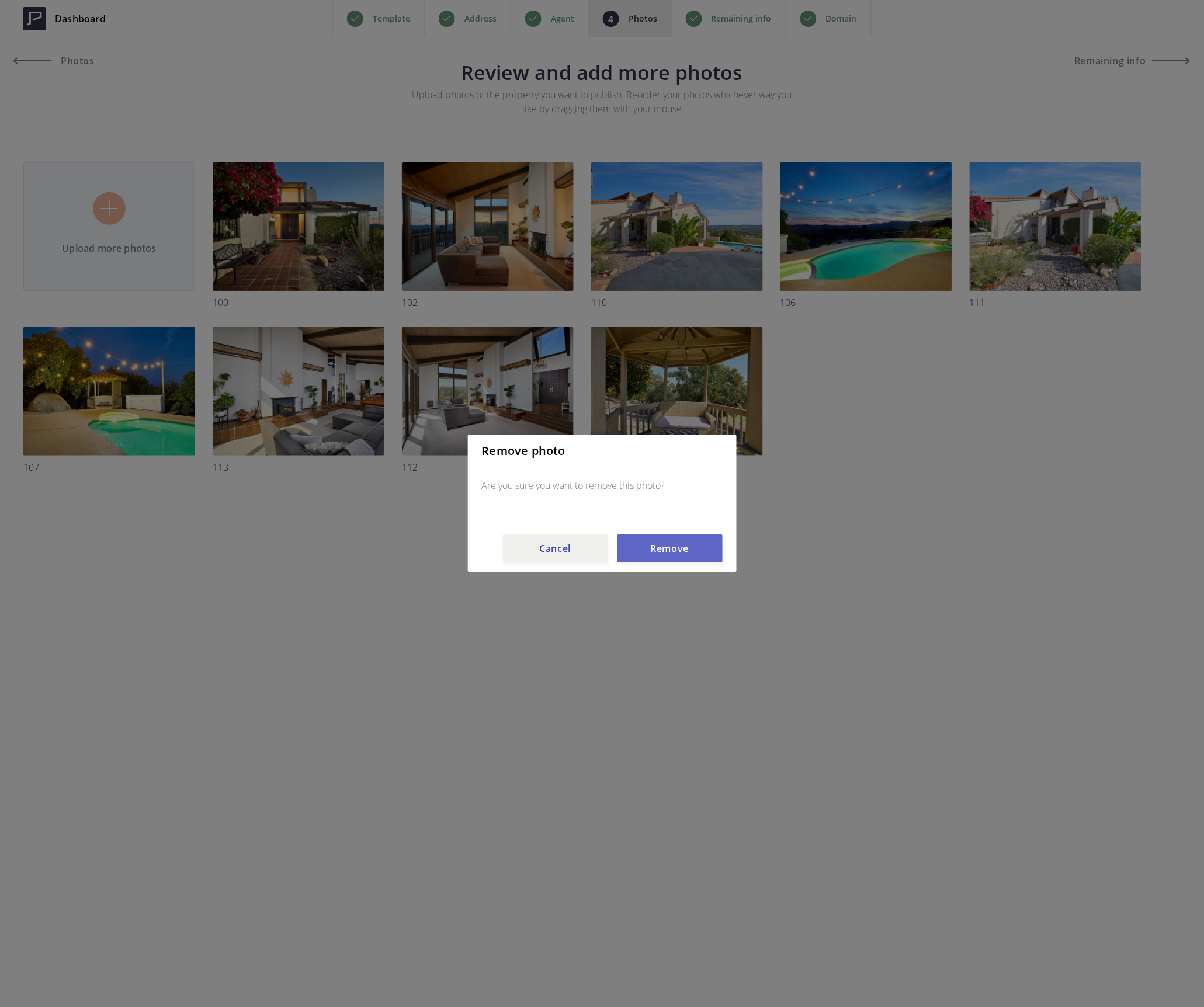
click at [674, 550] on button "Remove" at bounding box center [669, 550] width 105 height 28
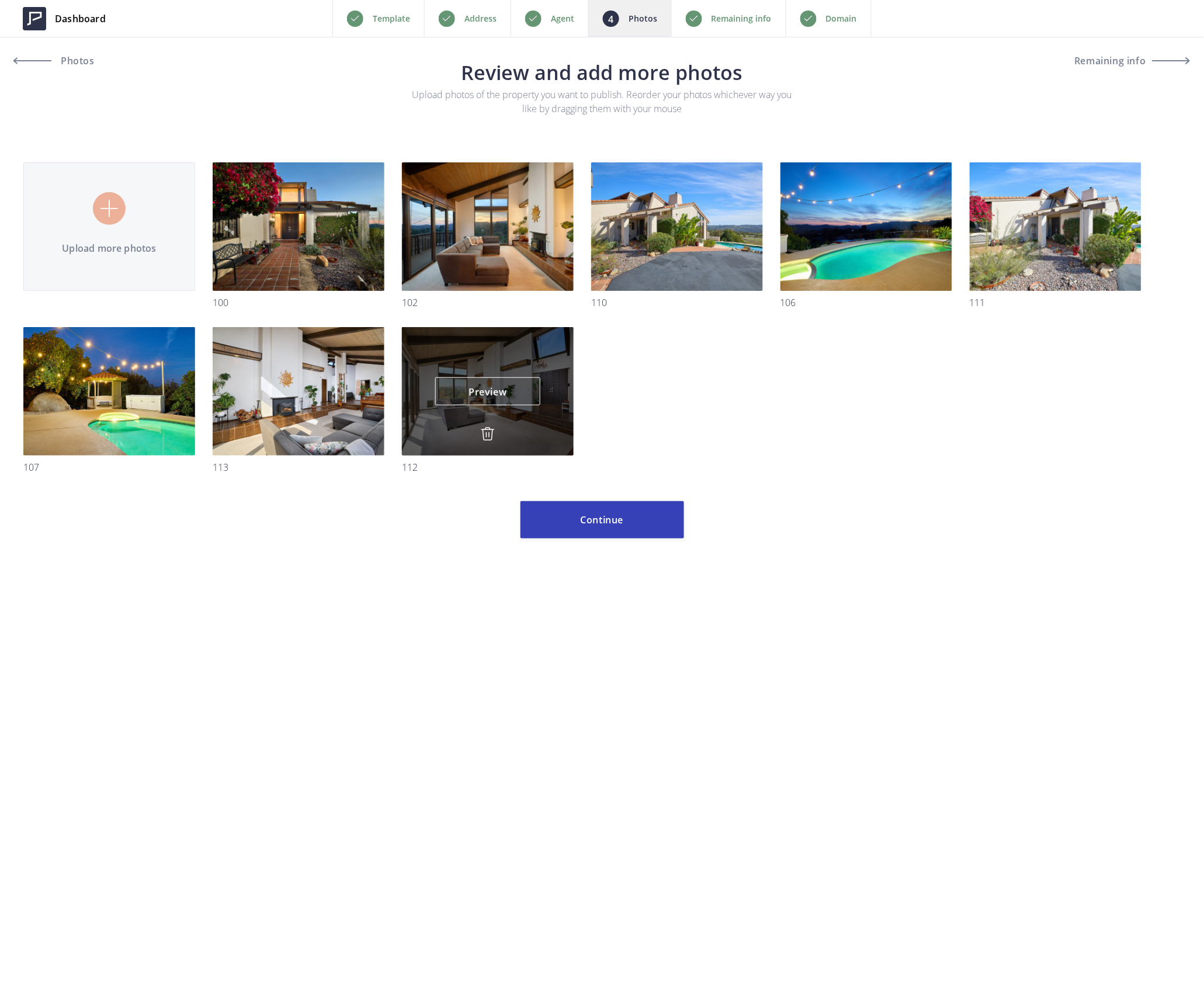
click at [489, 431] on img at bounding box center [487, 434] width 14 height 14
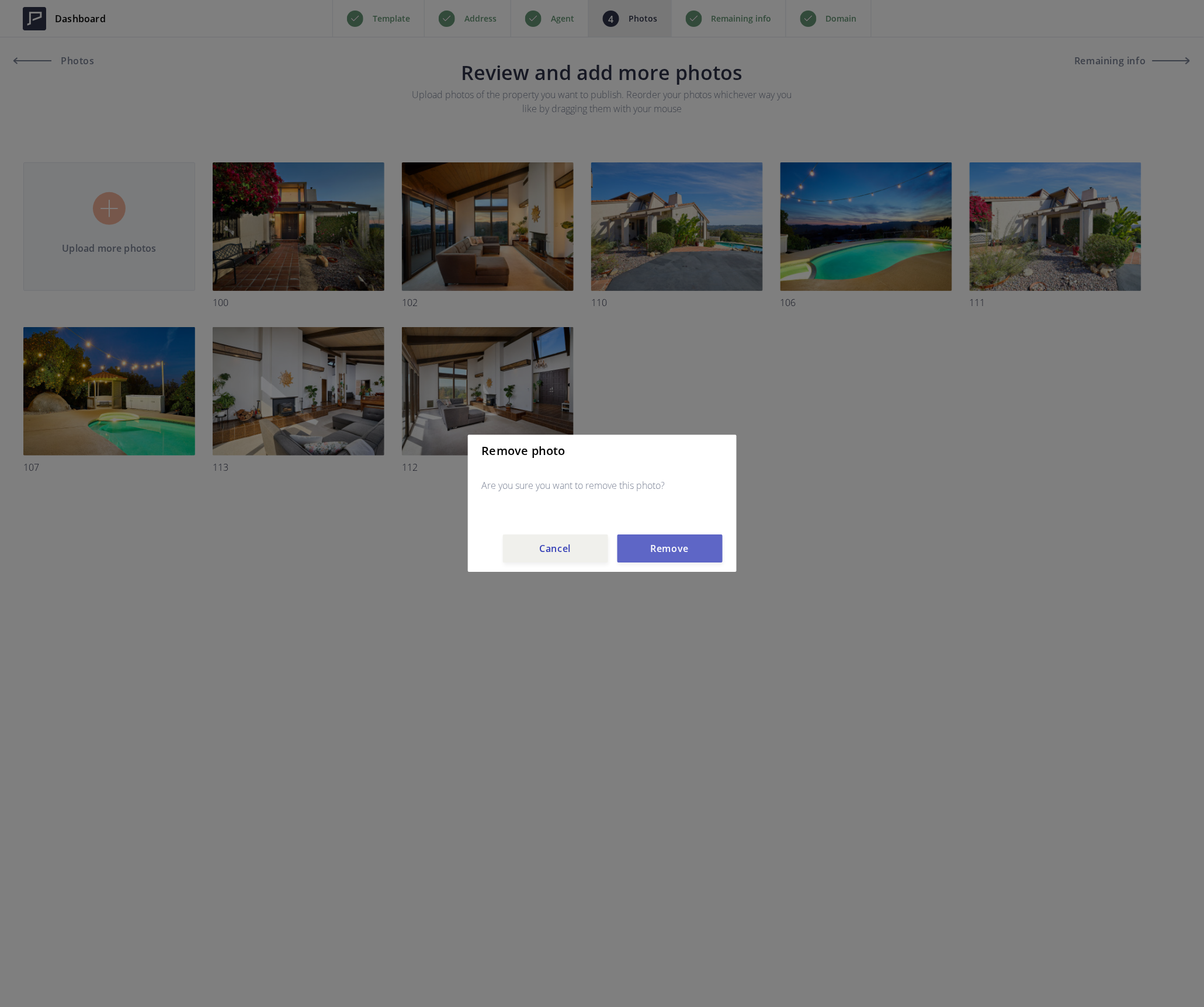
click at [646, 544] on button "Remove" at bounding box center [669, 550] width 105 height 28
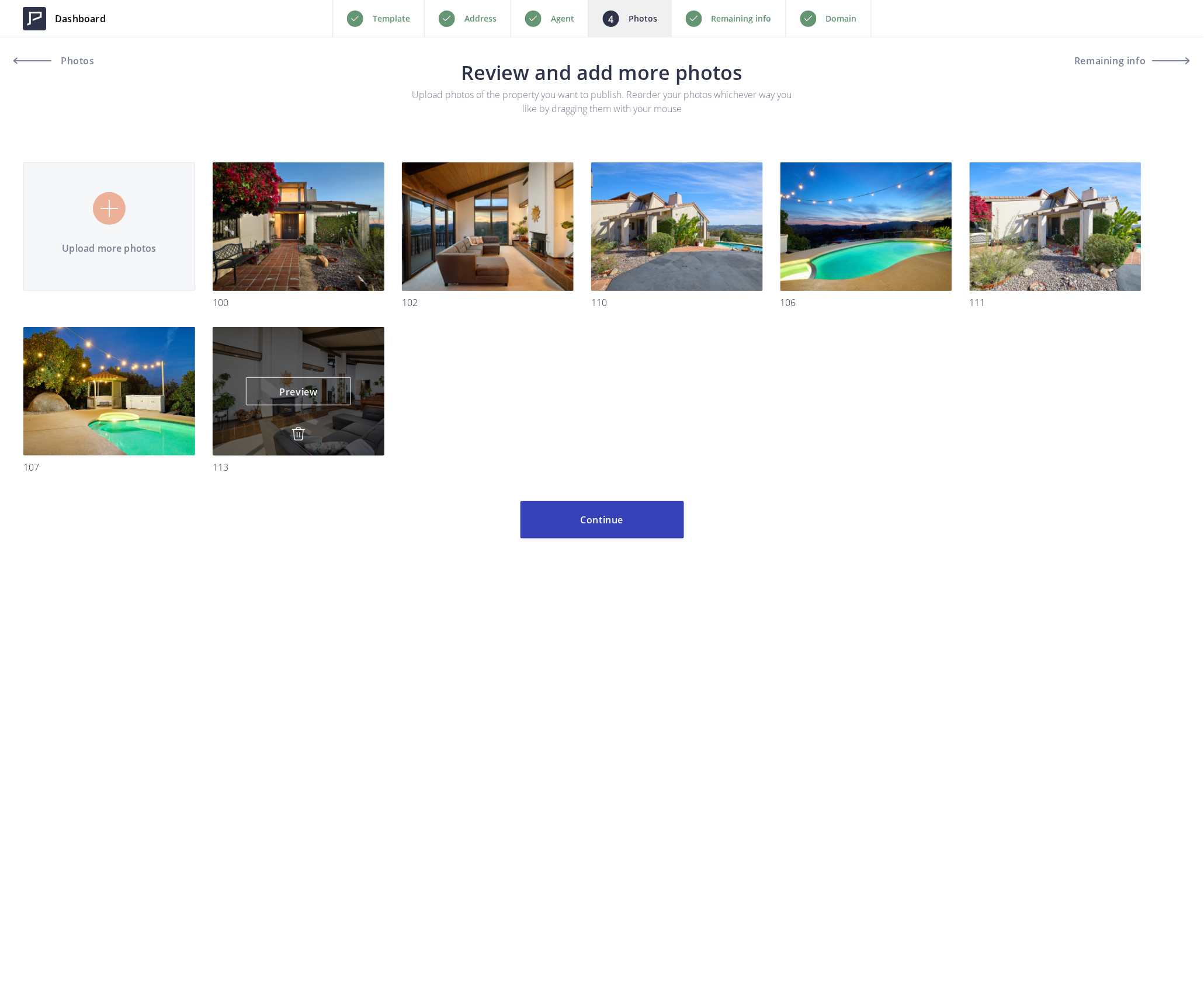
click at [296, 432] on img at bounding box center [298, 434] width 14 height 14
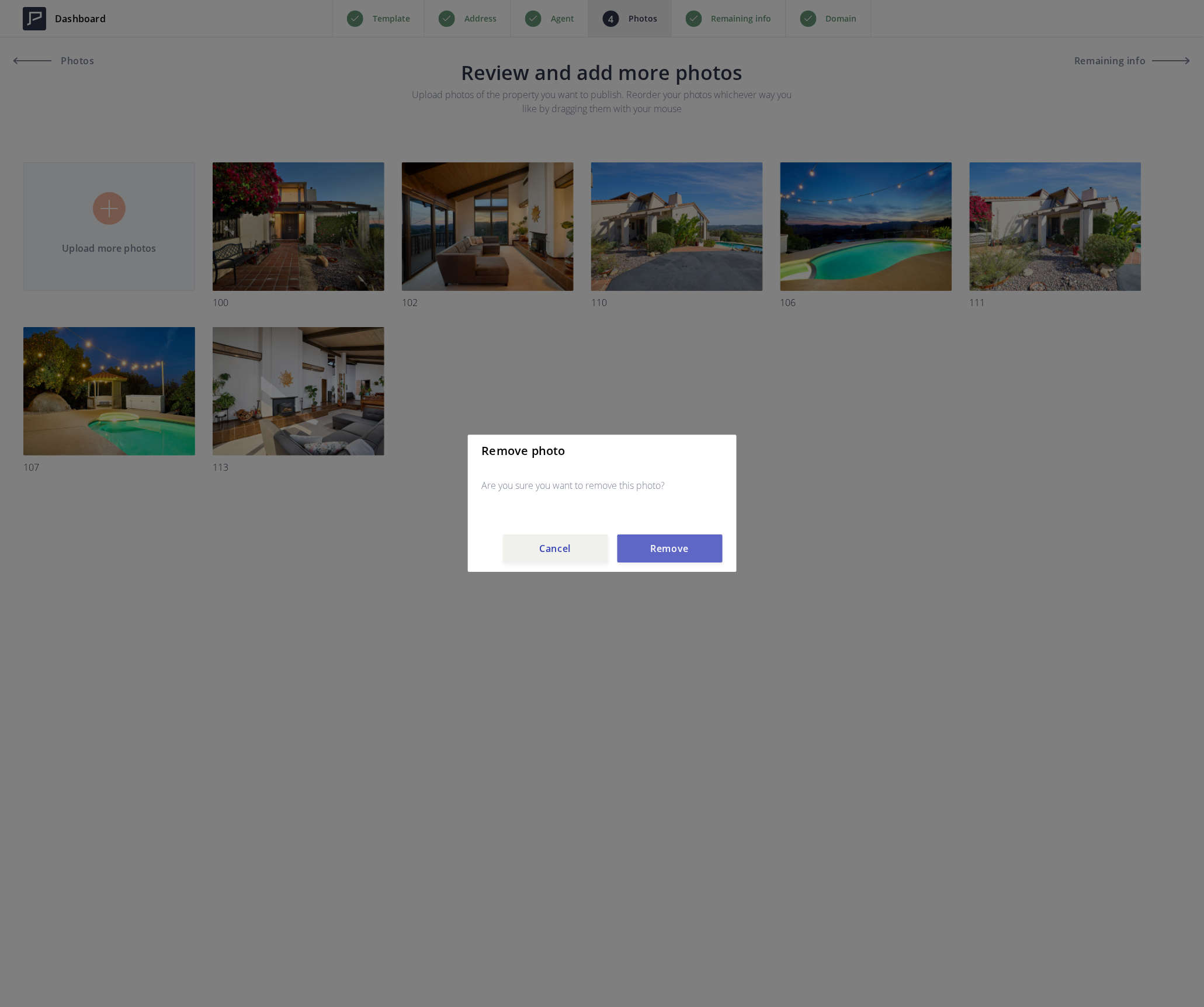
click at [674, 552] on button "Remove" at bounding box center [669, 550] width 105 height 28
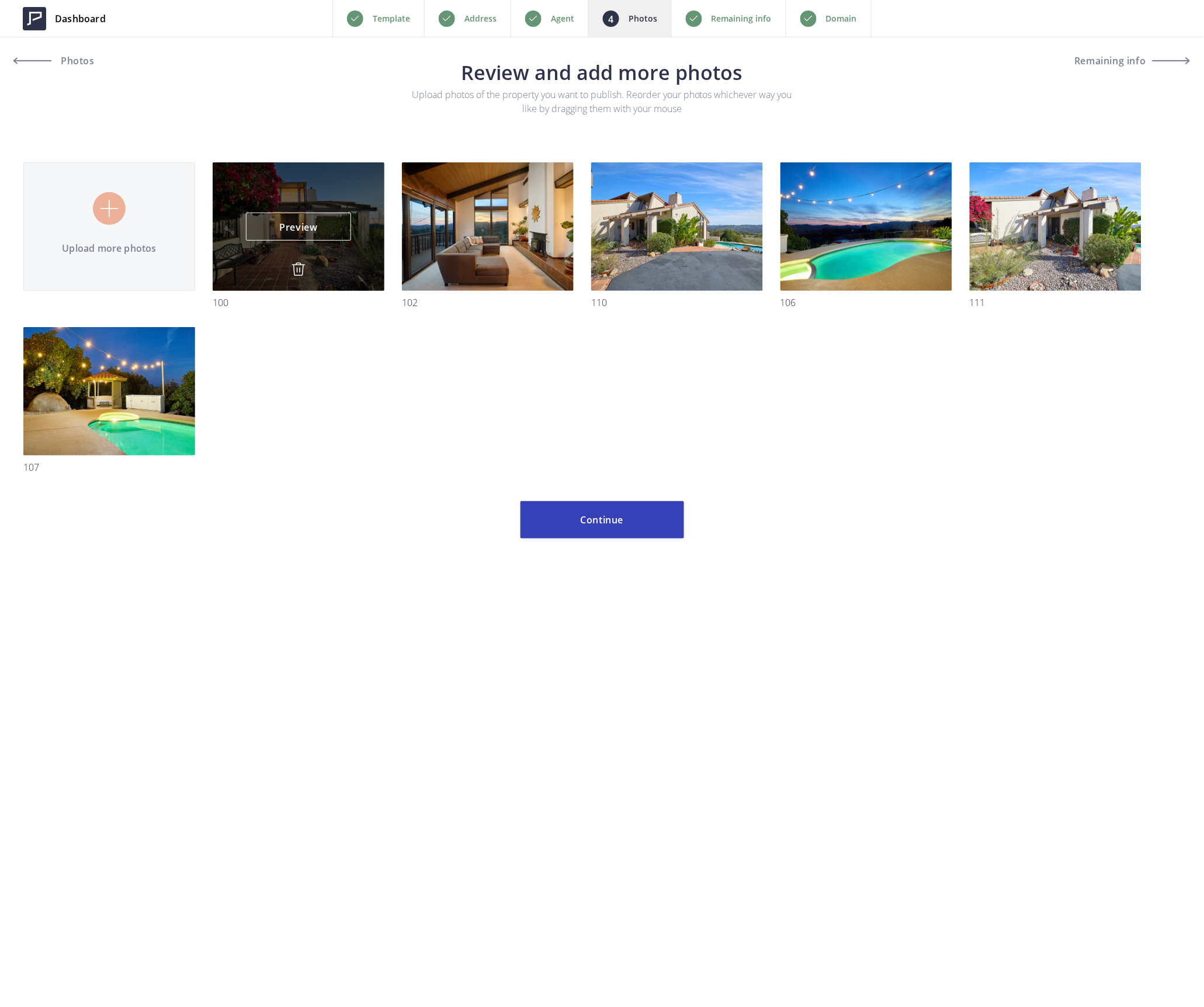
click at [300, 265] on img at bounding box center [298, 269] width 14 height 14
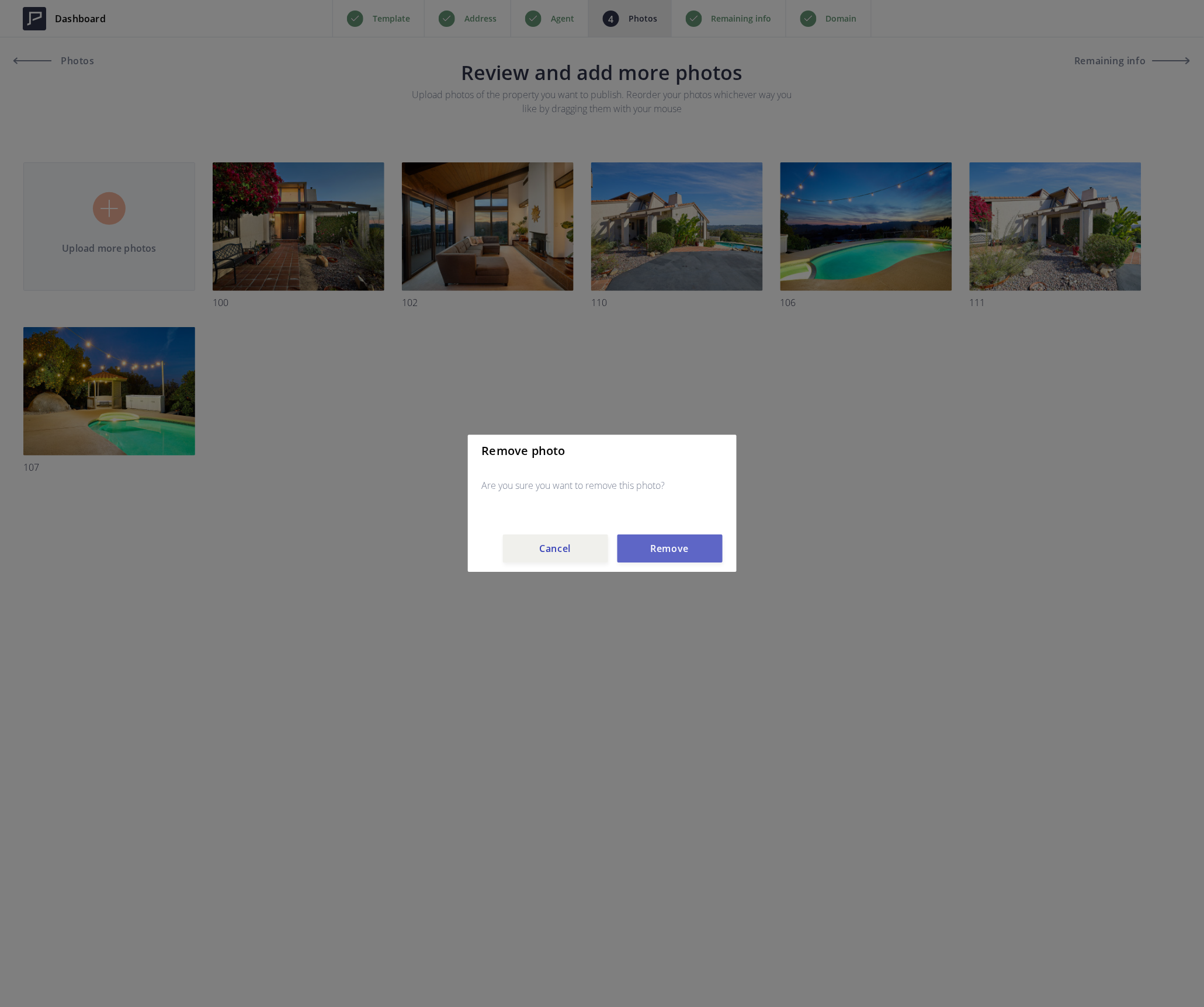
click at [711, 546] on button "Remove" at bounding box center [669, 550] width 105 height 28
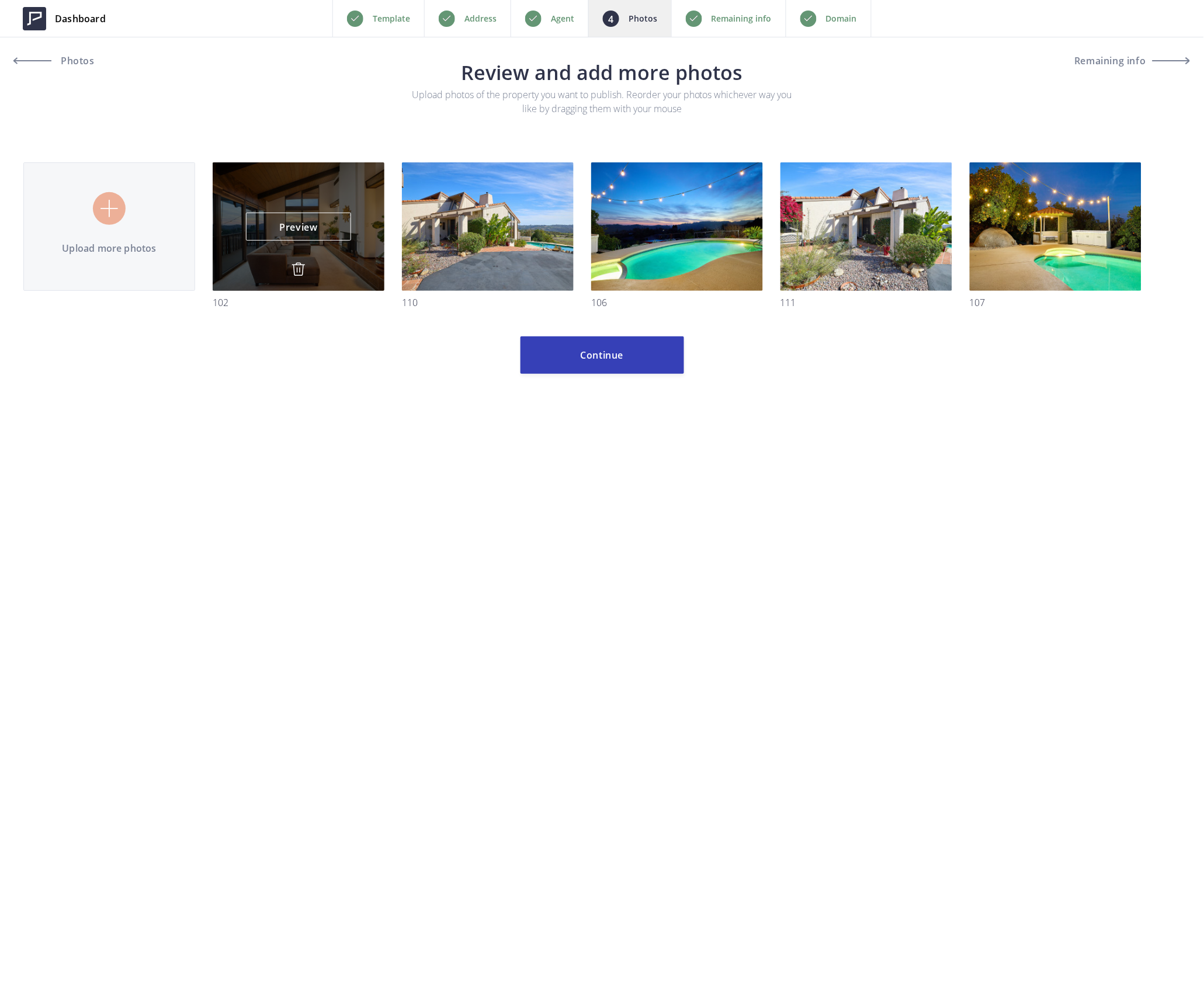
click at [298, 268] on img at bounding box center [298, 269] width 14 height 14
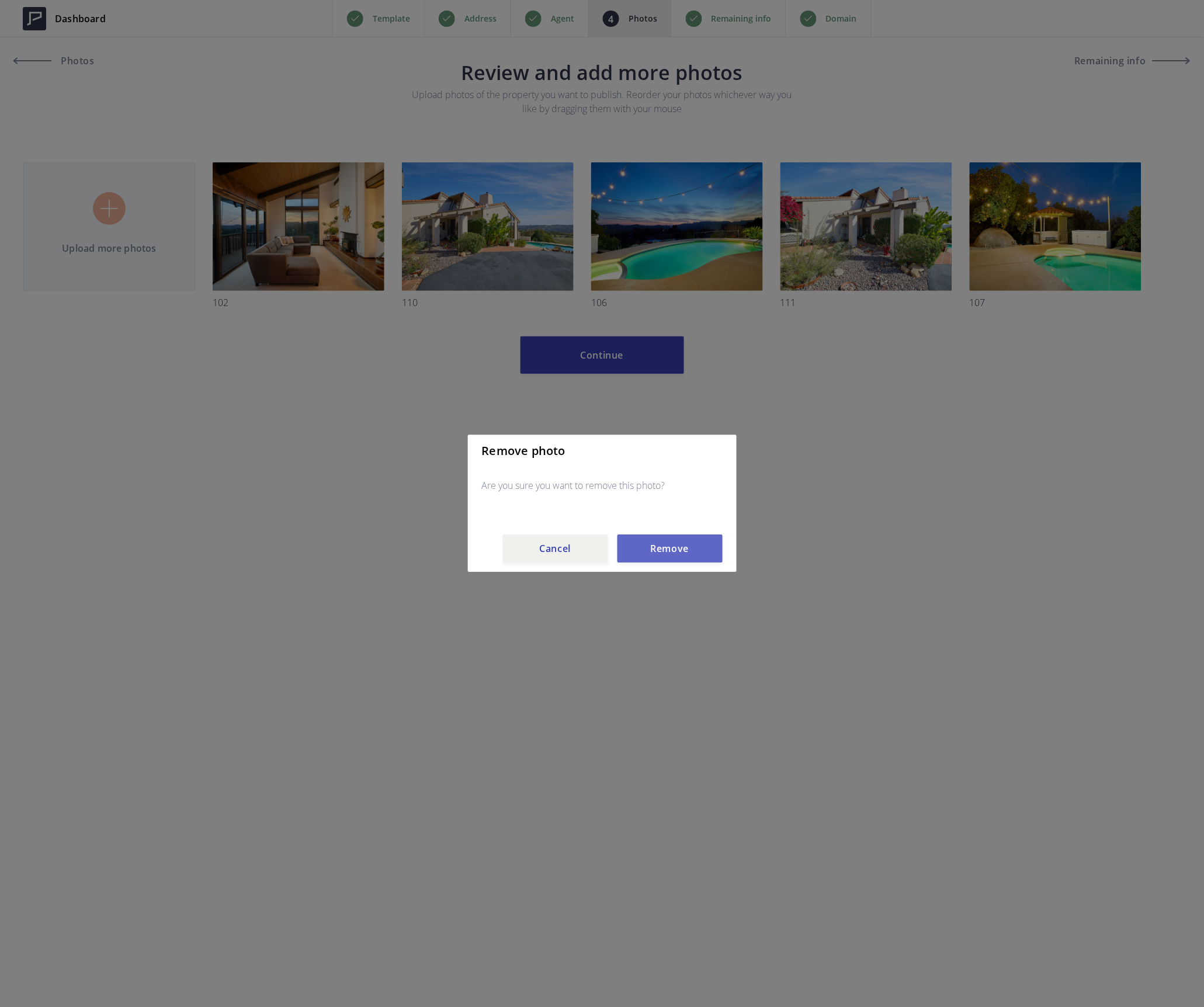
click at [698, 551] on button "Remove" at bounding box center [669, 550] width 105 height 28
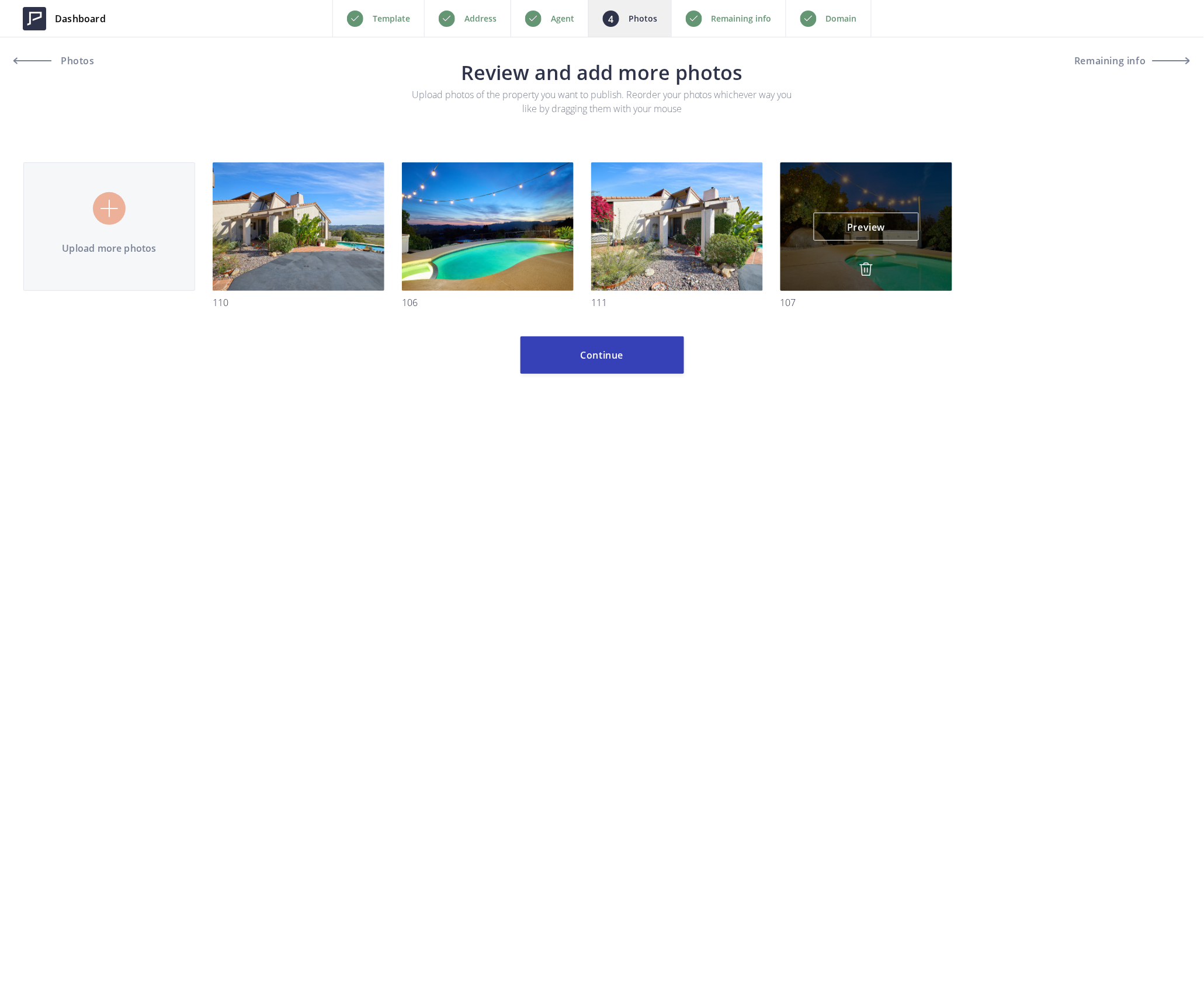
click at [868, 268] on img at bounding box center [866, 269] width 14 height 14
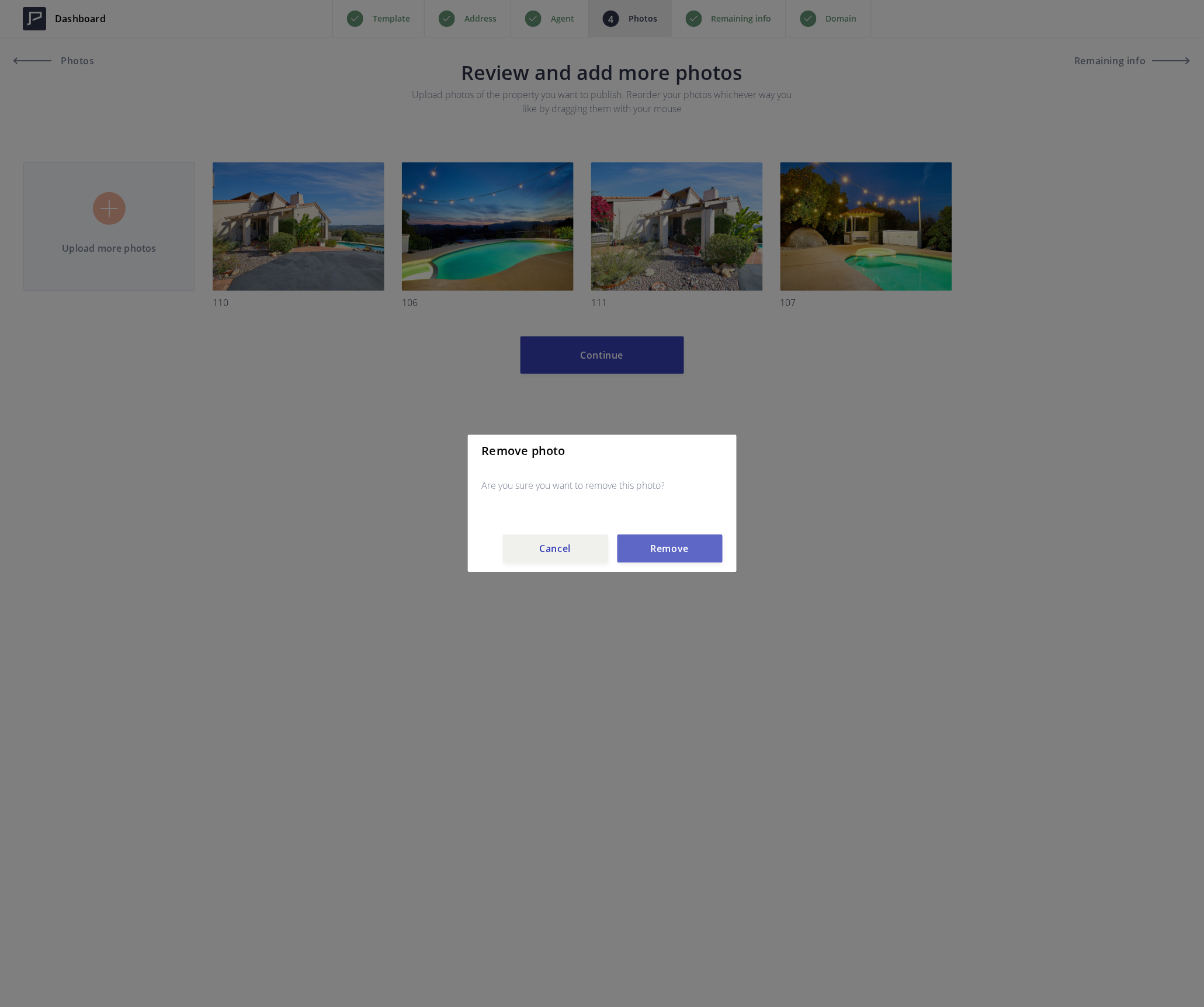
click at [661, 550] on button "Remove" at bounding box center [669, 550] width 105 height 28
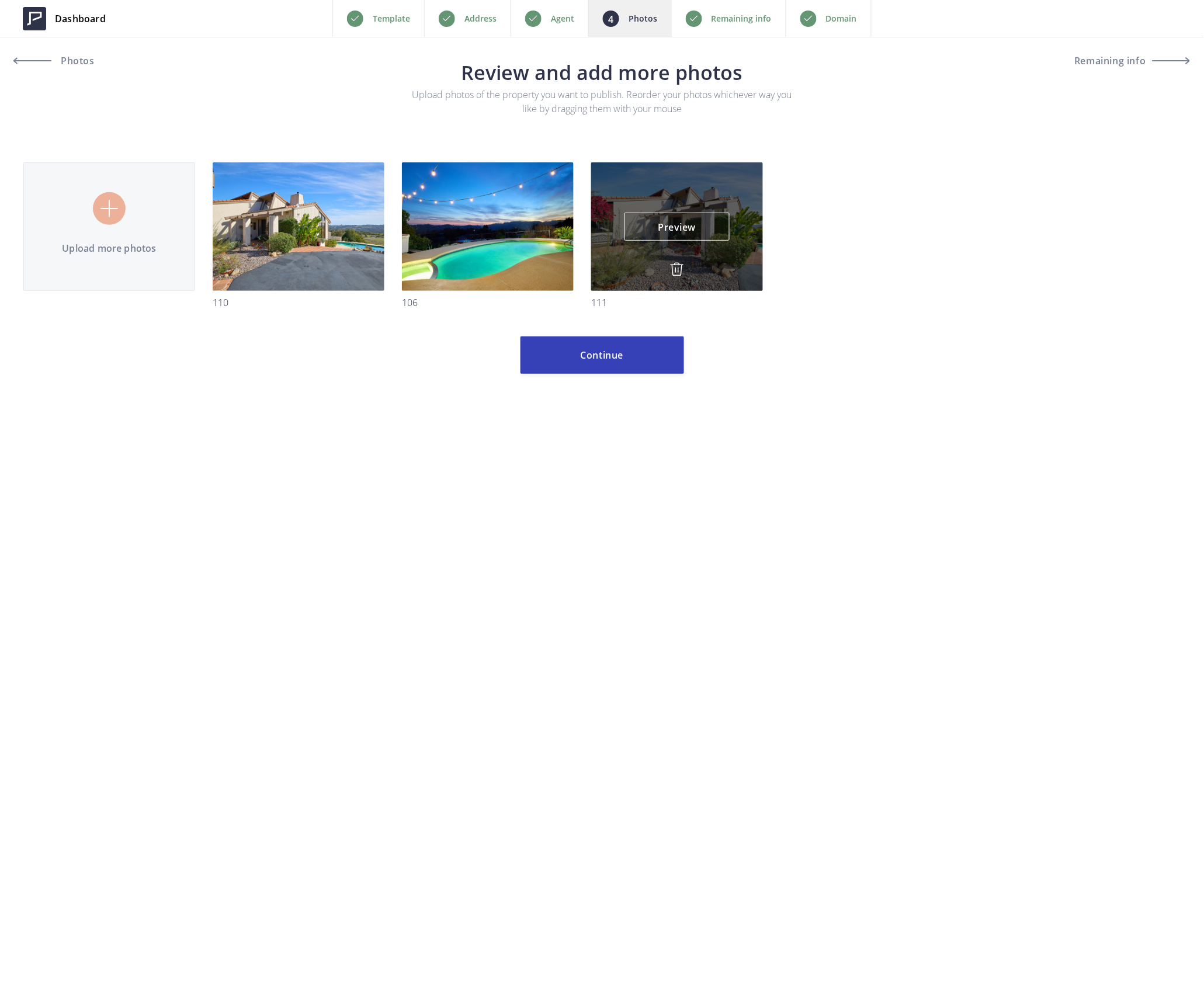
click at [678, 266] on img at bounding box center [677, 269] width 14 height 14
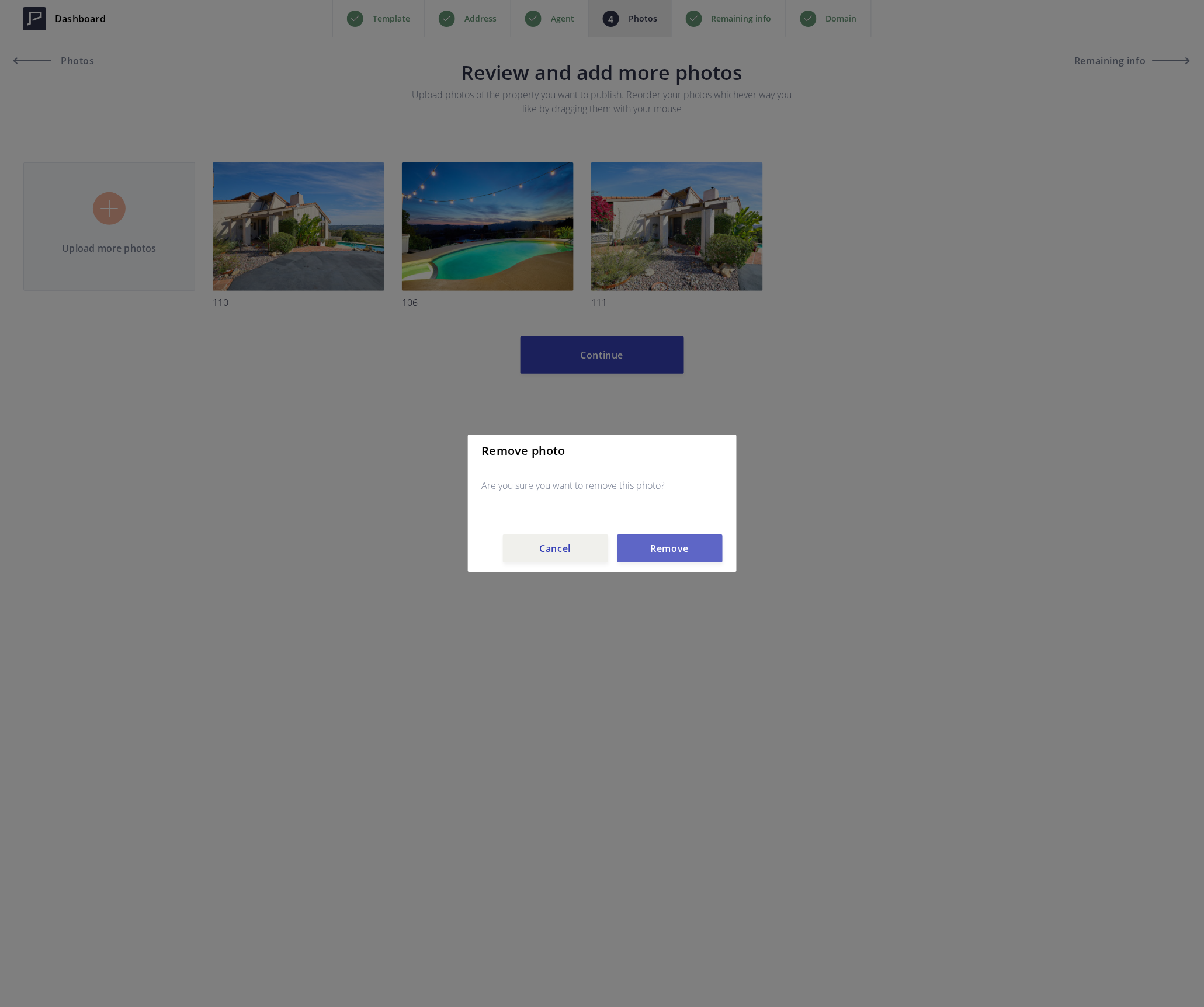
click at [673, 547] on button "Remove" at bounding box center [669, 550] width 105 height 28
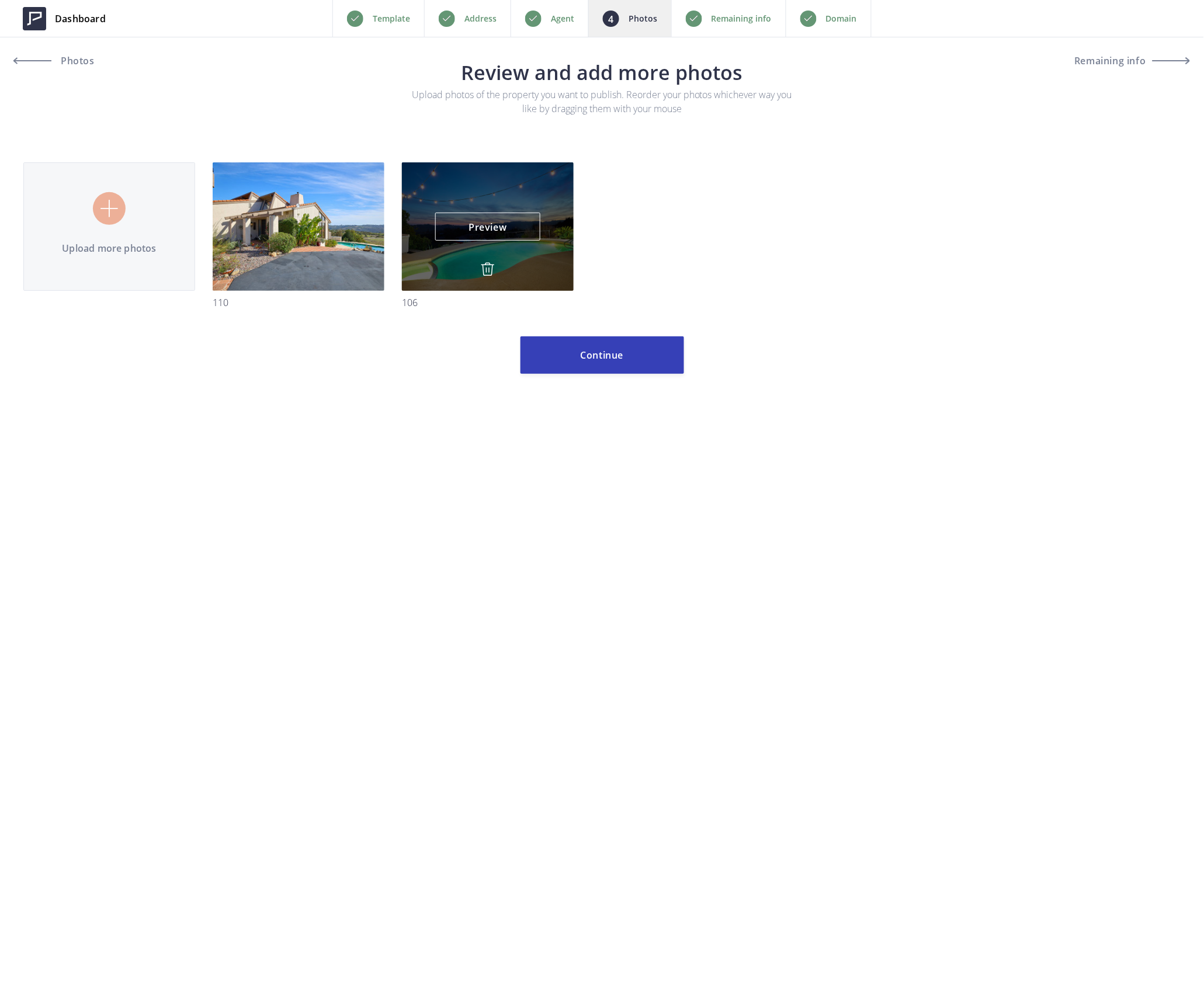
click at [493, 268] on img at bounding box center [487, 269] width 14 height 14
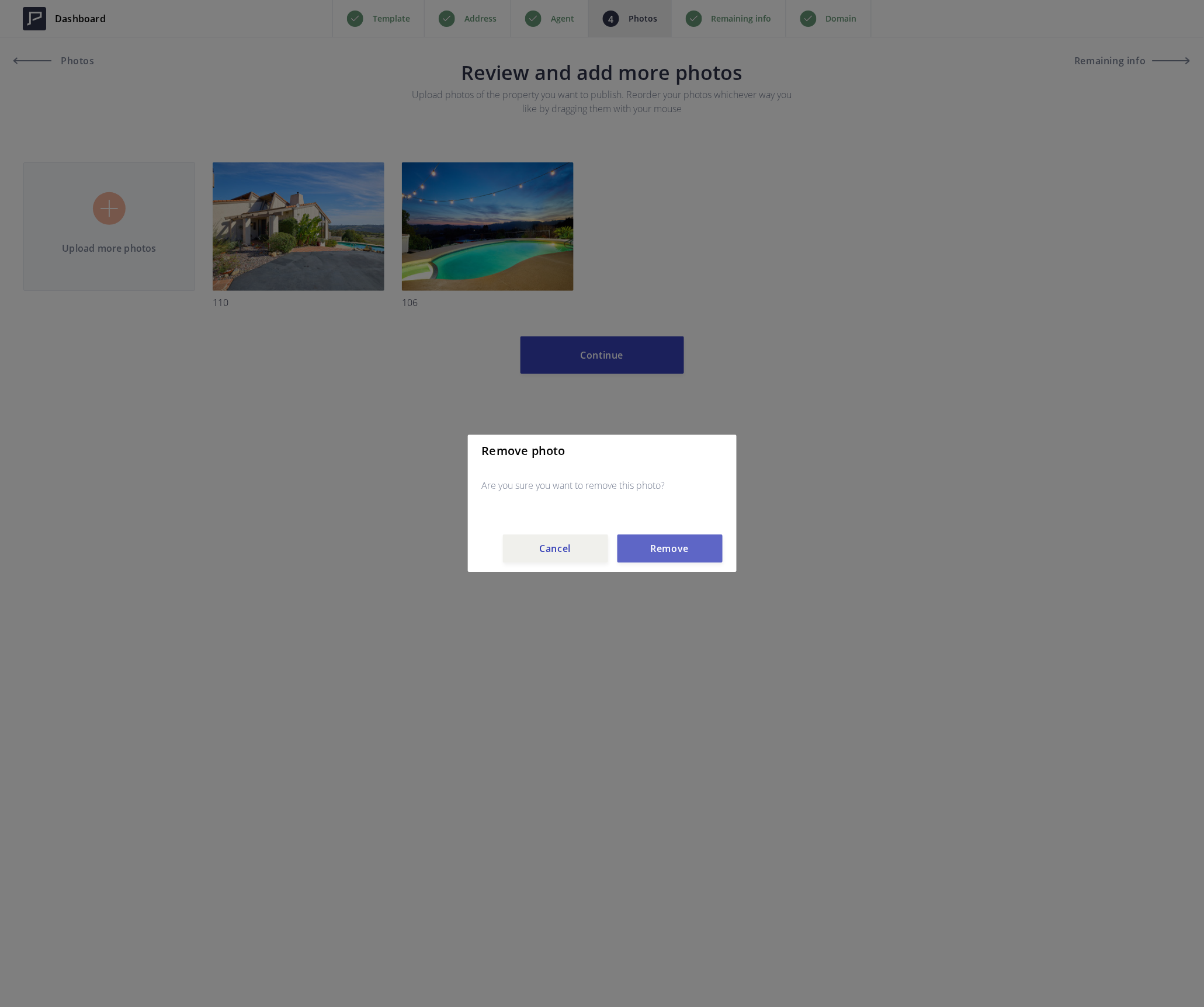
click at [678, 546] on button "Remove" at bounding box center [669, 550] width 105 height 28
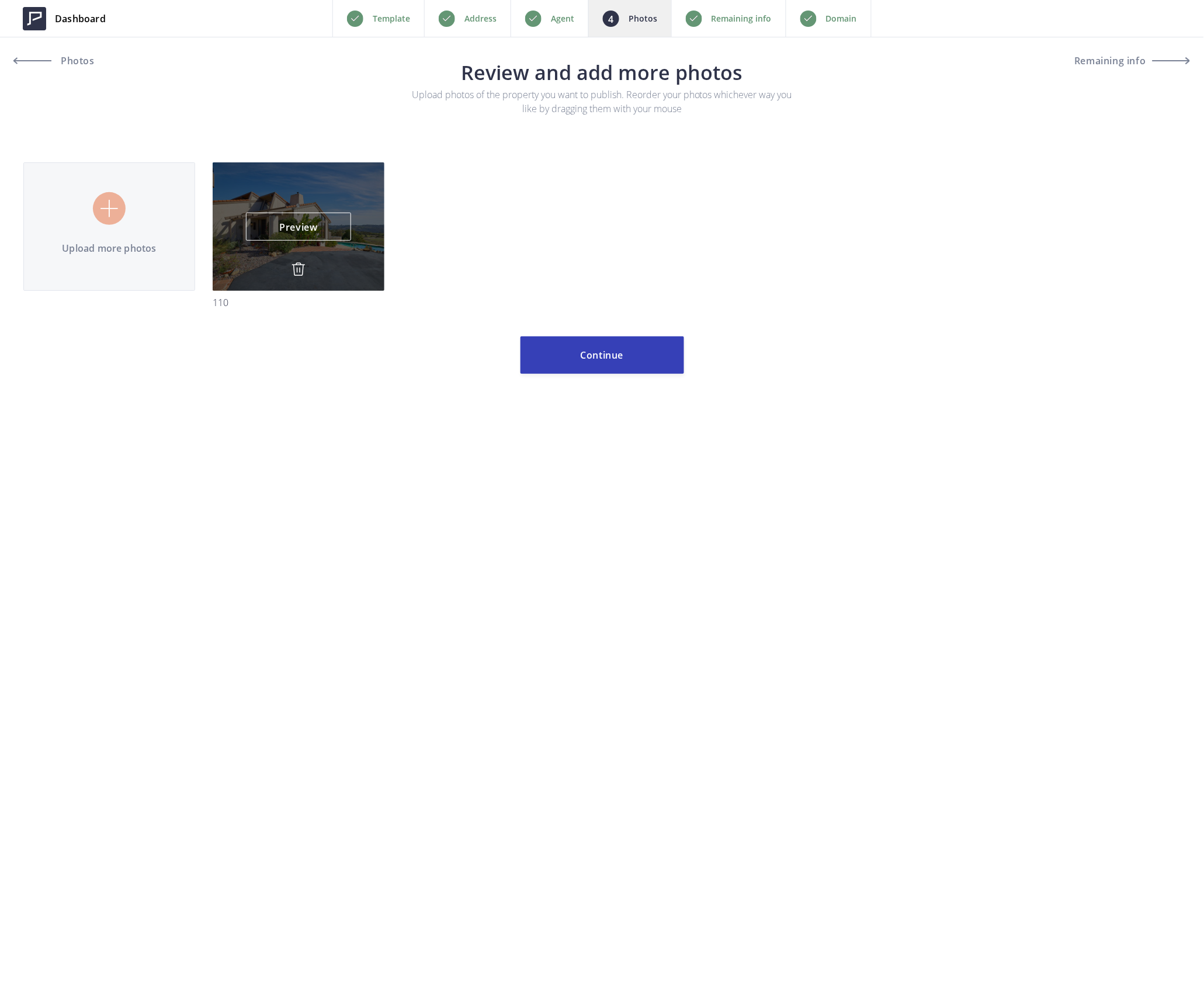
click at [299, 269] on img at bounding box center [298, 269] width 14 height 14
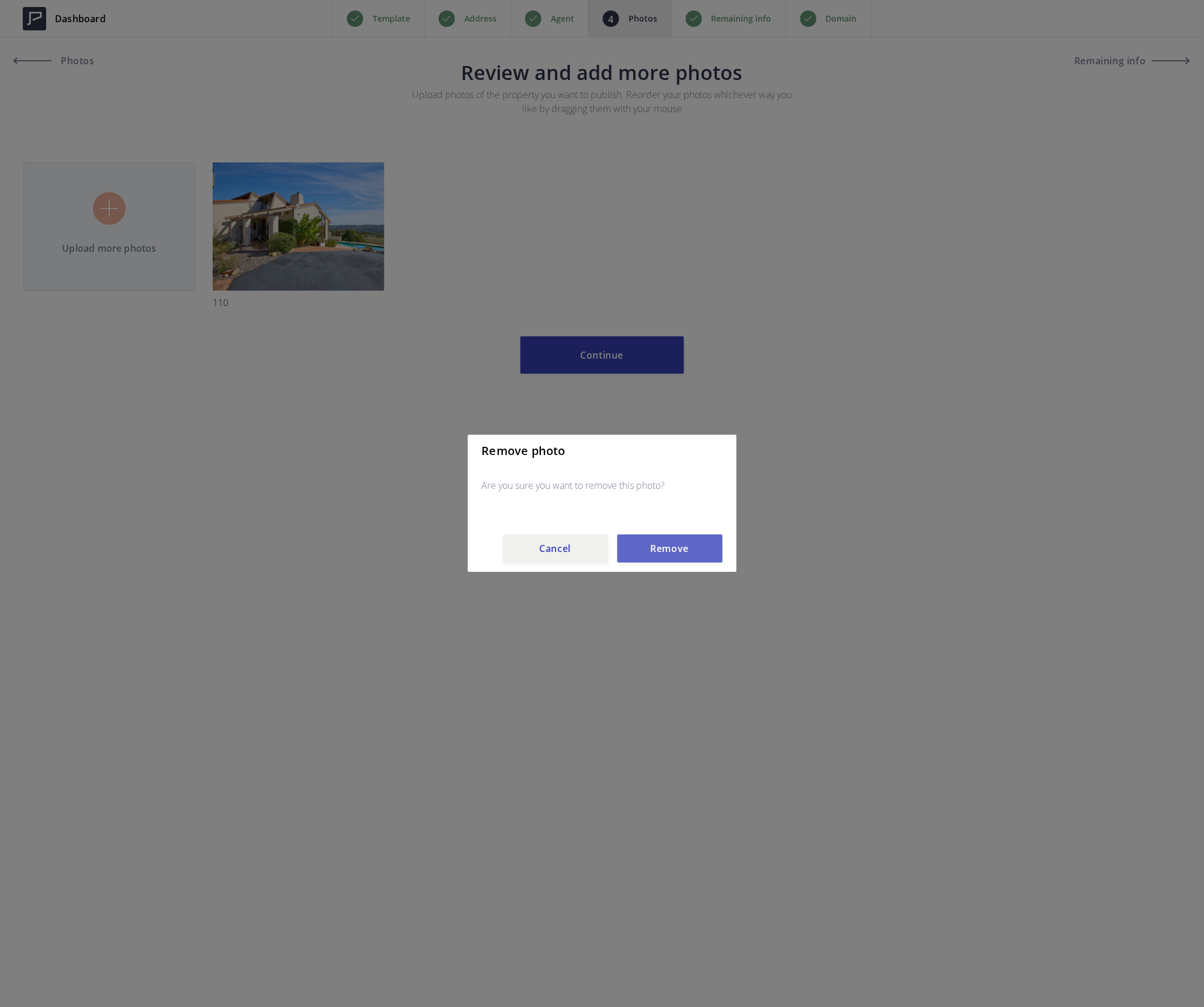
click at [652, 543] on button "Remove" at bounding box center [669, 550] width 105 height 28
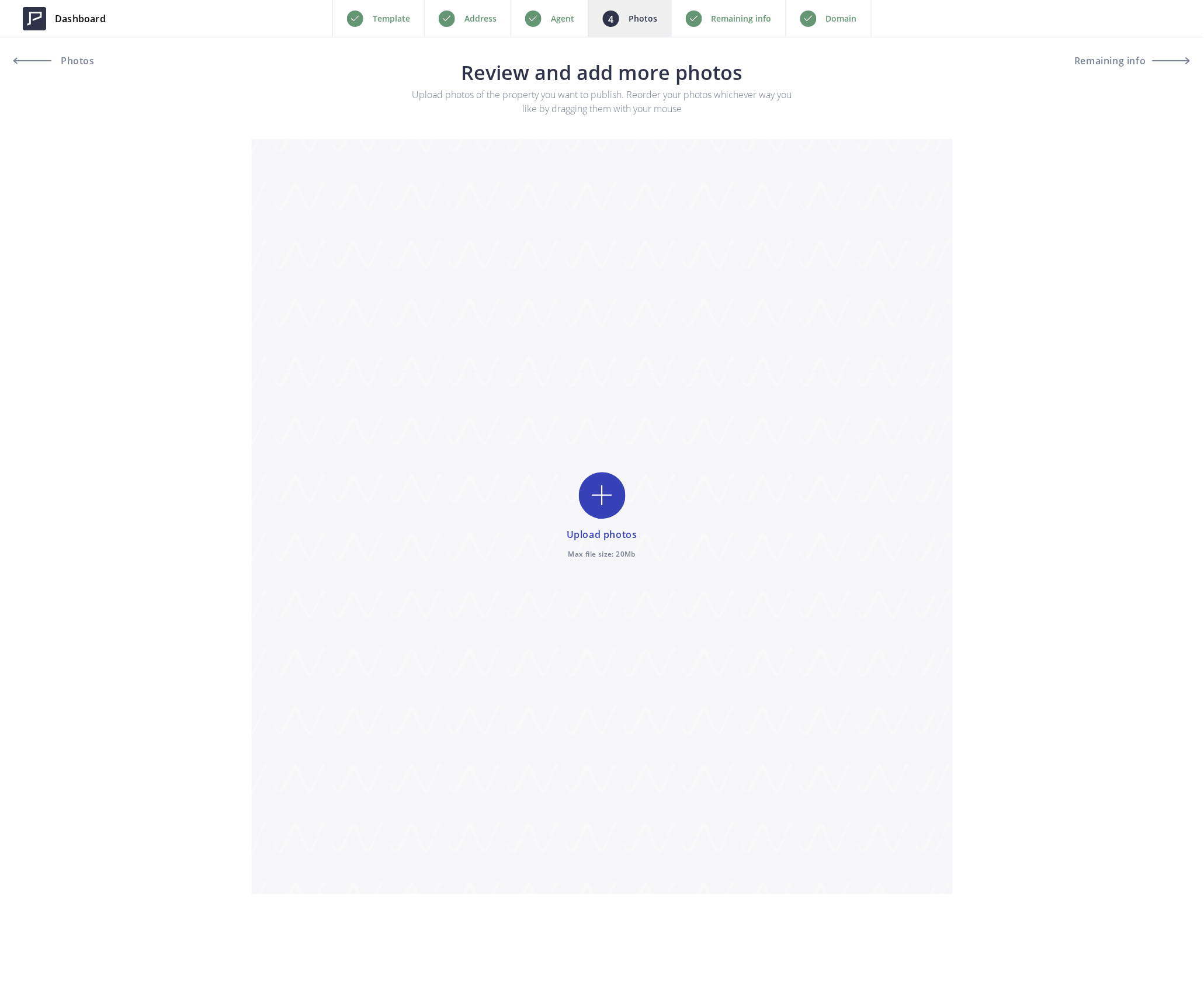
click at [1055, 274] on div "Upload photos Max file size: 20Mb" at bounding box center [602, 515] width 1204 height 755
click at [611, 498] on input "file" at bounding box center [602, 515] width 701 height 755
type input "C:\fakepath\050 - Bedroom - Mid-Century Modern - 9.jpg"
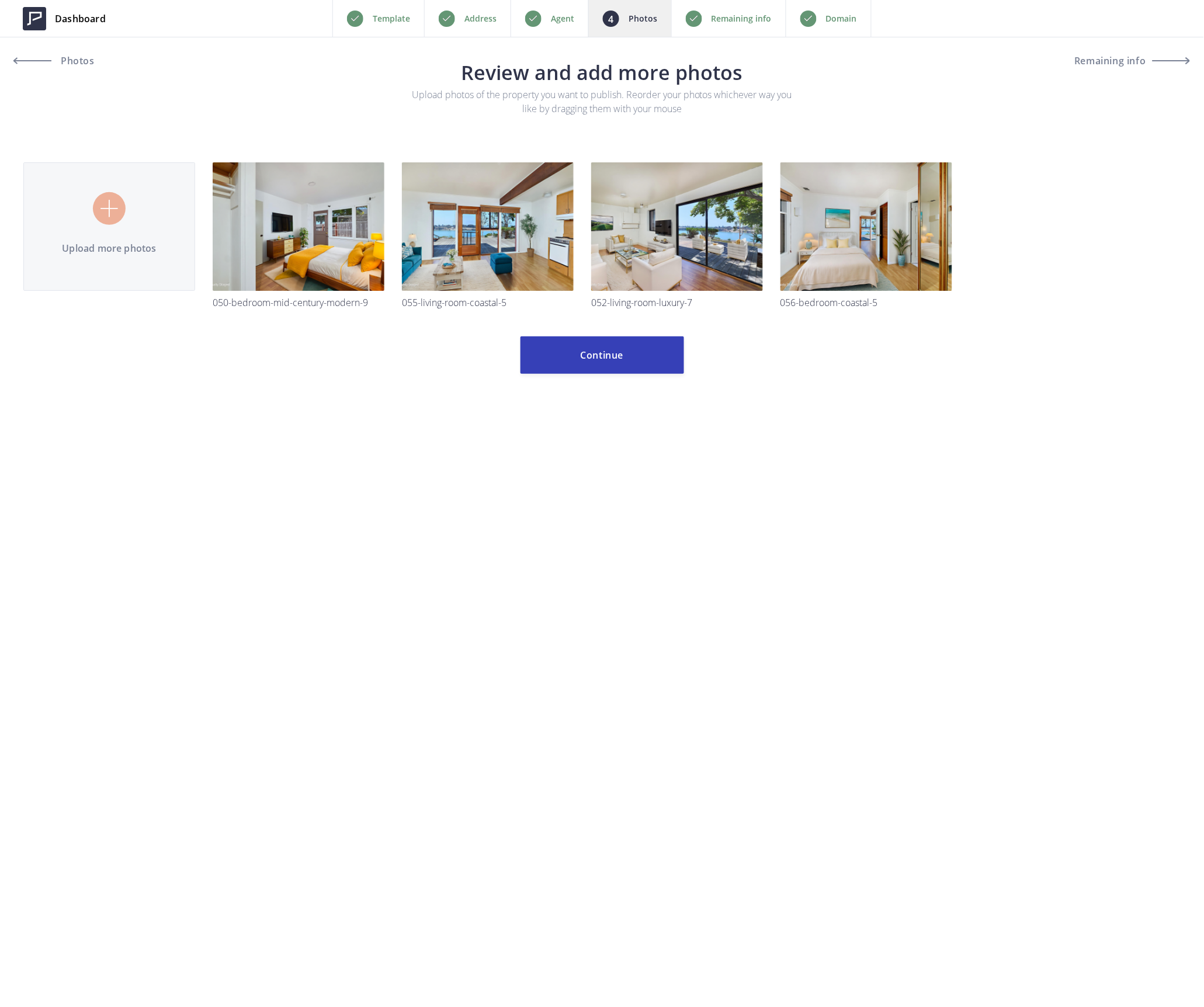
click at [740, 20] on p "Remaining info" at bounding box center [741, 18] width 60 height 14
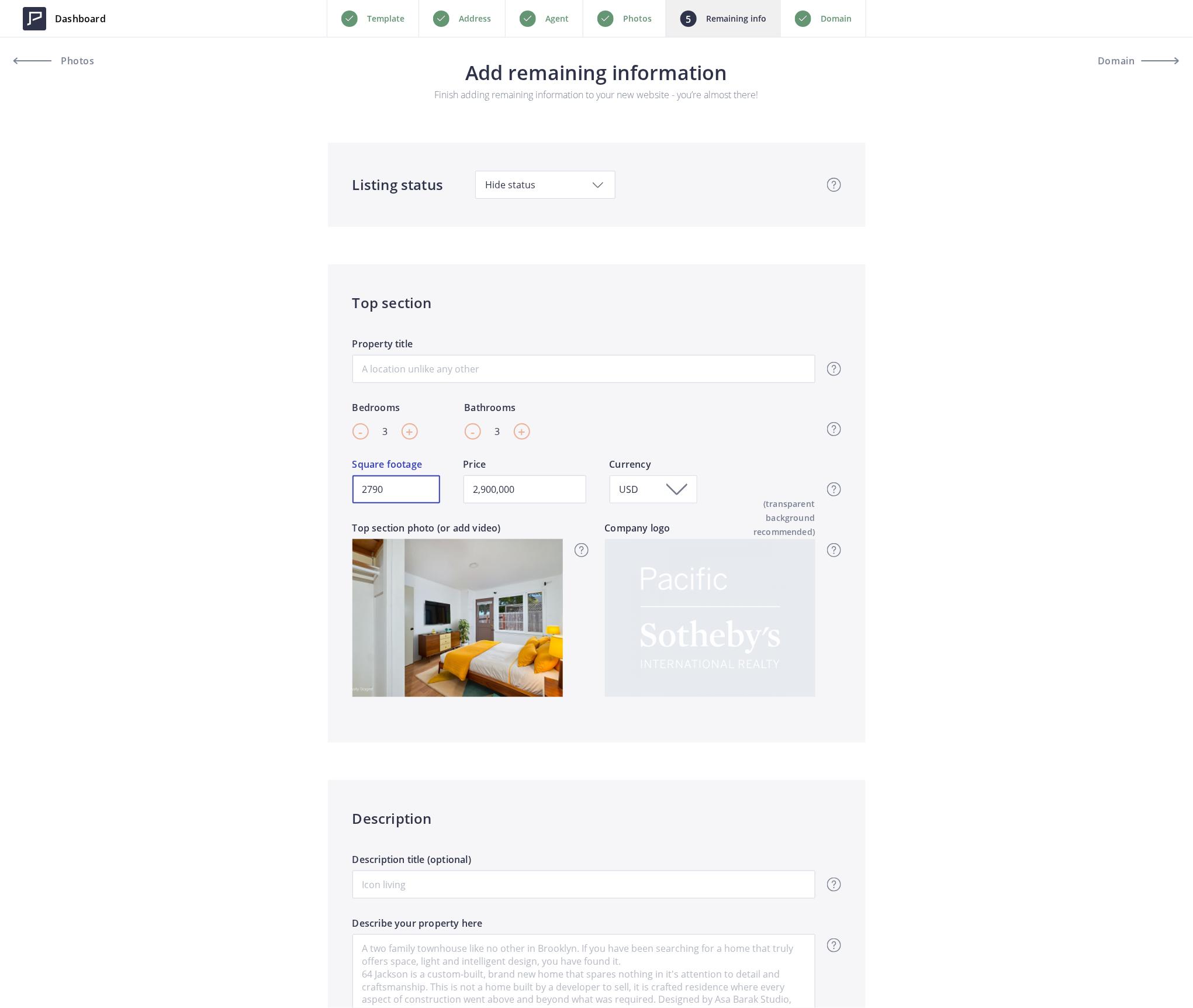
click at [426, 490] on input "2790" at bounding box center [396, 489] width 87 height 29
click at [409, 375] on input "Property title" at bounding box center [583, 369] width 463 height 29
type input "C"
type input "2,900,000"
type input "Co"
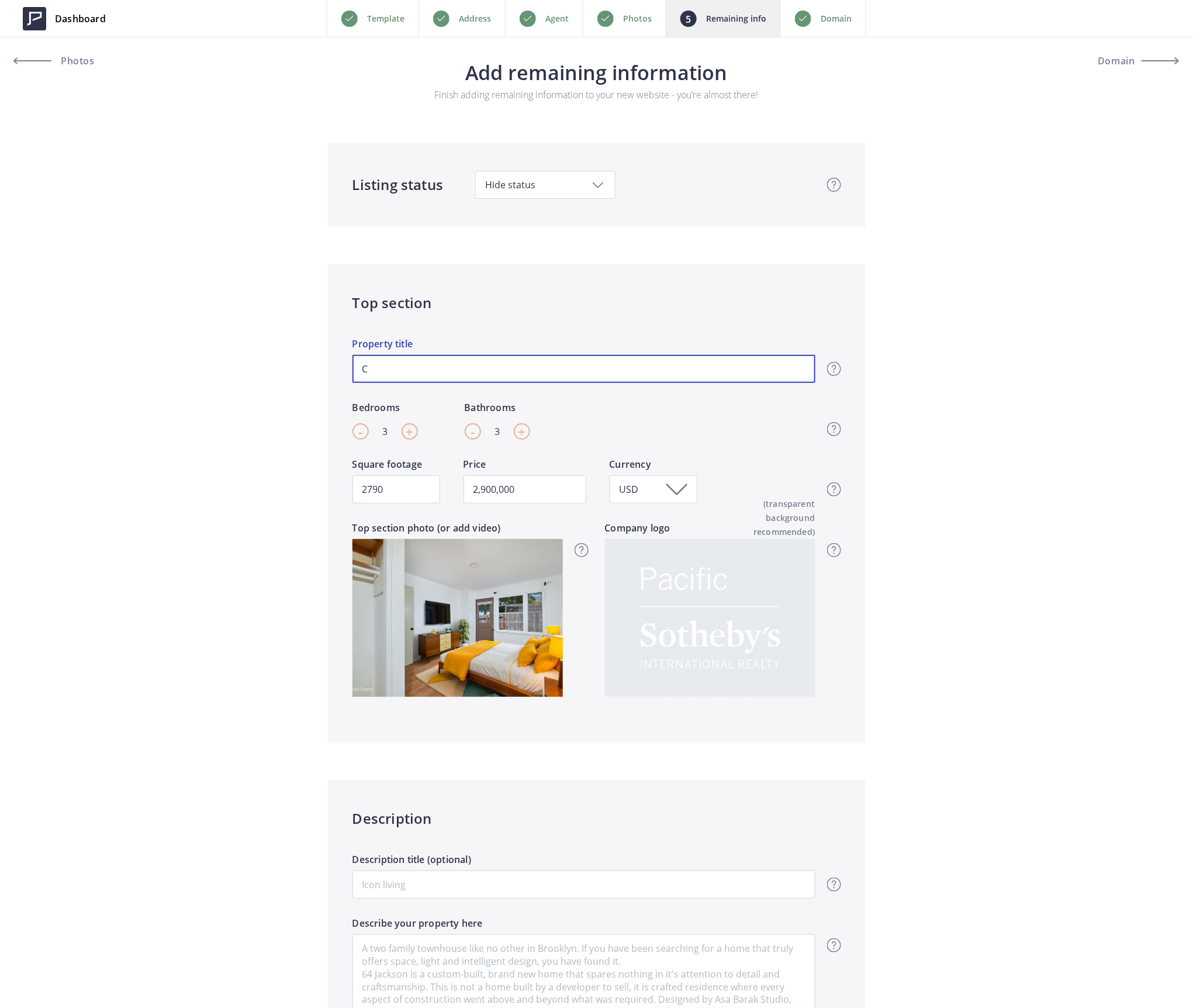
type input "2,900,000"
type input "Coa"
type input "2,900,000"
type input "Coas"
type input "2,900,000"
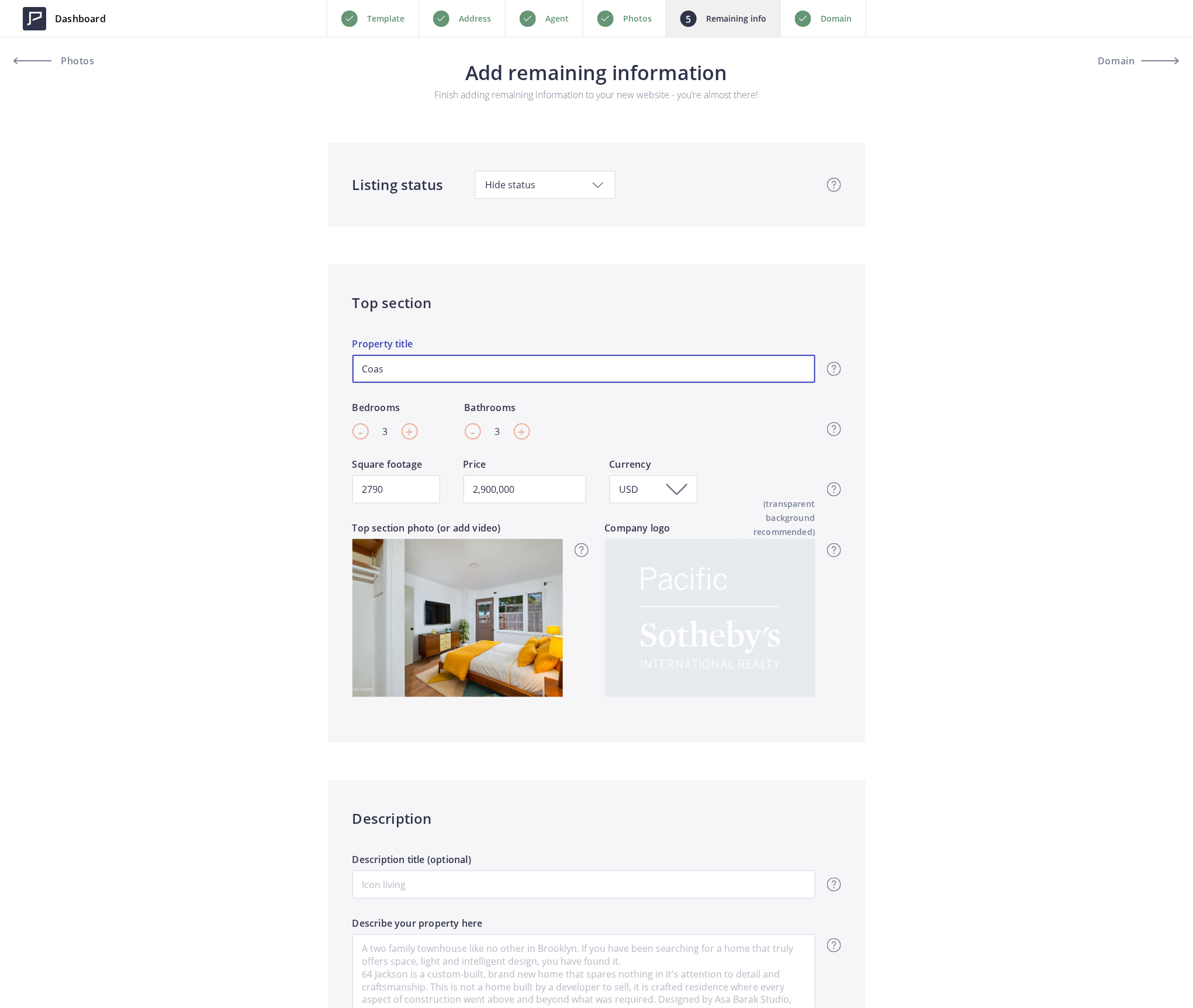
type input "Coast"
type input "2,900,000"
type input "Coasta"
type input "2,900,000"
type input "Coastal"
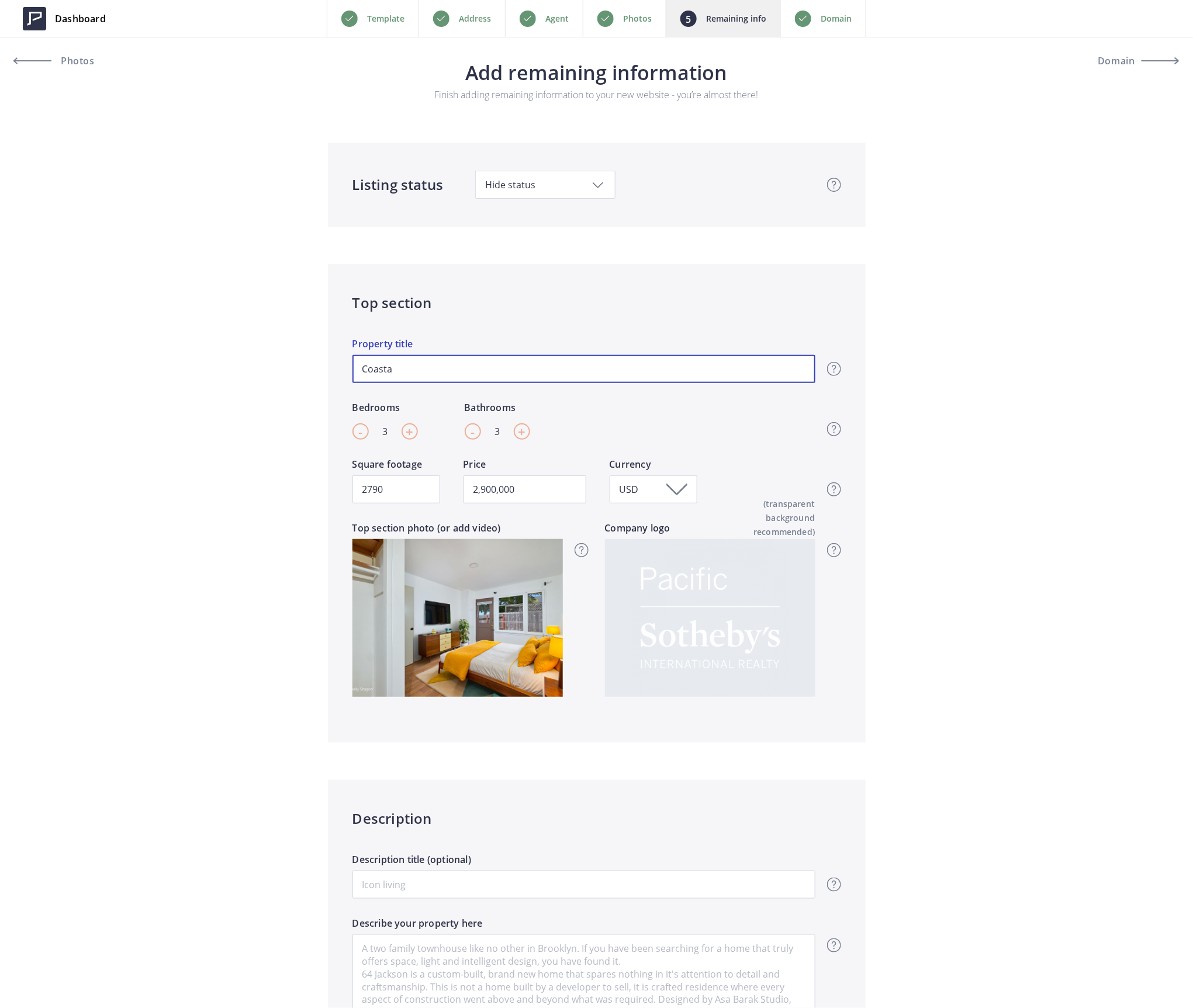
type input "2,900,000"
type input "Coastal"
type input "2,900,000"
type input "Coastal V"
type input "2,900,000"
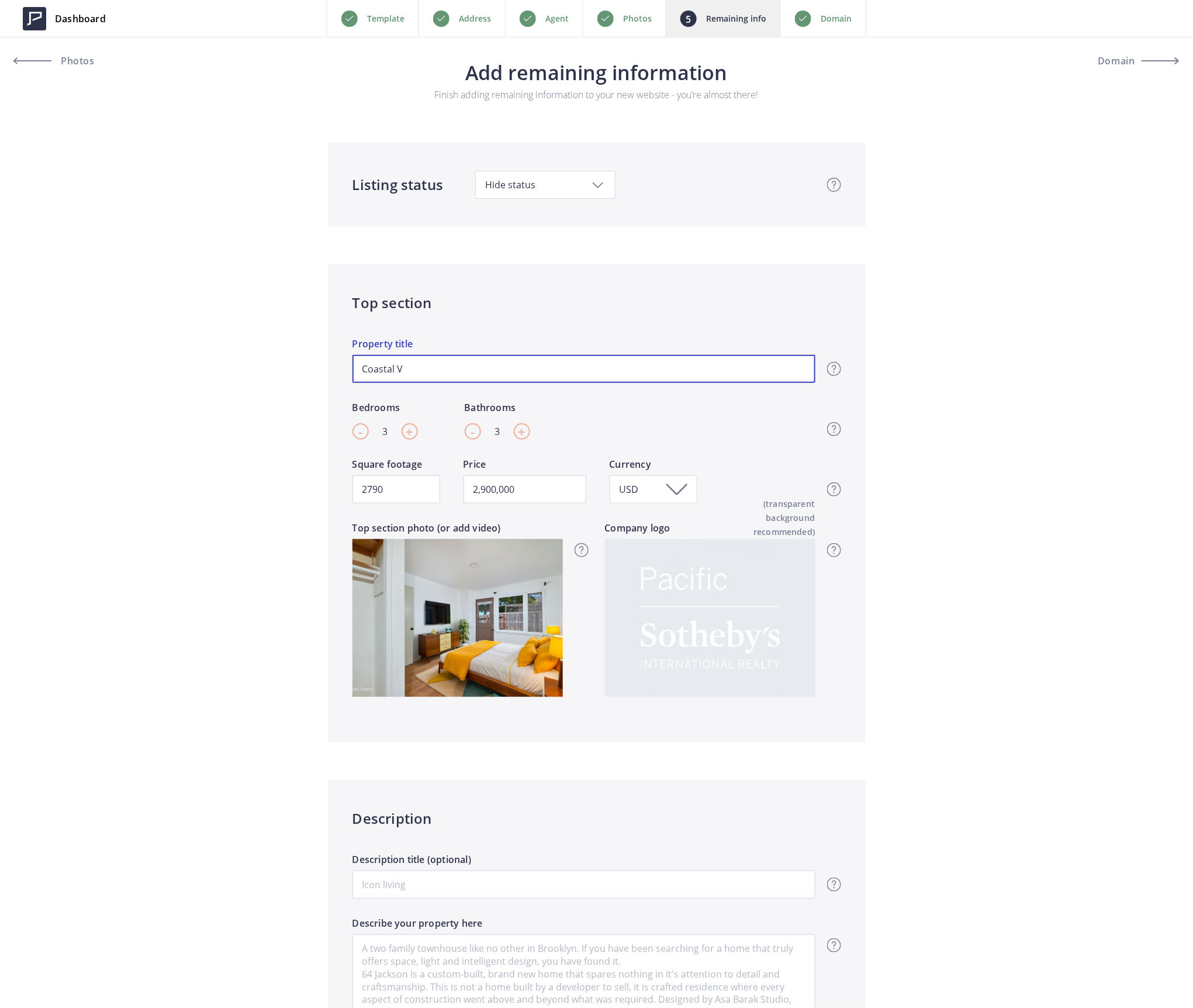
type input "Coastal Vi"
type input "2,900,000"
type input "Coastal Vis"
type input "2,900,000"
type input "Coastal Vist"
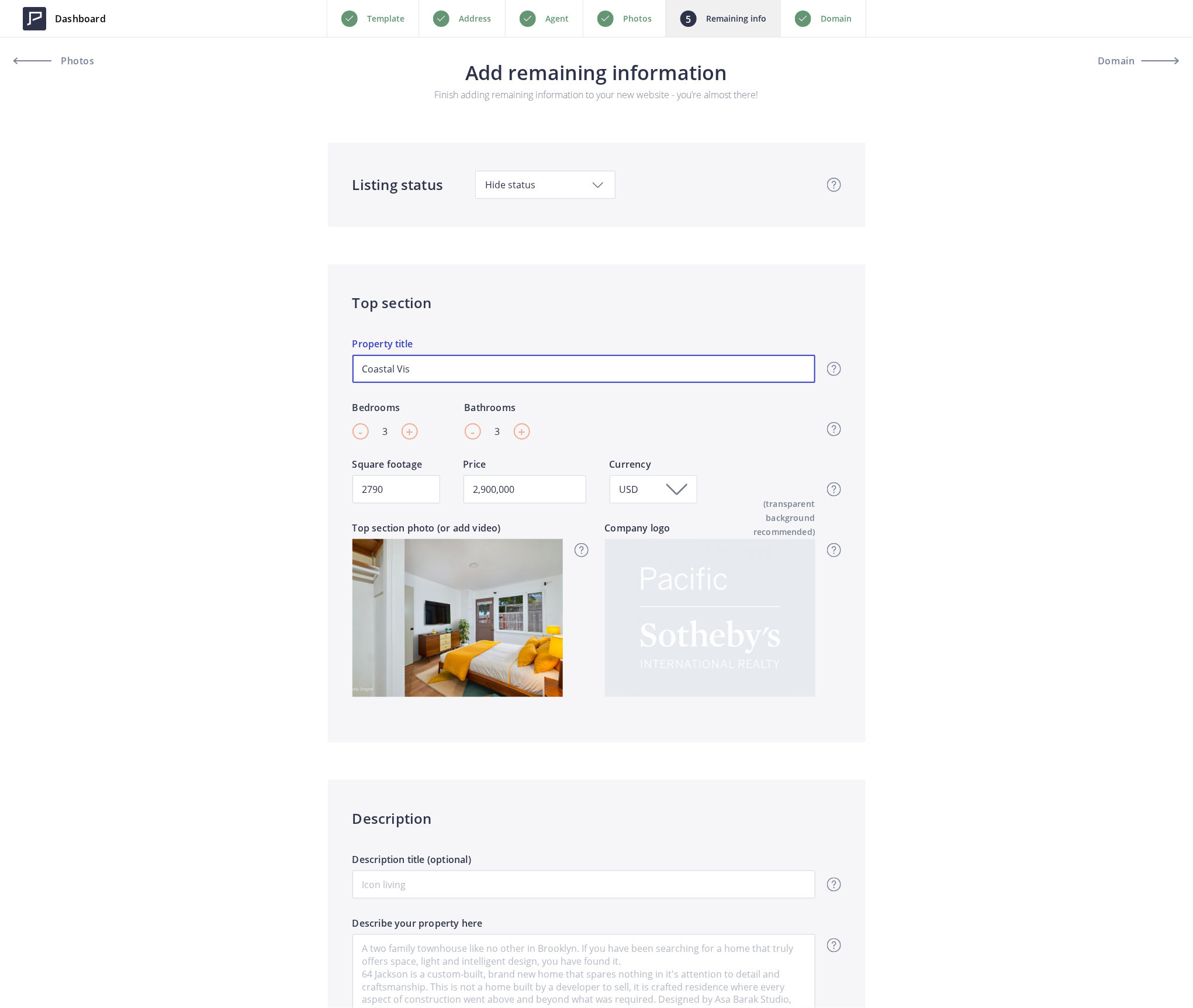
type input "2,900,000"
type input "Coastal Vista"
type input "2,900,000"
type input "Coastal Vistas"
type input "2,900,000"
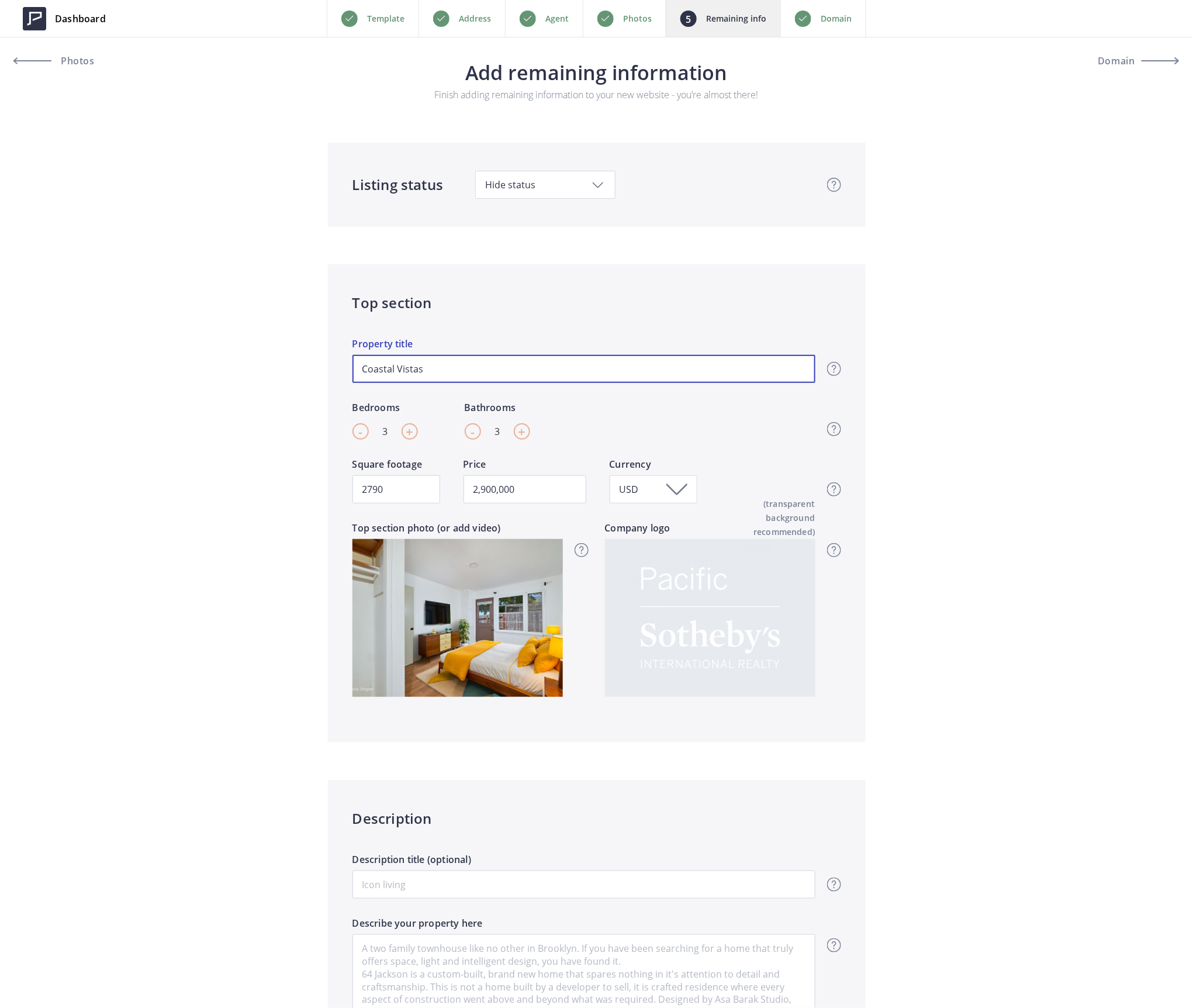
type input "Coastal Vistas!"
type input "2,900,000"
type input "Coastal Vistas!"
click at [838, 20] on p "Domain" at bounding box center [836, 18] width 31 height 14
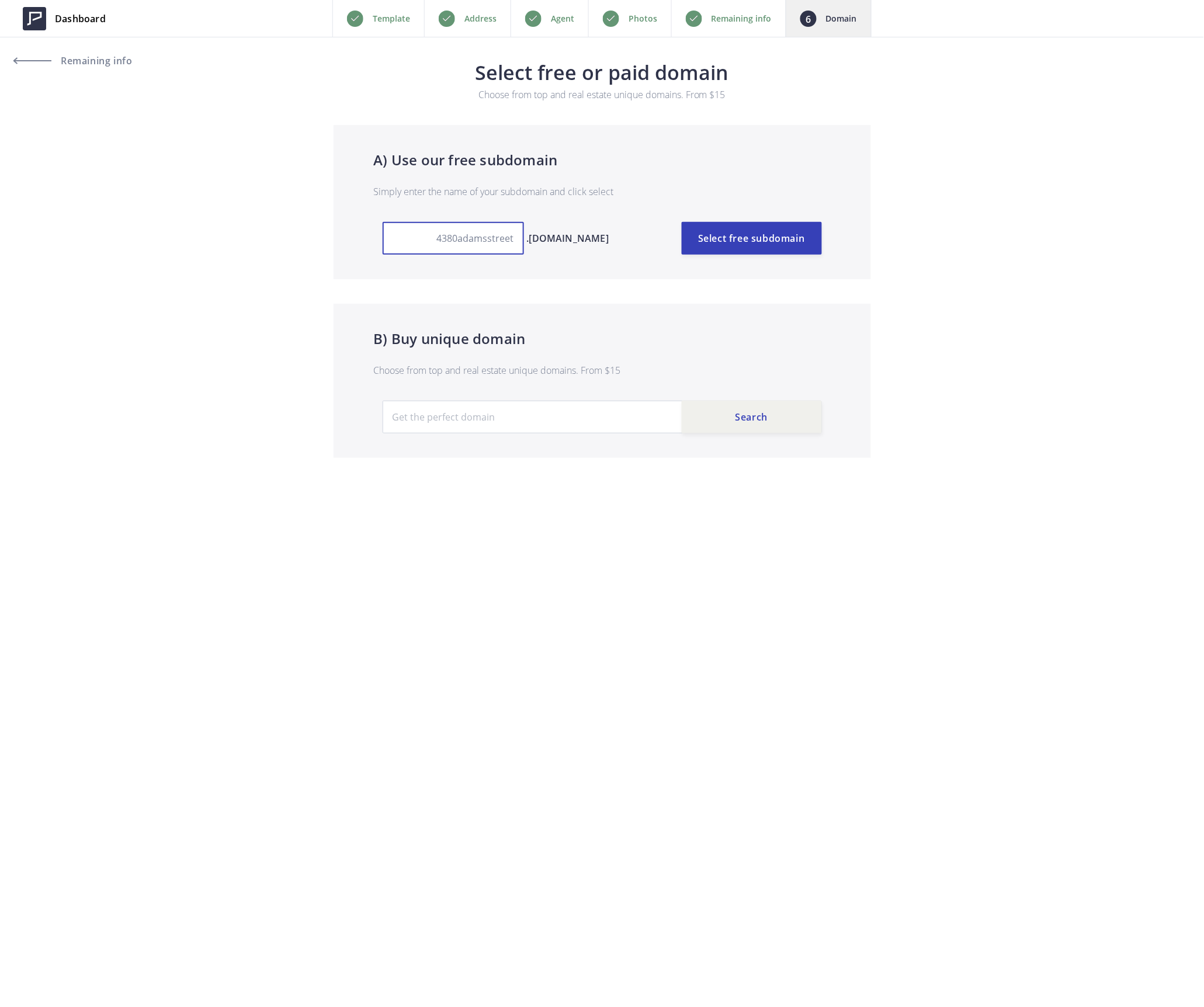
click at [445, 241] on input "4380adamsstreet" at bounding box center [453, 238] width 141 height 32
type input "4380adams"
click at [714, 239] on button "Select free subdomain" at bounding box center [752, 238] width 141 height 32
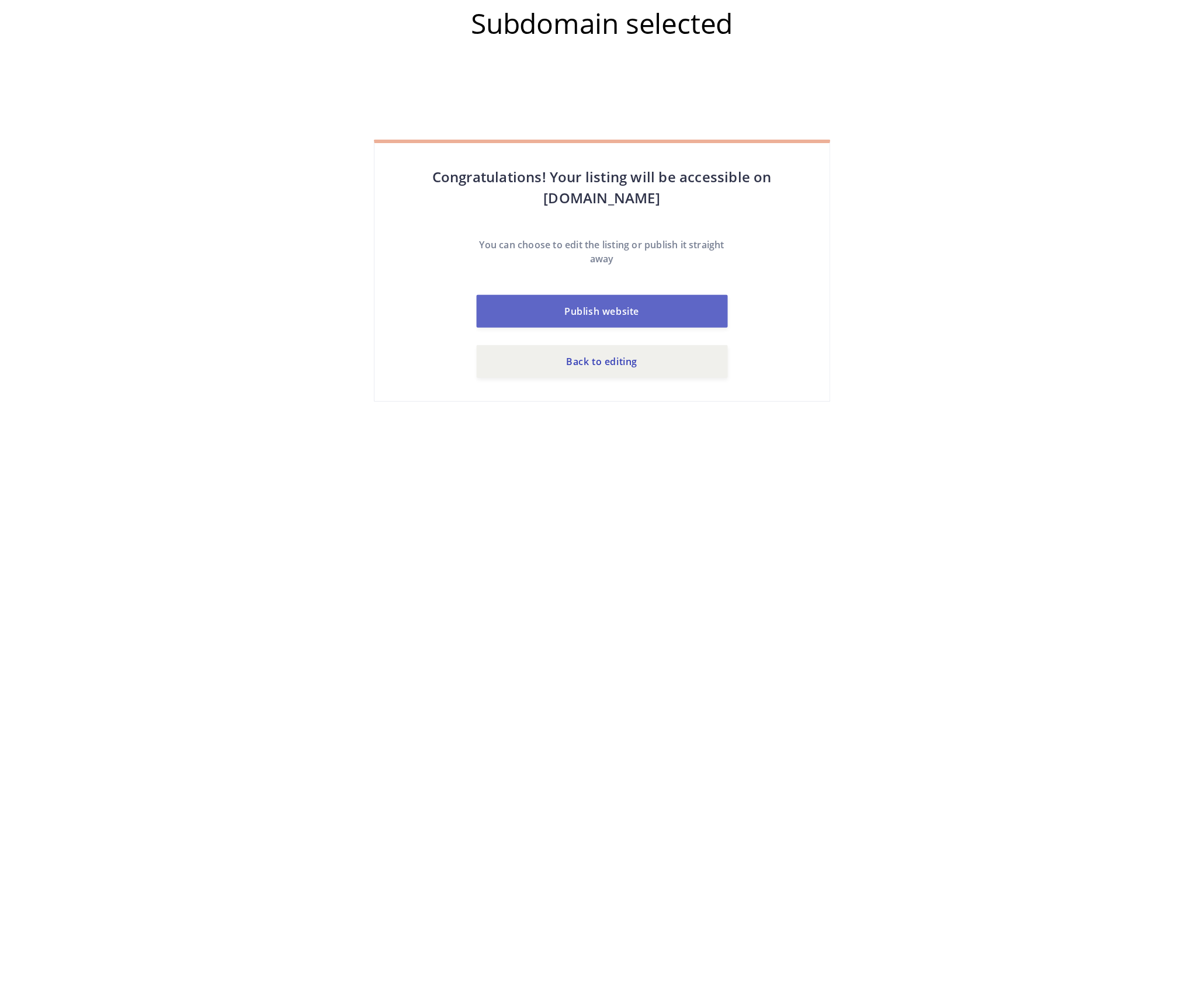
click at [608, 311] on button "Publish website" at bounding box center [602, 311] width 252 height 32
click at [605, 364] on link "Back to editing" at bounding box center [602, 362] width 252 height 32
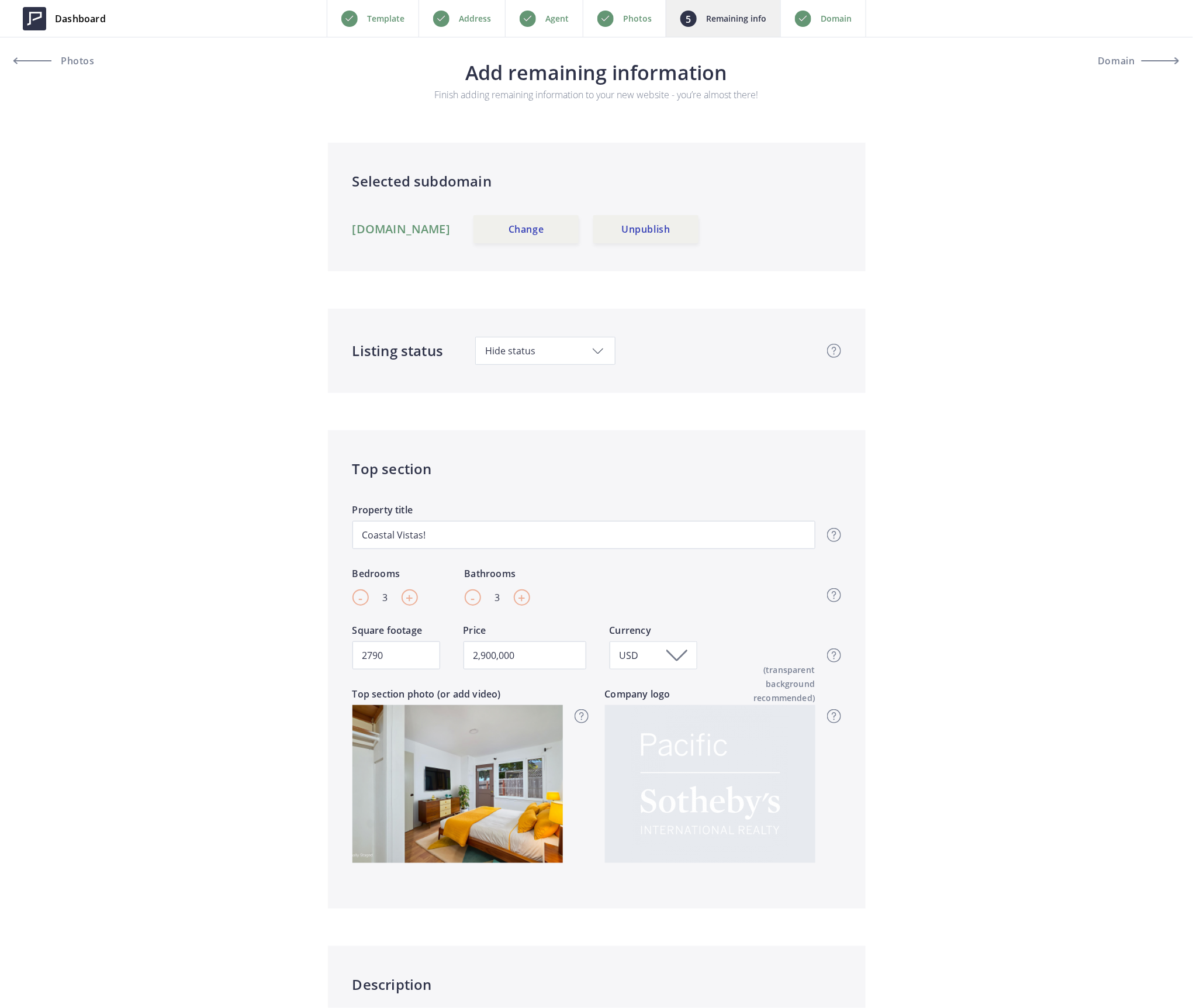
click at [432, 229] on link "[DOMAIN_NAME]" at bounding box center [401, 229] width 98 height 14
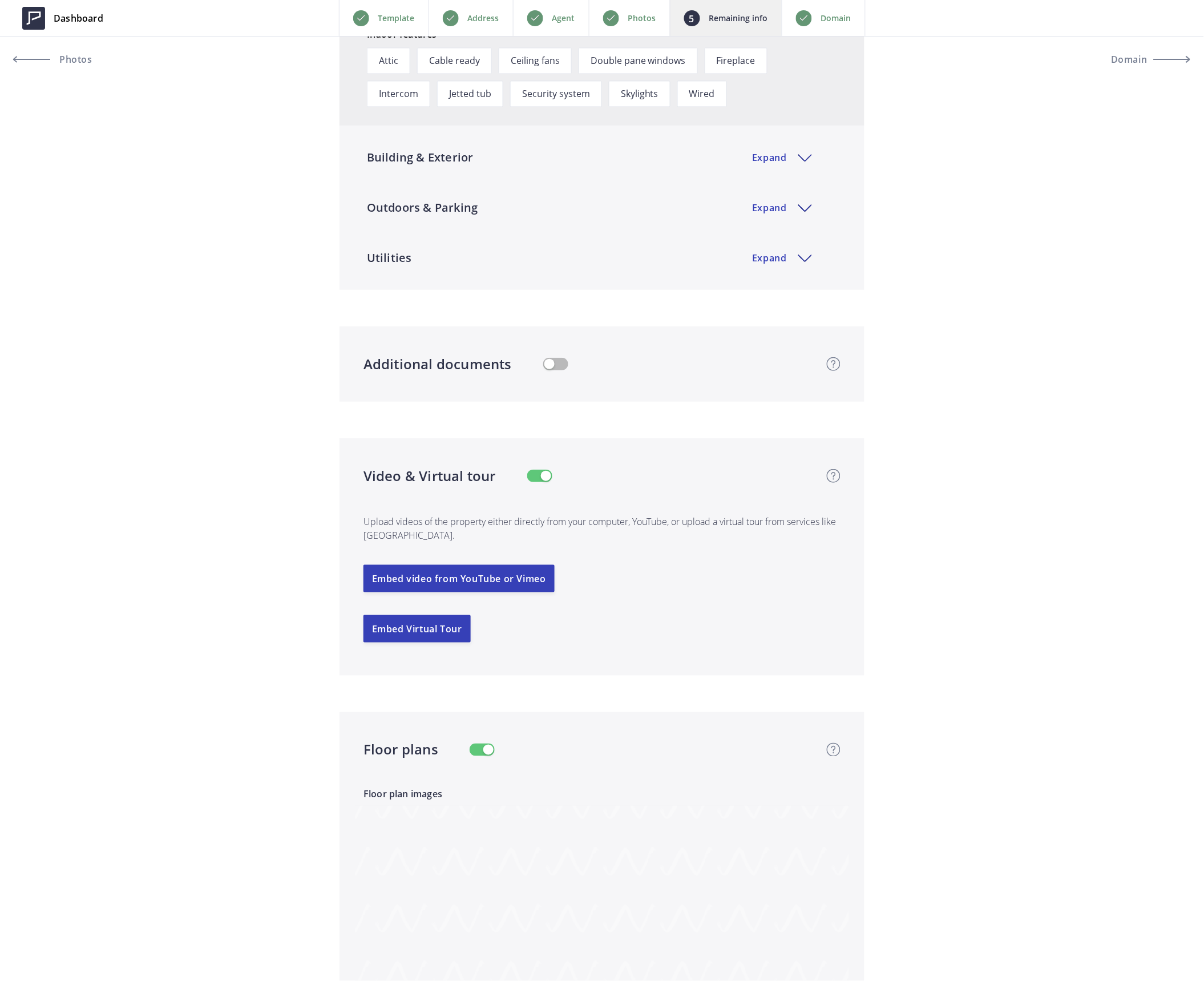
scroll to position [2054, 0]
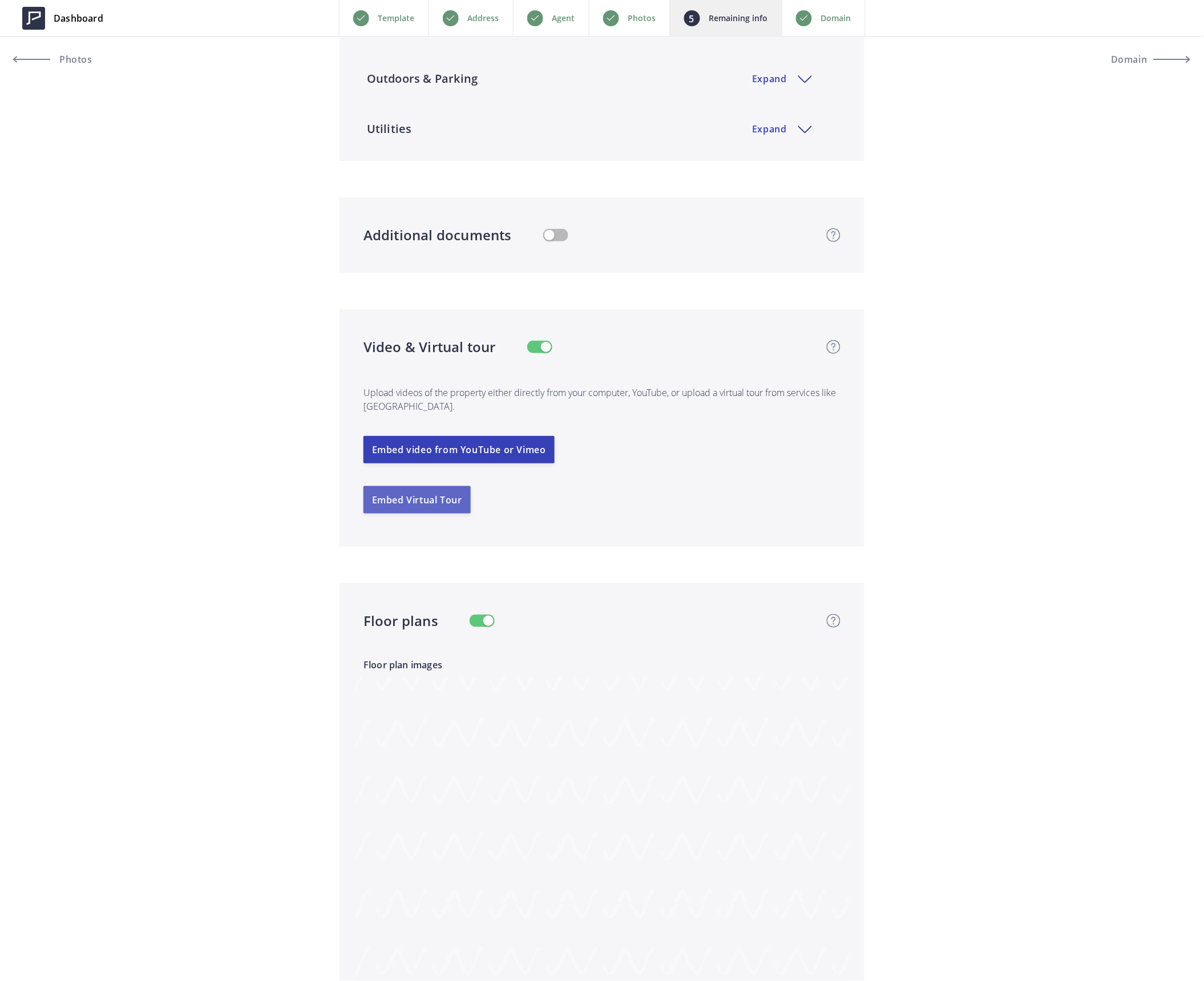
click at [432, 502] on button "Embed Virtual Tour" at bounding box center [417, 500] width 108 height 28
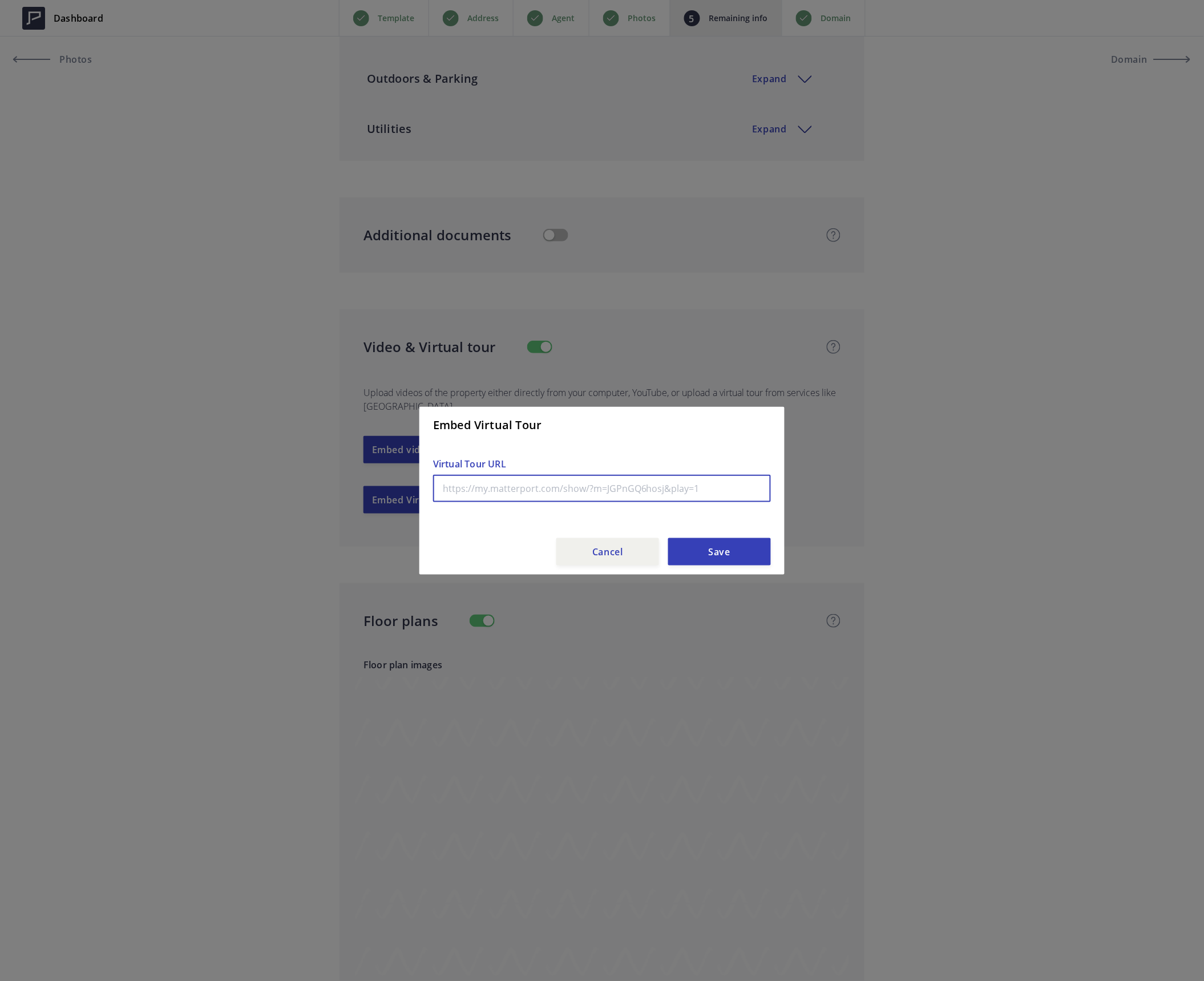
click at [516, 477] on input "text" at bounding box center [602, 489] width 338 height 28
paste input "[URL][DOMAIN_NAME]"
type input "[URL][DOMAIN_NAME]"
click at [717, 555] on button "Save" at bounding box center [719, 552] width 103 height 28
type input "2,900,000"
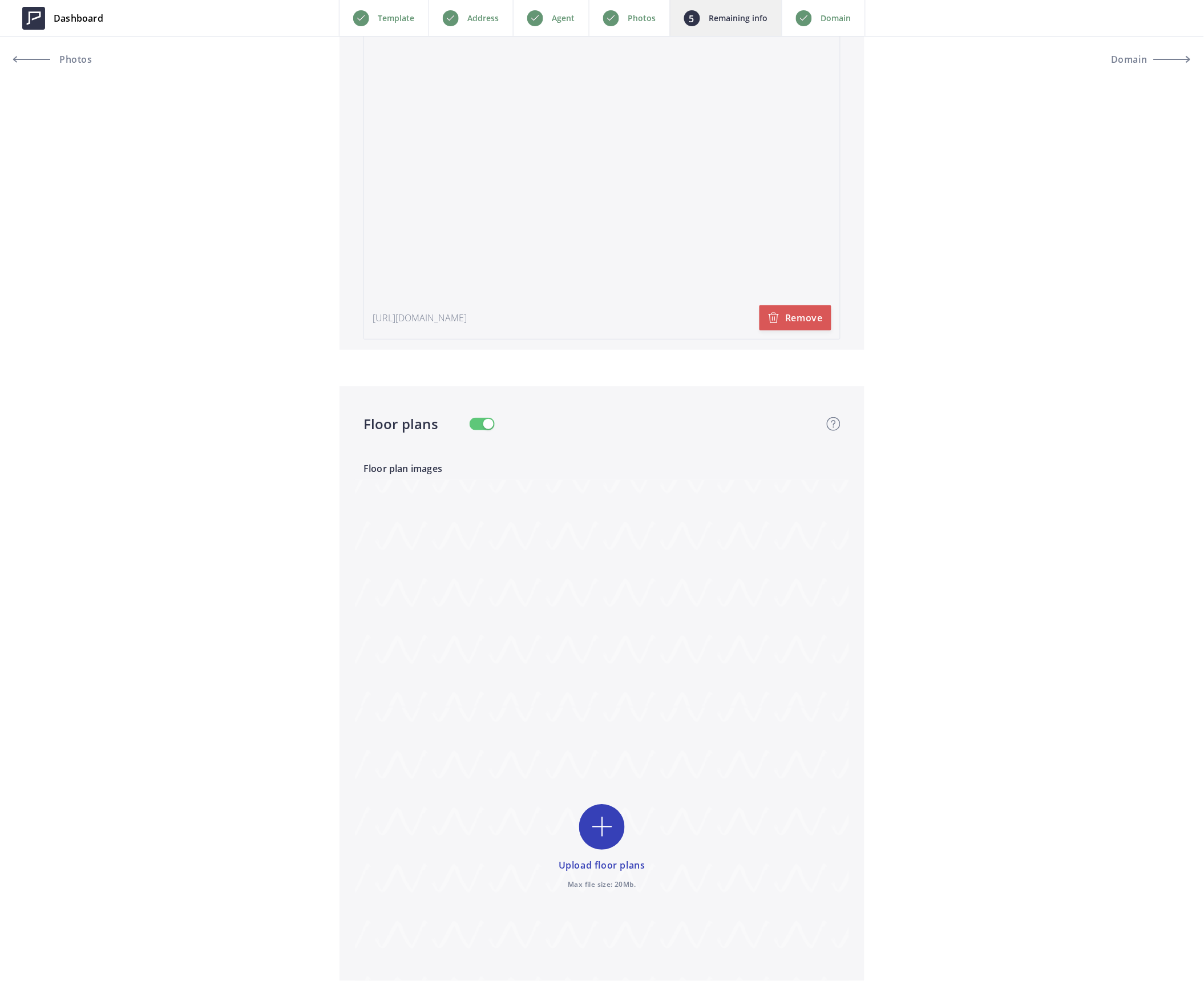
scroll to position [2814, 0]
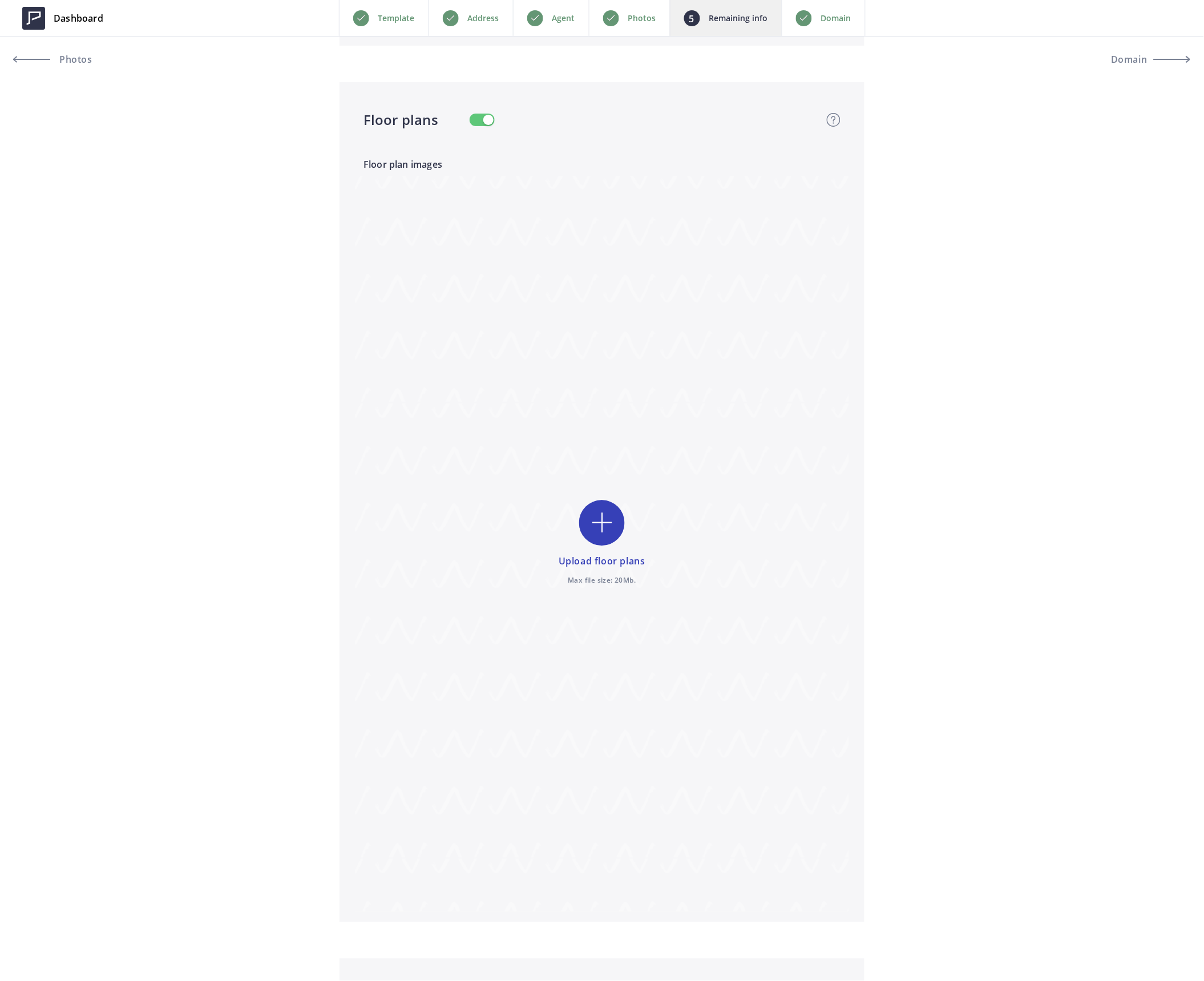
click at [608, 523] on input "file" at bounding box center [602, 542] width 494 height 735
type input "C:\fakepath\Floor-1.jpg"
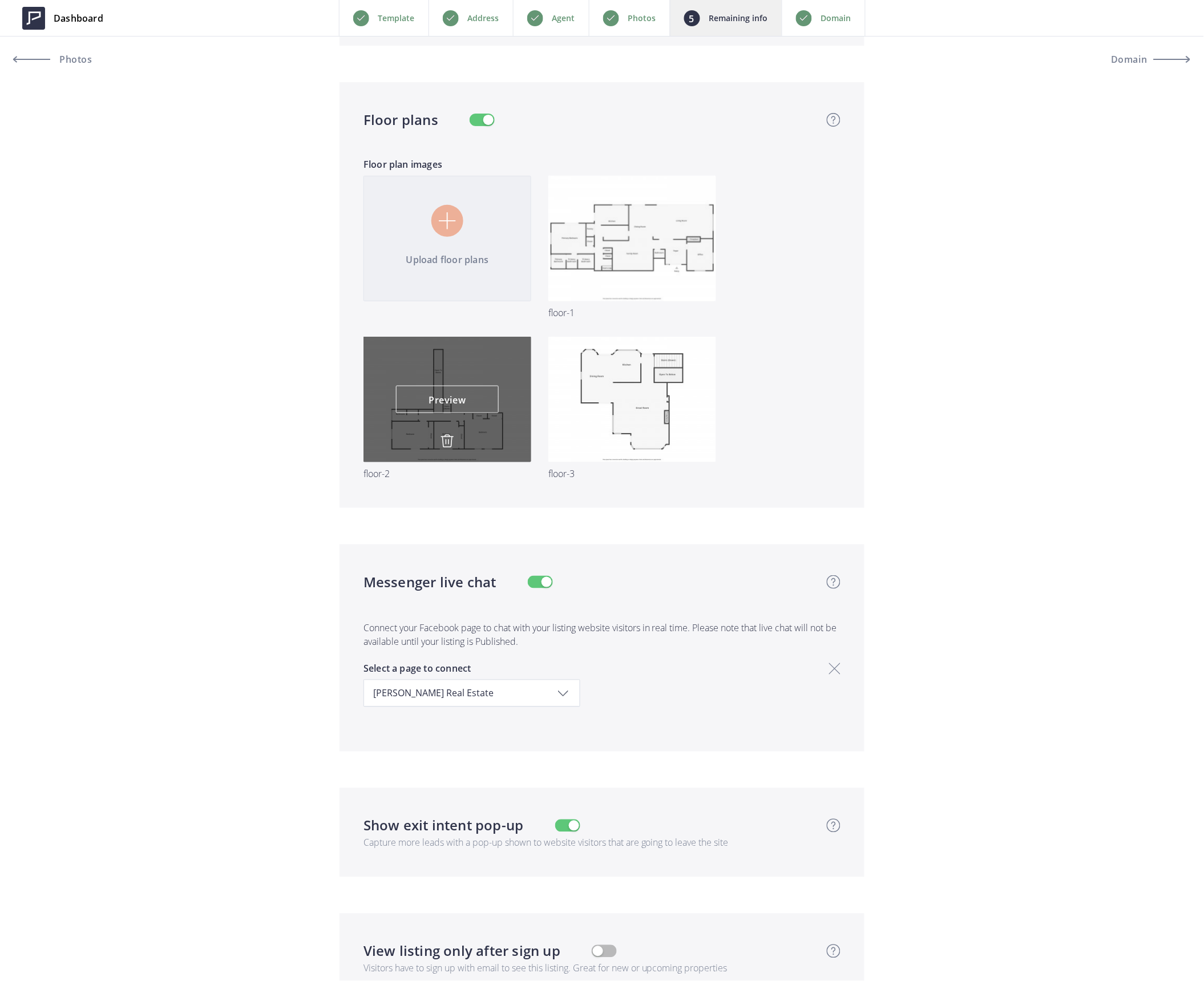
click at [445, 440] on img at bounding box center [447, 440] width 14 height 14
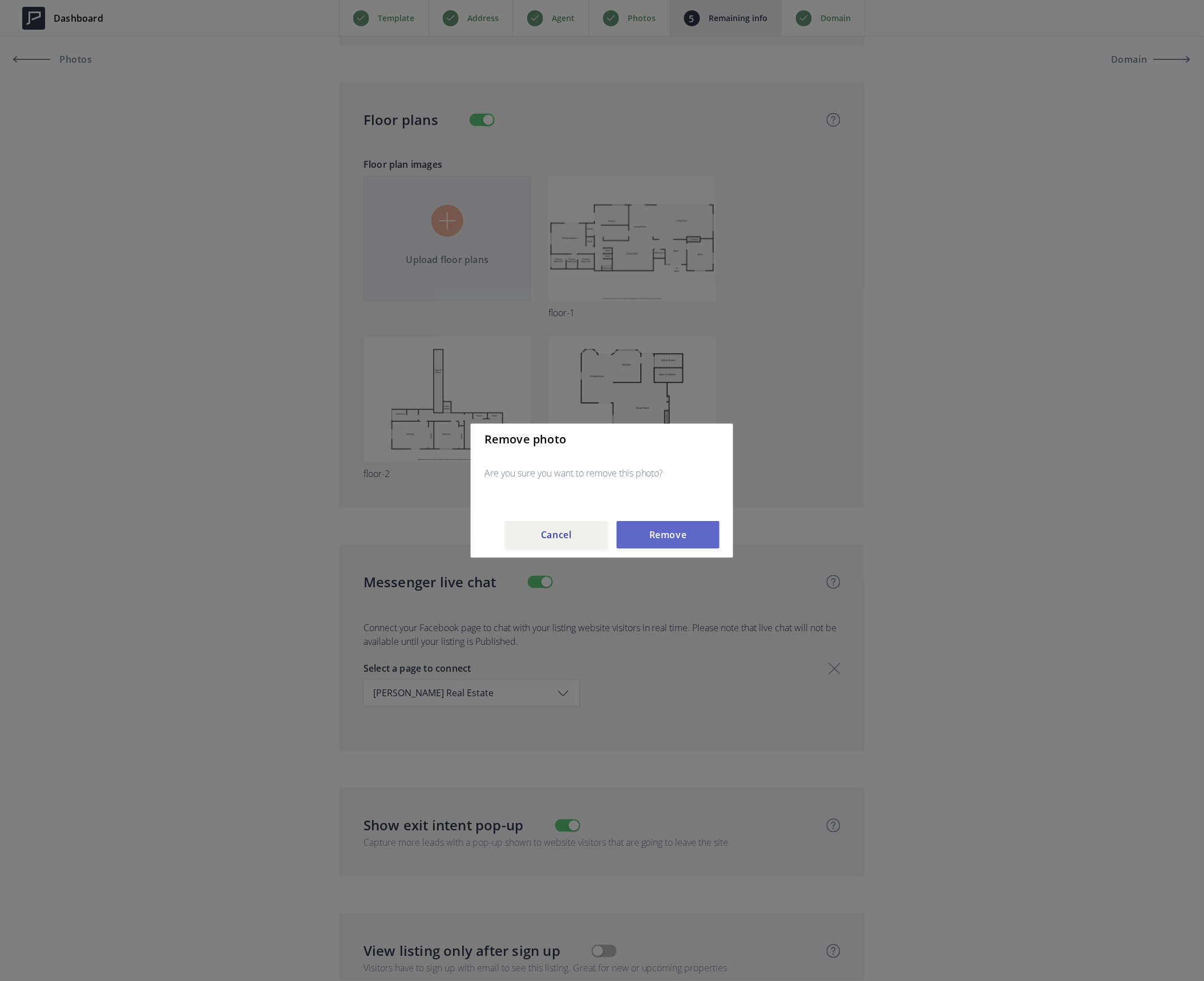
click at [668, 530] on button "Remove" at bounding box center [668, 535] width 103 height 28
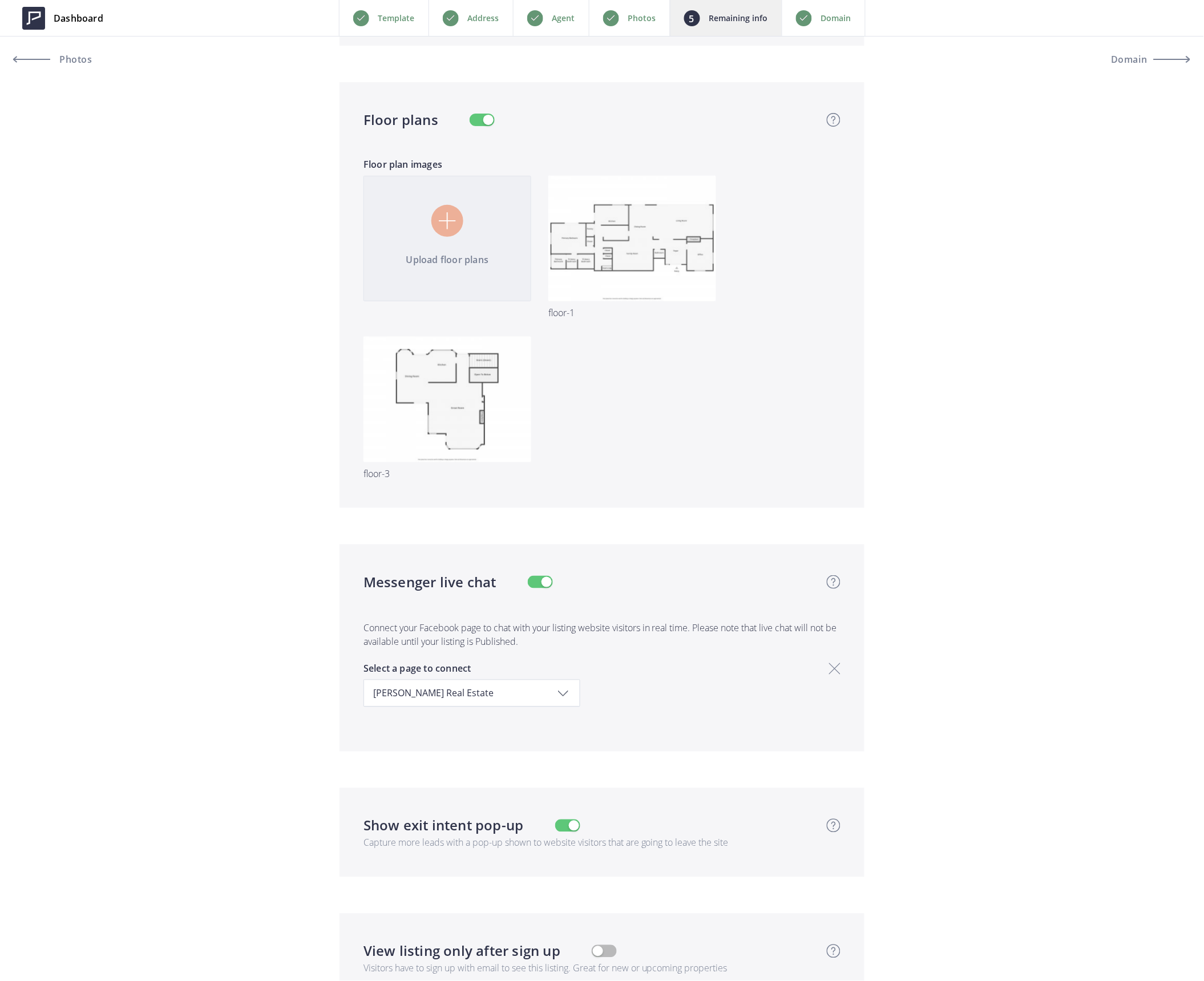
click at [492, 234] on input "file" at bounding box center [602, 336] width 494 height 322
type input "C:\fakepath\Floor-2.jpg"
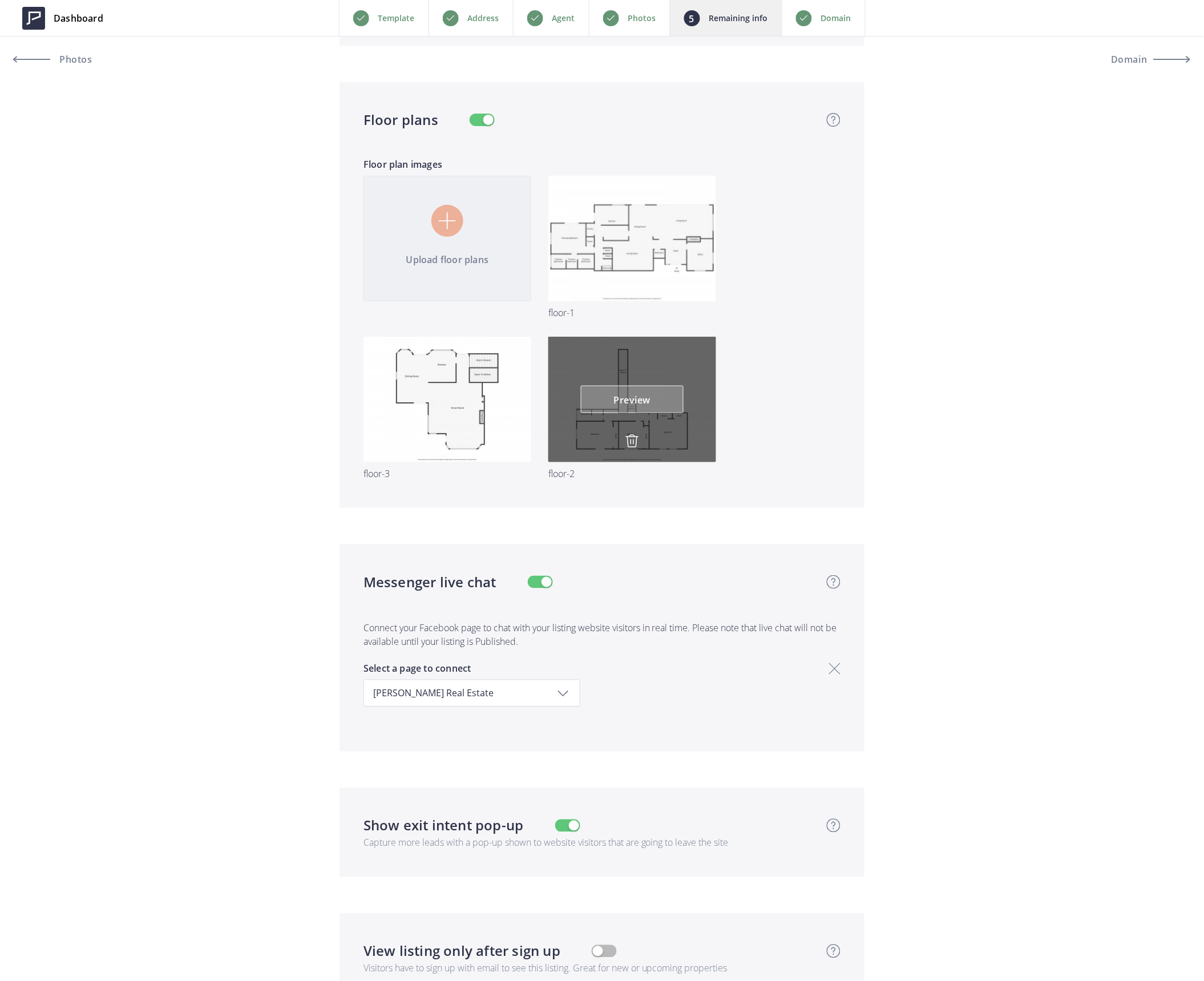
click at [625, 390] on link "Preview" at bounding box center [632, 400] width 103 height 28
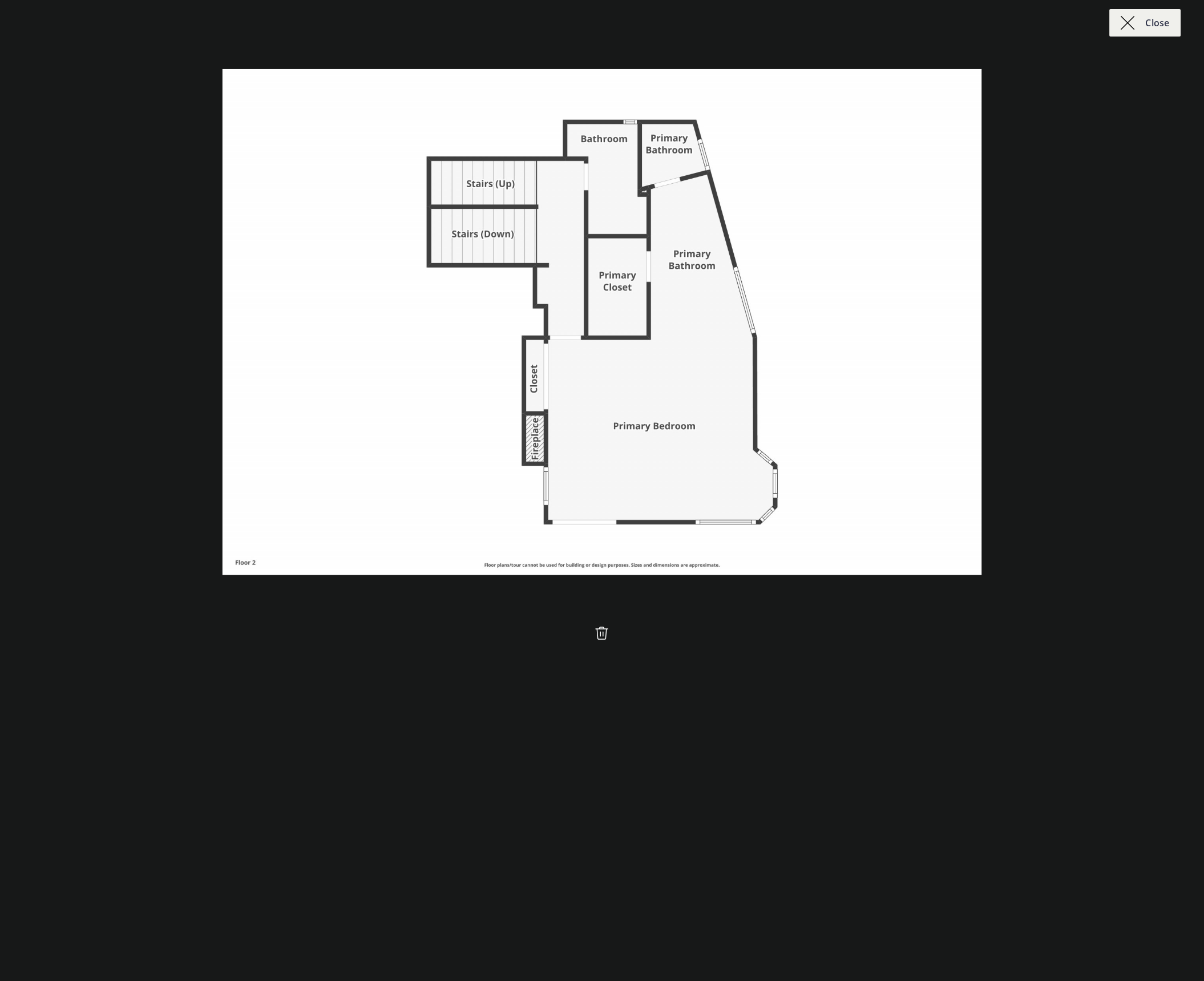
click at [1125, 19] on img at bounding box center [1128, 22] width 14 height 14
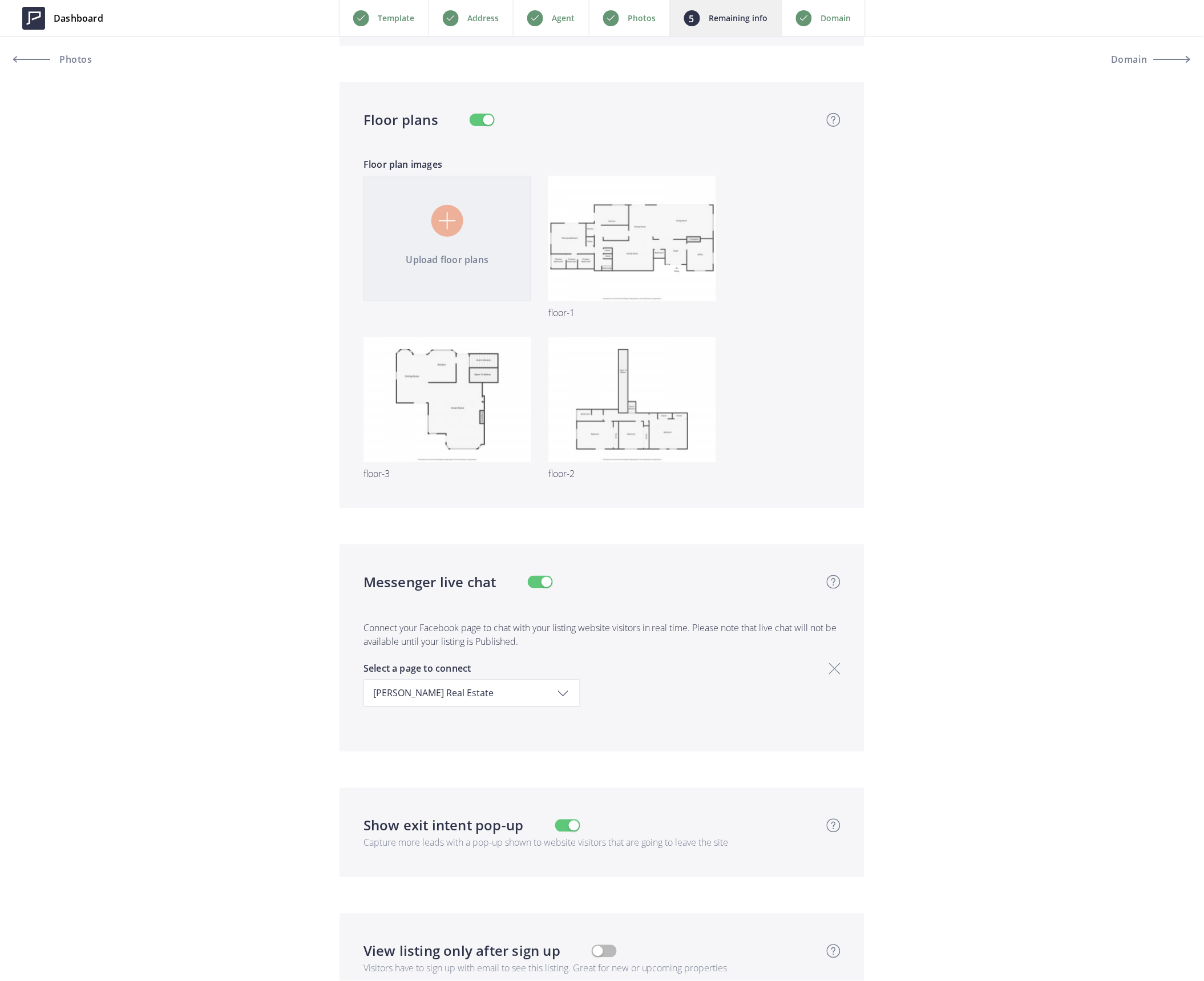
click at [634, 15] on p "Photos" at bounding box center [642, 18] width 28 height 14
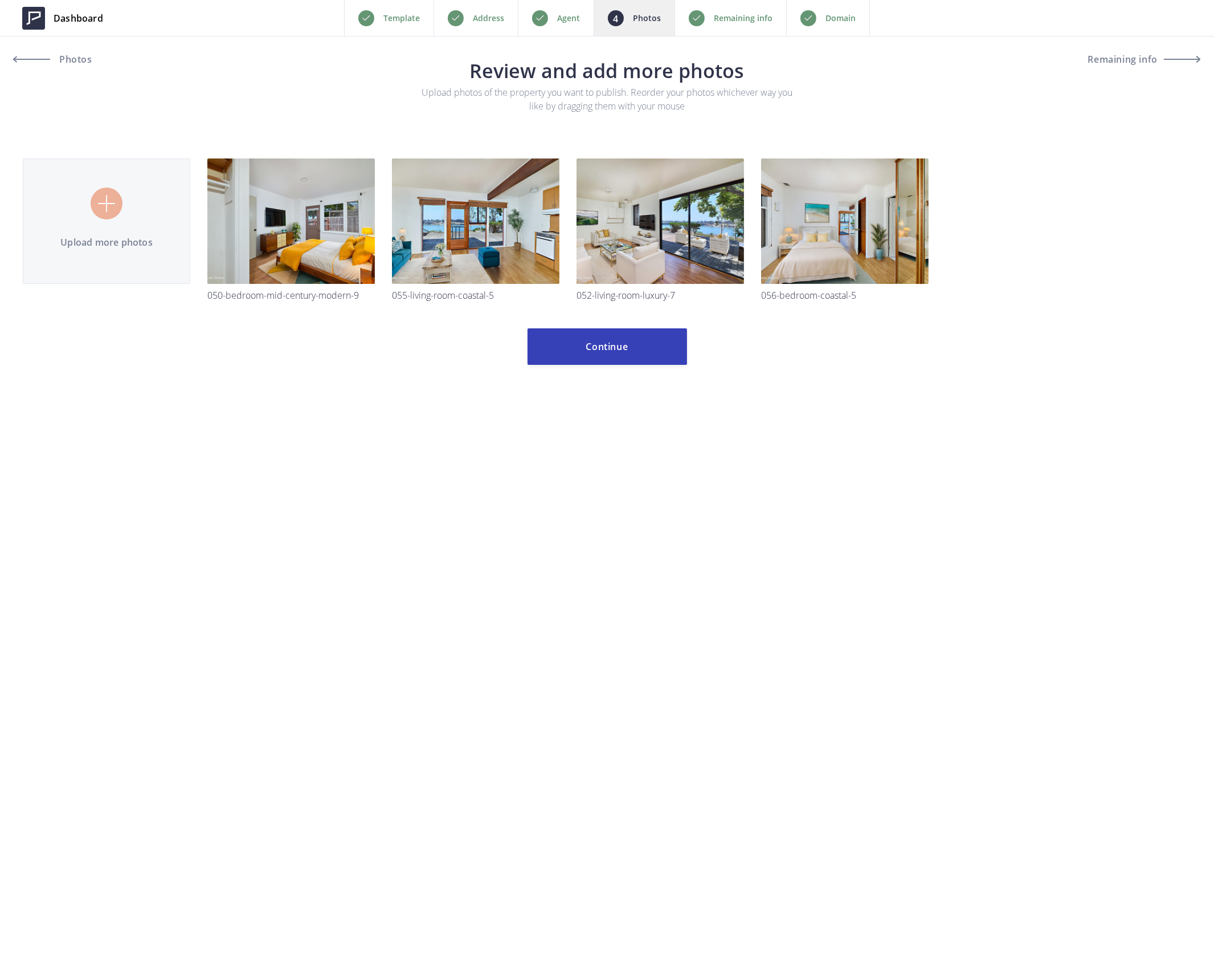
click at [841, 13] on p "Domain" at bounding box center [840, 18] width 31 height 14
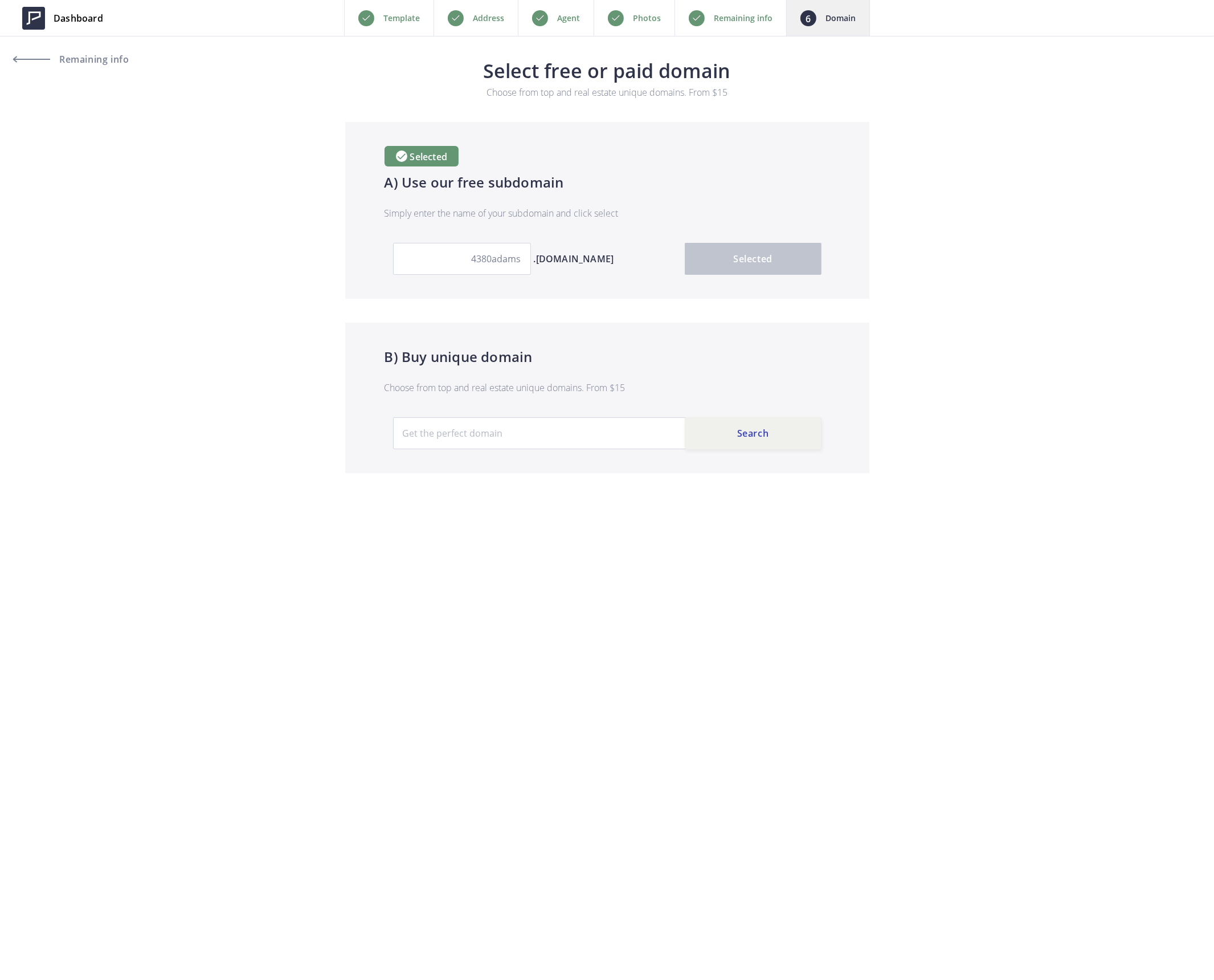
click at [710, 17] on div "Remaining info" at bounding box center [730, 18] width 112 height 36
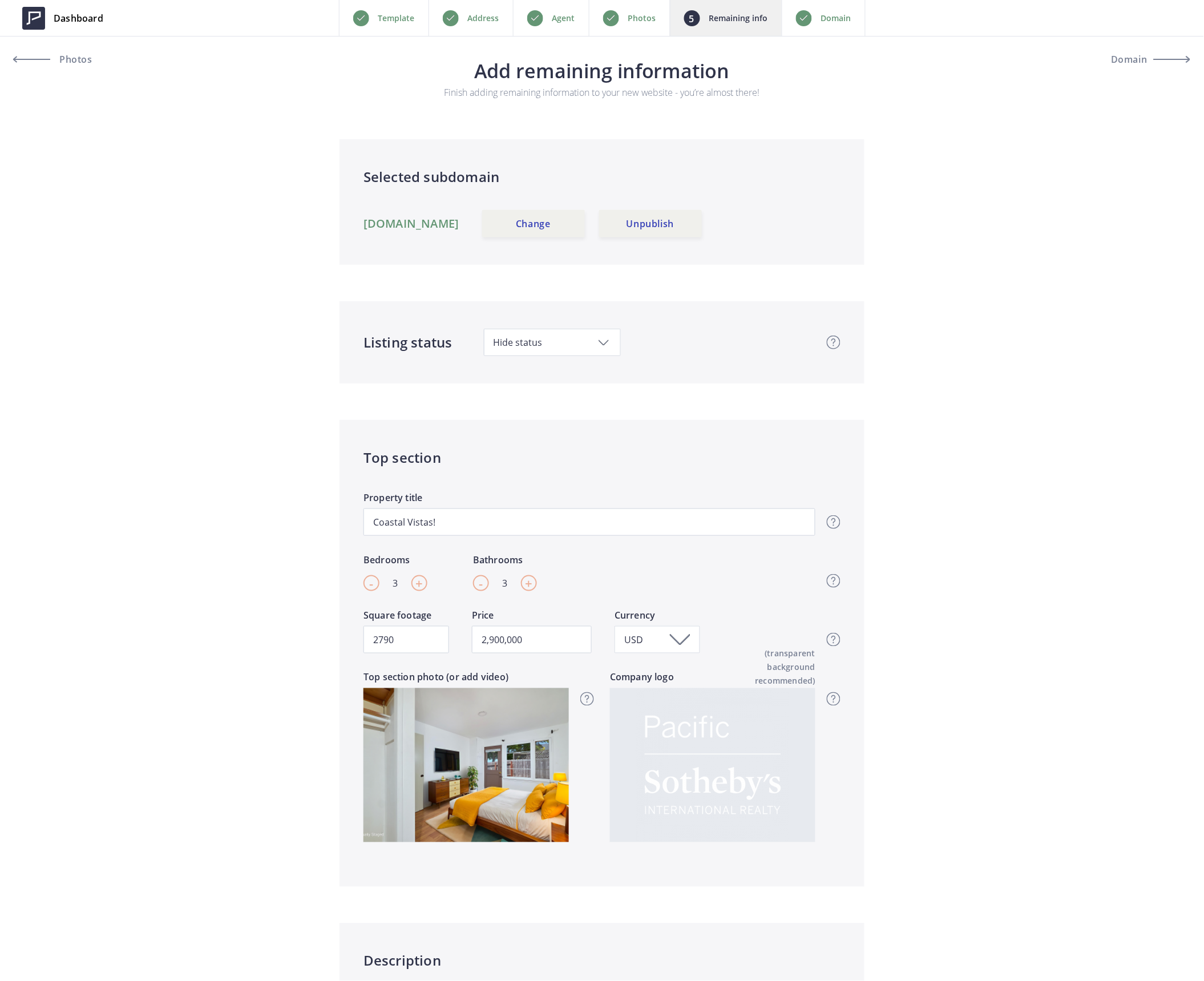
click at [823, 29] on div "Domain" at bounding box center [824, 18] width 83 height 36
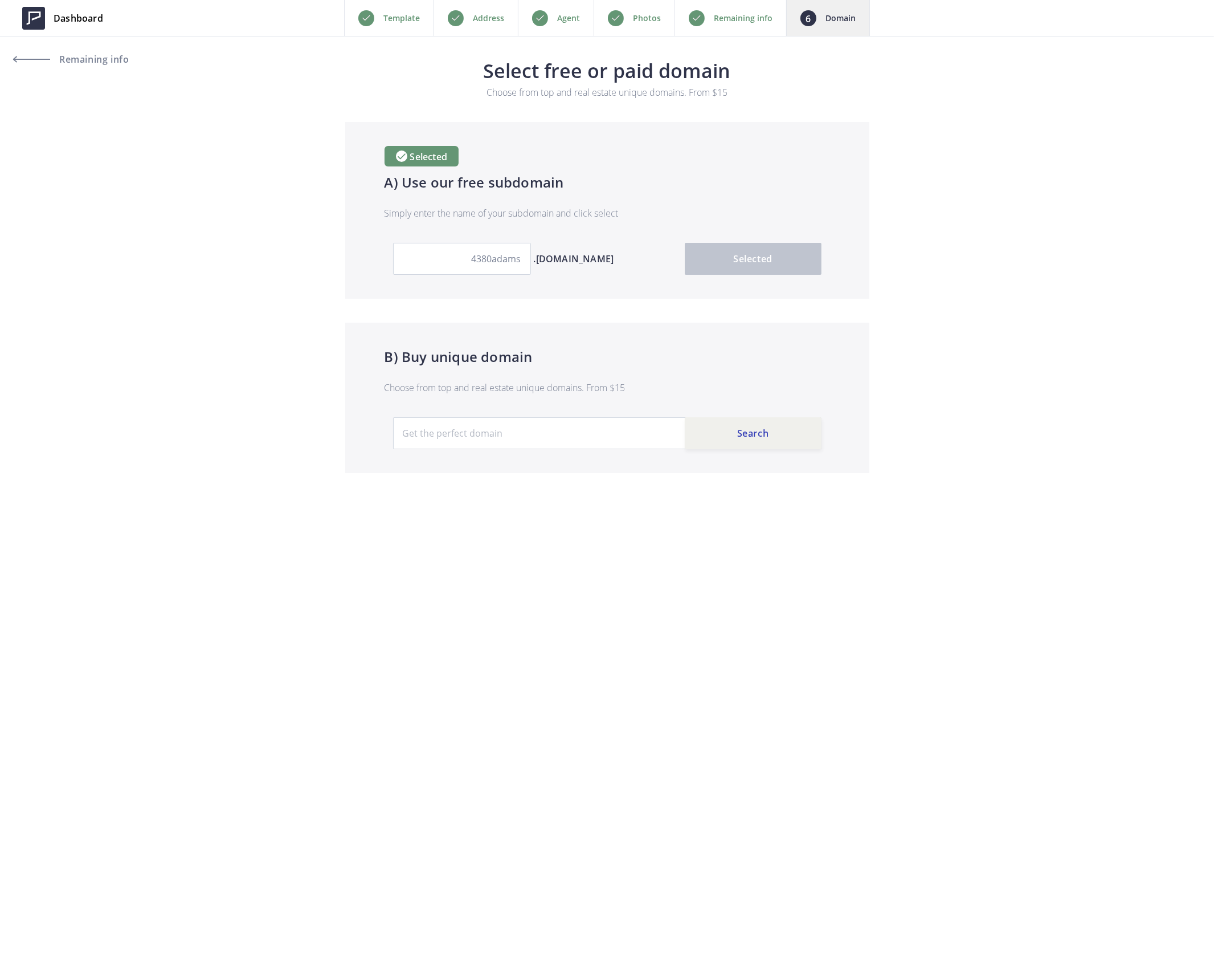
click at [744, 19] on p "Remaining info" at bounding box center [743, 18] width 58 height 14
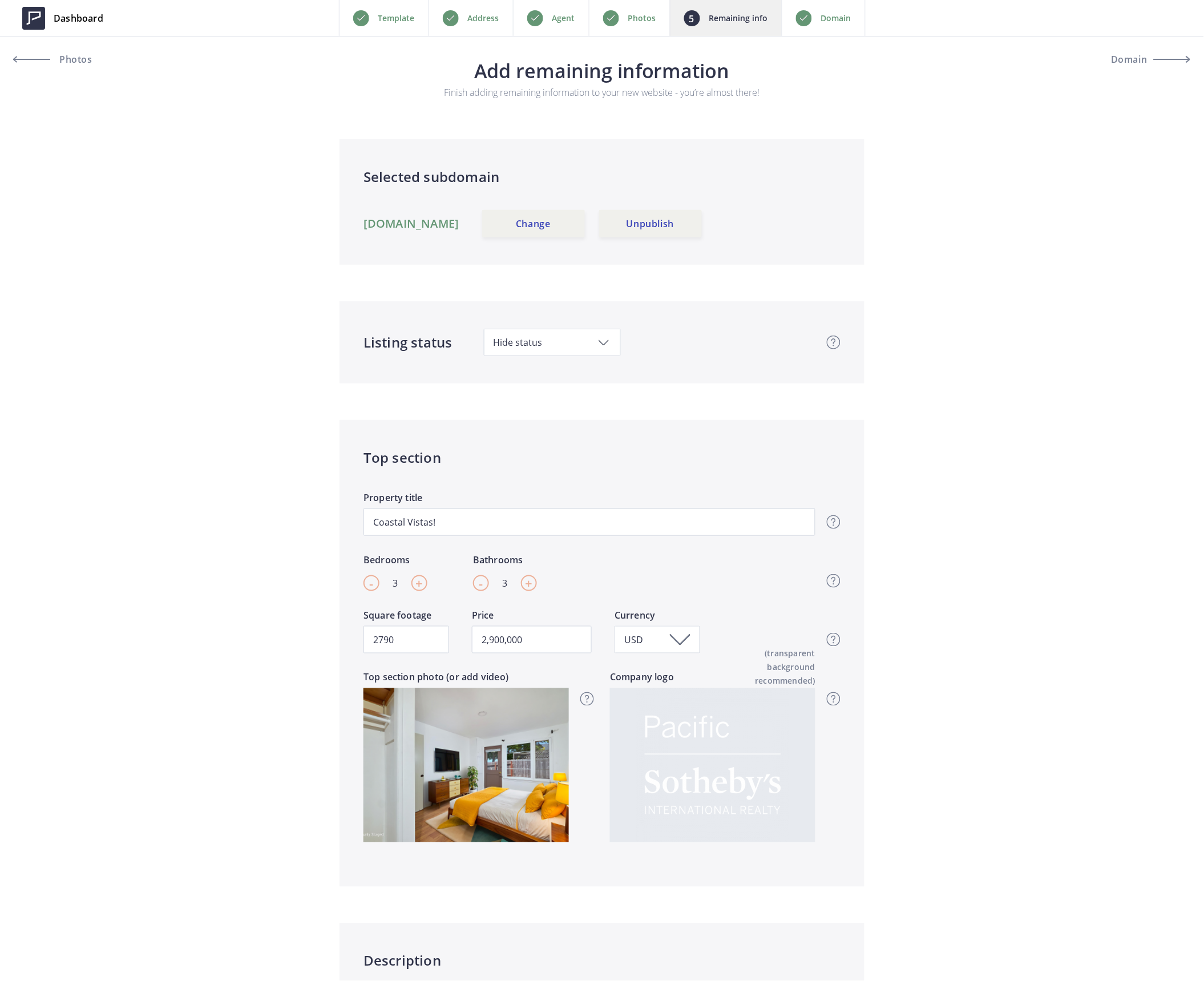
click at [434, 226] on link "4380adams.usepillar.com" at bounding box center [411, 223] width 96 height 14
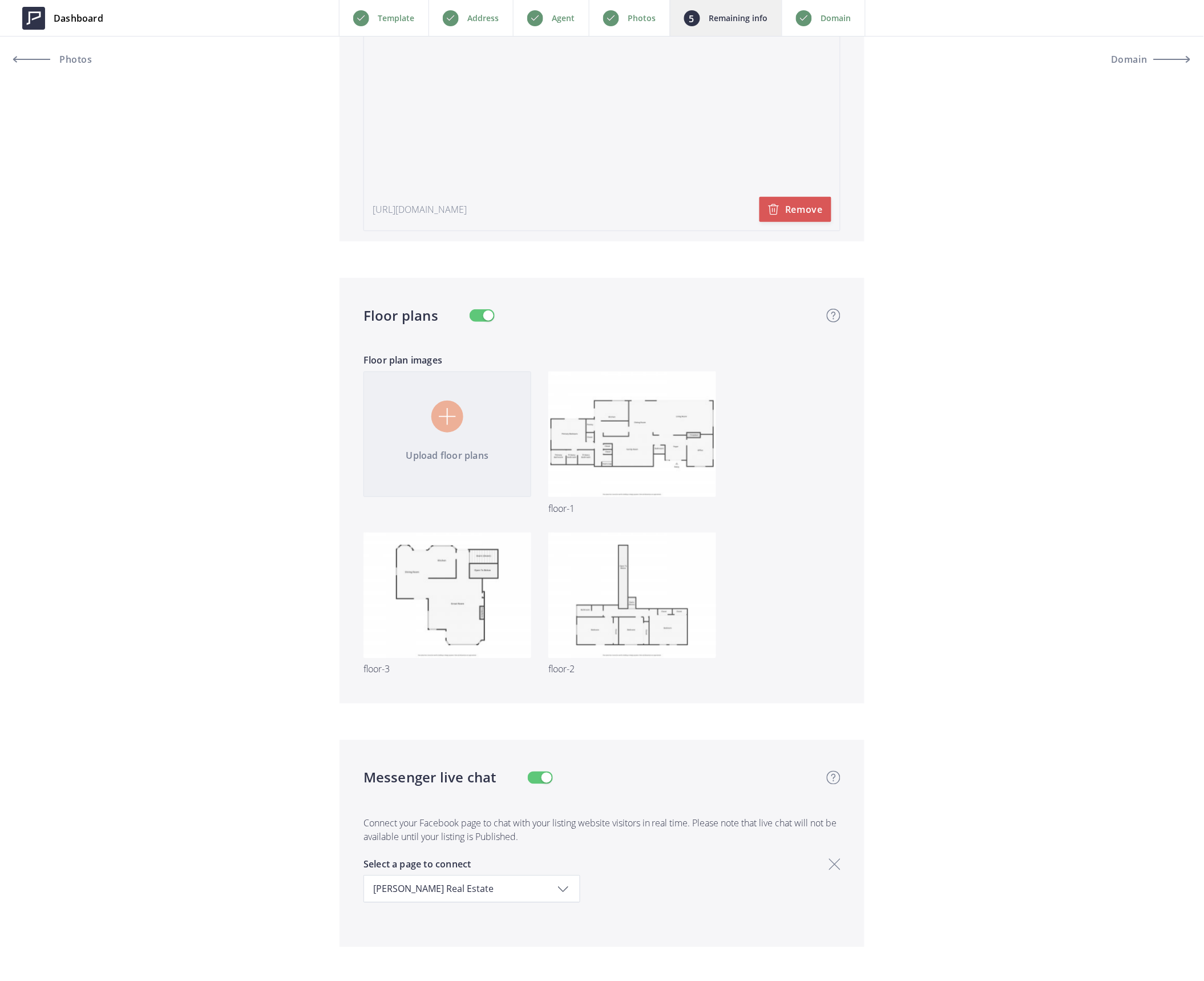
scroll to position [2738, 0]
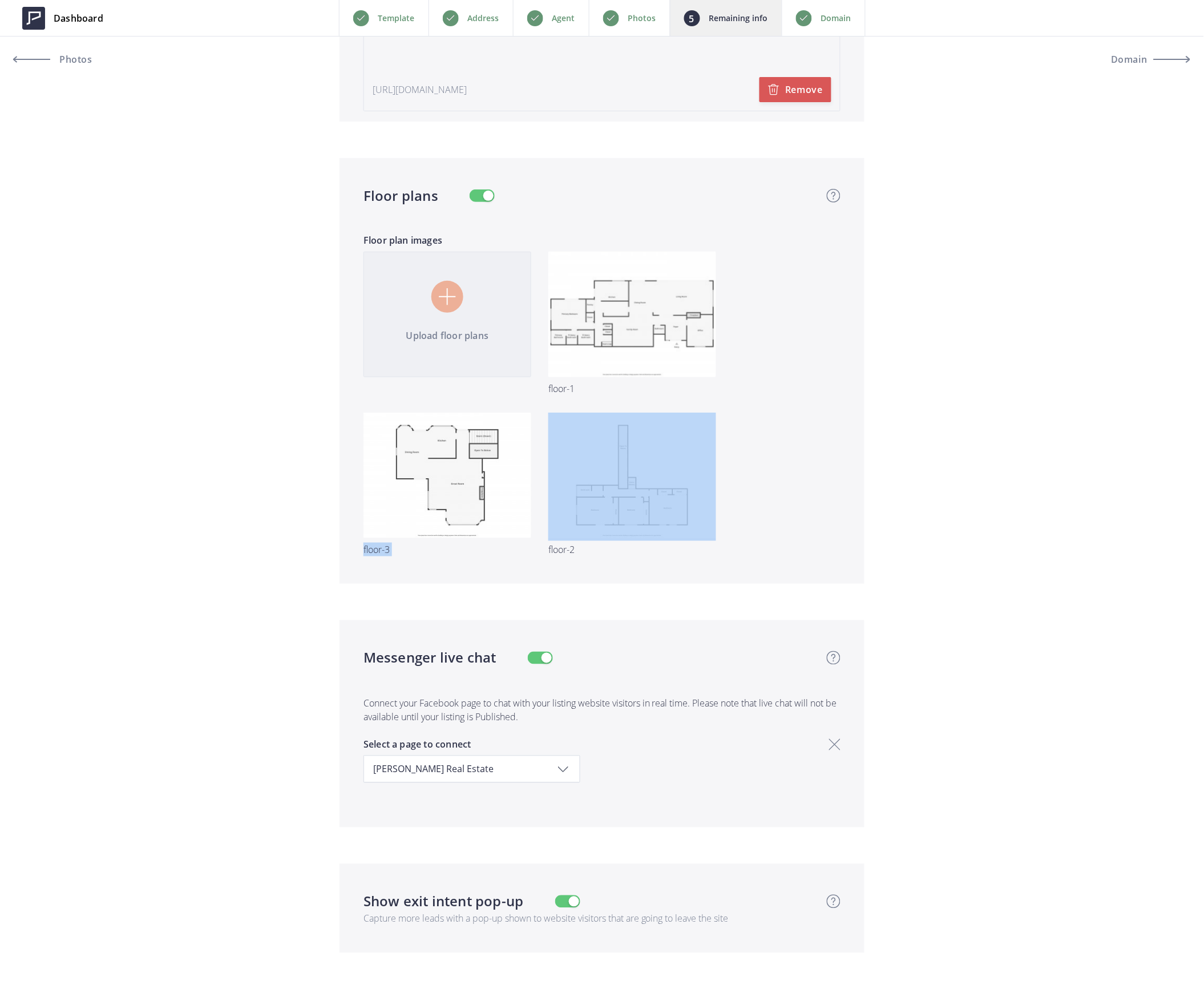
drag, startPoint x: 679, startPoint y: 439, endPoint x: 477, endPoint y: 408, distance: 204.4
click at [482, 414] on div "Upload floor plans Preview Preview floor-1 Preview Preview floor-3 Preview Prev…" at bounding box center [602, 412] width 494 height 322
click at [779, 389] on input "file" at bounding box center [602, 412] width 494 height 322
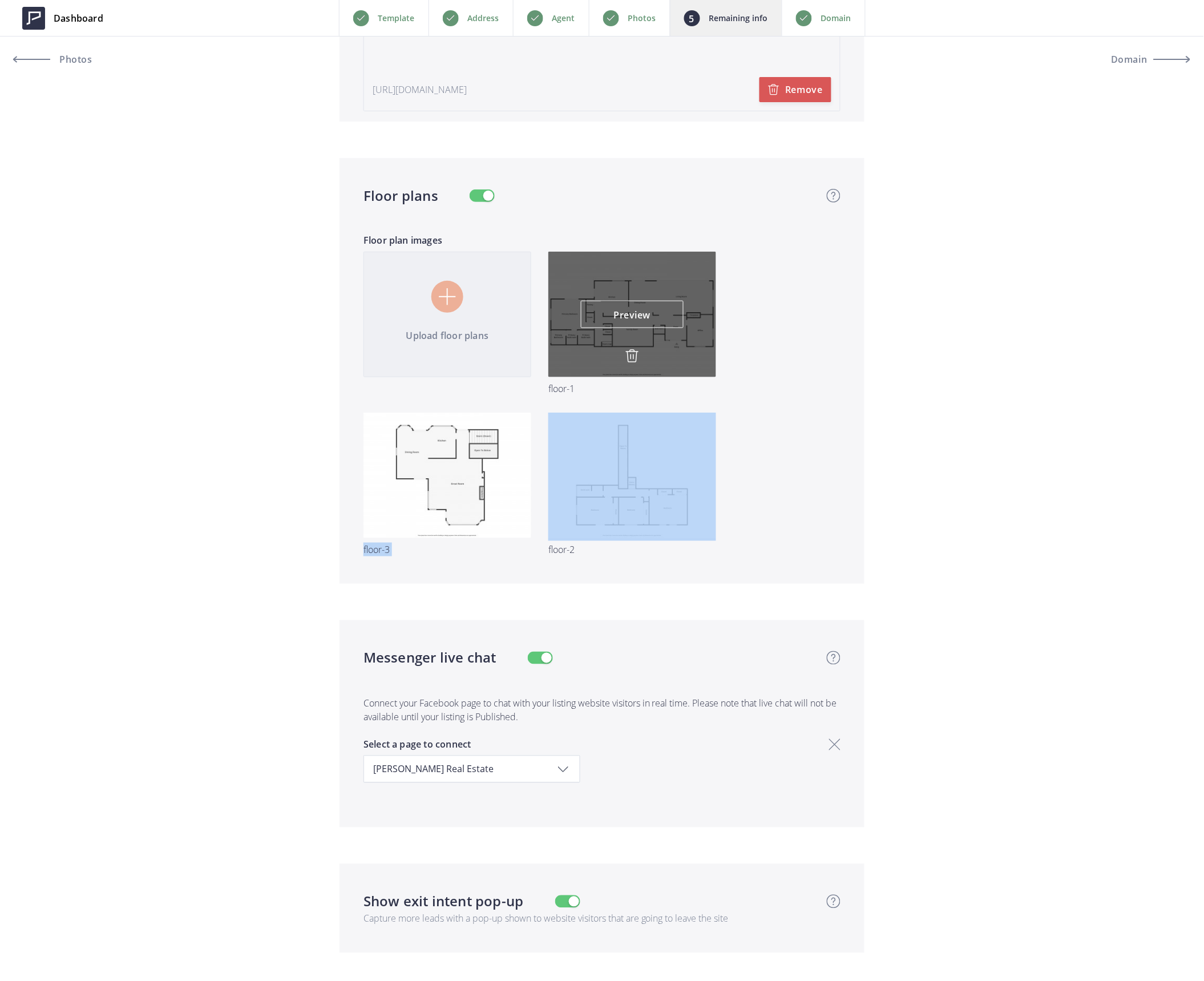
click at [631, 353] on img at bounding box center [632, 356] width 14 height 14
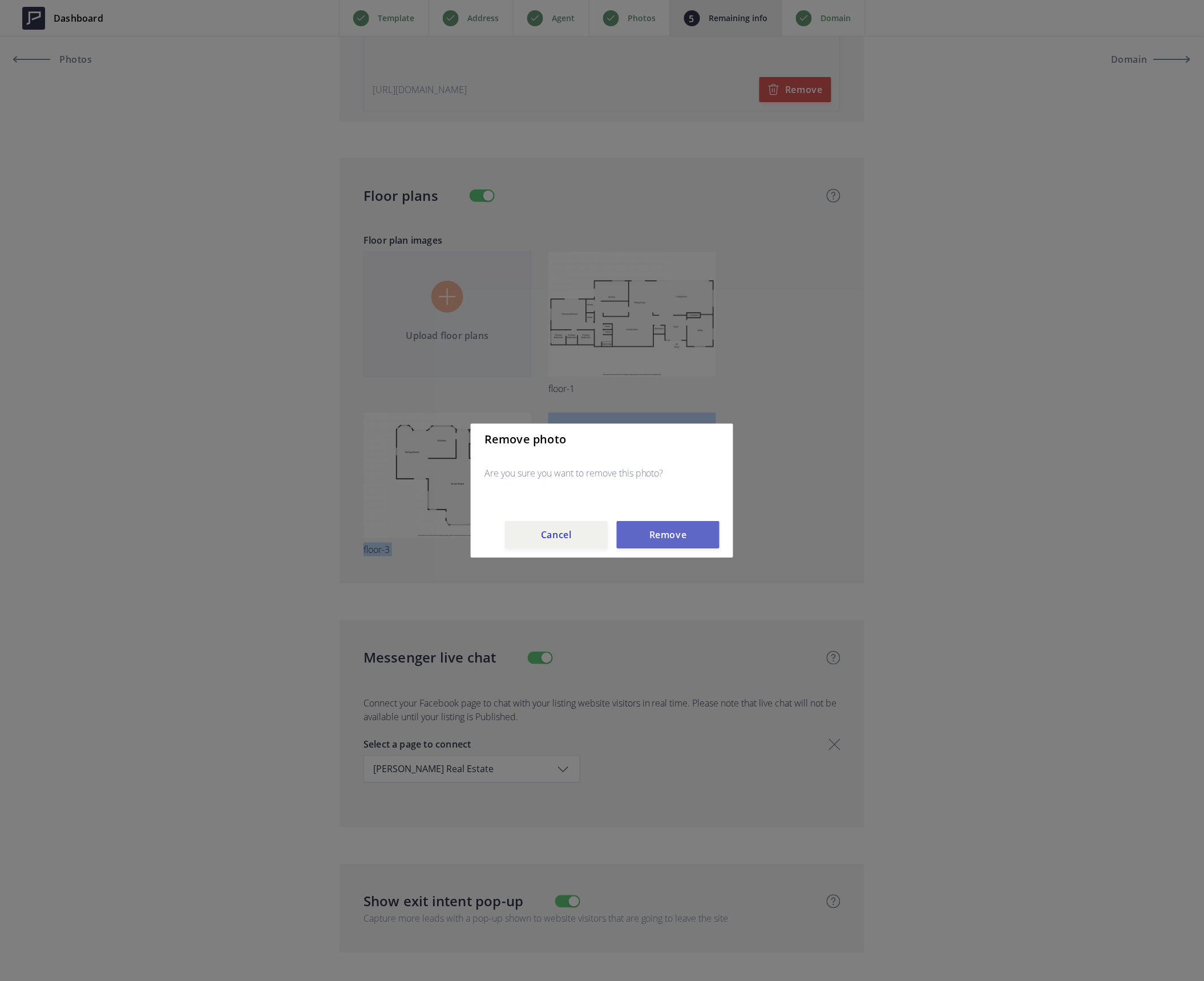
click at [673, 535] on button "Remove" at bounding box center [668, 535] width 103 height 28
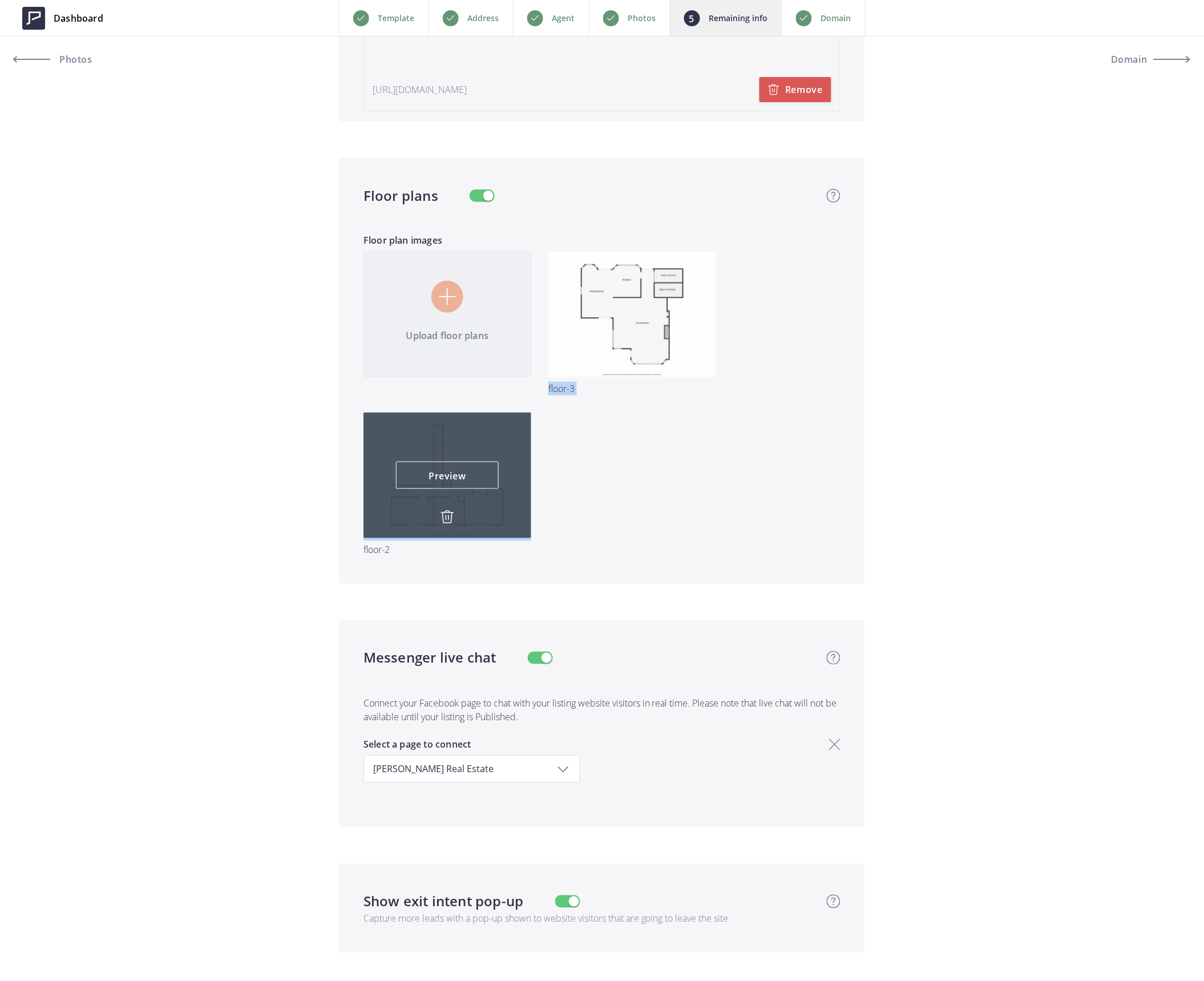
click at [450, 514] on img at bounding box center [447, 516] width 14 height 14
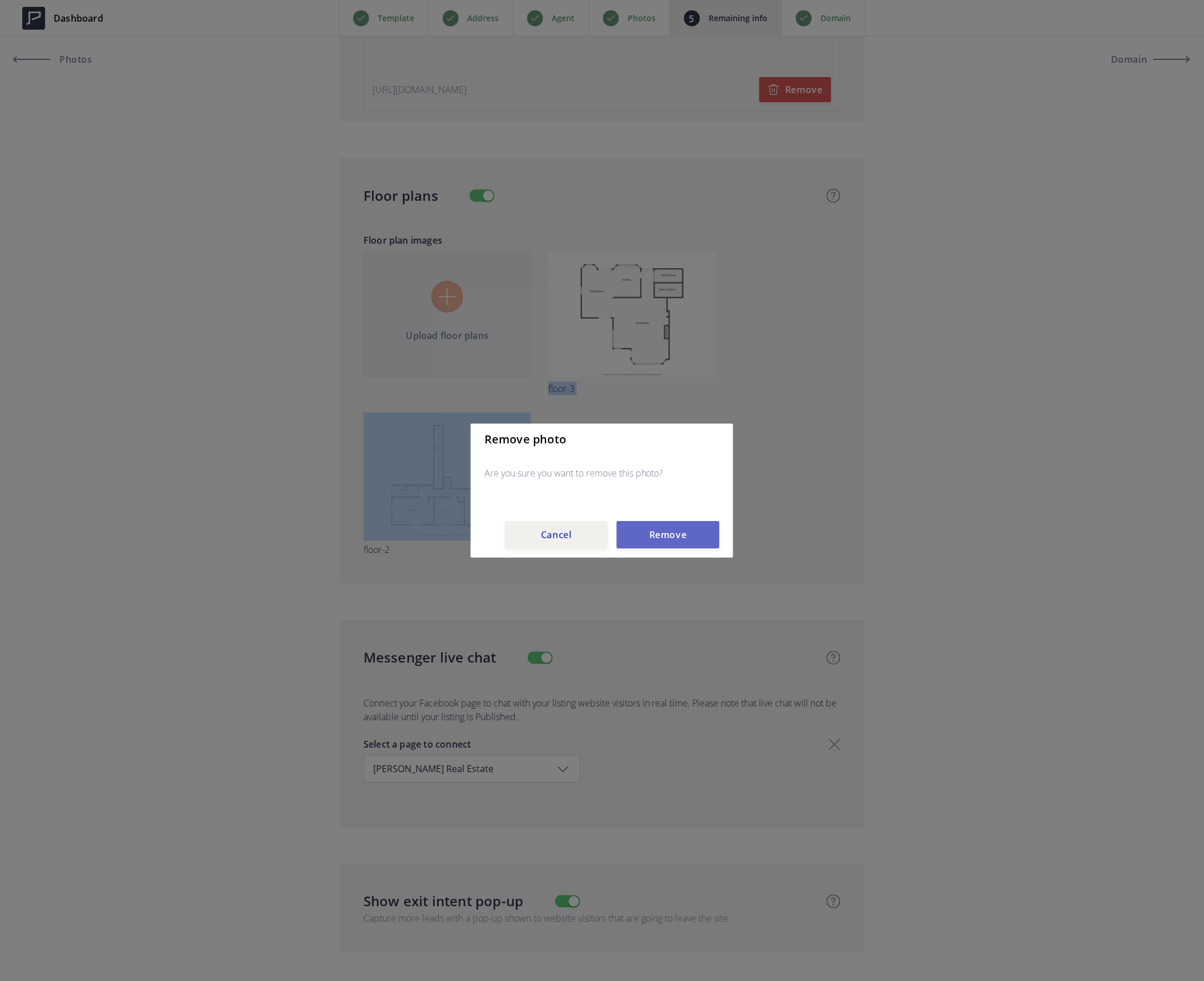
click at [661, 529] on button "Remove" at bounding box center [668, 535] width 103 height 28
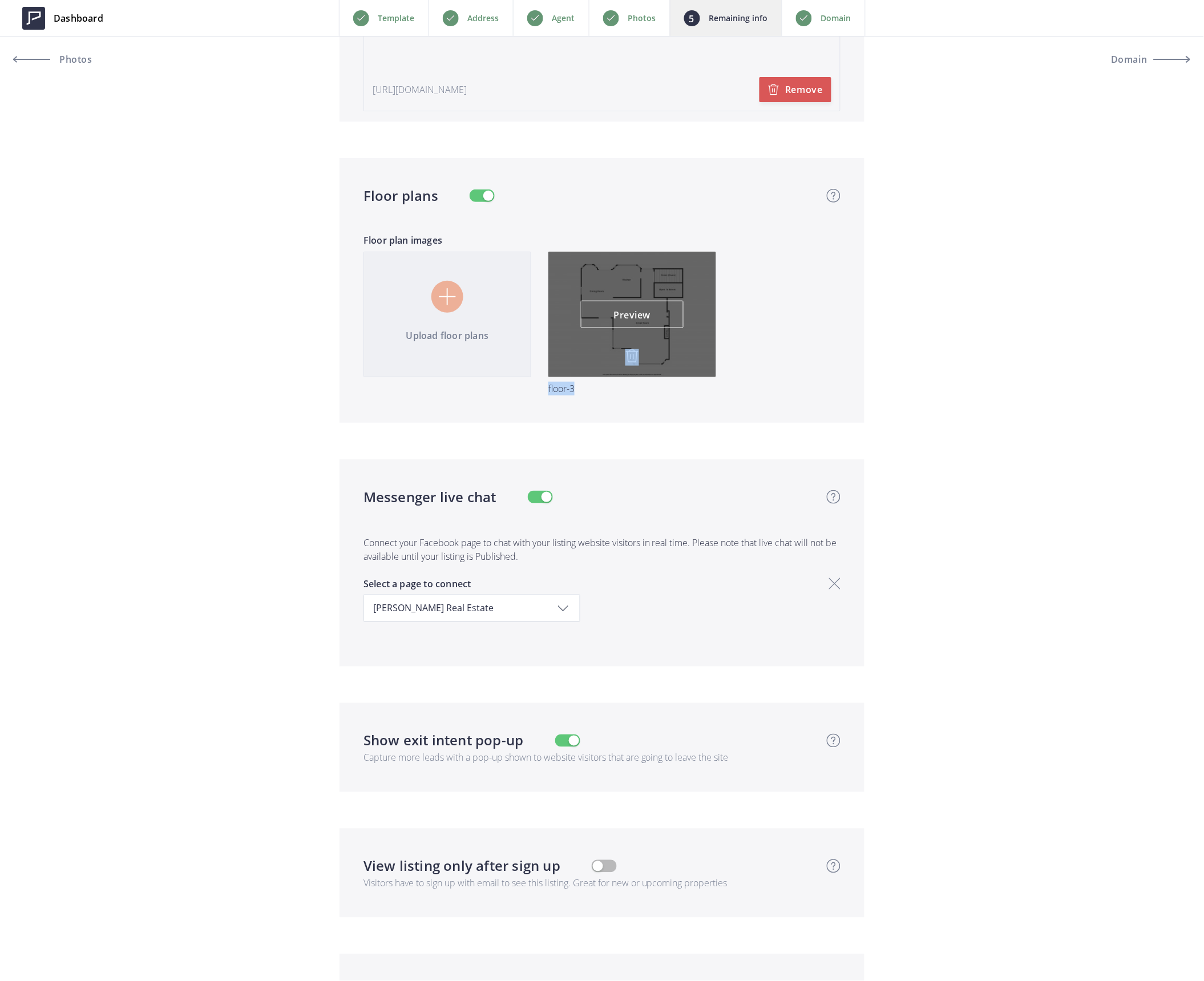
click at [631, 354] on img at bounding box center [632, 356] width 14 height 14
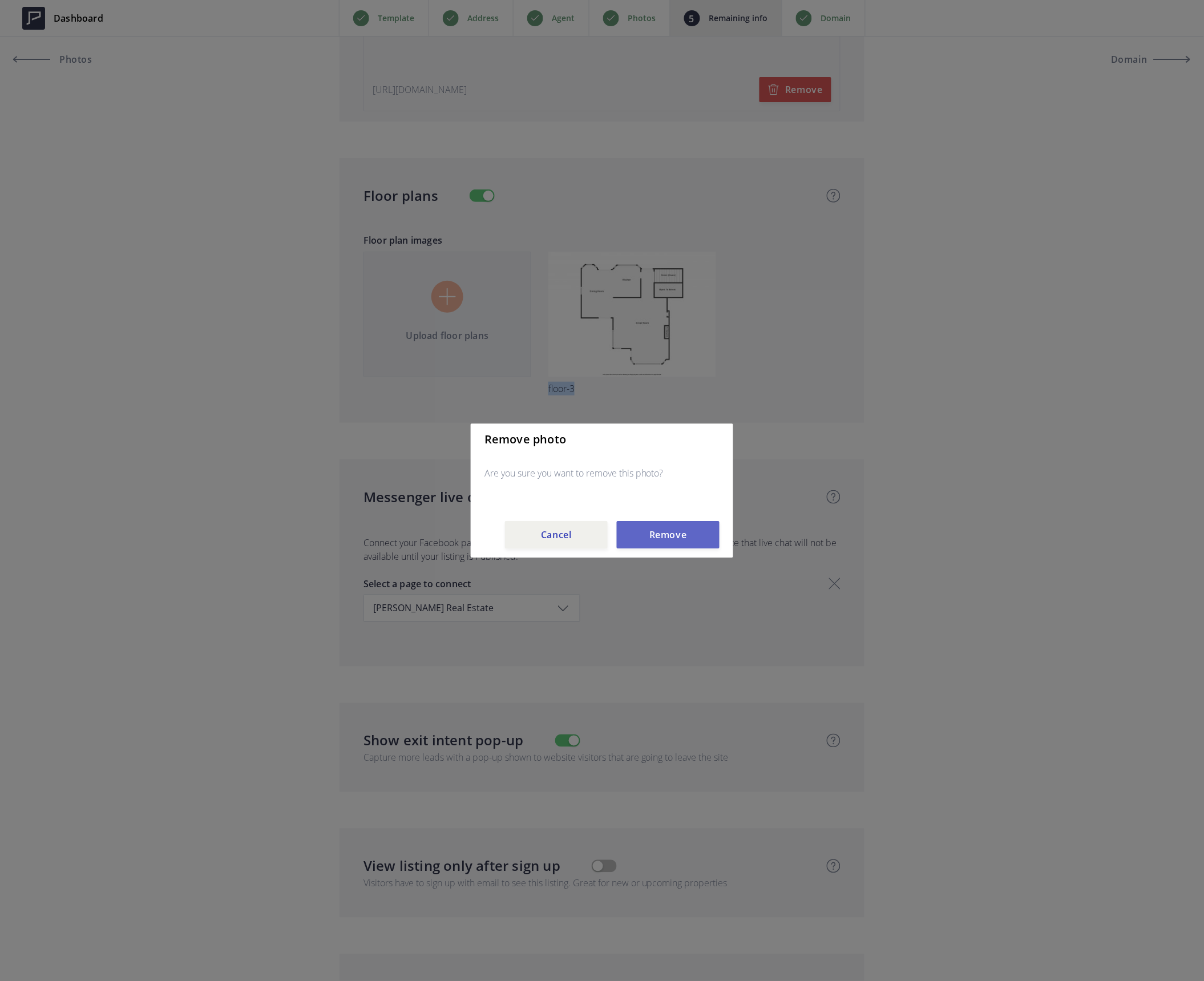
click at [672, 530] on button "Remove" at bounding box center [668, 535] width 103 height 28
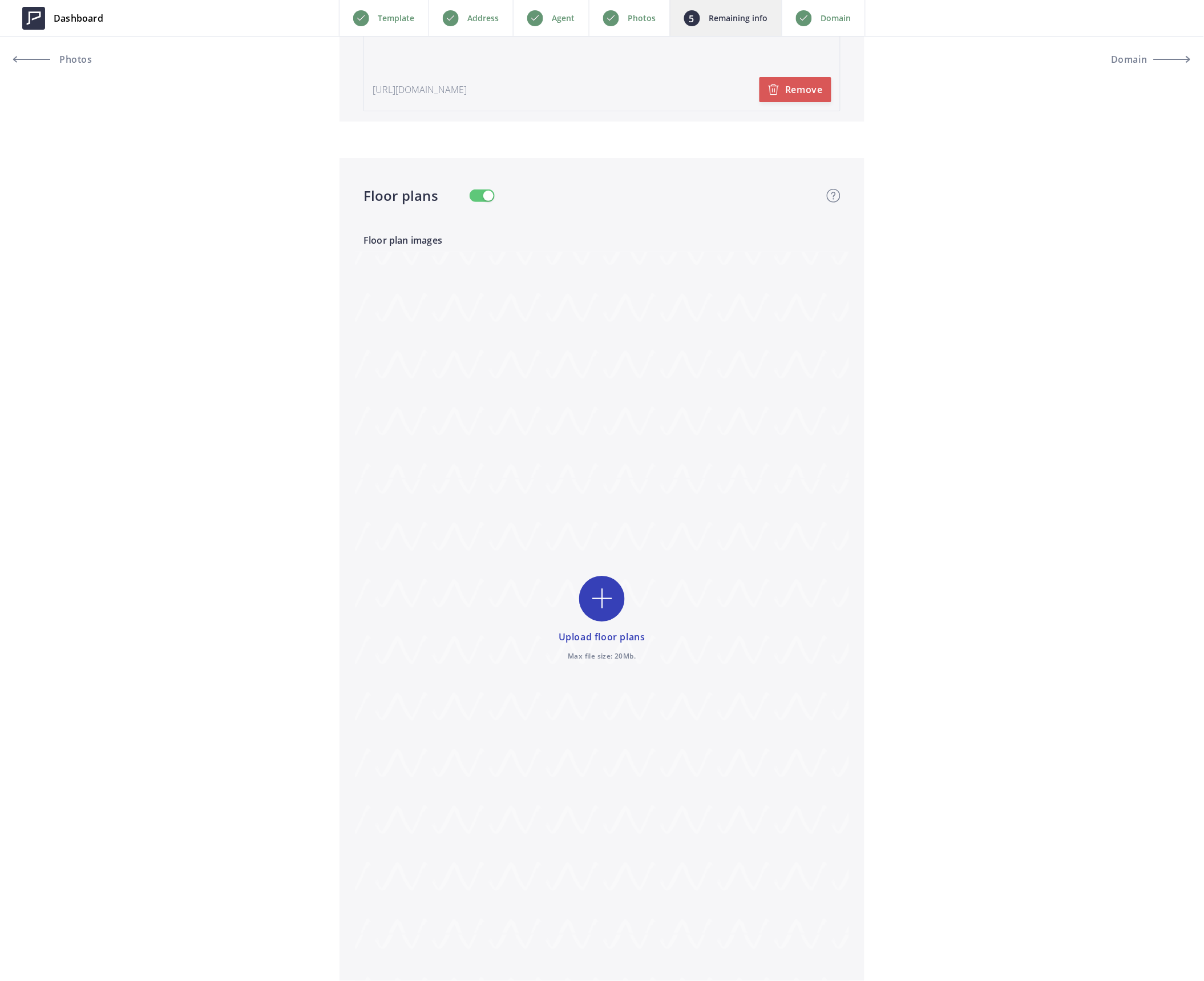
click at [600, 585] on input "file" at bounding box center [602, 618] width 494 height 735
type input "C:\fakepath\Floor-1.jpg"
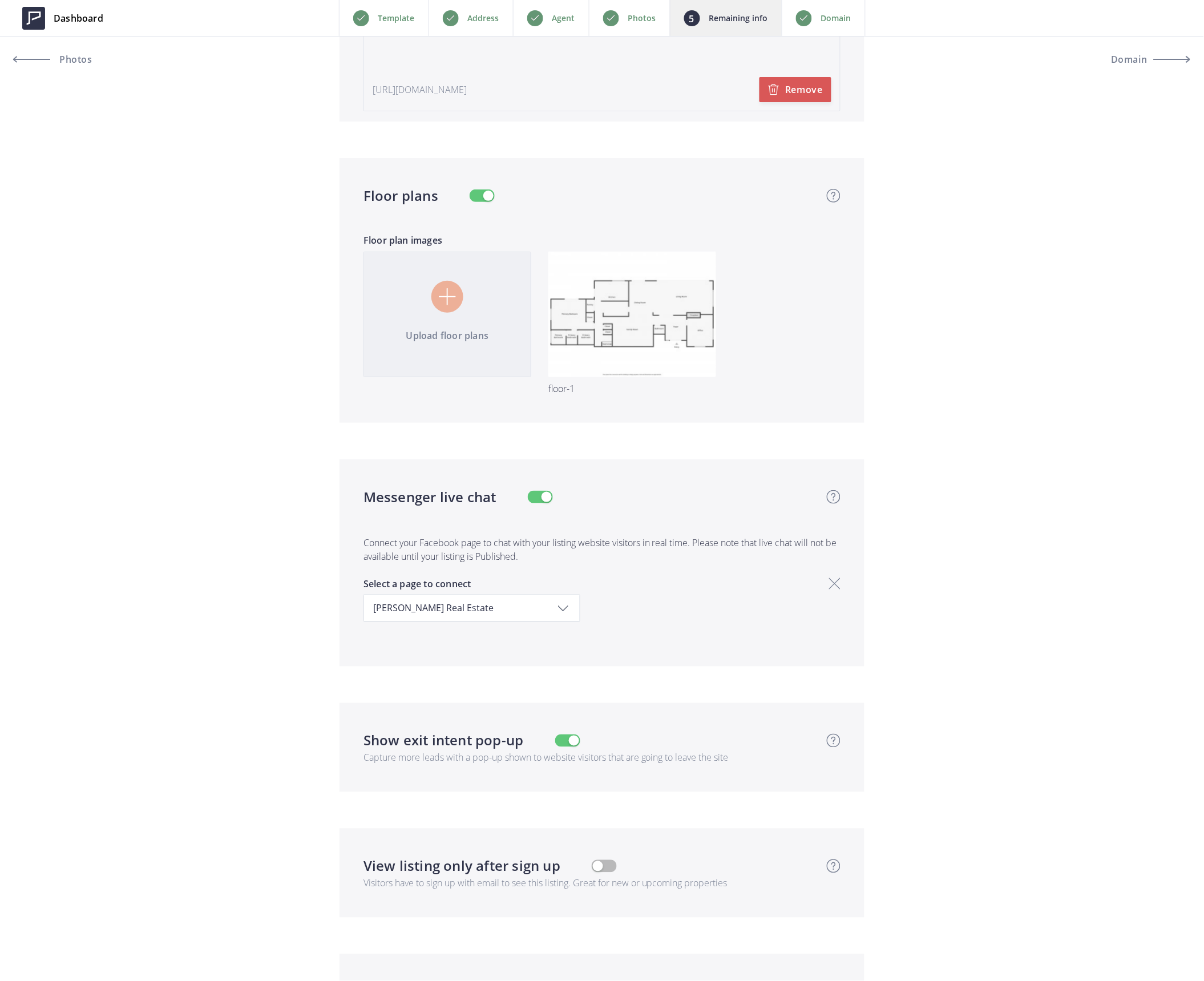
click at [452, 309] on input "file" at bounding box center [602, 331] width 494 height 160
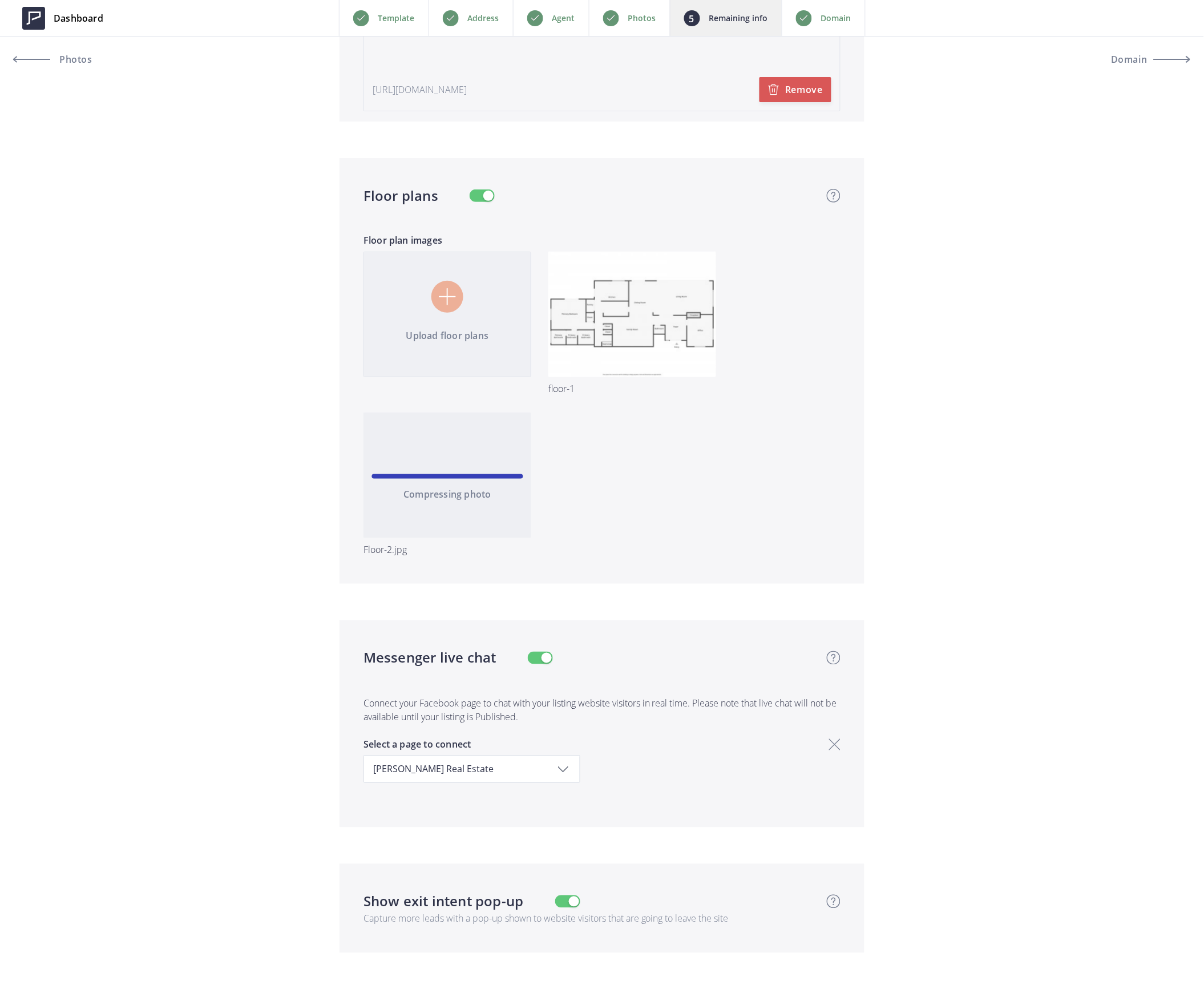
click at [467, 318] on input "file" at bounding box center [602, 412] width 494 height 322
type input "C:\fakepath\Floor-3.jpg"
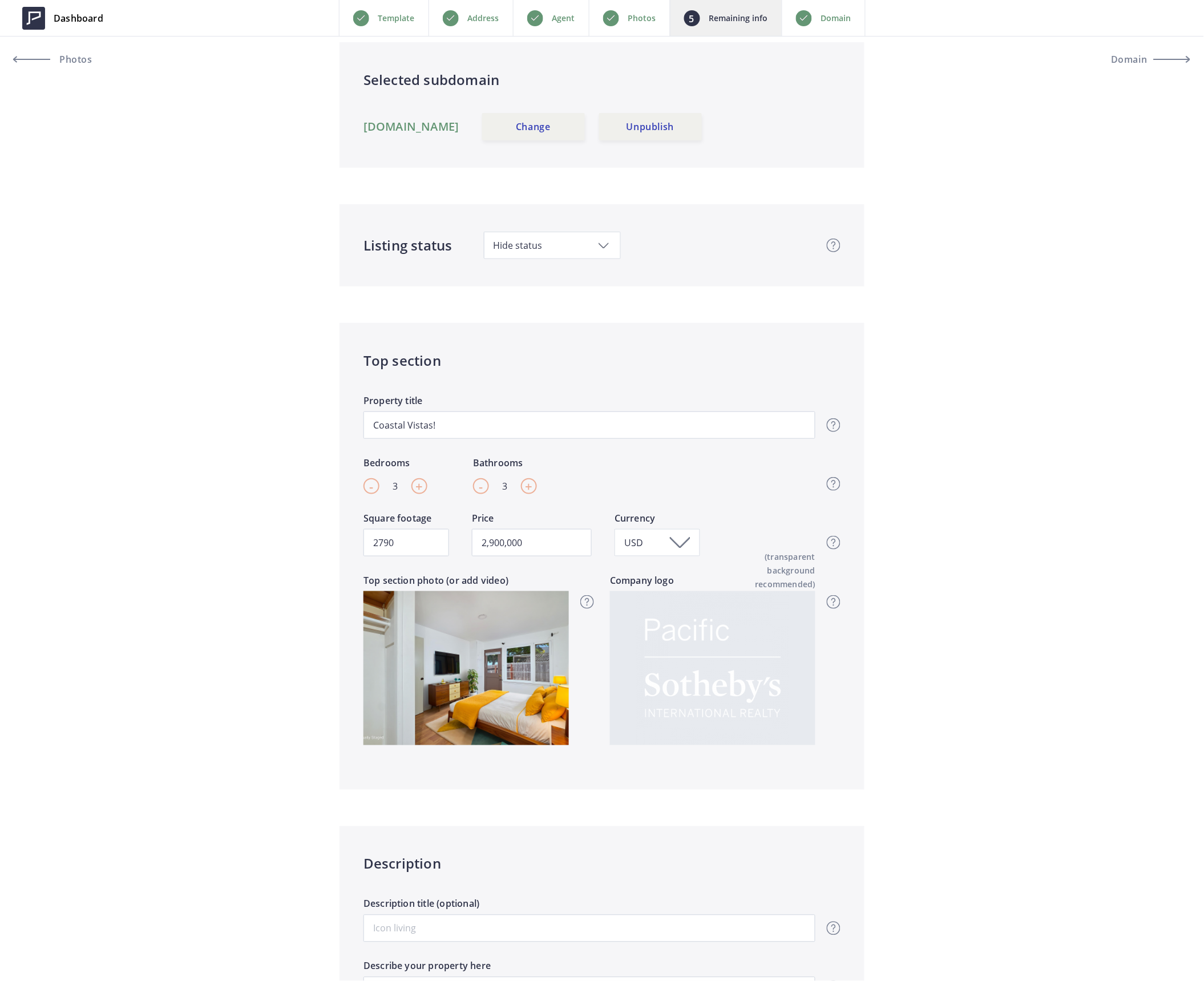
scroll to position [0, 0]
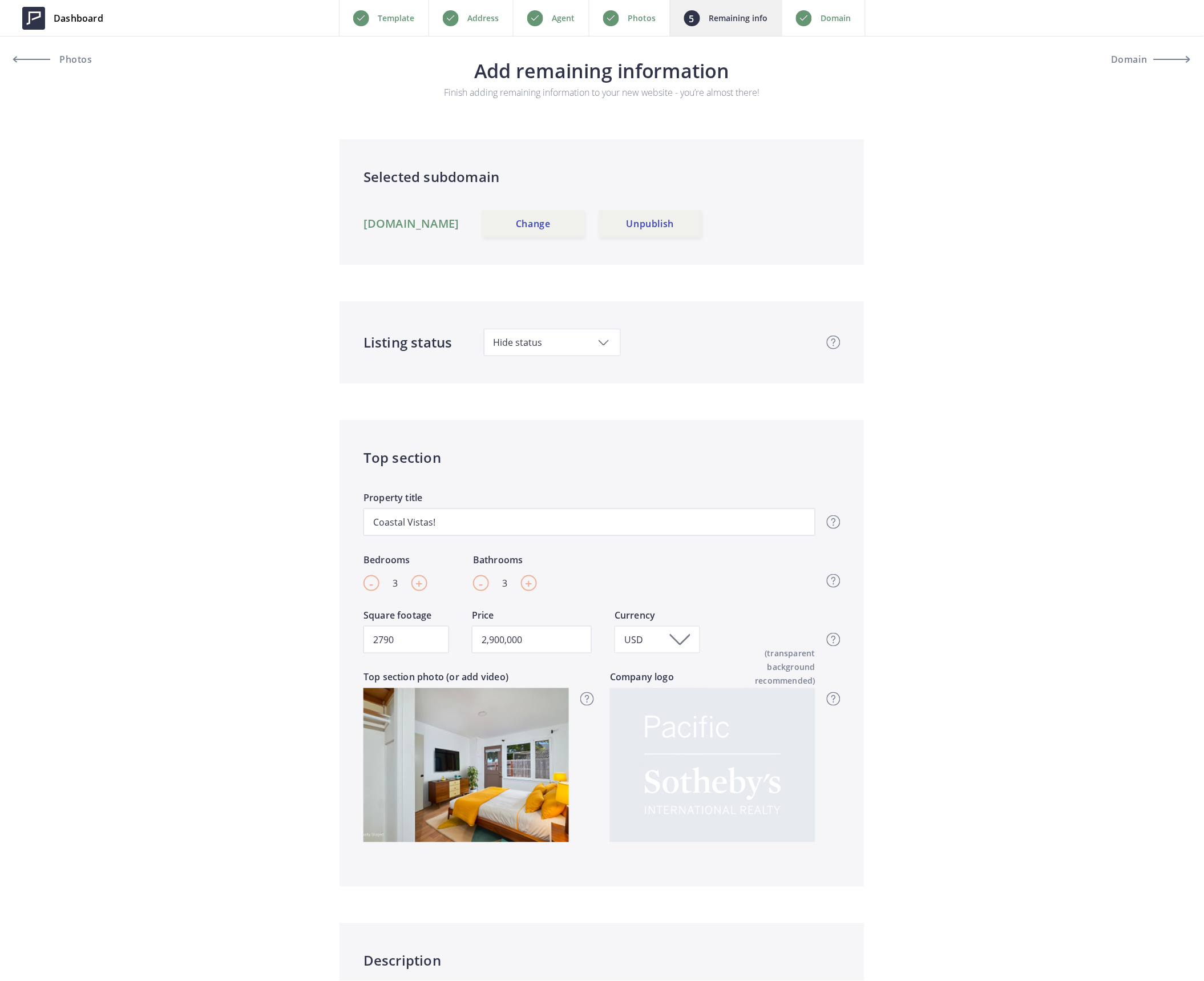
click at [459, 221] on link "4380adams.usepillar.com" at bounding box center [411, 223] width 96 height 14
click at [468, 15] on p "Address" at bounding box center [483, 18] width 32 height 14
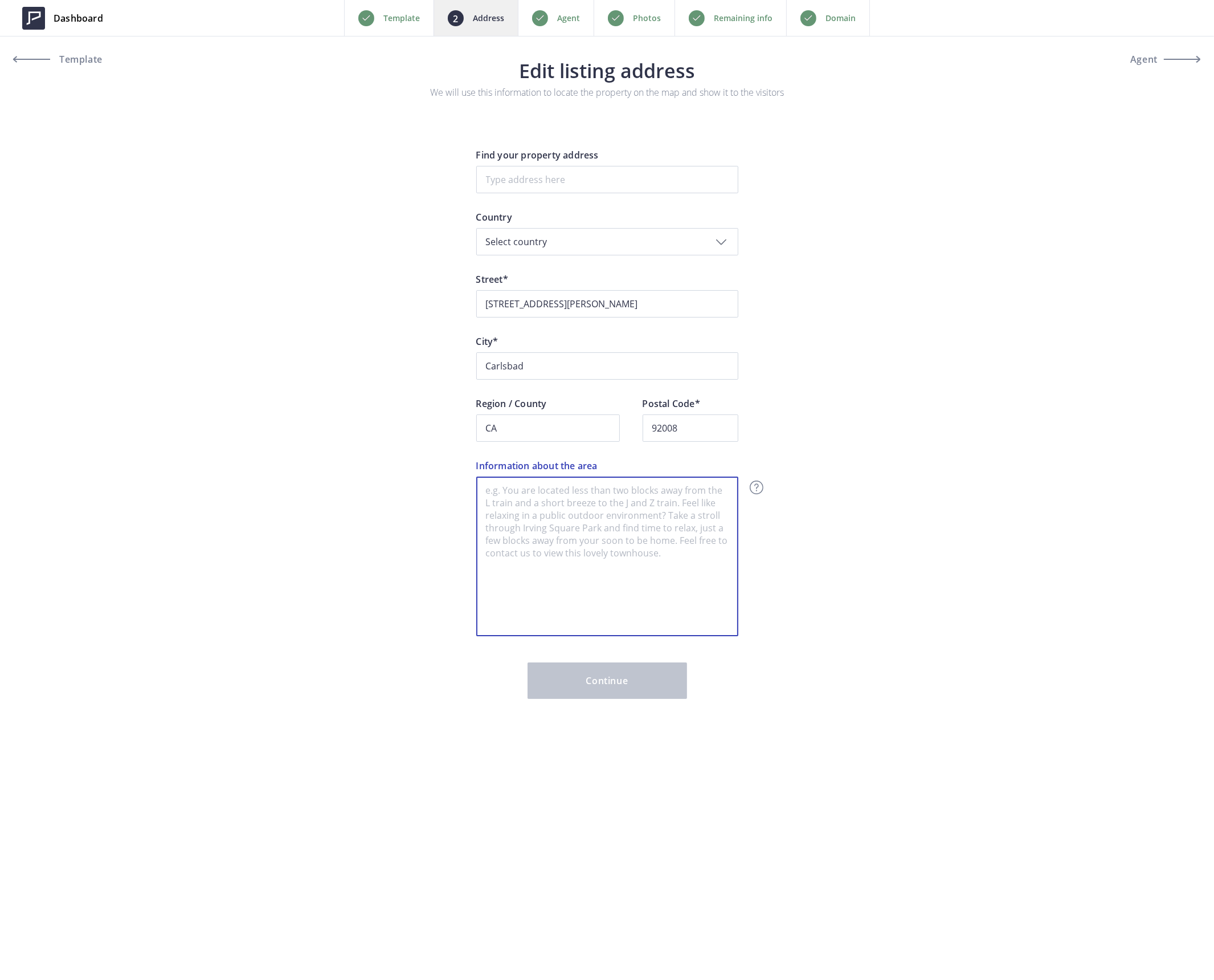
click at [482, 501] on textarea "Information about the area" at bounding box center [607, 556] width 262 height 159
paste textarea "The gem of North County [GEOGRAPHIC_DATA]. Ranked fourth of the top 20 places t…"
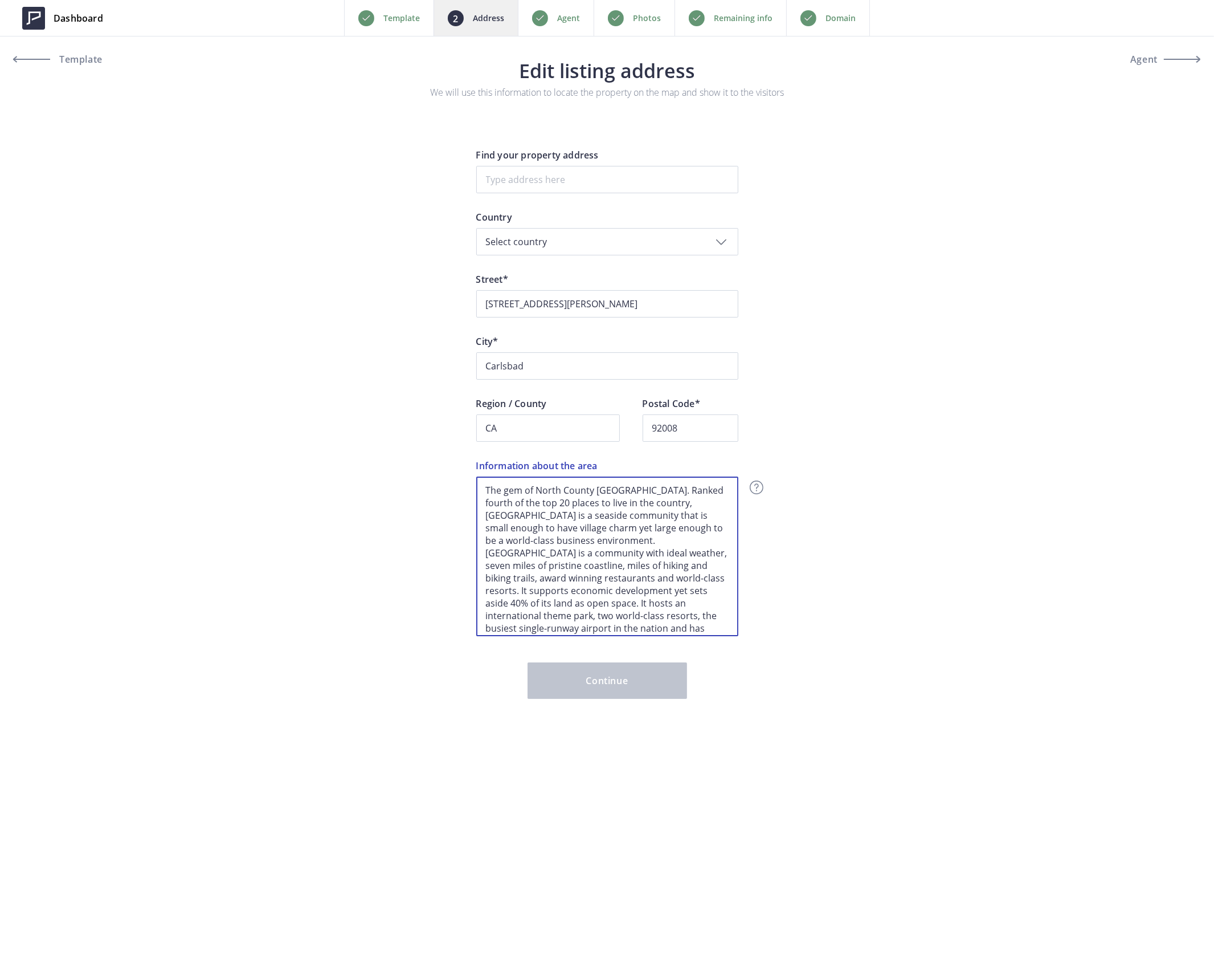
type textarea "The gem of North County [GEOGRAPHIC_DATA]. Ranked fourth of the top 20 places t…"
click at [900, 459] on div "Dashboard Back Template Address Agent Photos Remaining info Domain Next Templat…" at bounding box center [607, 365] width 1214 height 731
click at [558, 14] on p "Agent" at bounding box center [569, 18] width 23 height 14
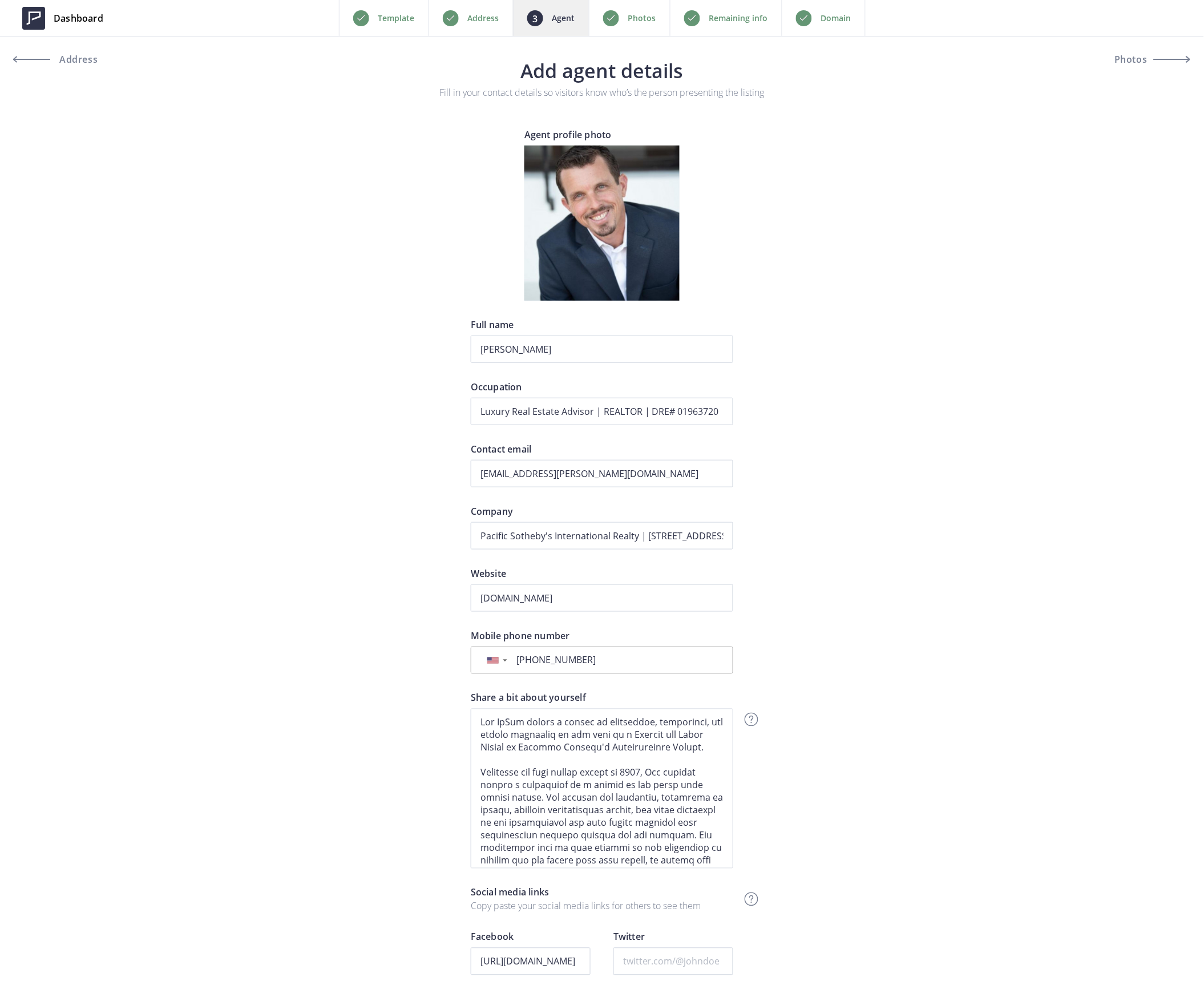
click at [645, 14] on p "Photos" at bounding box center [642, 18] width 28 height 14
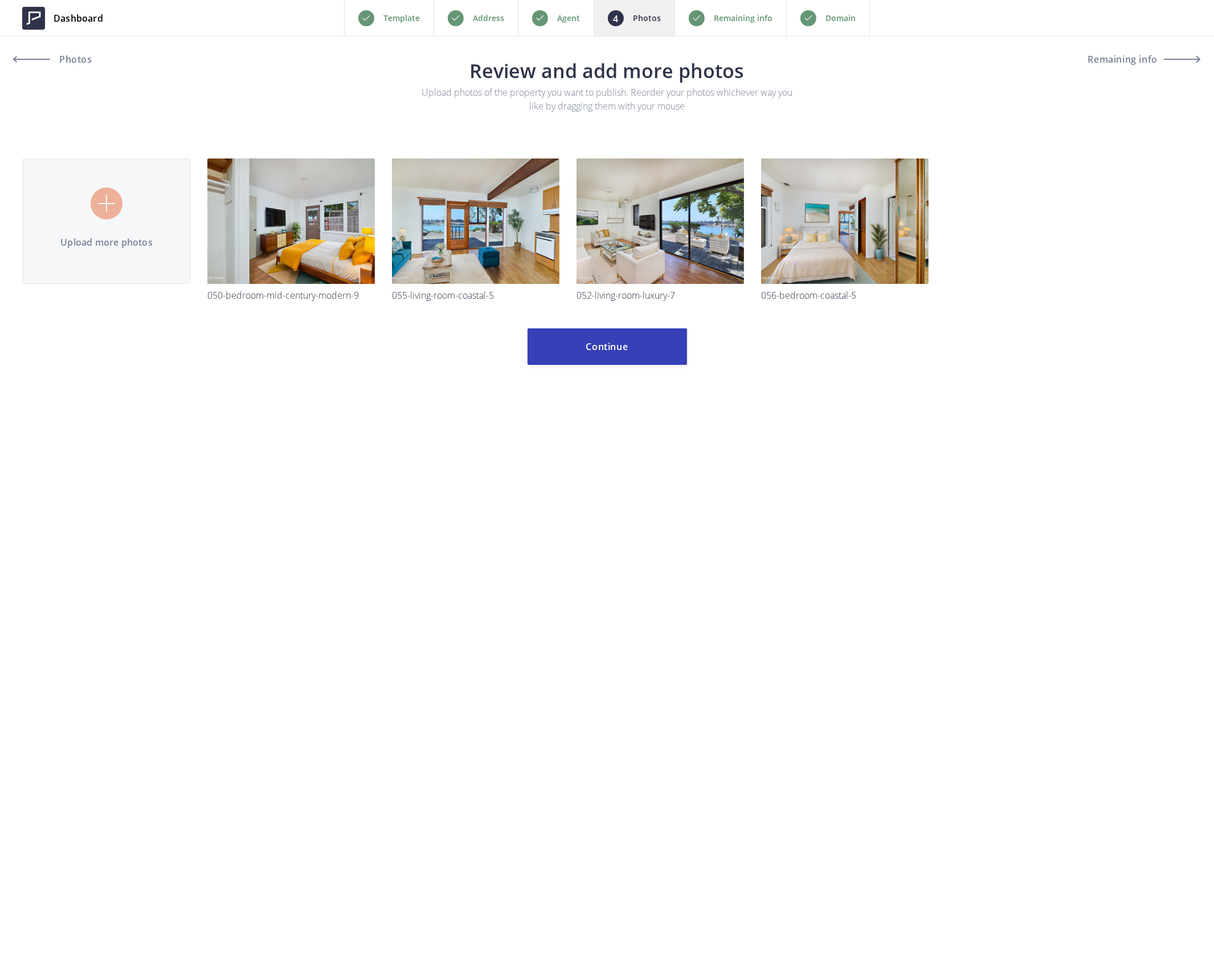
click at [386, 17] on p "Template" at bounding box center [401, 18] width 36 height 14
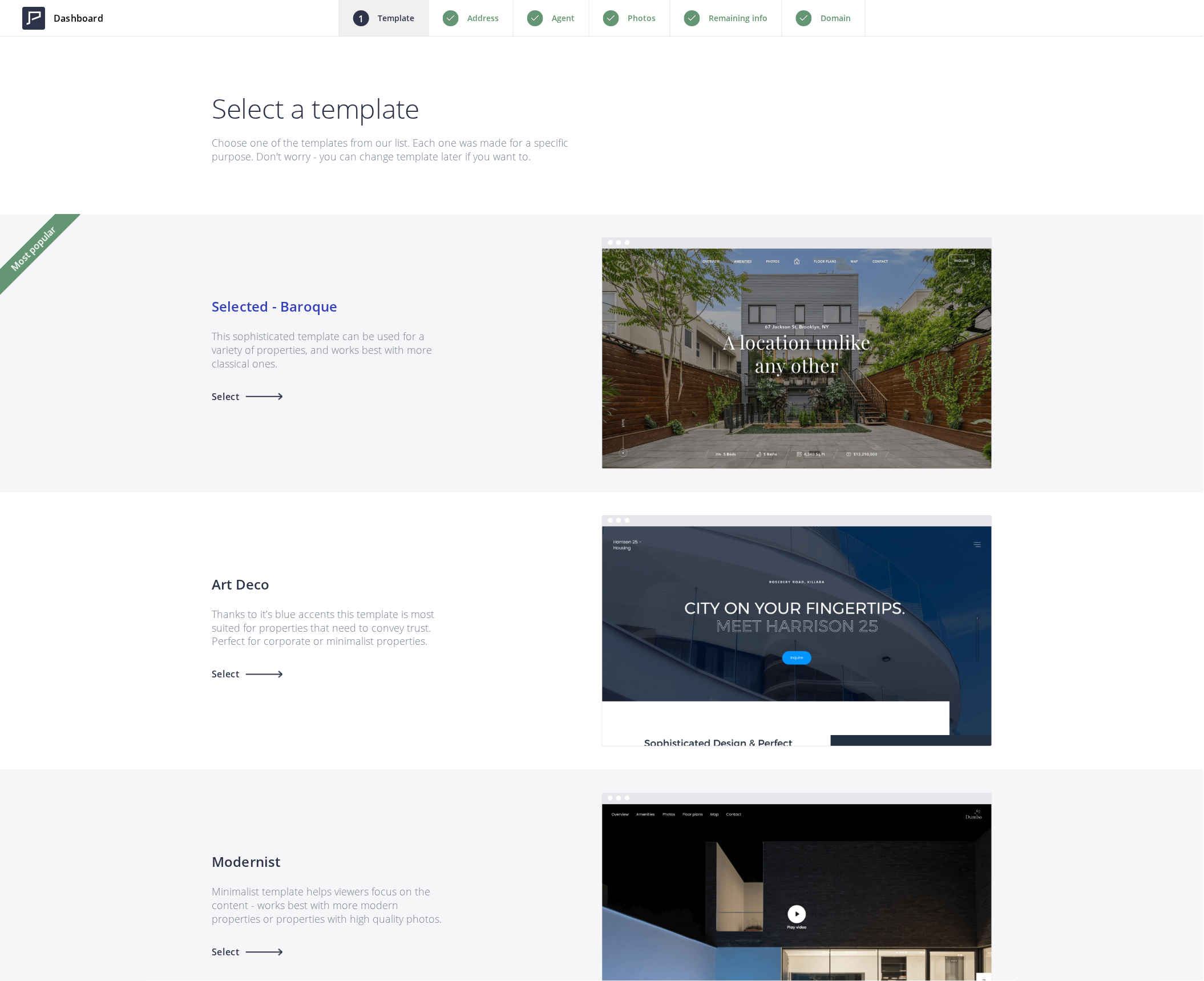
click at [485, 19] on p "Address" at bounding box center [483, 18] width 32 height 14
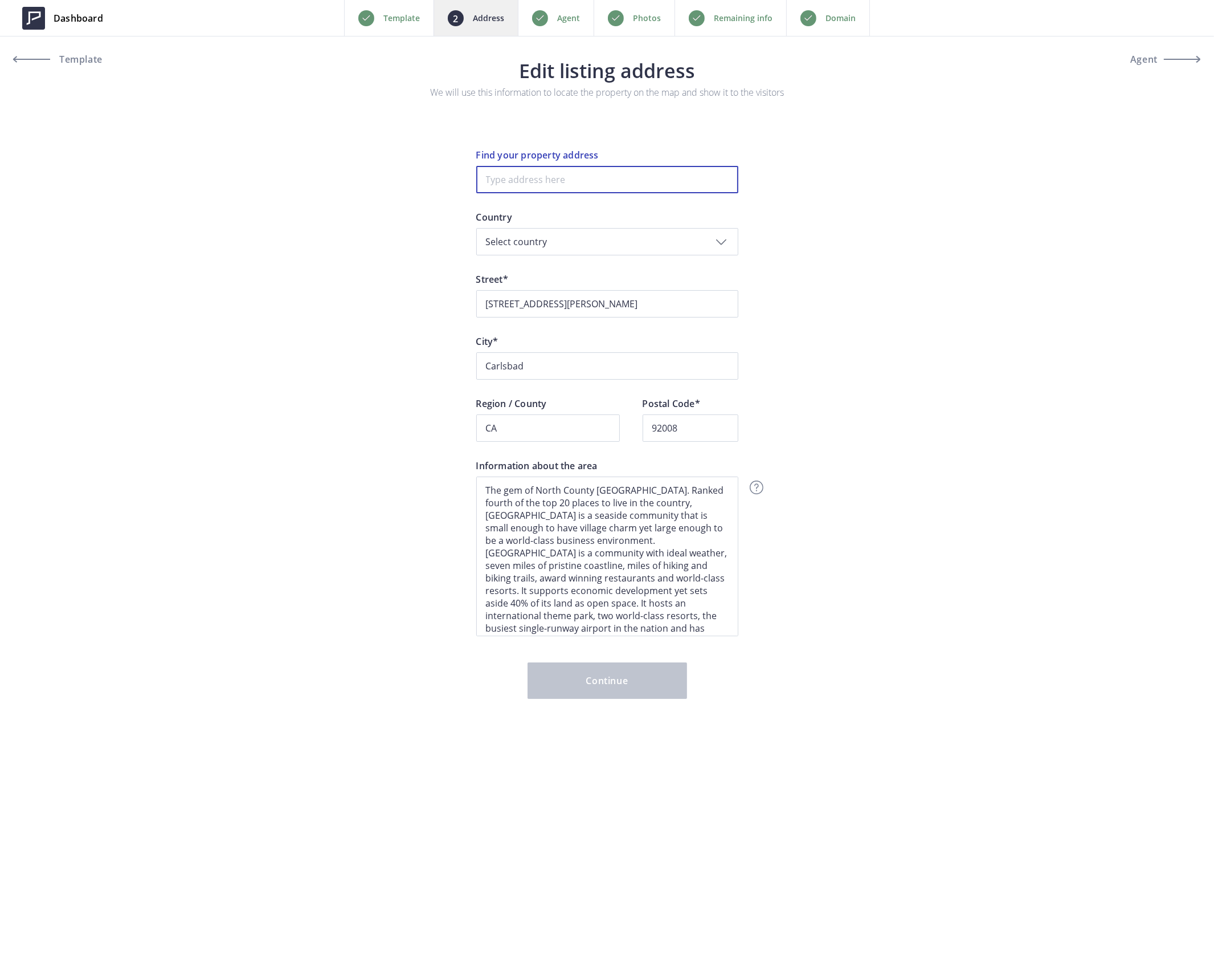
click at [547, 182] on input at bounding box center [607, 180] width 262 height 28
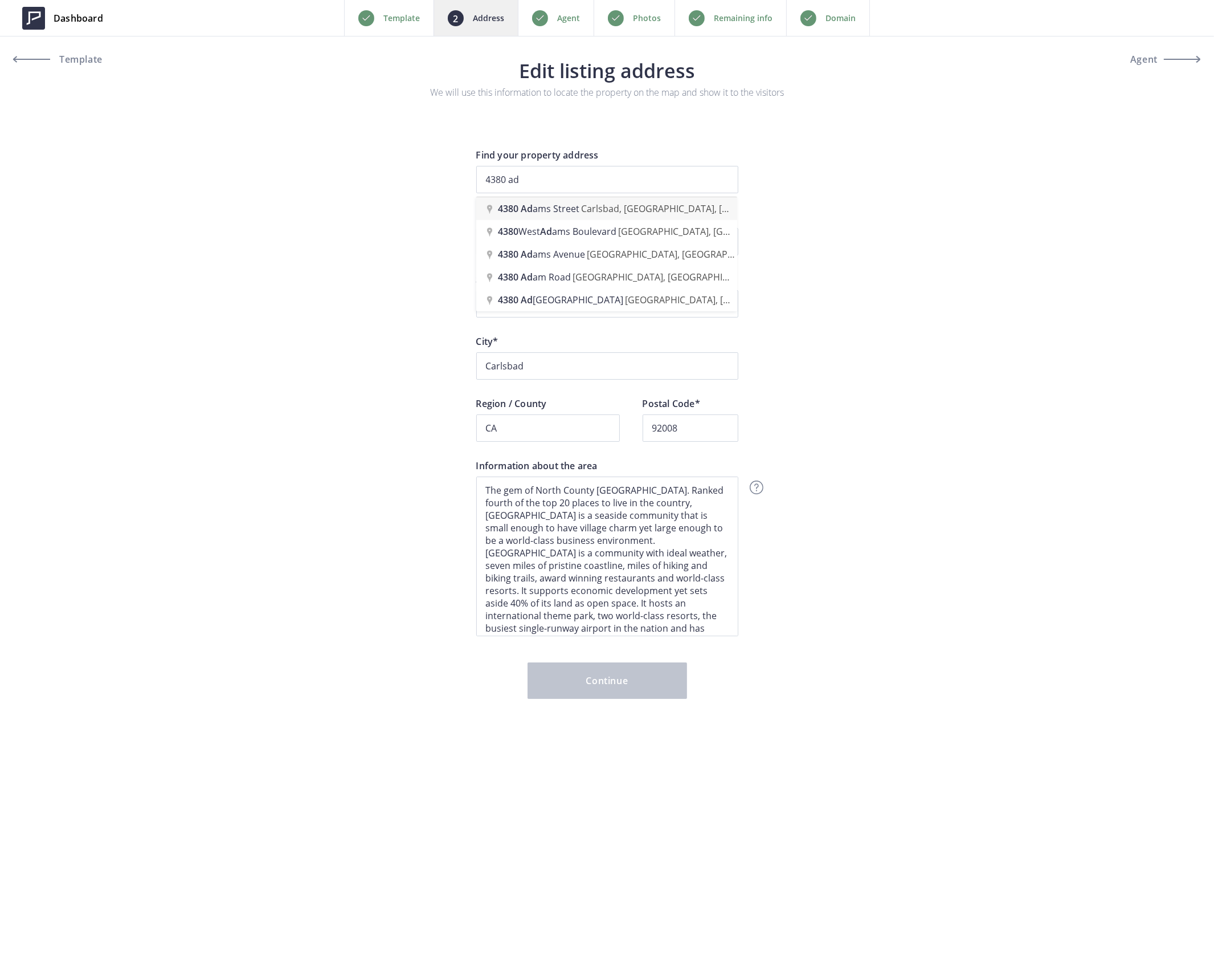
type input "4380 Adams Street, Carlsbad, CA, USA"
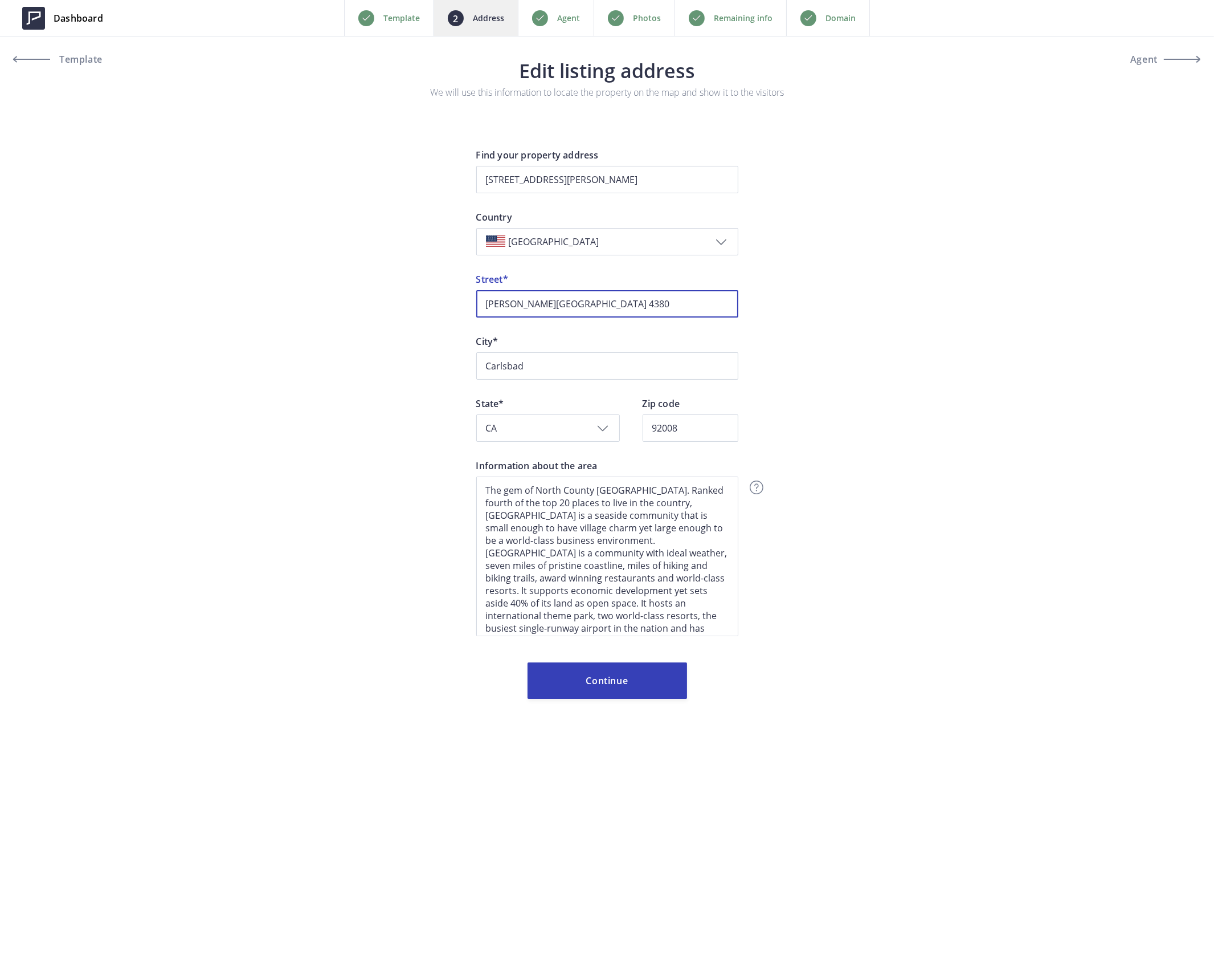
click at [545, 302] on input "Adams Street 4380" at bounding box center [607, 304] width 262 height 28
type input "4380 Adams Street"
click at [605, 679] on button "Continue" at bounding box center [607, 680] width 159 height 36
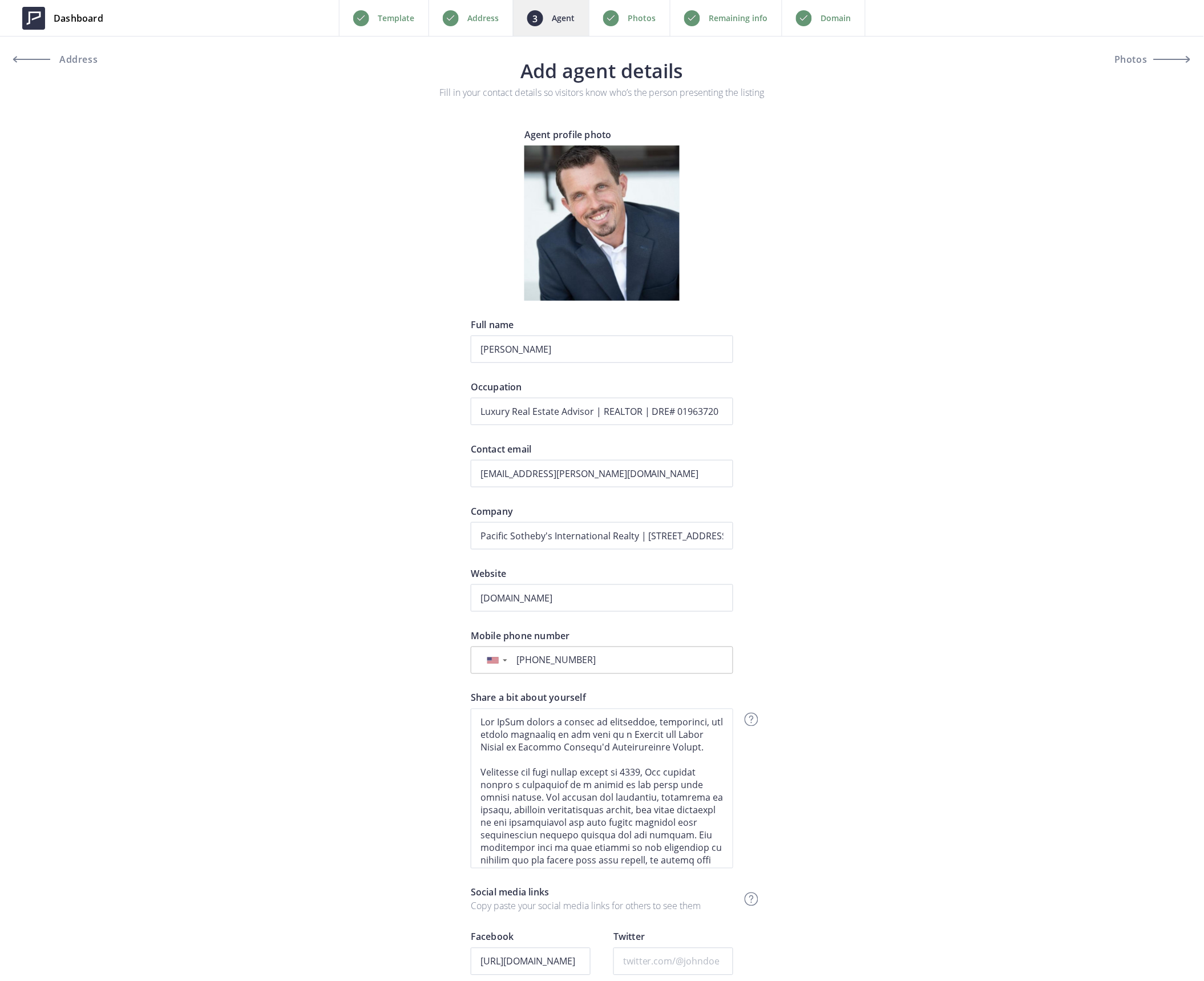
click at [651, 22] on p "Photos" at bounding box center [642, 18] width 28 height 14
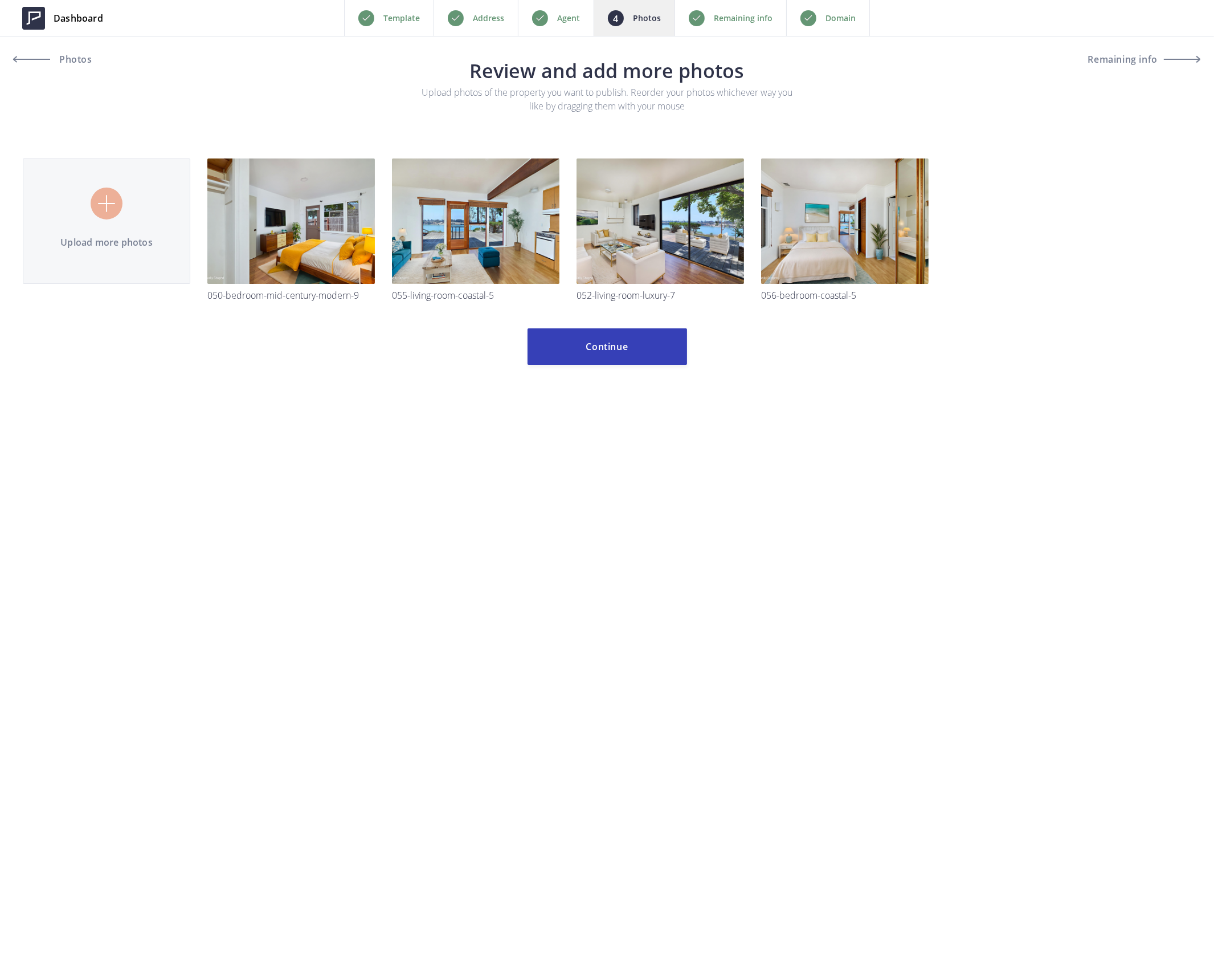
click at [735, 19] on p "Remaining info" at bounding box center [743, 18] width 58 height 14
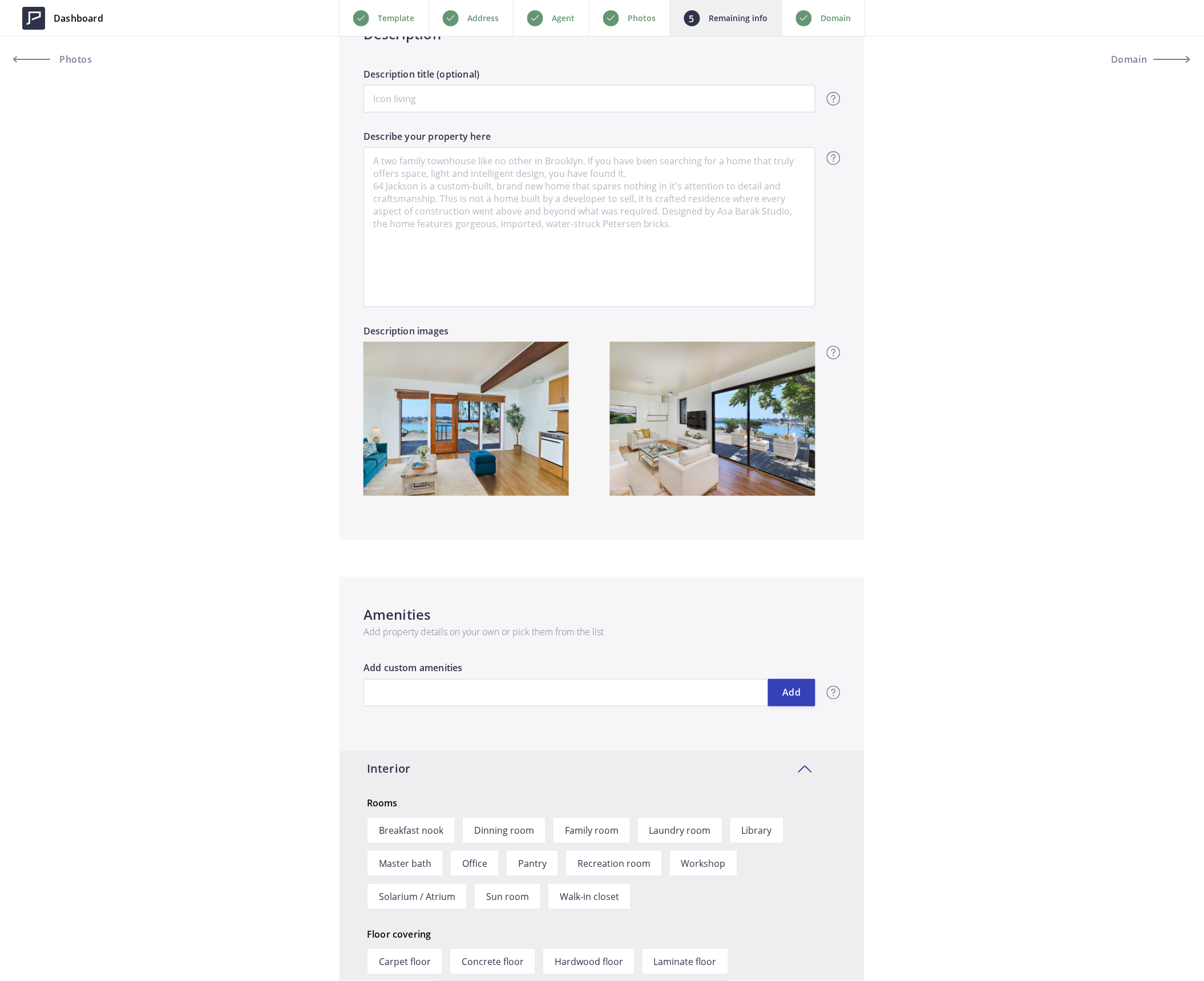
scroll to position [608, 0]
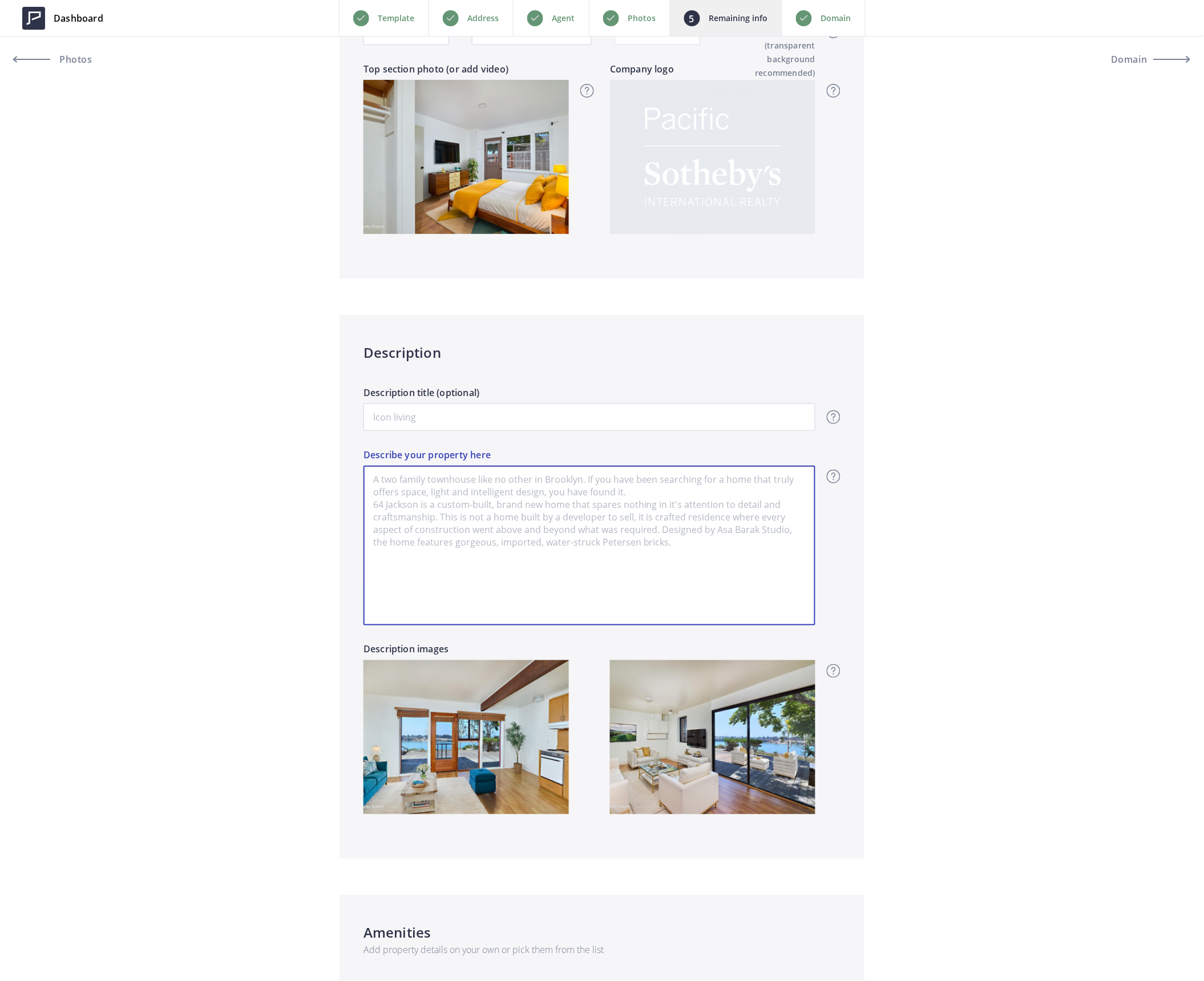
click at [462, 481] on textarea "Describe your property here" at bounding box center [589, 545] width 452 height 159
paste textarea "Set above the scenic Agua Hedionda Lagoon, enjoy unobstructed views where the l…"
type input "2,900,000"
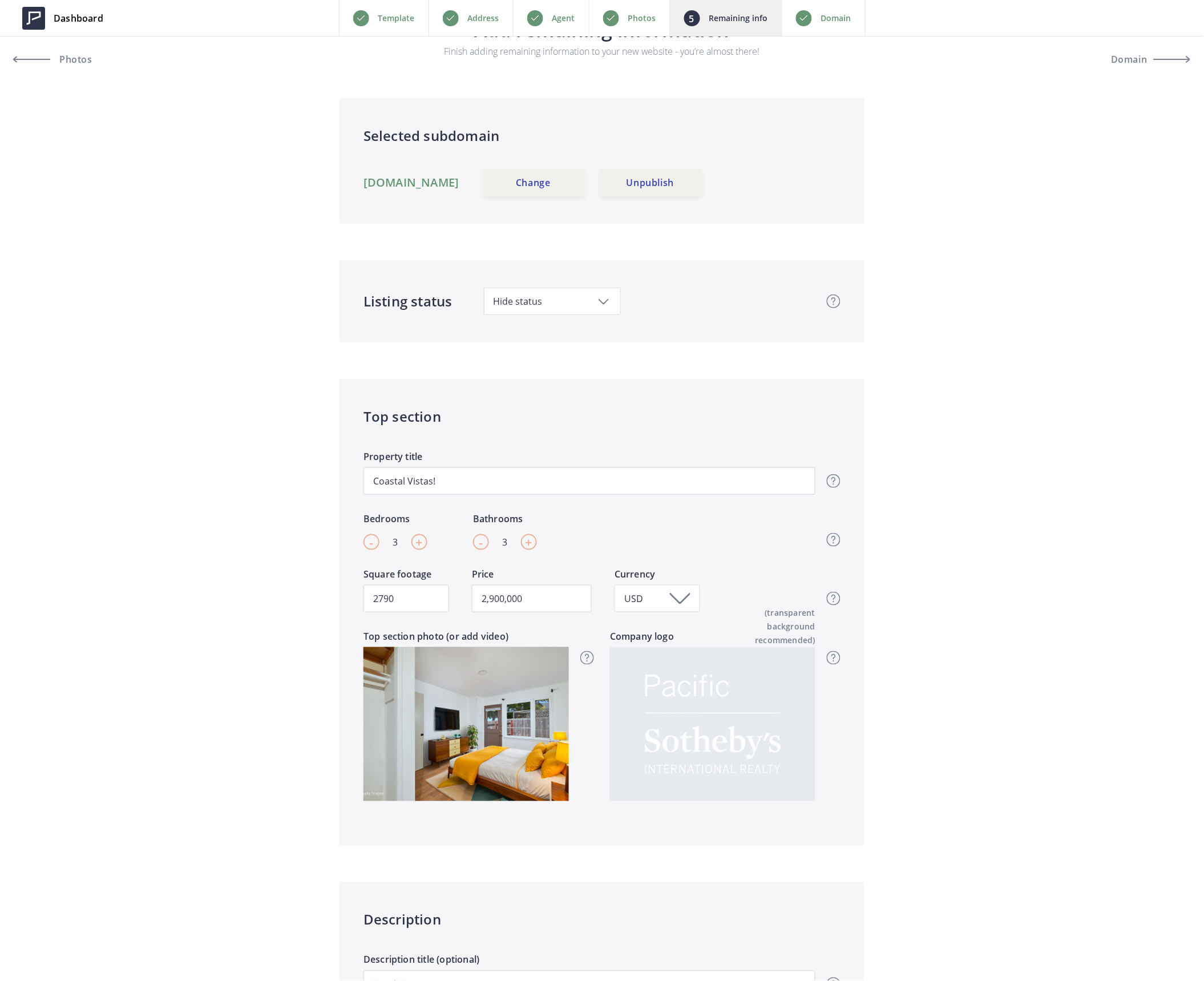
scroll to position [0, 0]
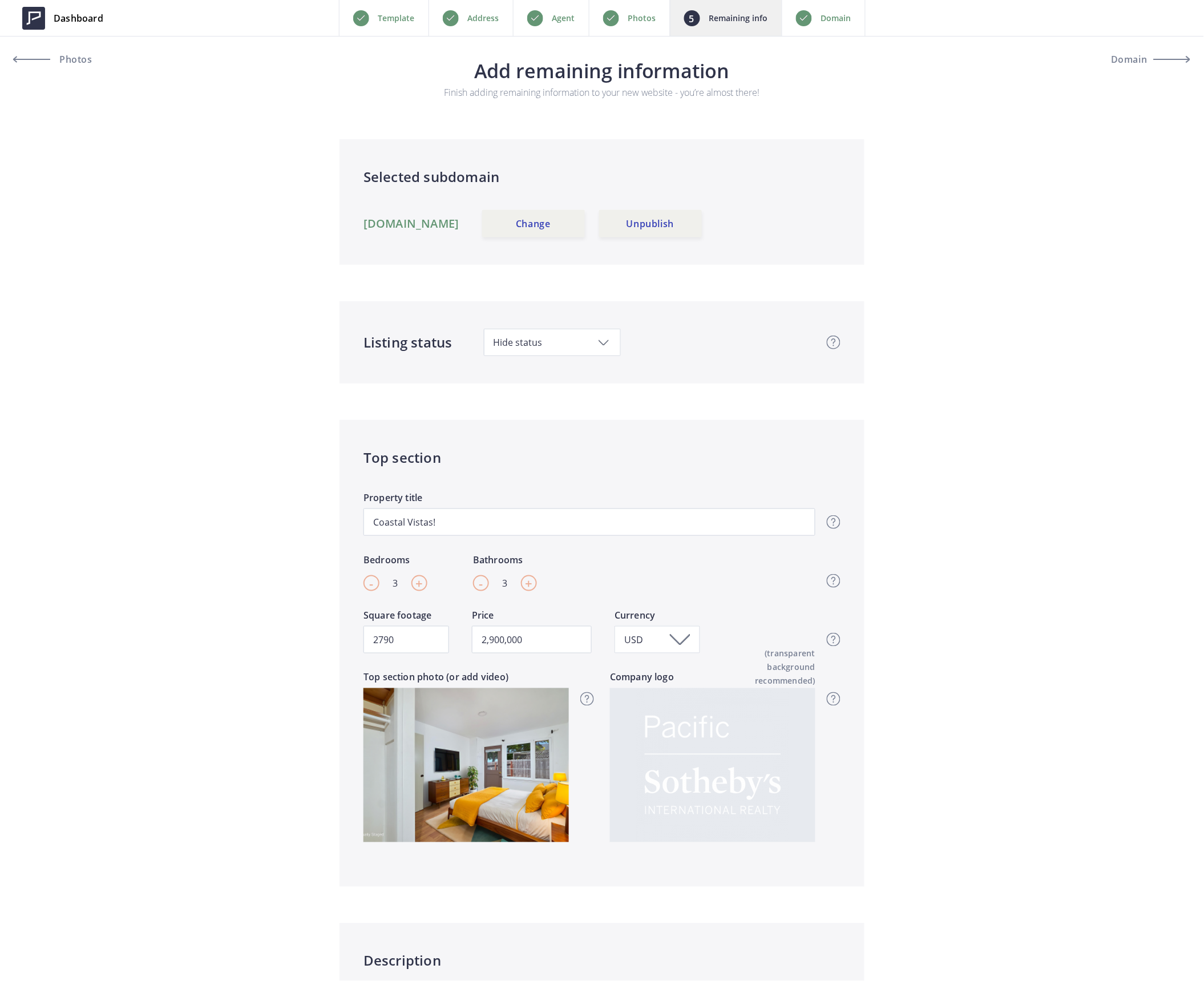
type textarea "Set above the scenic Agua Hedionda Lagoon, enjoy unobstructed views where the l…"
click at [464, 19] on div "Address" at bounding box center [470, 18] width 84 height 36
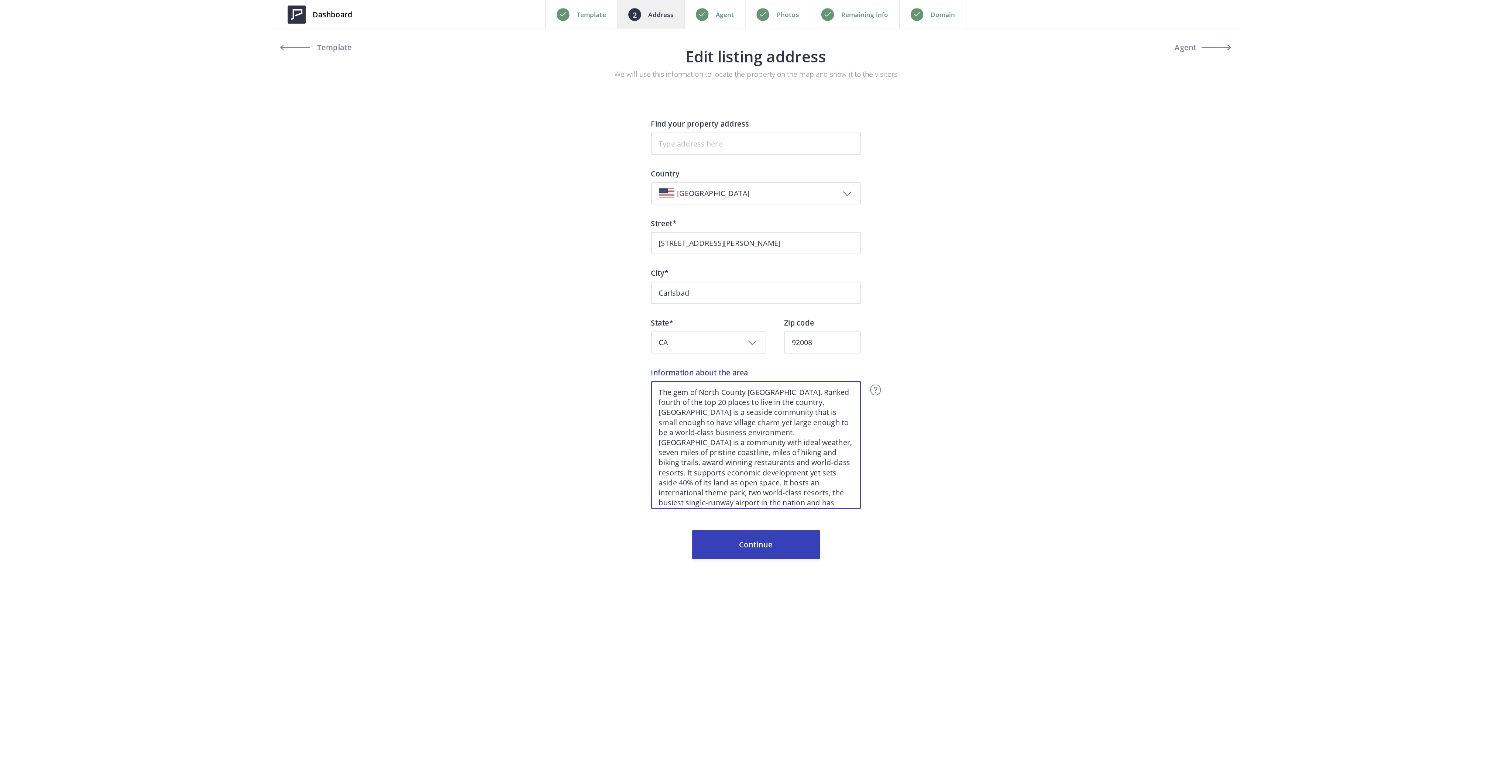
scroll to position [52, 0]
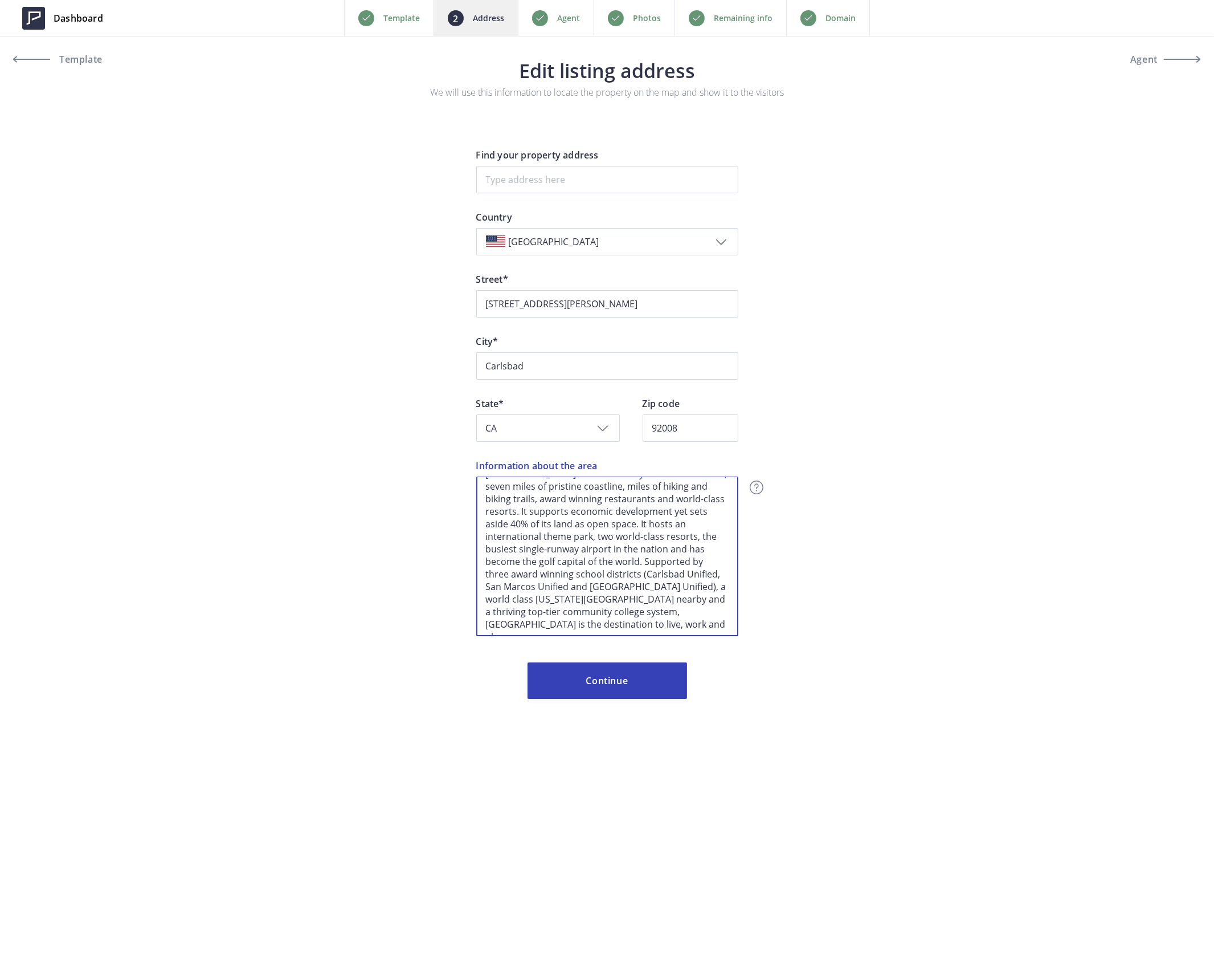
drag, startPoint x: 607, startPoint y: 507, endPoint x: 1007, endPoint y: 753, distance: 469.6
click at [1007, 753] on div "Dashboard Back Template Address Agent Photos Remaining info Domain Next Templat…" at bounding box center [607, 490] width 1214 height 980
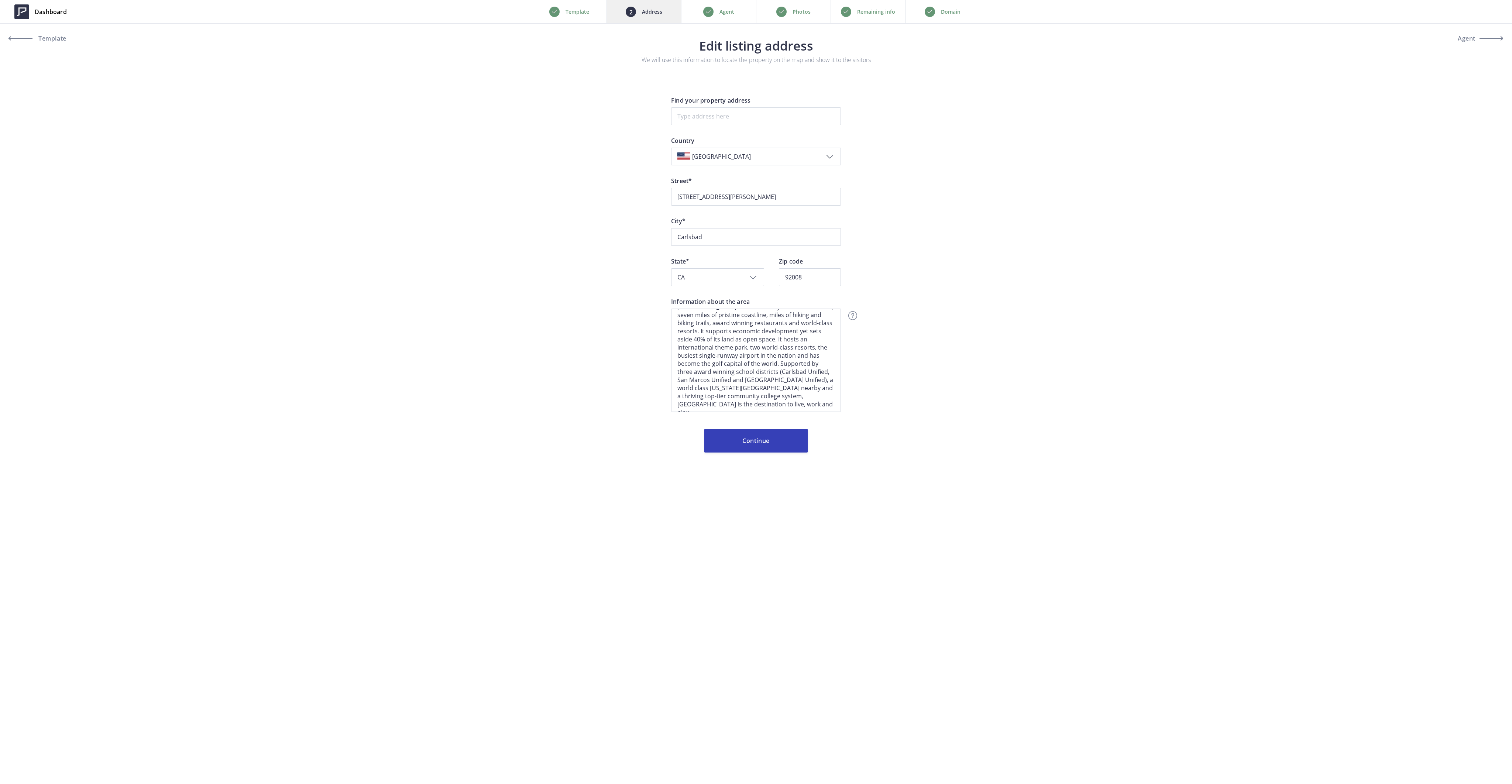
click at [720, 9] on p "Agent" at bounding box center [727, 11] width 15 height 9
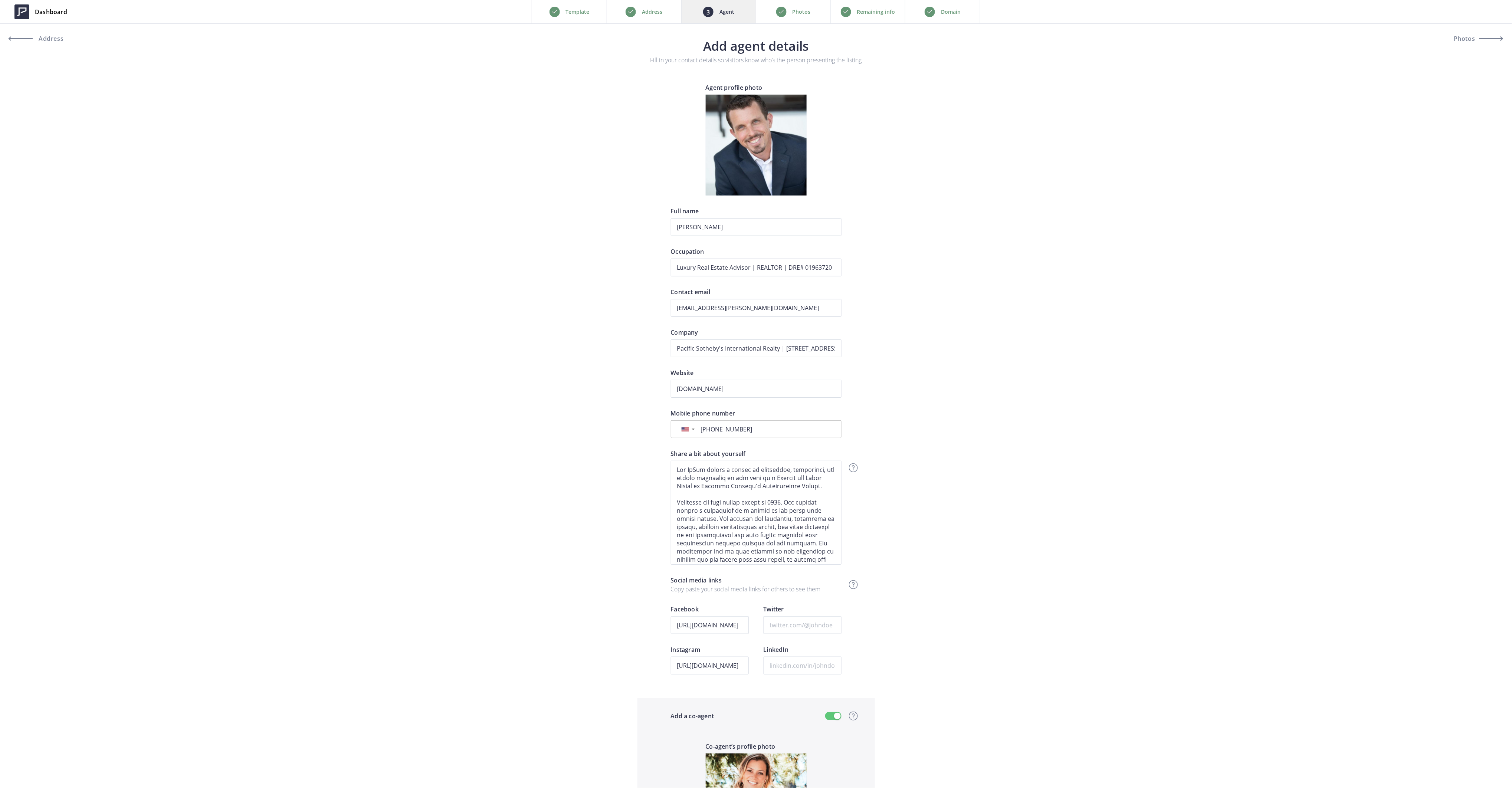
click at [797, 13] on p "Photos" at bounding box center [802, 11] width 18 height 9
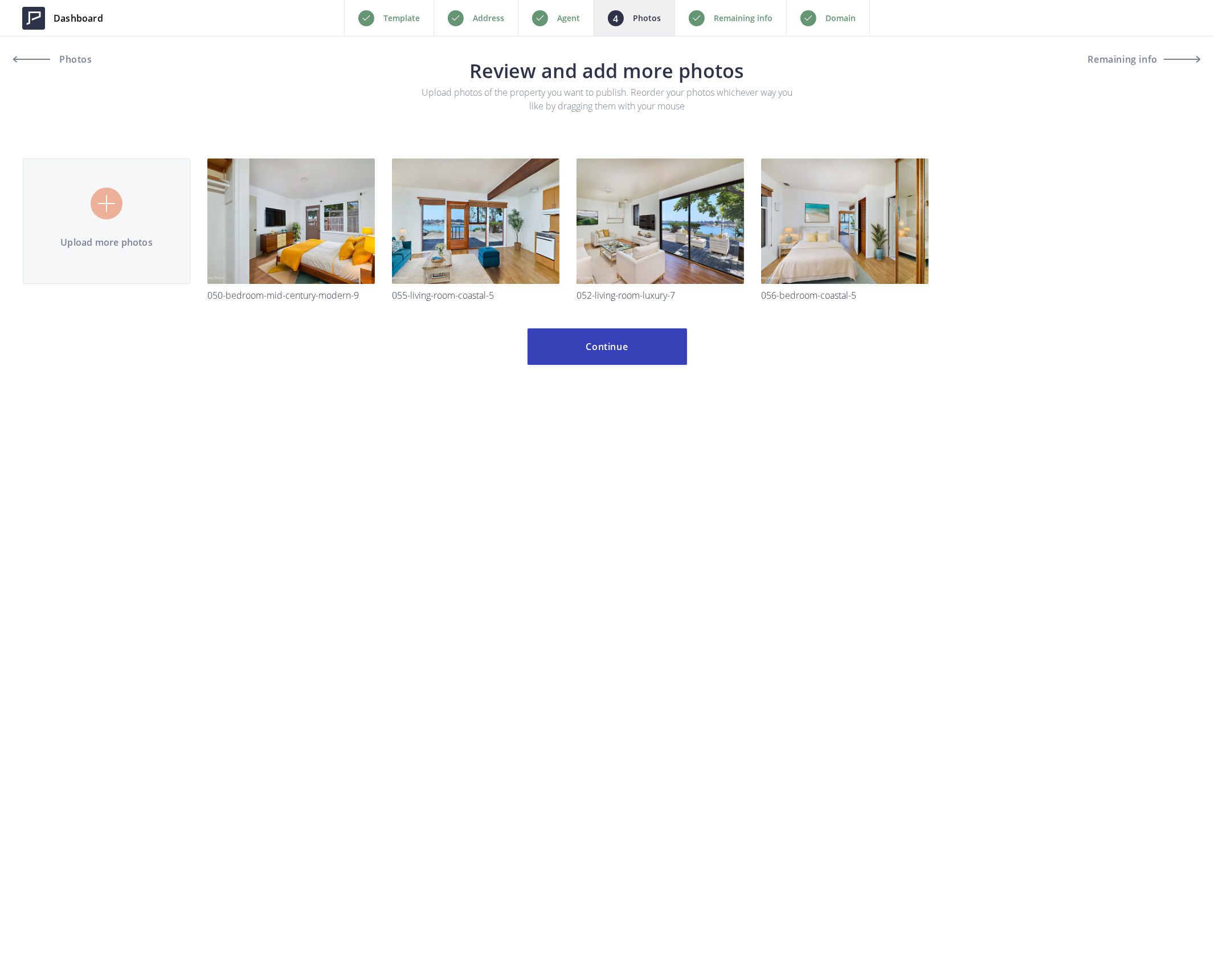
click at [103, 212] on input "file" at bounding box center [607, 216] width 1169 height 207
type input "C:\fakepath\001.jpg"
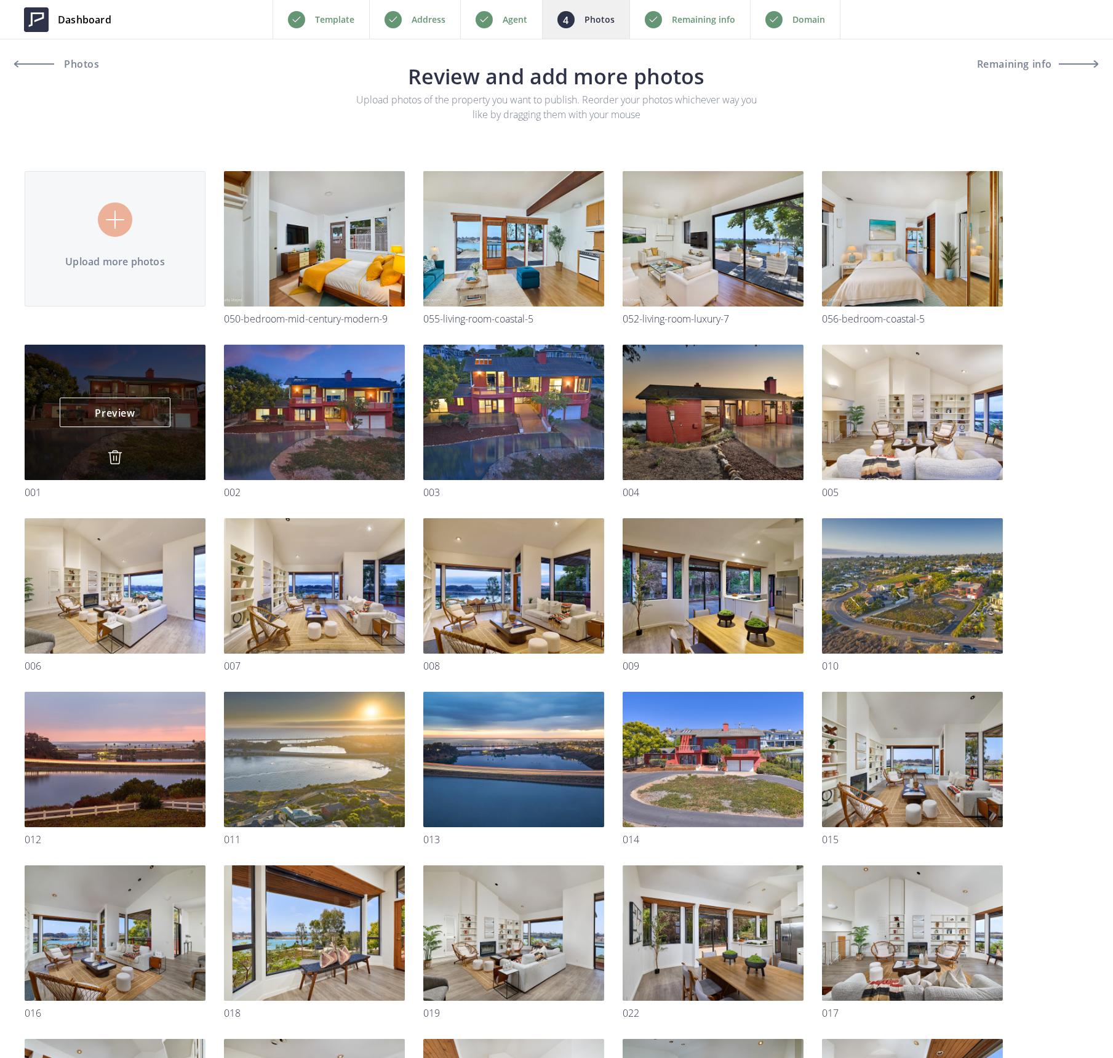
click at [114, 457] on img at bounding box center [115, 457] width 15 height 15
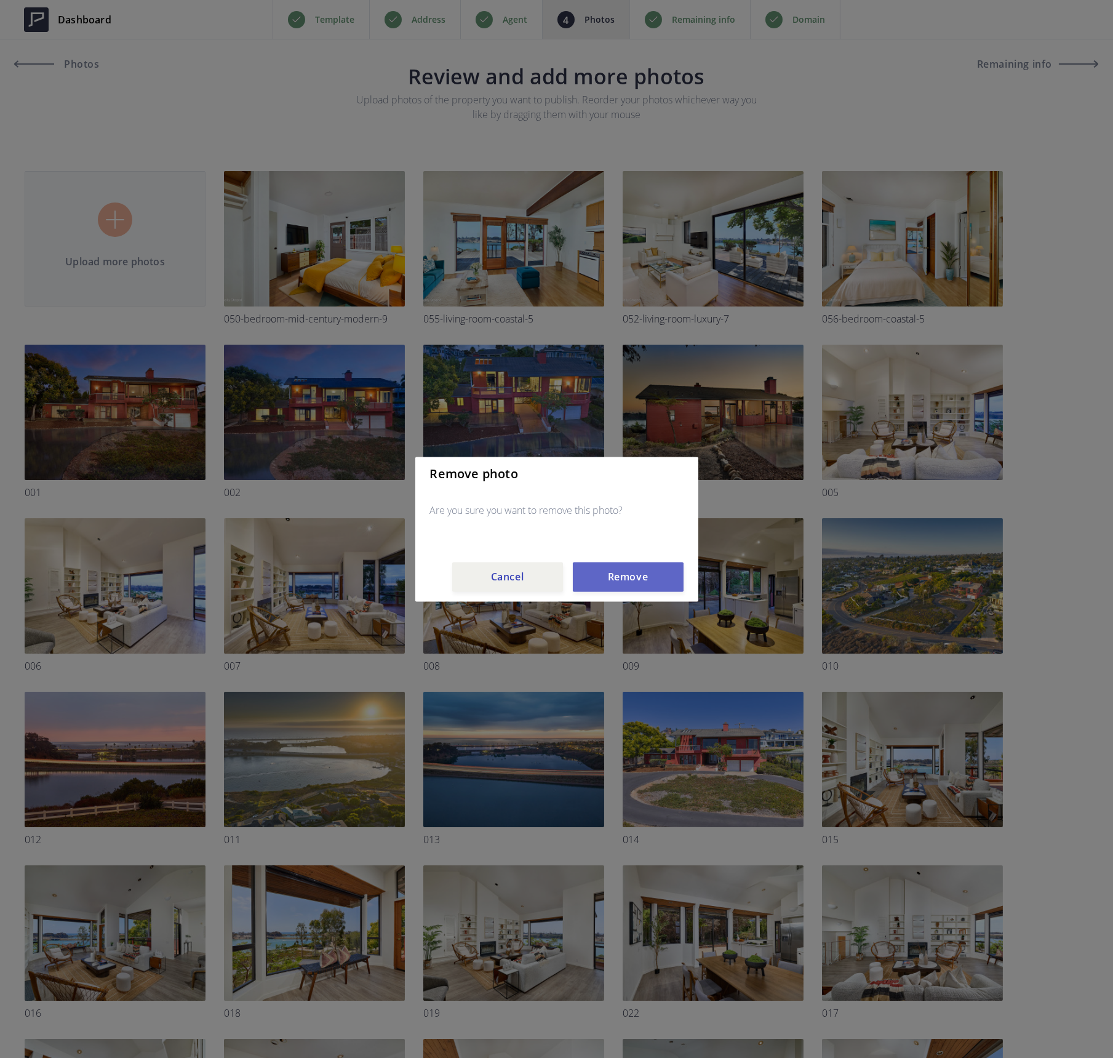
click at [646, 574] on button "Remove" at bounding box center [628, 577] width 111 height 30
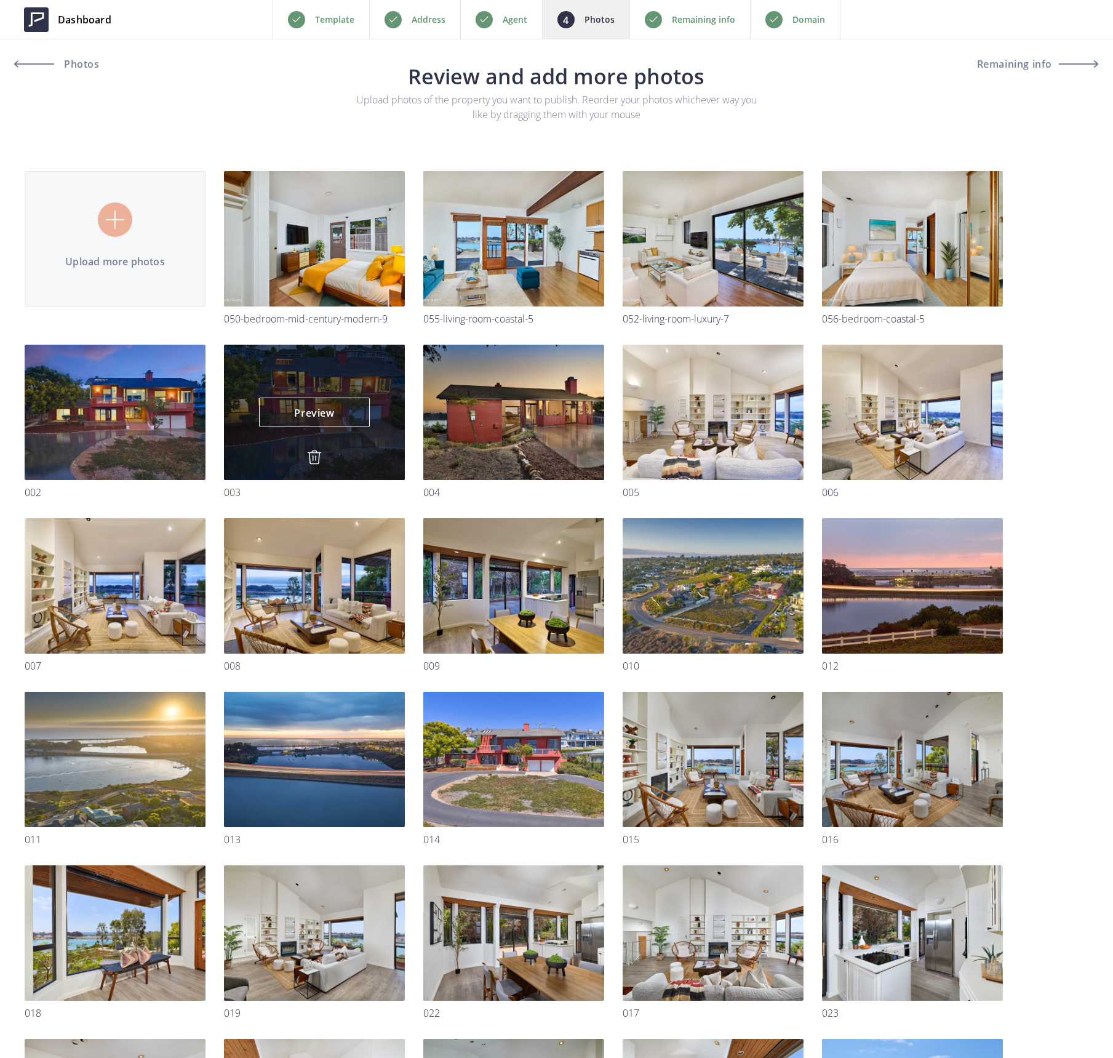
click at [311, 452] on img at bounding box center [314, 457] width 15 height 15
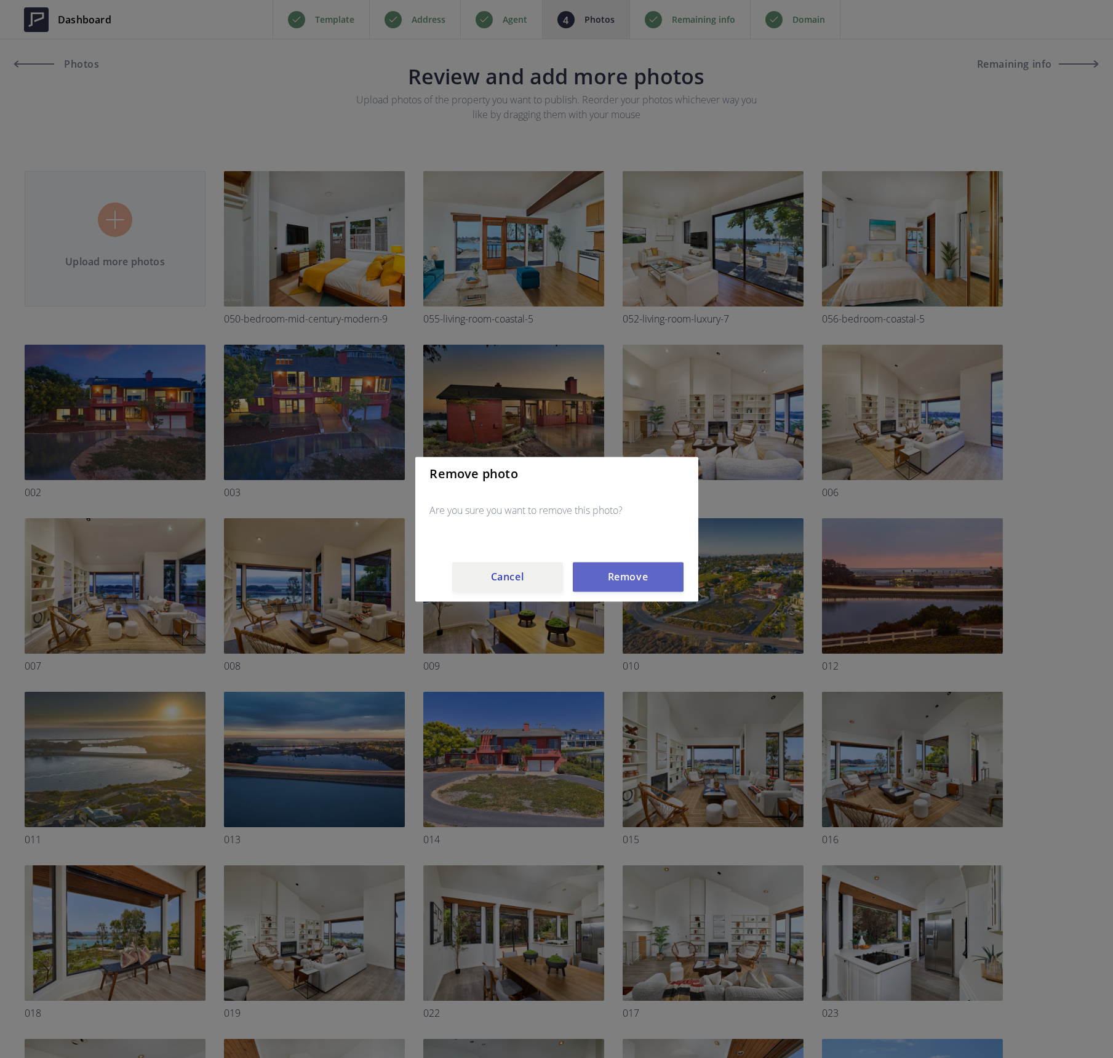
click at [609, 573] on button "Remove" at bounding box center [628, 577] width 111 height 30
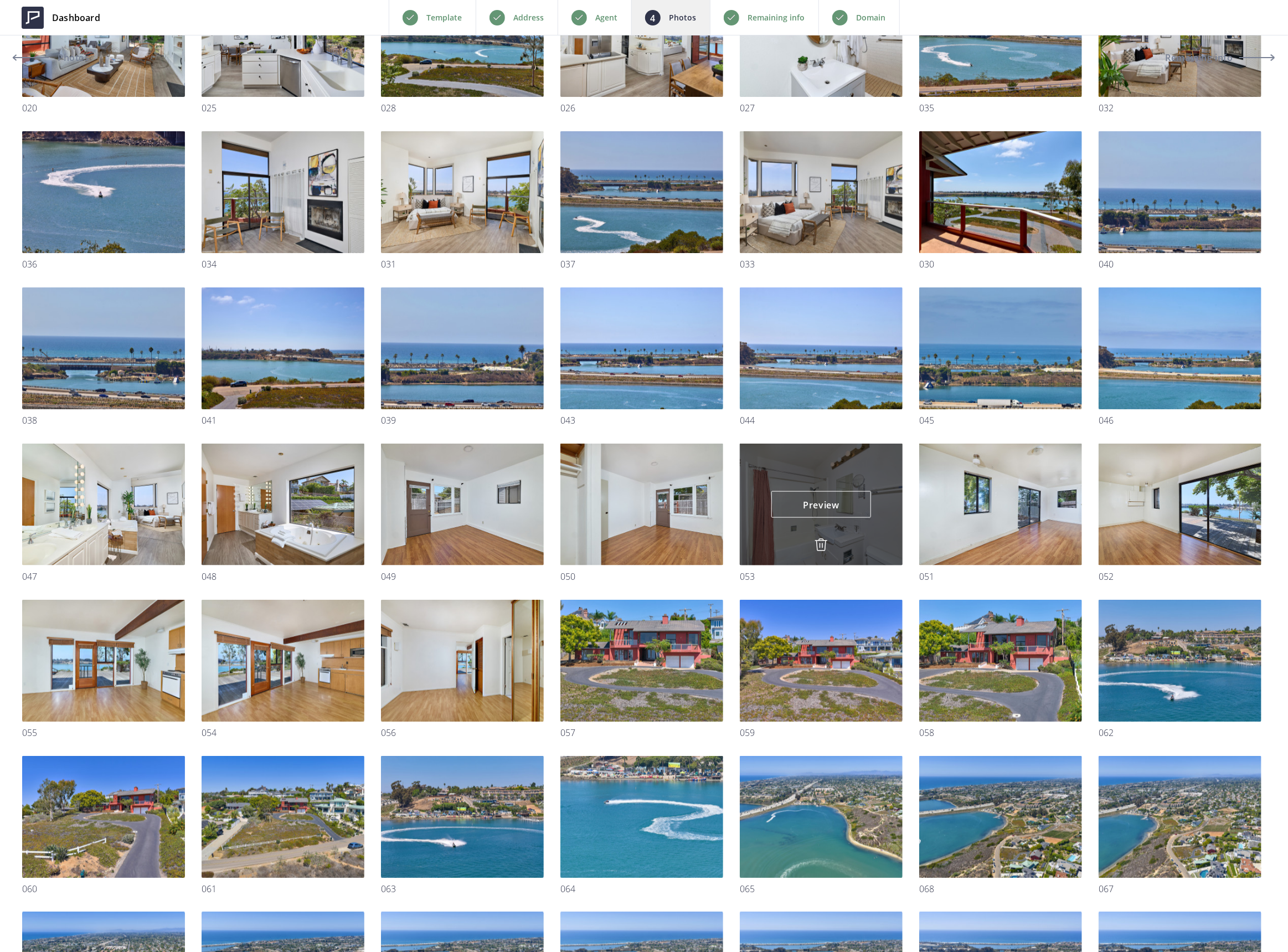
scroll to position [885, 0]
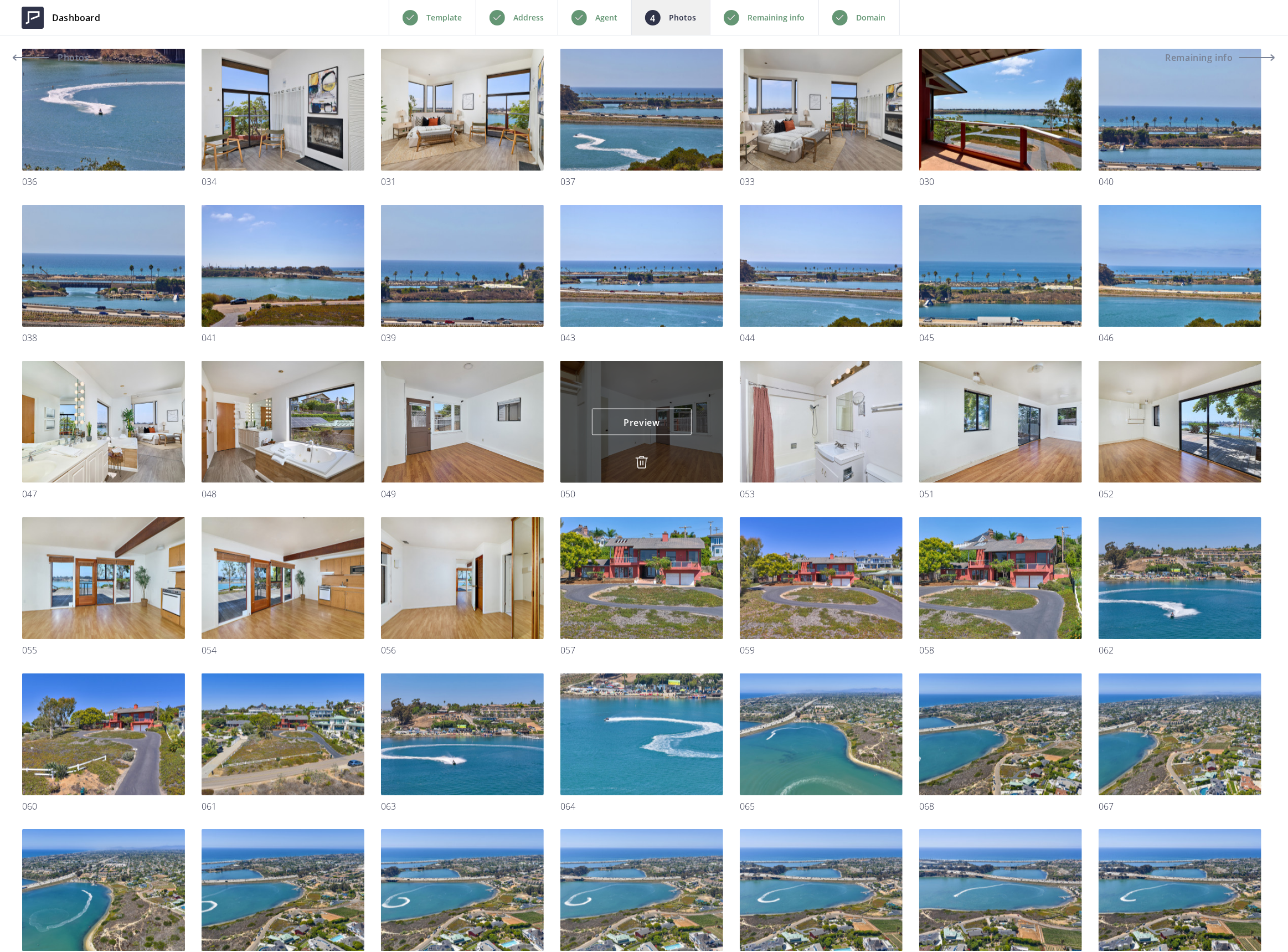
click at [642, 460] on img at bounding box center [642, 462] width 14 height 13
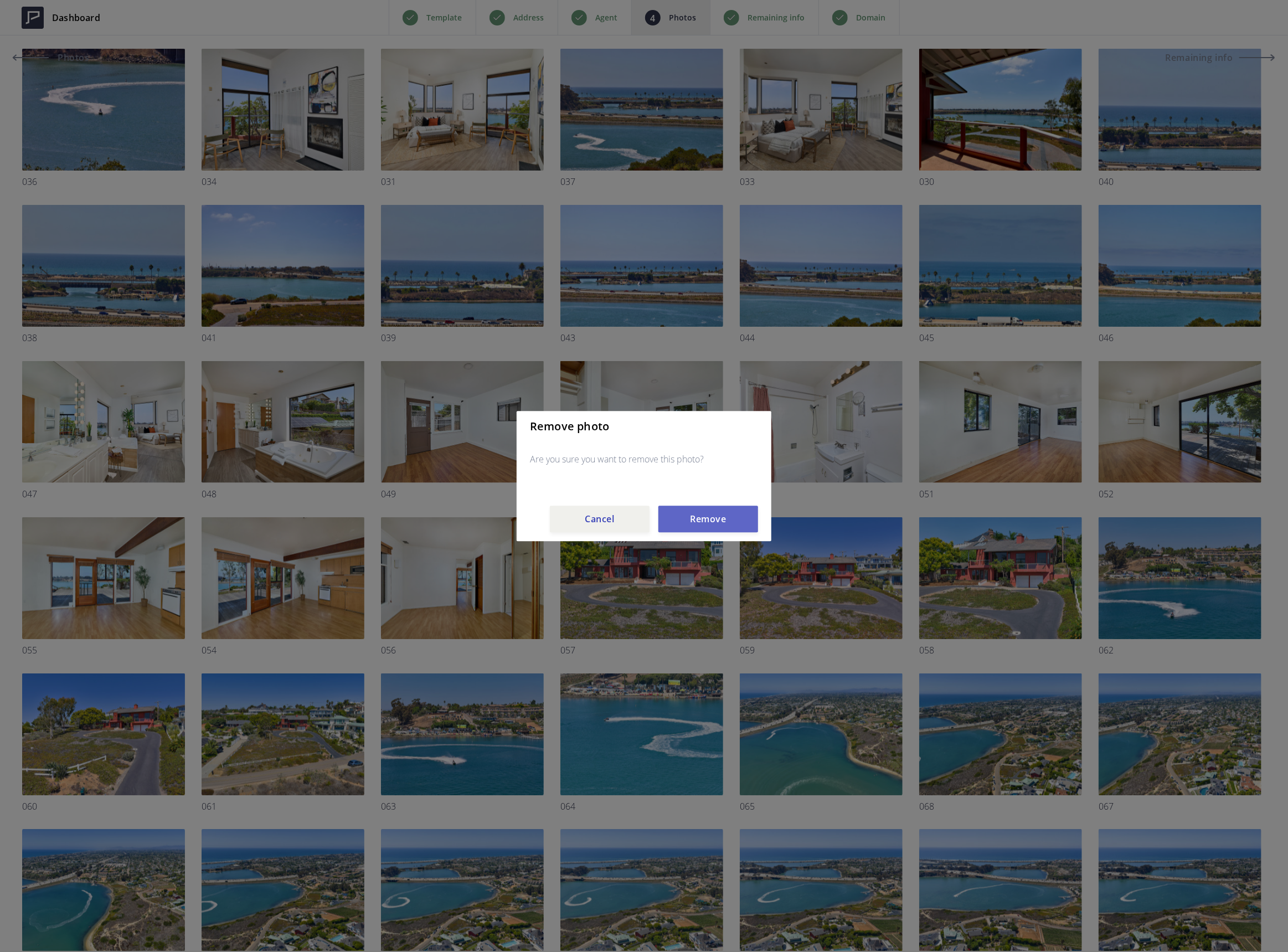
click at [715, 519] on button "Remove" at bounding box center [707, 519] width 100 height 27
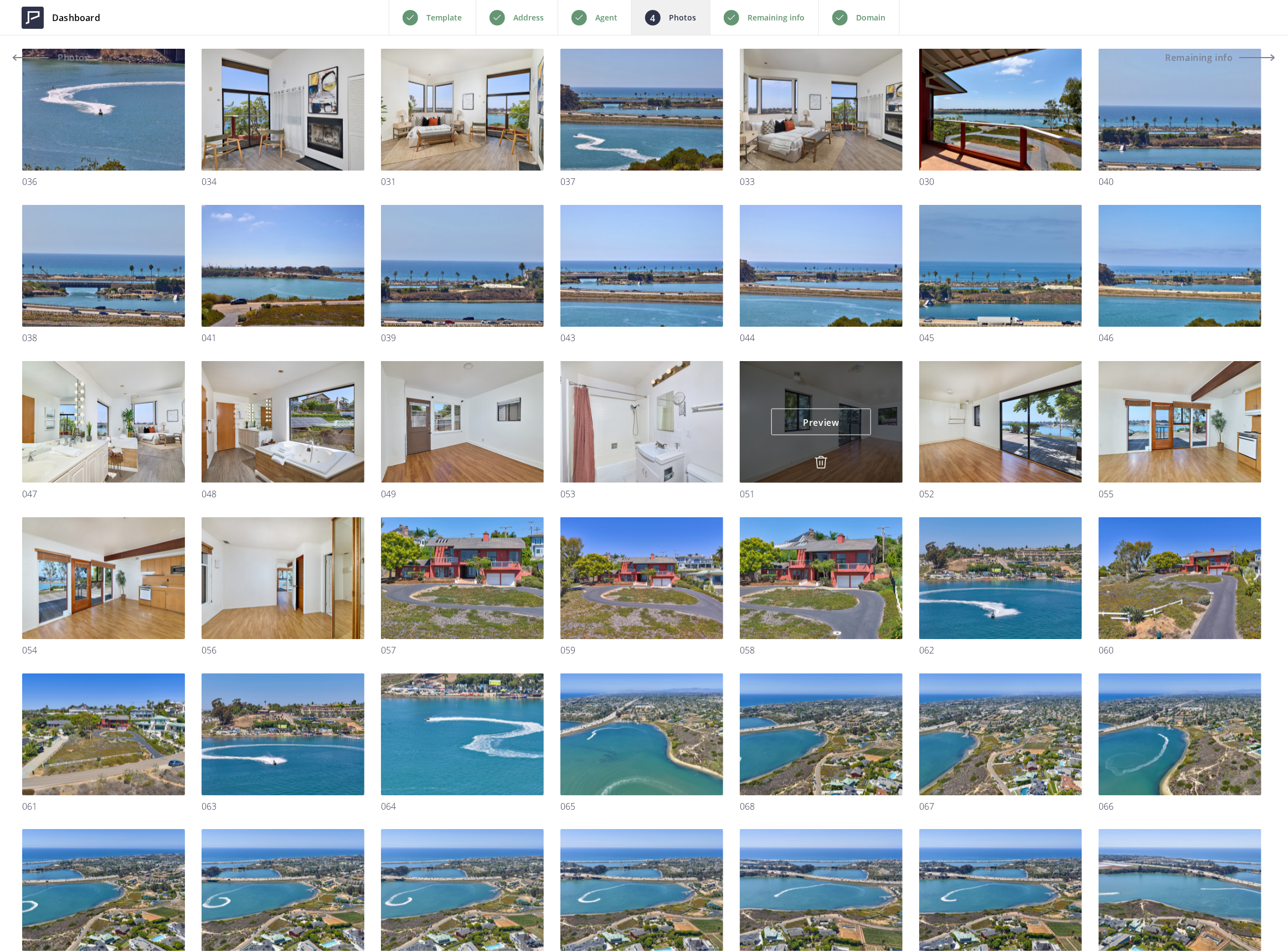
click at [820, 458] on img at bounding box center [821, 462] width 14 height 13
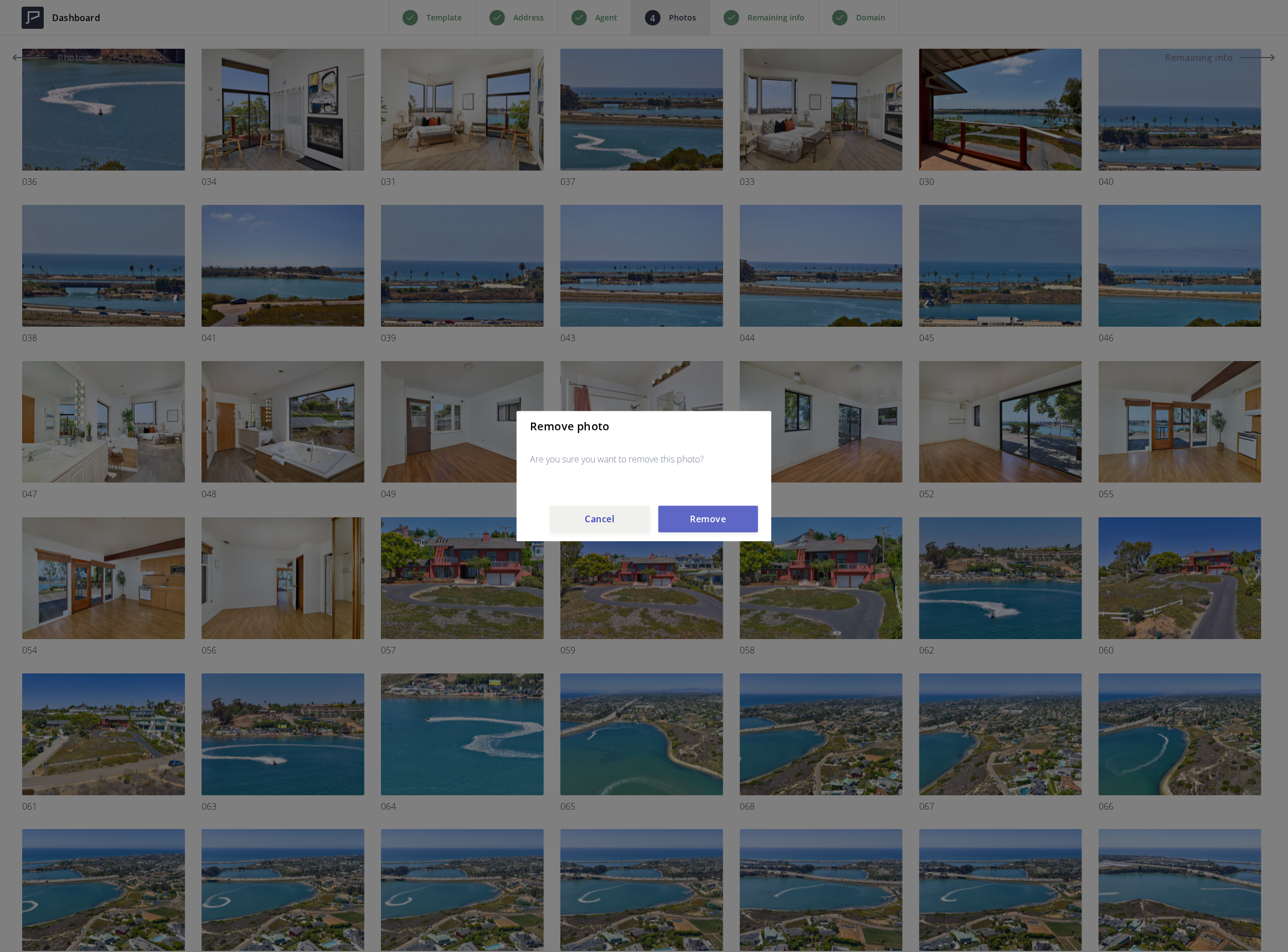
click at [723, 516] on button "Remove" at bounding box center [707, 519] width 100 height 27
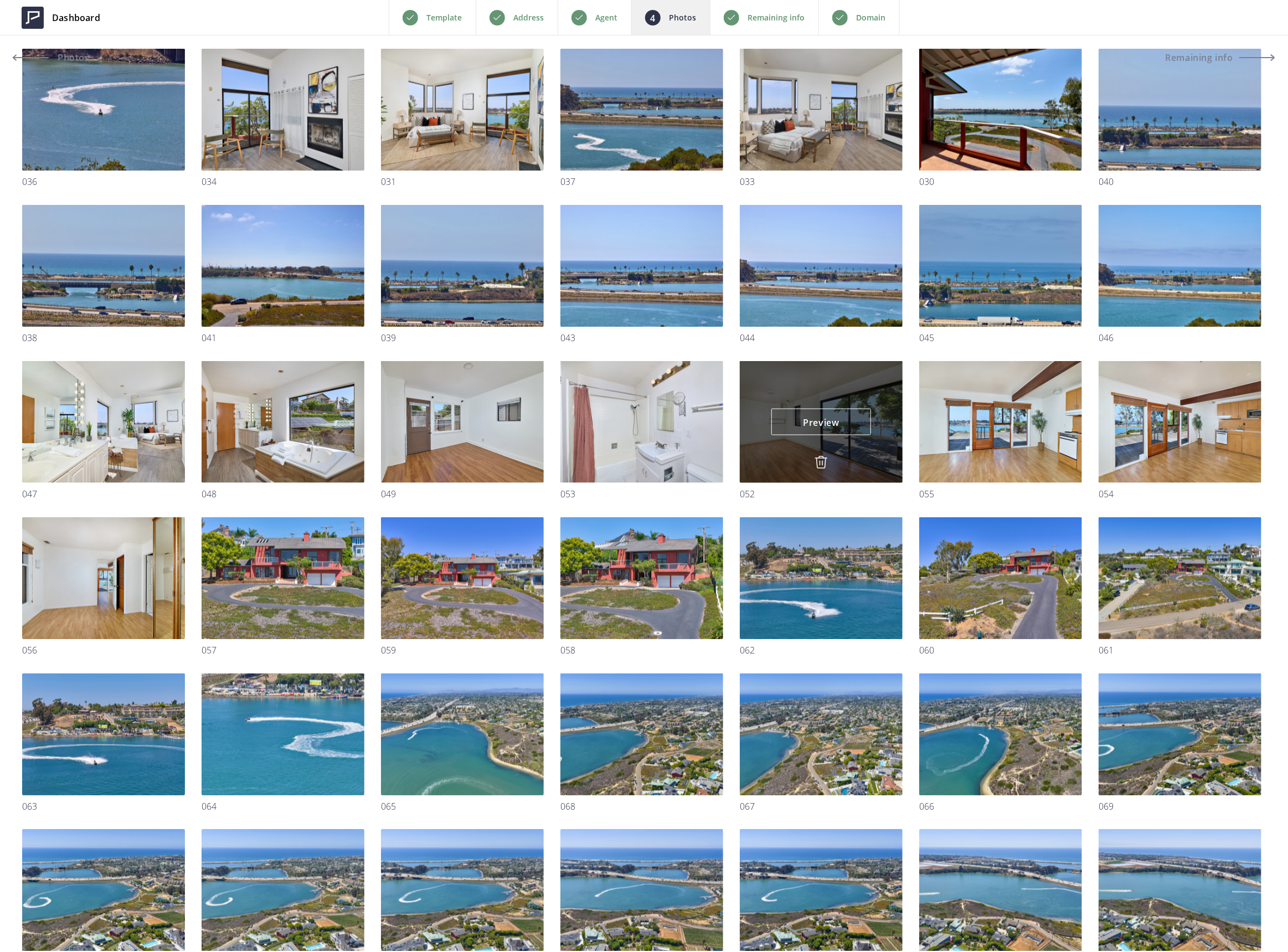
click at [822, 461] on img at bounding box center [821, 462] width 14 height 13
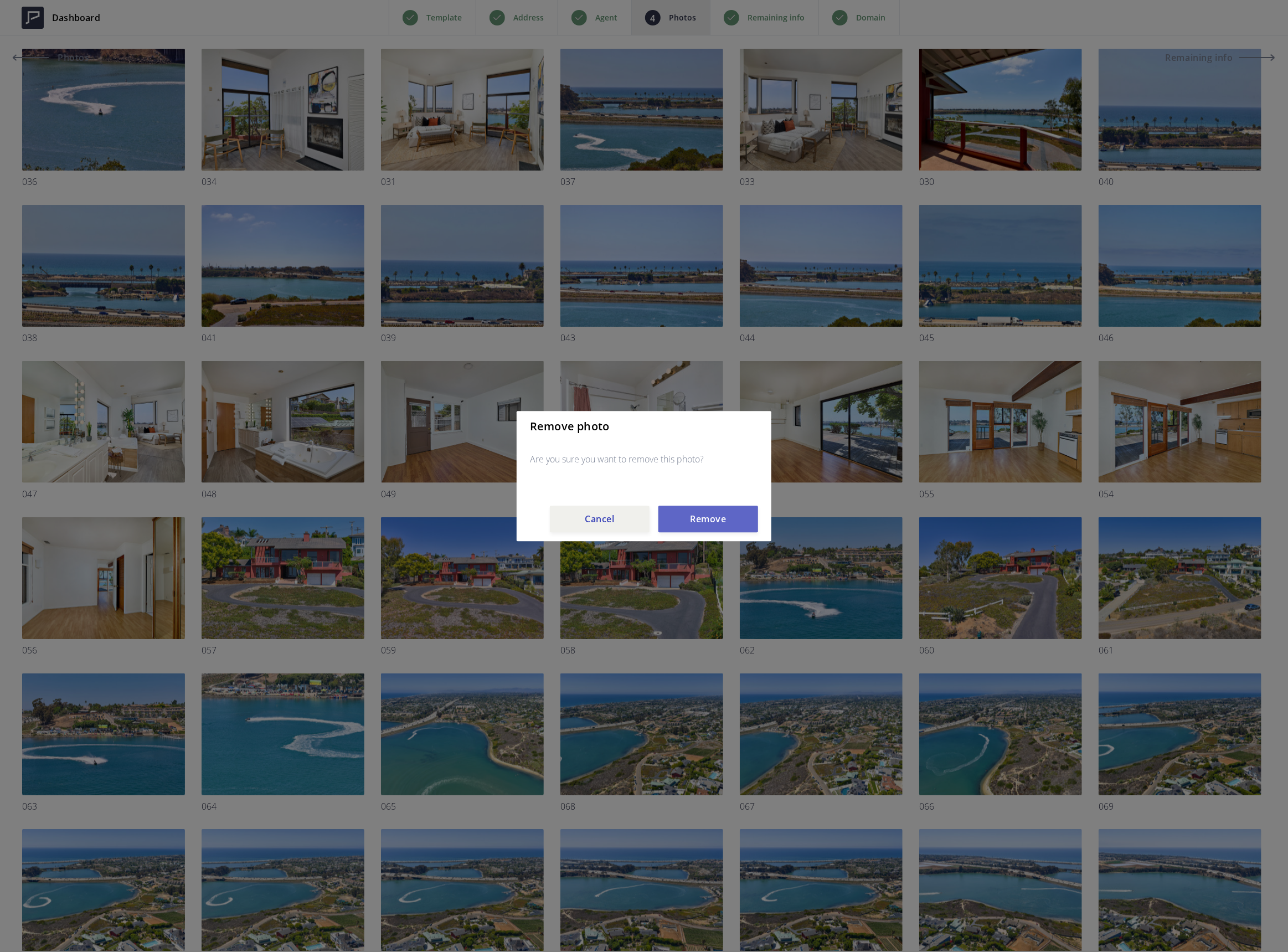
click at [703, 519] on button "Remove" at bounding box center [707, 519] width 100 height 27
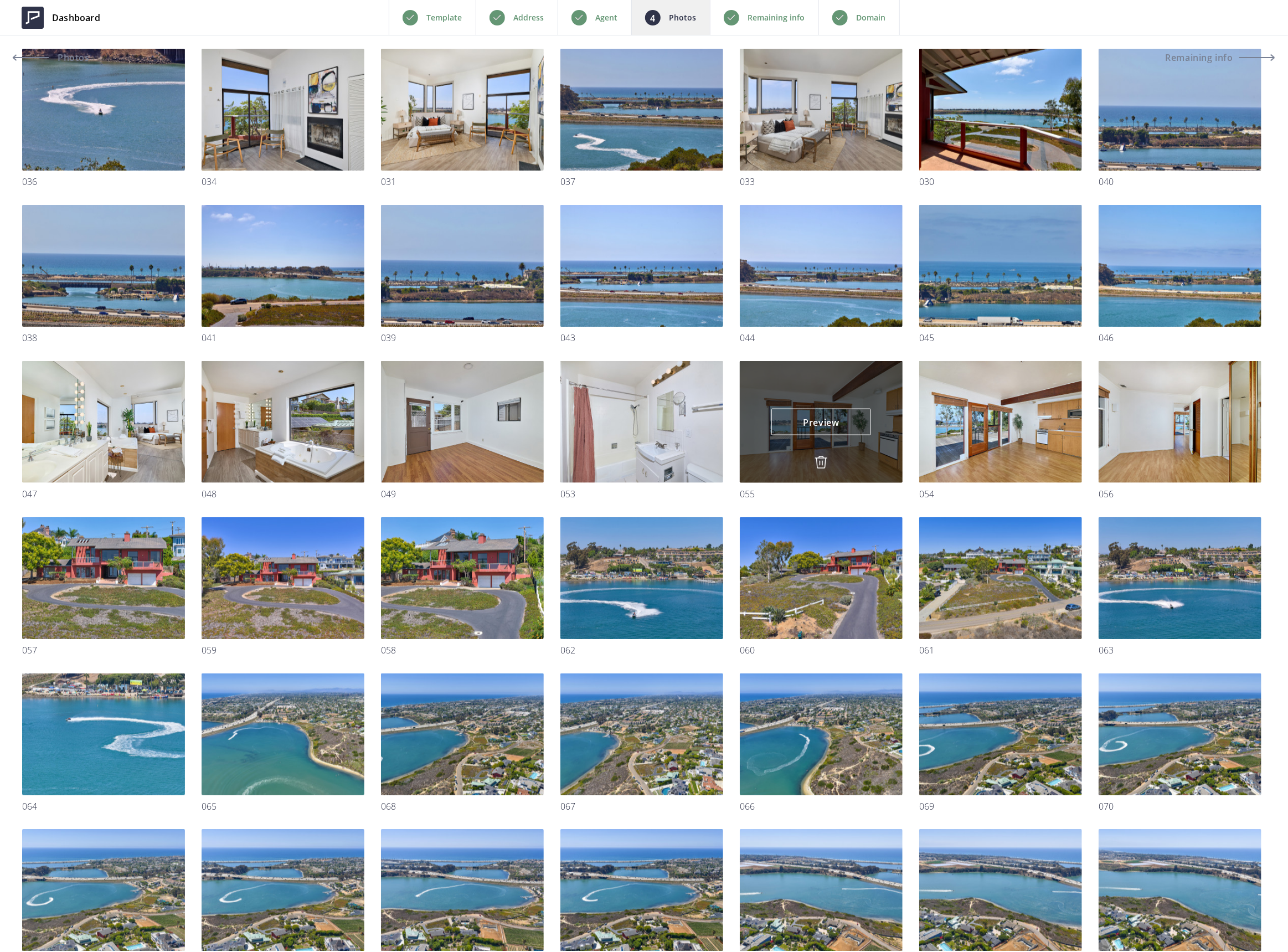
click at [819, 461] on img at bounding box center [821, 462] width 14 height 13
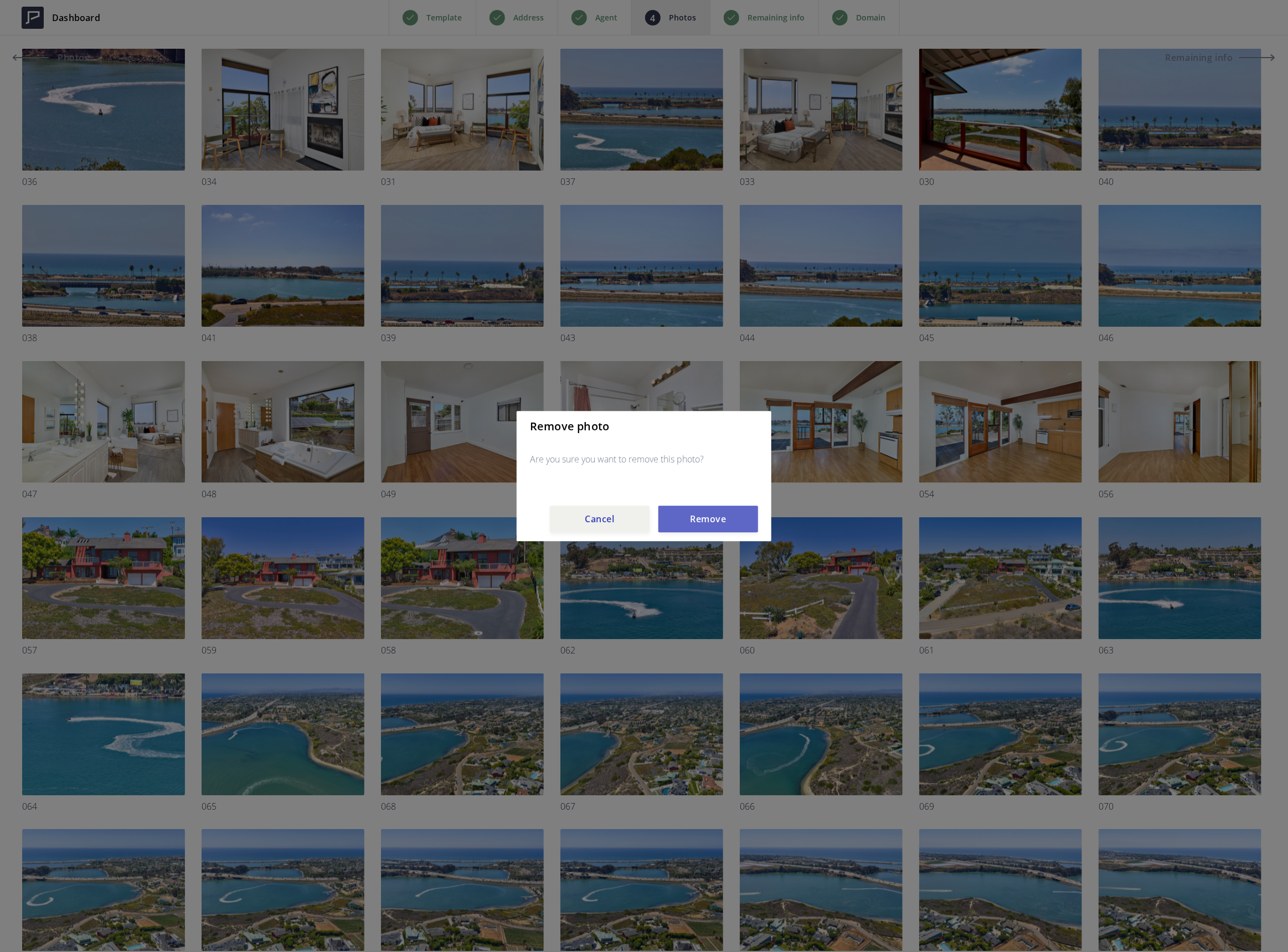
click at [727, 523] on button "Remove" at bounding box center [707, 519] width 100 height 27
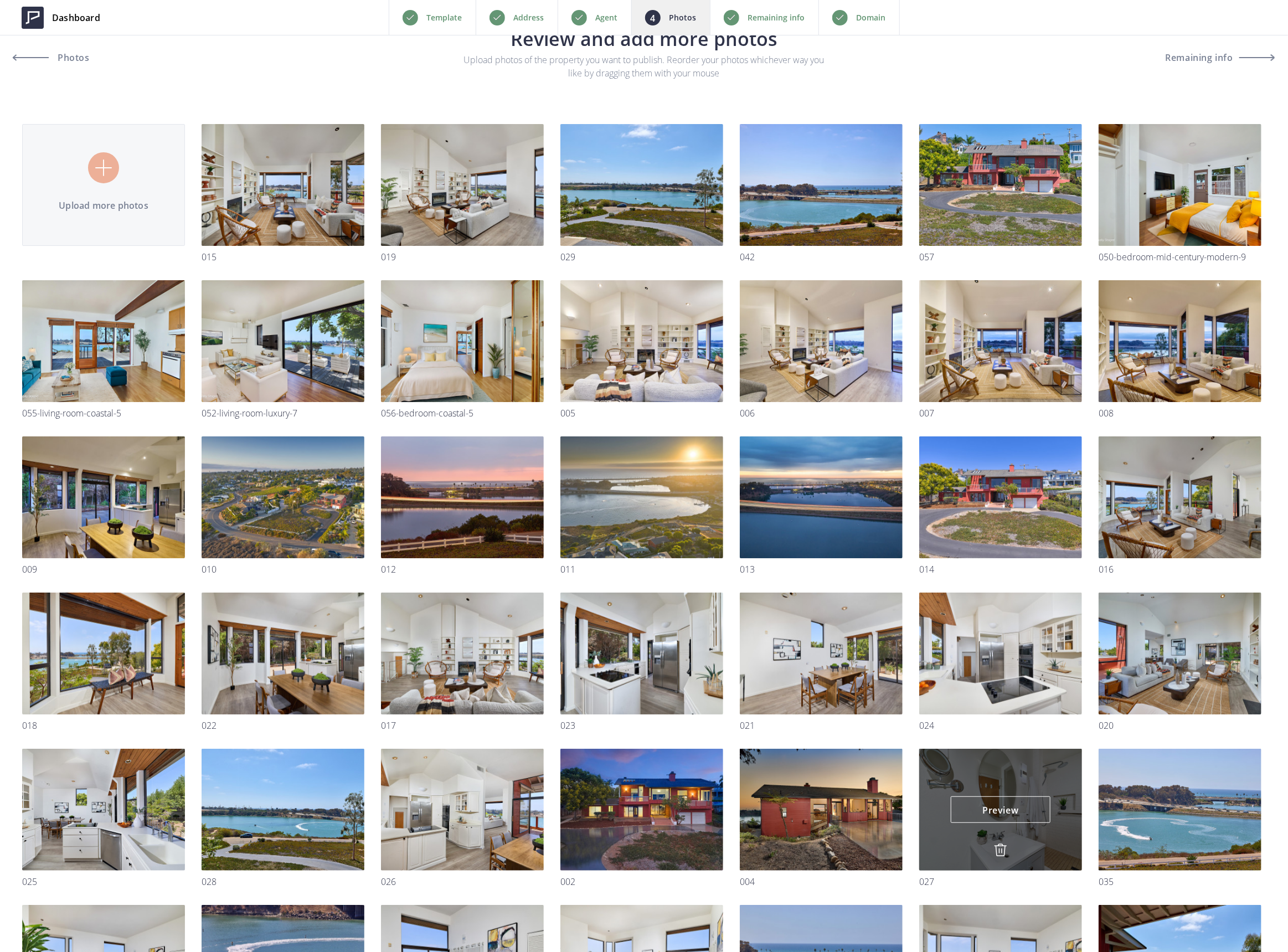
scroll to position [0, 0]
